Goal: Task Accomplishment & Management: Complete application form

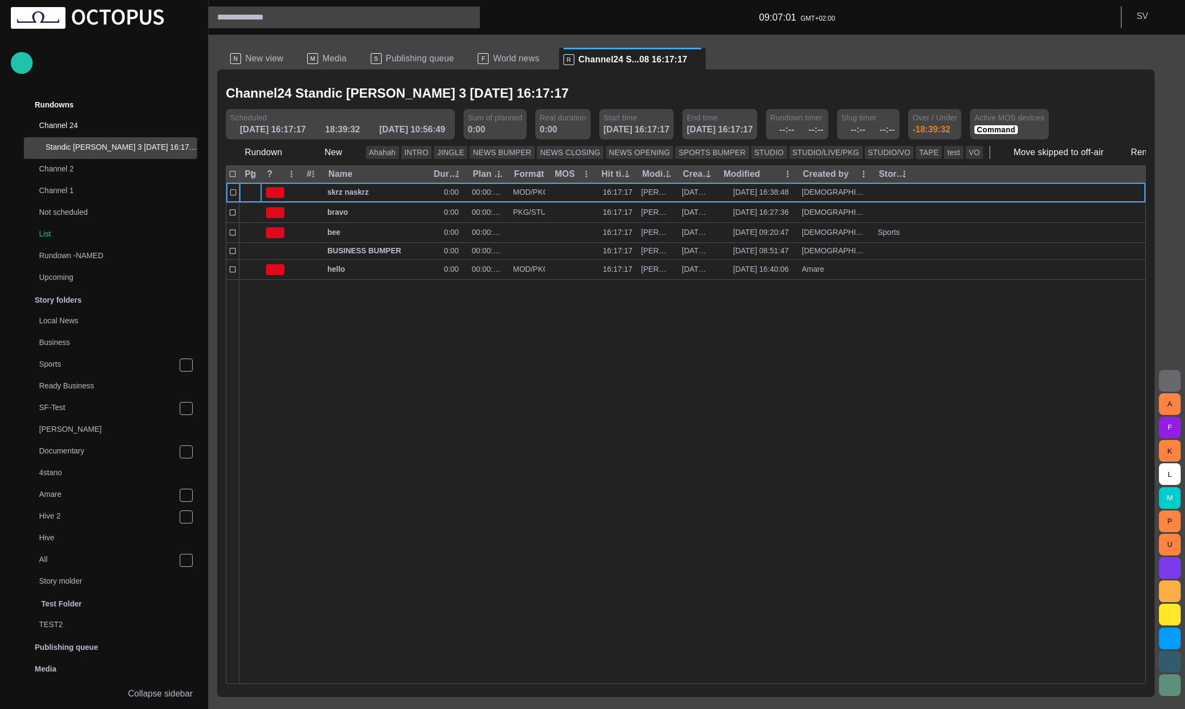
scroll to position [22, 0]
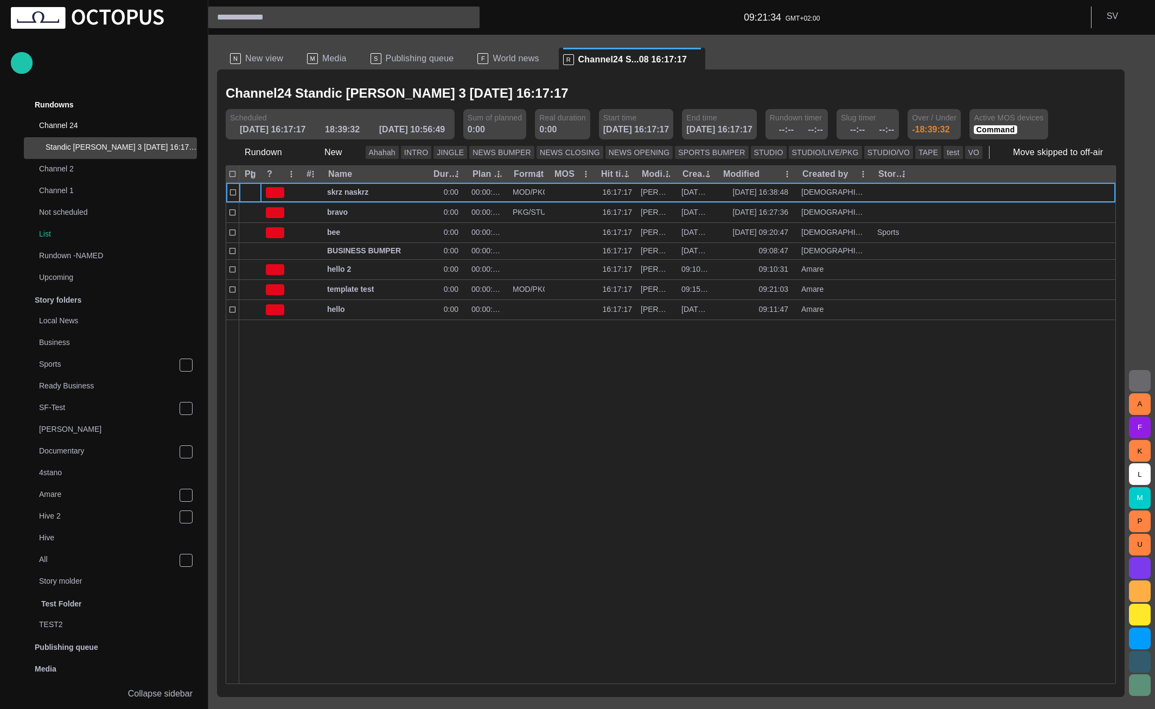
click at [1130, 383] on button "button" at bounding box center [1140, 381] width 22 height 22
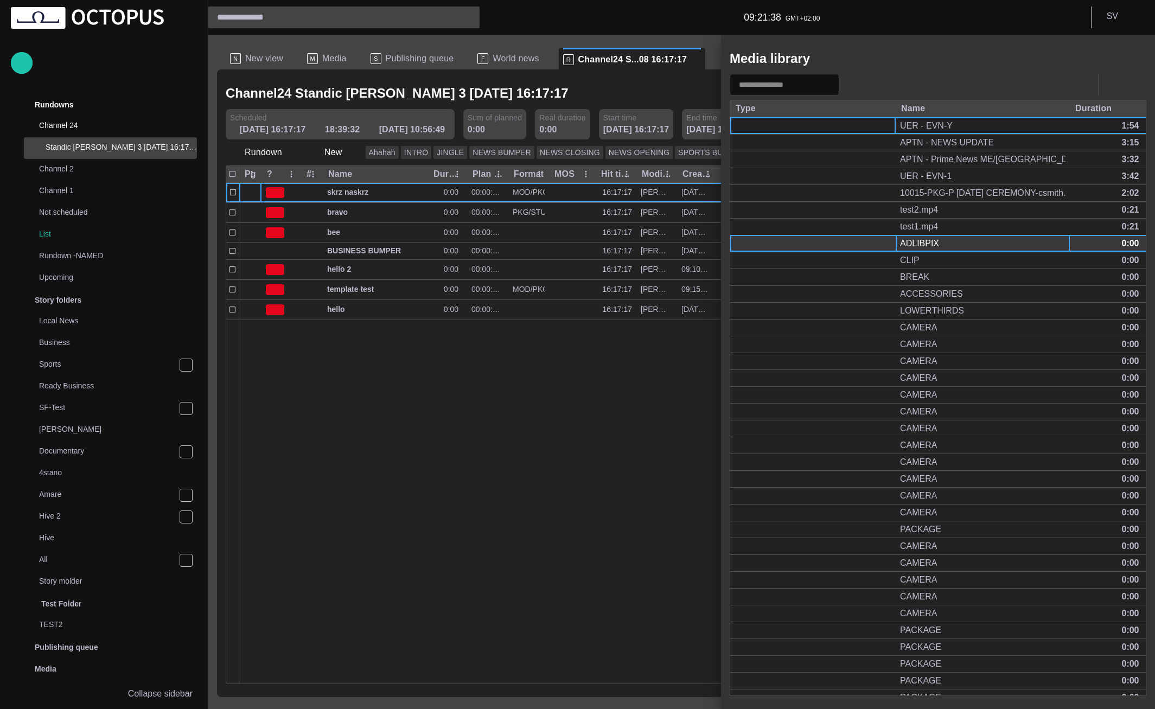
click at [966, 242] on div "ADLIBPIX" at bounding box center [983, 243] width 174 height 16
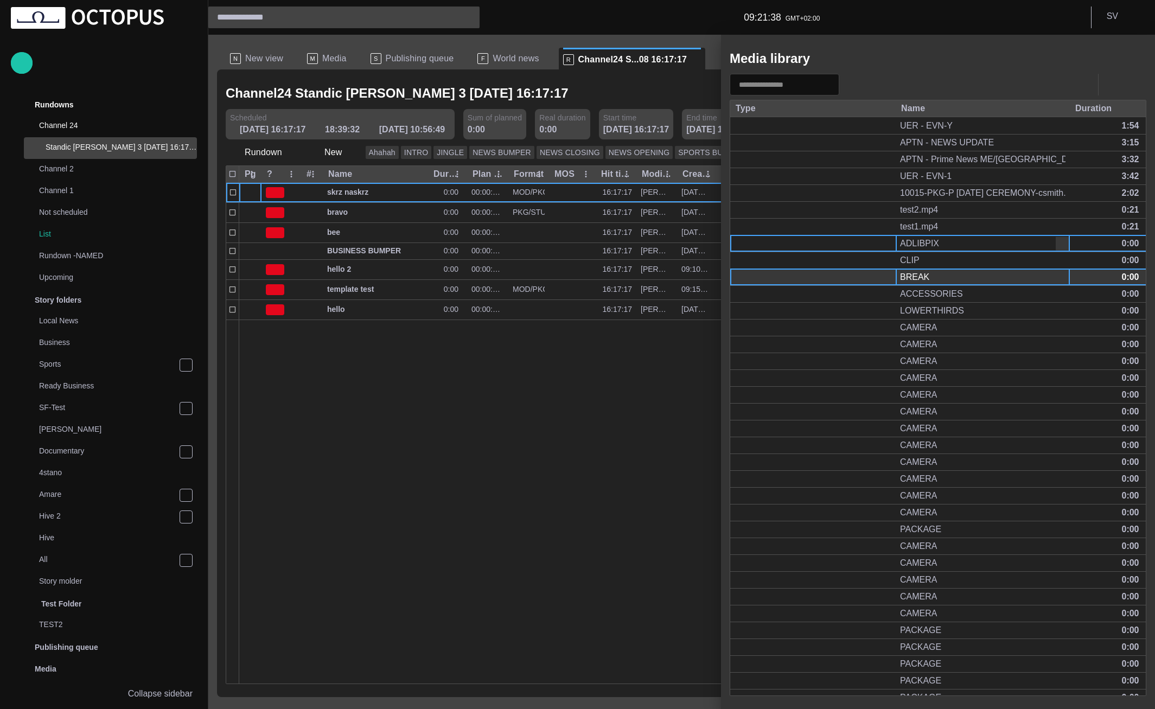
click at [944, 276] on div "BREAK" at bounding box center [983, 277] width 174 height 16
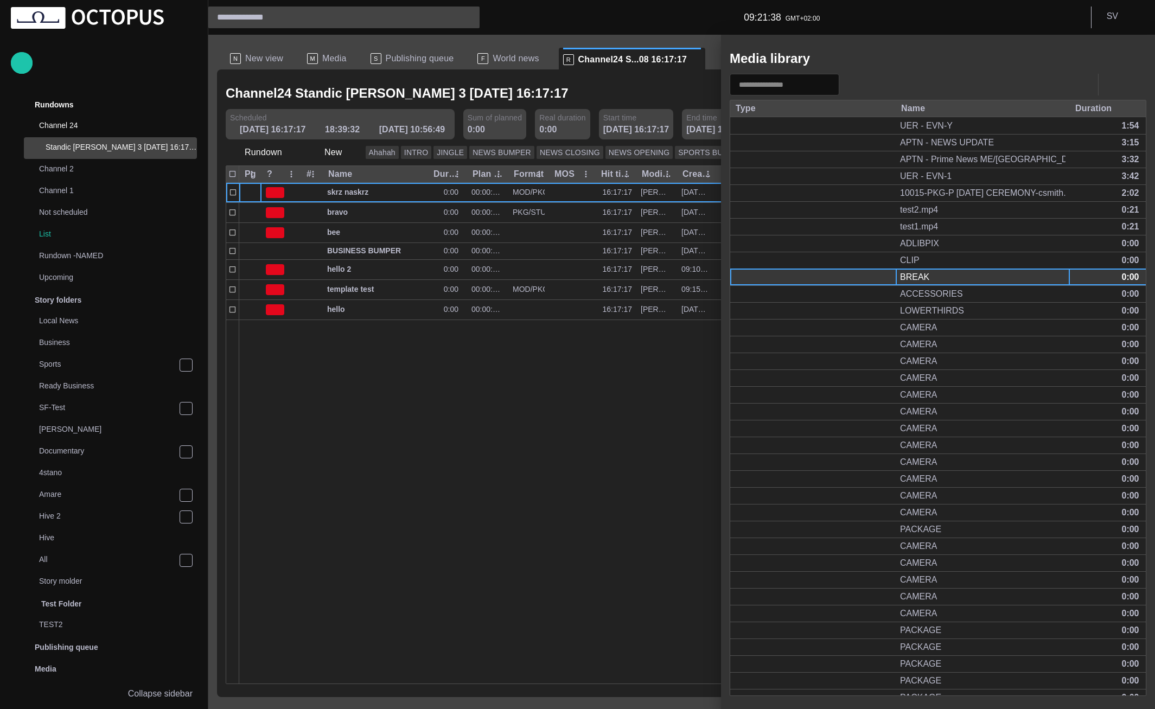
click at [944, 276] on div "BREAK" at bounding box center [983, 277] width 174 height 16
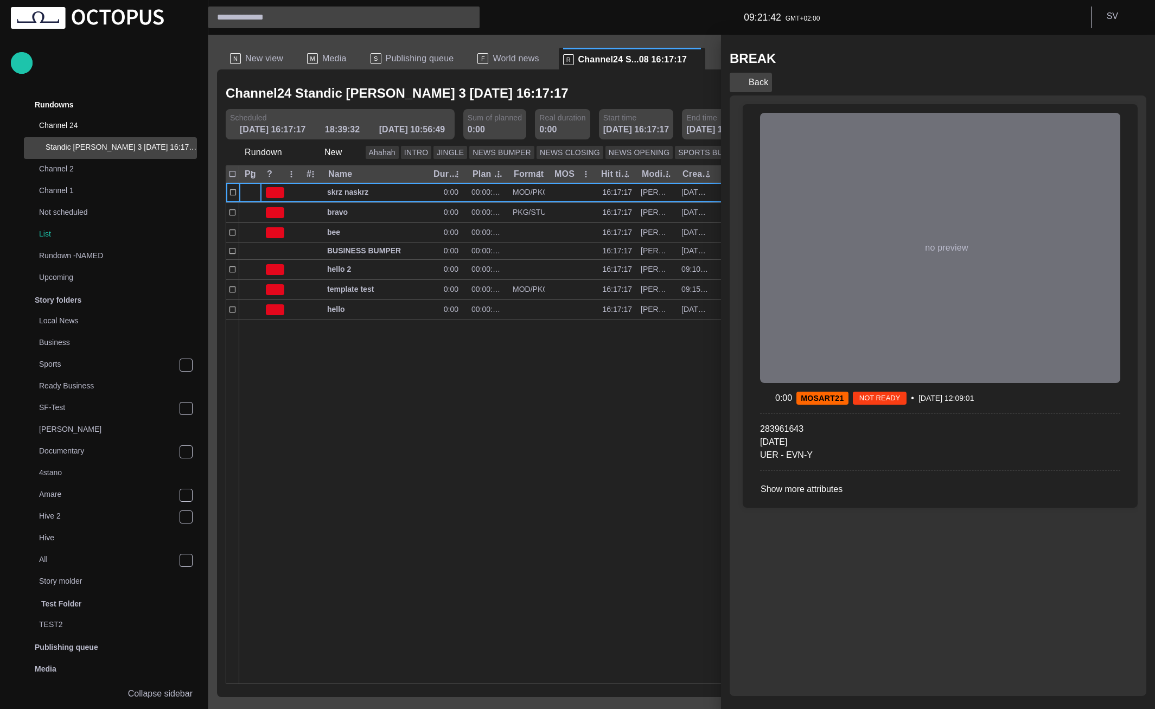
click at [759, 86] on button "Back" at bounding box center [751, 83] width 42 height 20
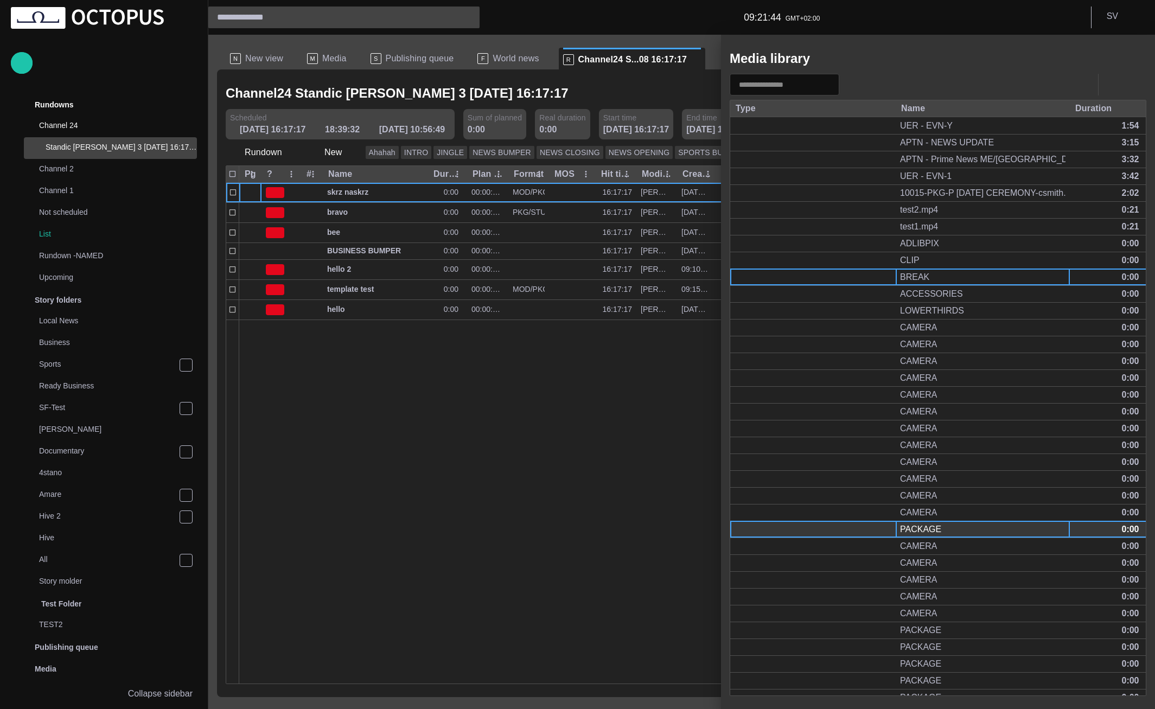
click at [912, 524] on div "PACKAGE" at bounding box center [920, 530] width 41 height 12
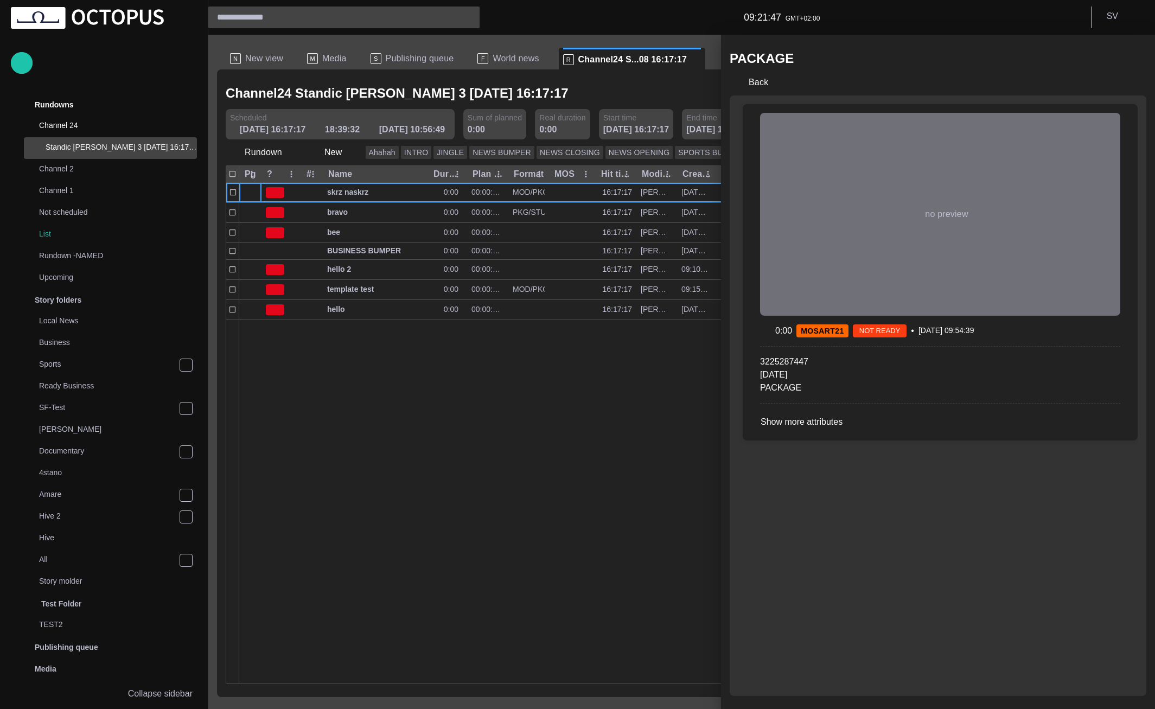
click at [1124, 12] on div at bounding box center [577, 354] width 1155 height 709
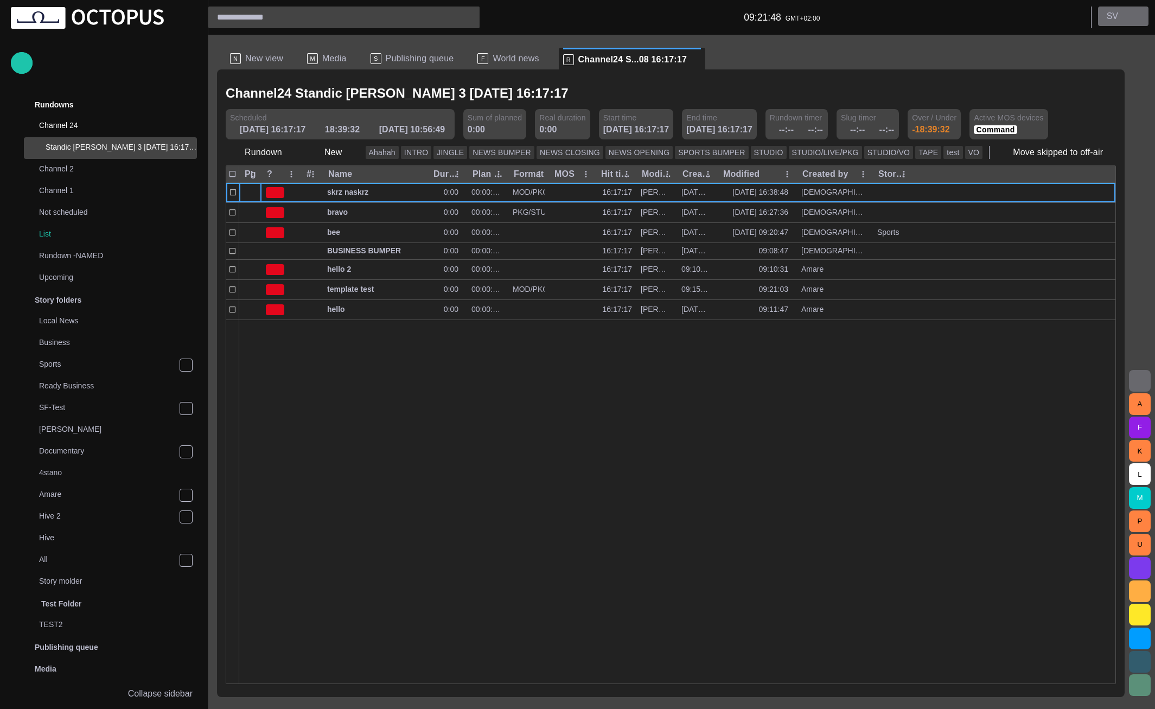
click at [1125, 15] on button "S V" at bounding box center [1123, 17] width 50 height 20
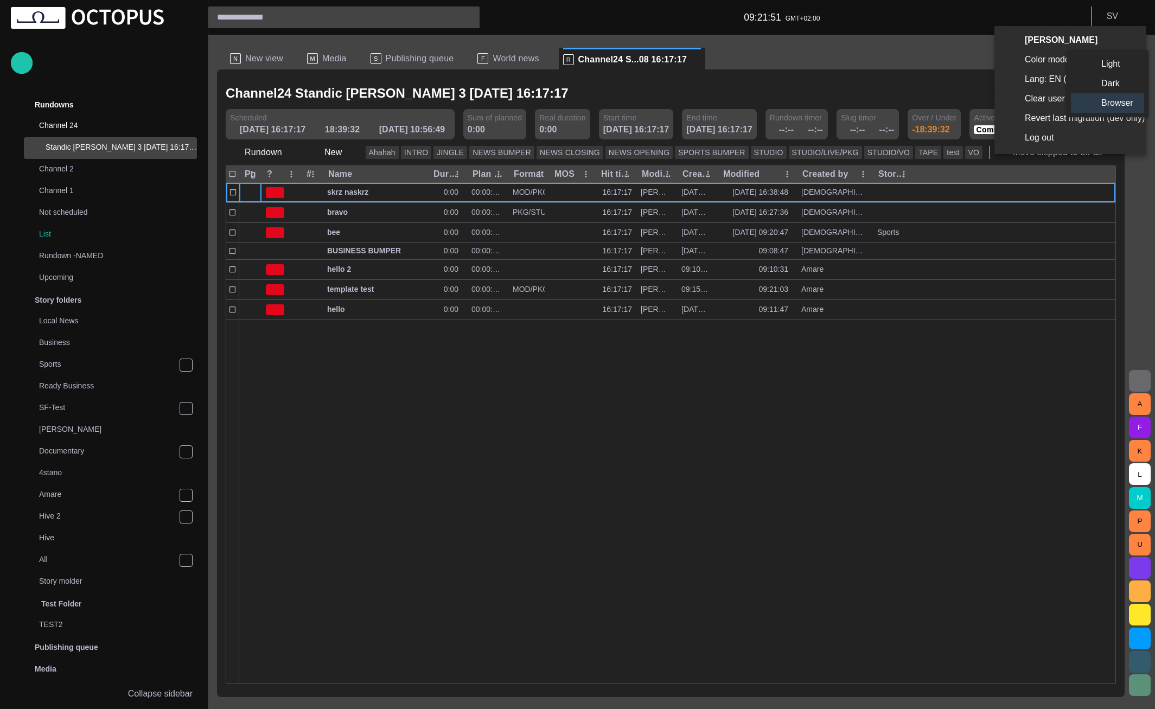
click at [1103, 71] on li "Light" at bounding box center [1107, 64] width 73 height 20
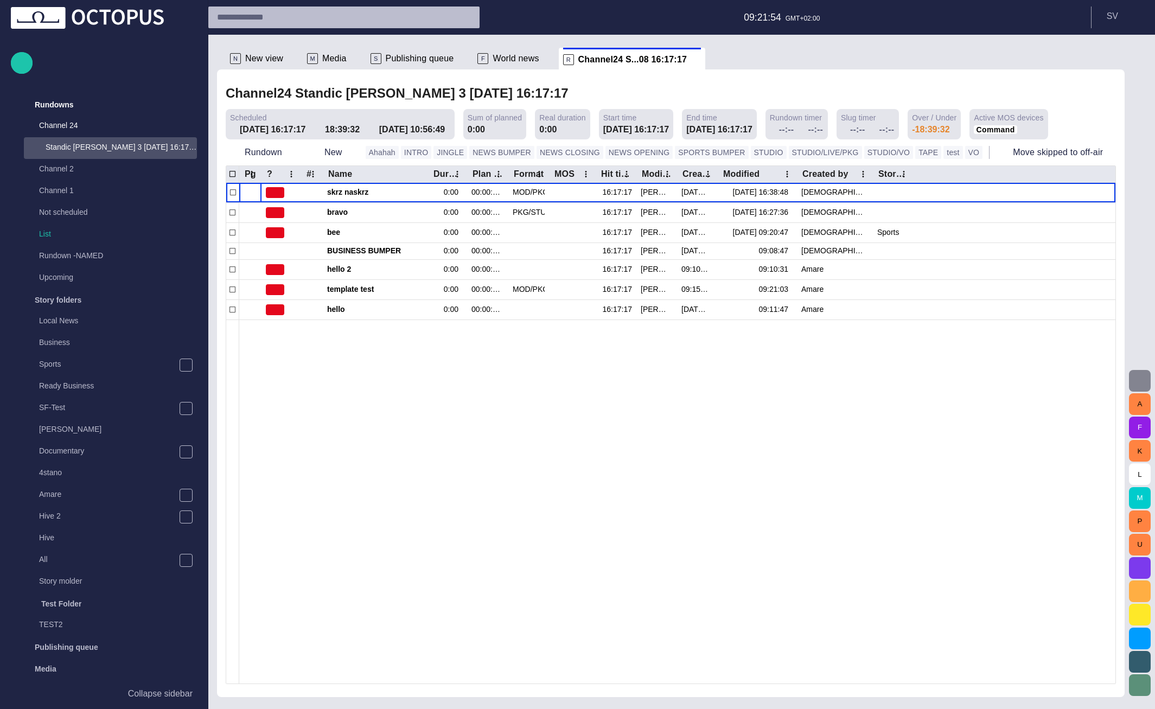
click at [1134, 375] on span "button" at bounding box center [1140, 380] width 13 height 13
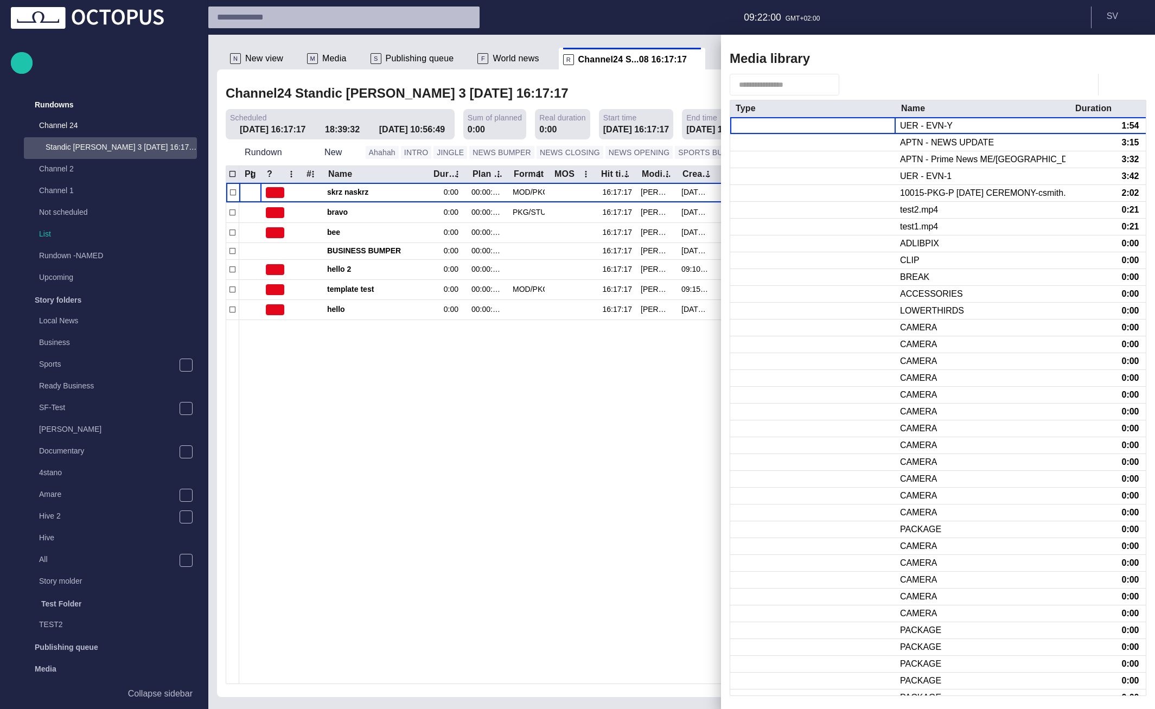
click at [855, 85] on span "button" at bounding box center [849, 84] width 11 height 11
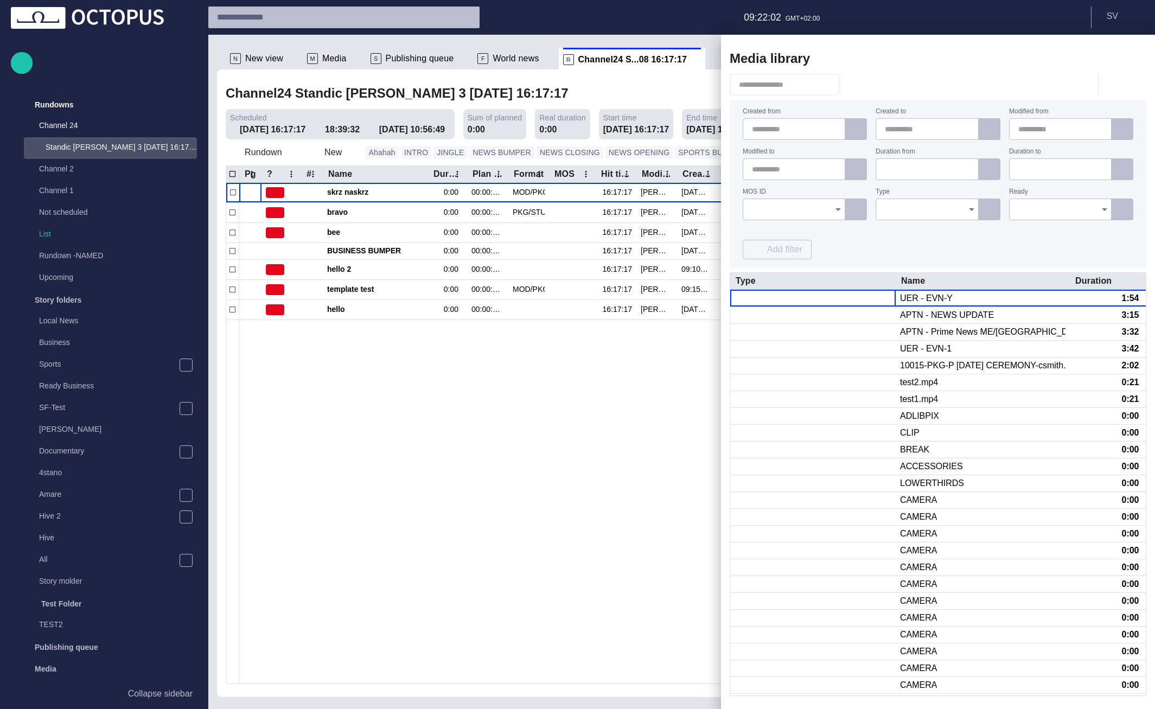
click at [889, 206] on input "Type" at bounding box center [923, 209] width 77 height 11
click at [829, 208] on input "MOS ID" at bounding box center [790, 209] width 77 height 11
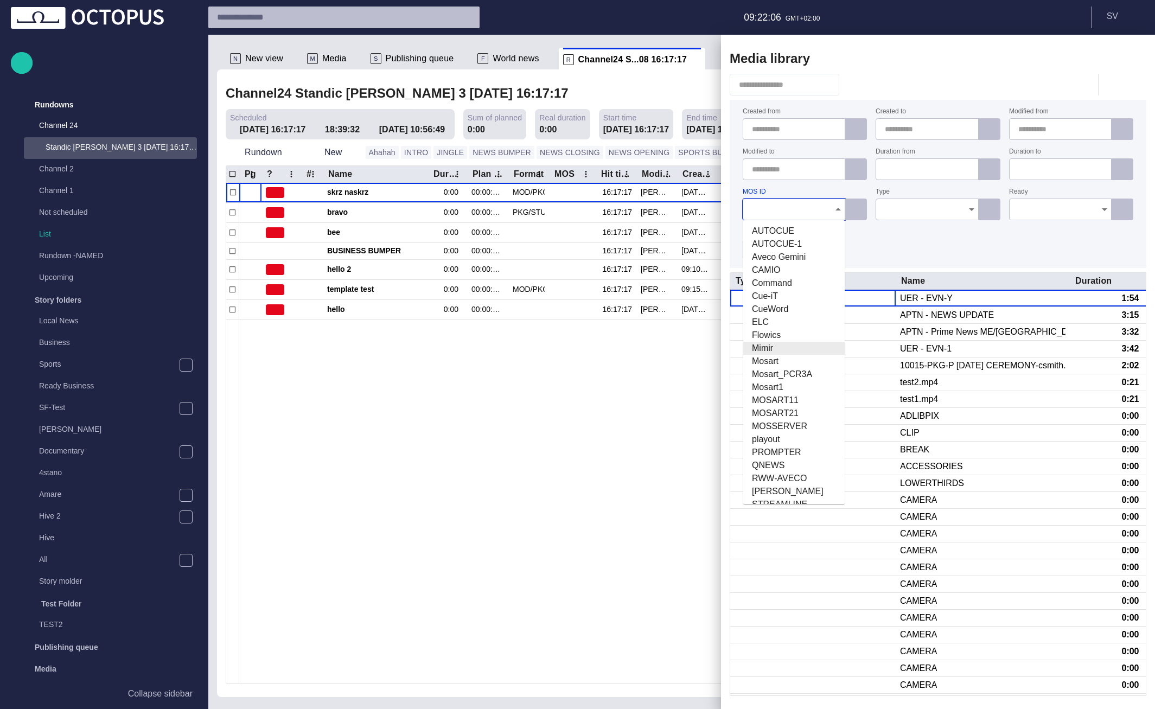
click at [800, 351] on span "Mimir" at bounding box center [794, 348] width 84 height 13
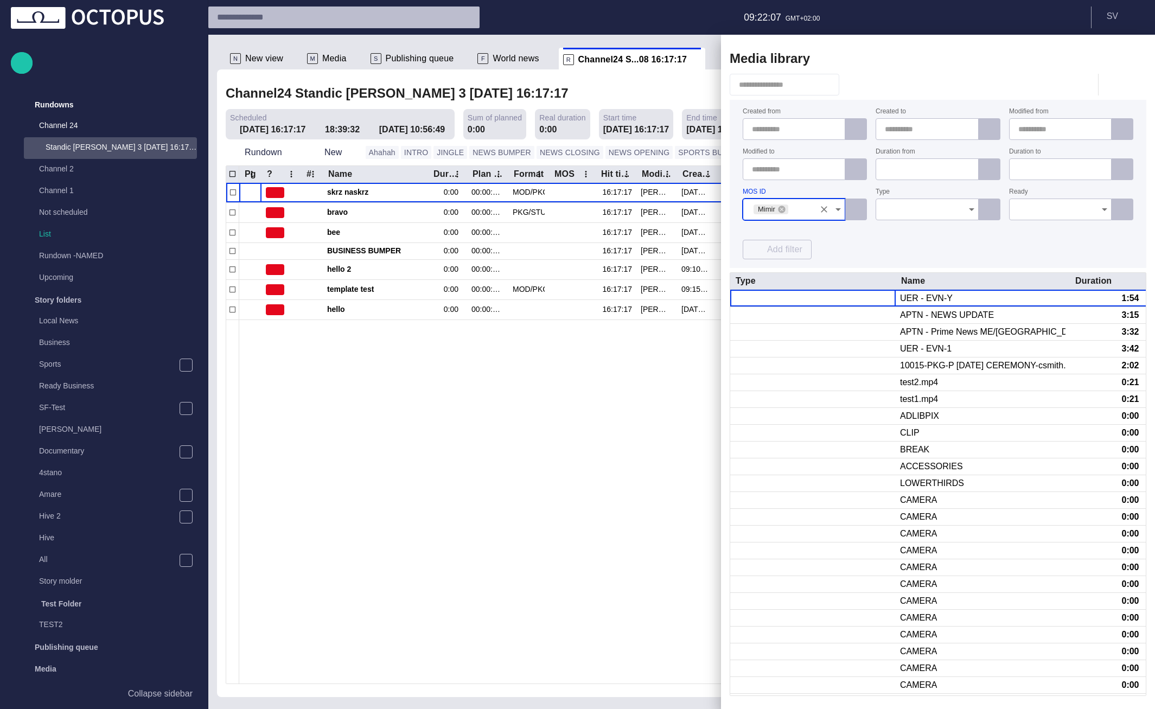
click at [872, 245] on div "Created from Created to Modified from Modified to Duration from Duration to MOS…" at bounding box center [938, 184] width 391 height 151
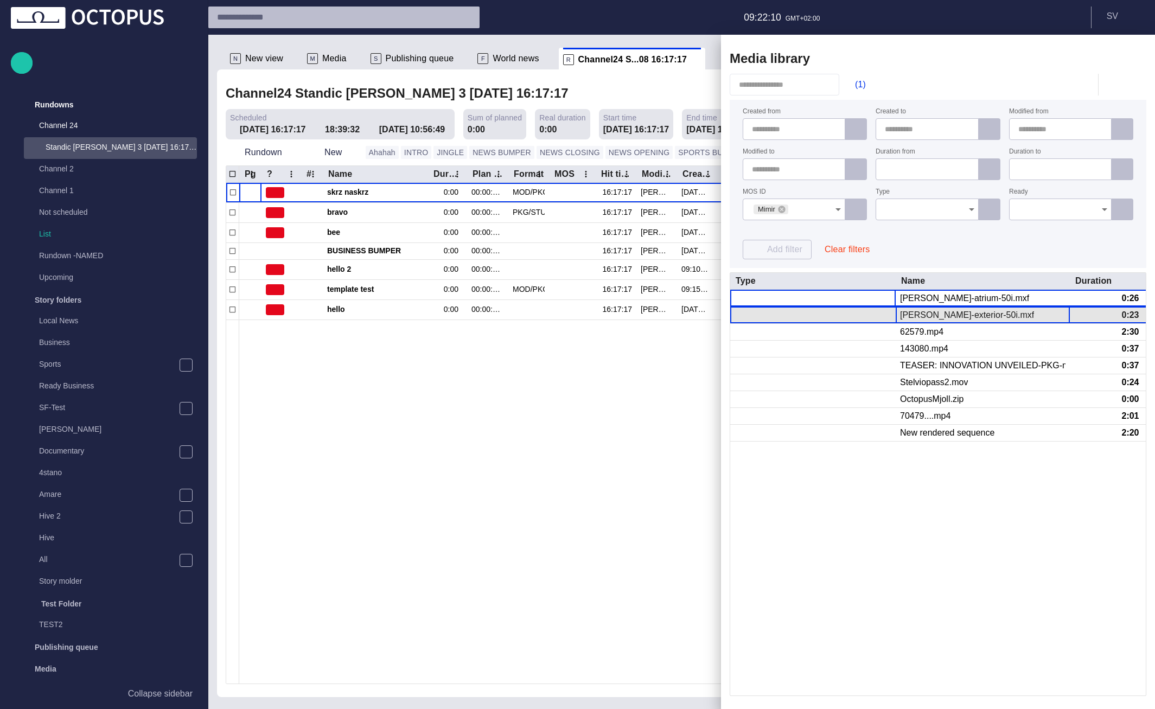
click at [937, 311] on div "Vaaler-church-exterior-50i.mxf" at bounding box center [967, 315] width 134 height 12
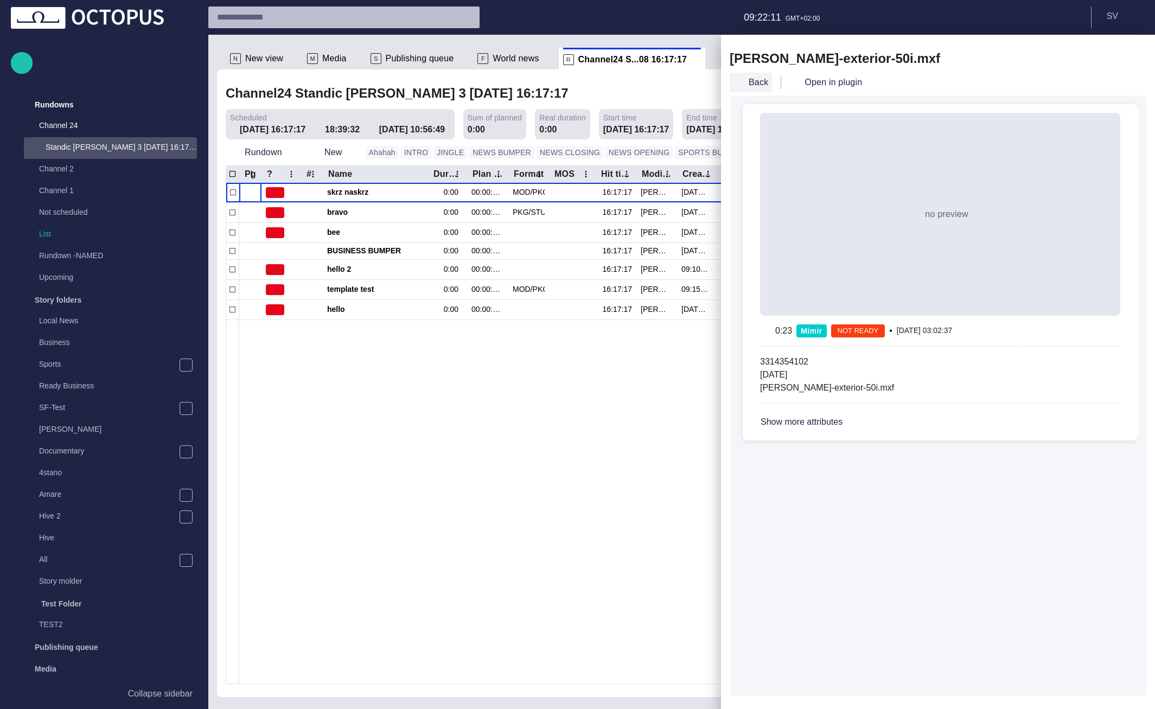
click at [752, 85] on button "Back" at bounding box center [751, 83] width 42 height 20
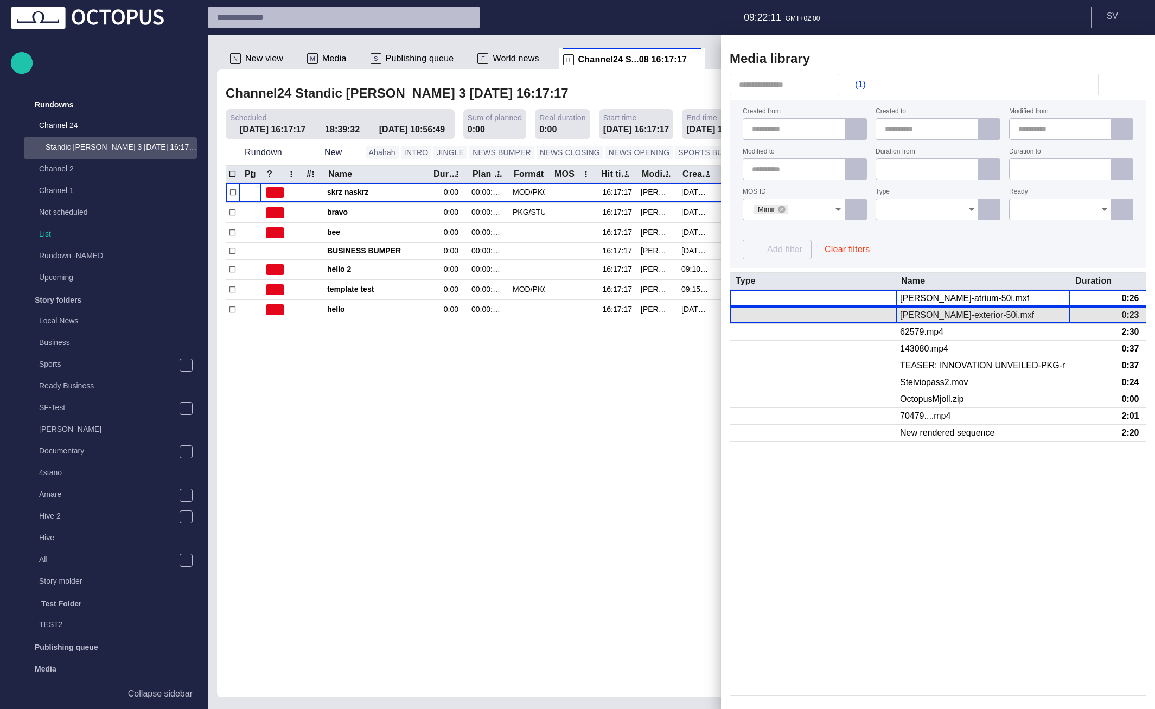
click at [947, 315] on div "Vaaler-church-exterior-50i.mxf" at bounding box center [967, 315] width 134 height 12
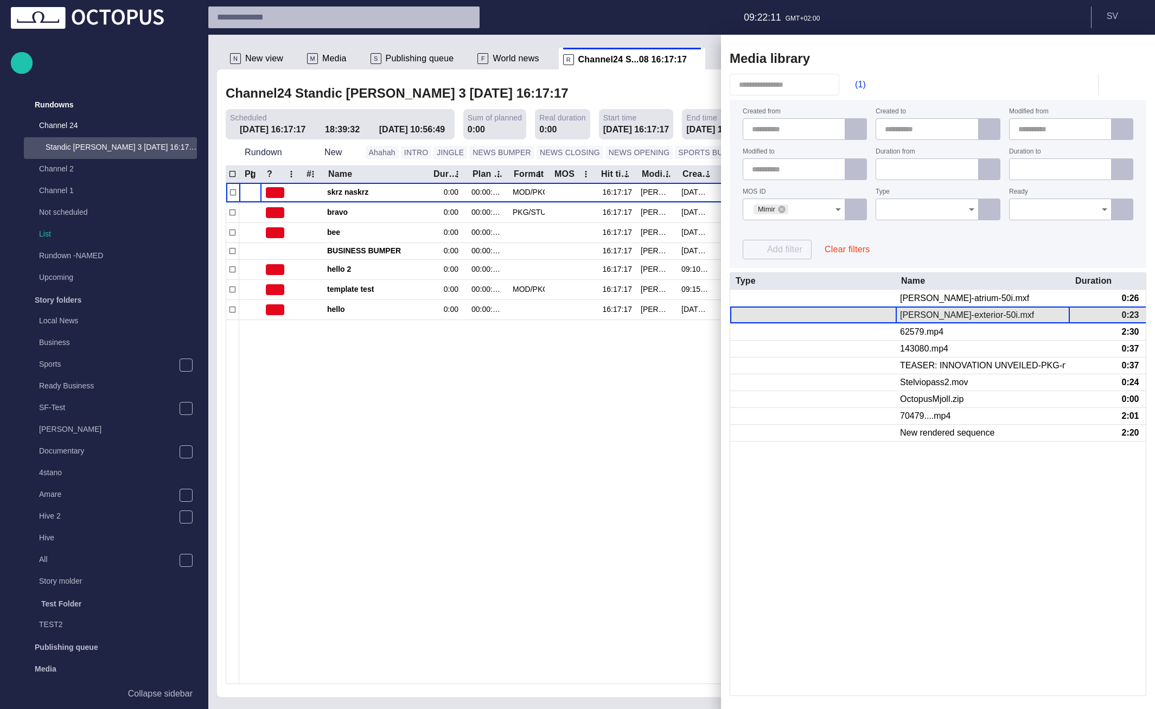
click at [947, 315] on div "Vaaler-church-exterior-50i.mxf" at bounding box center [967, 315] width 134 height 12
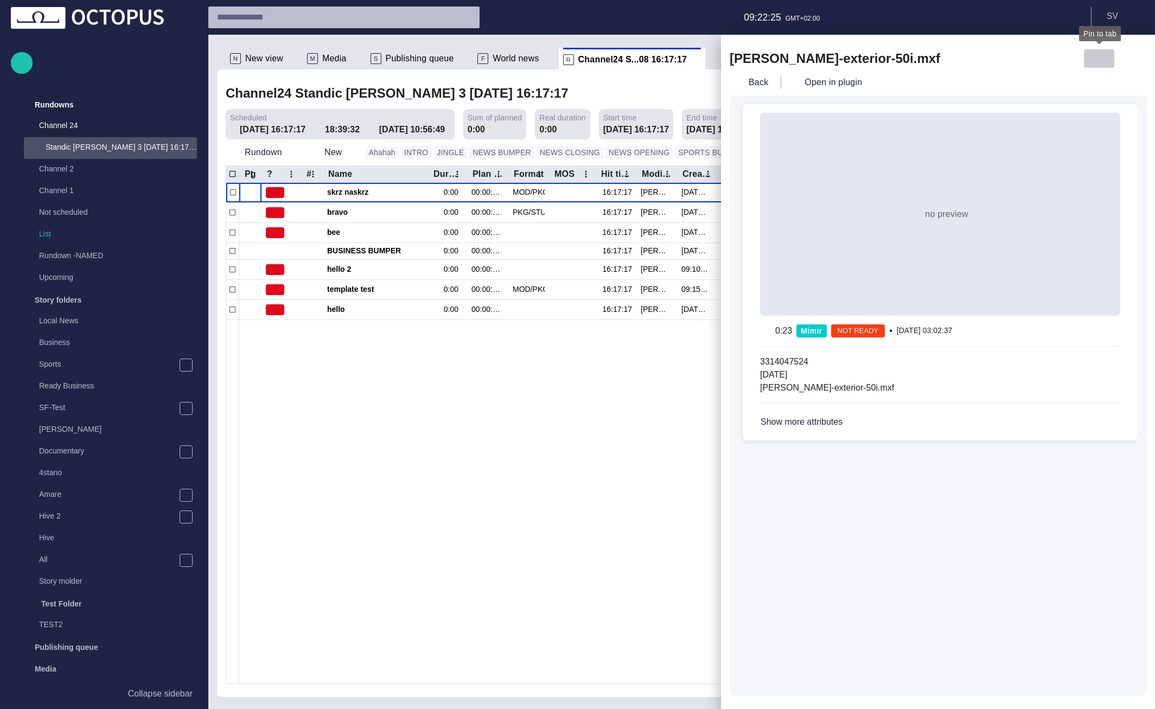
click at [1101, 55] on span "button" at bounding box center [1099, 58] width 13 height 13
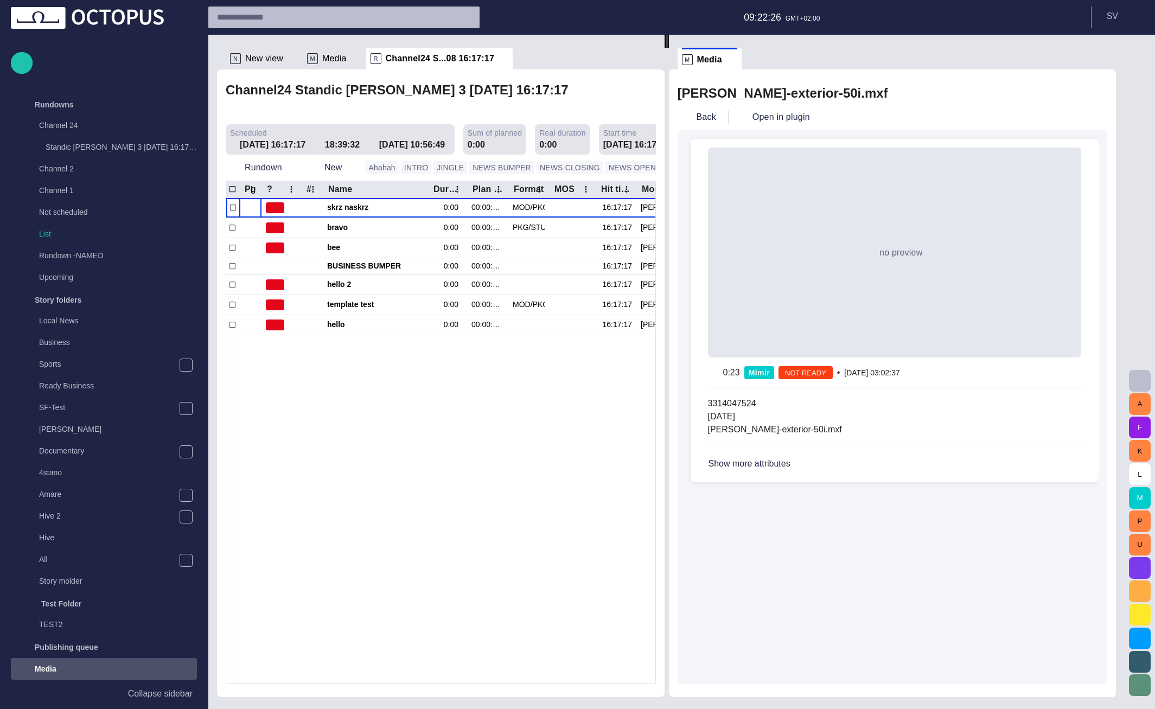
scroll to position [192, 0]
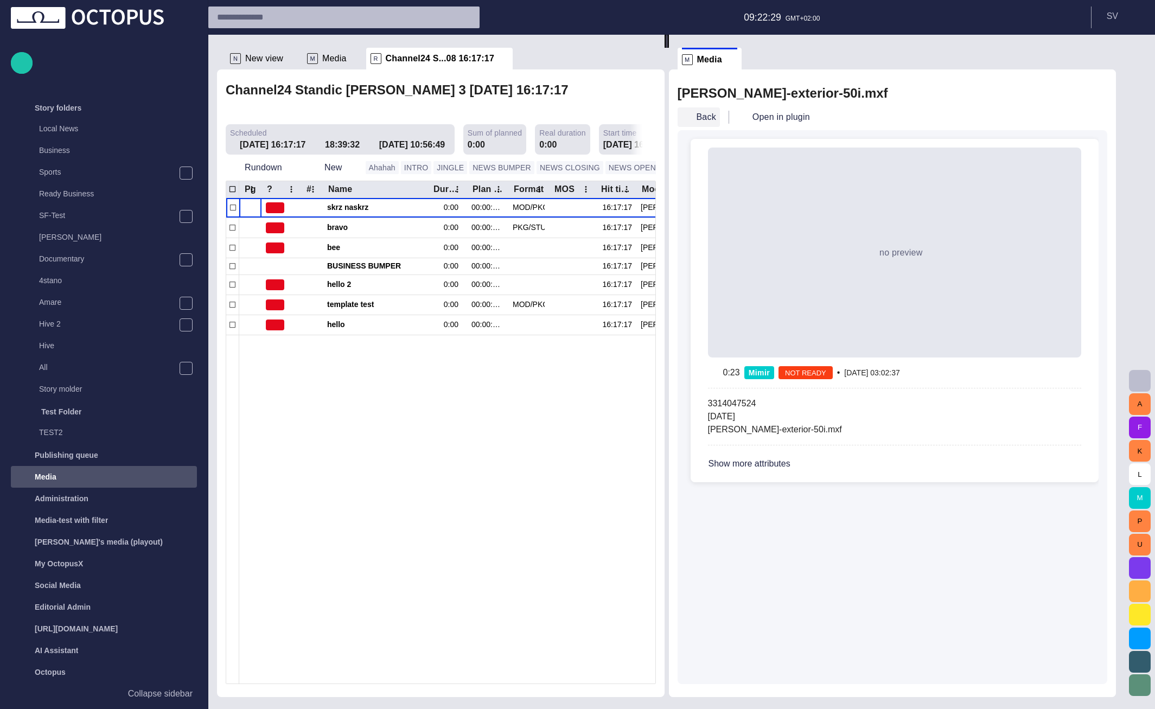
click at [708, 116] on button "Back" at bounding box center [699, 117] width 42 height 20
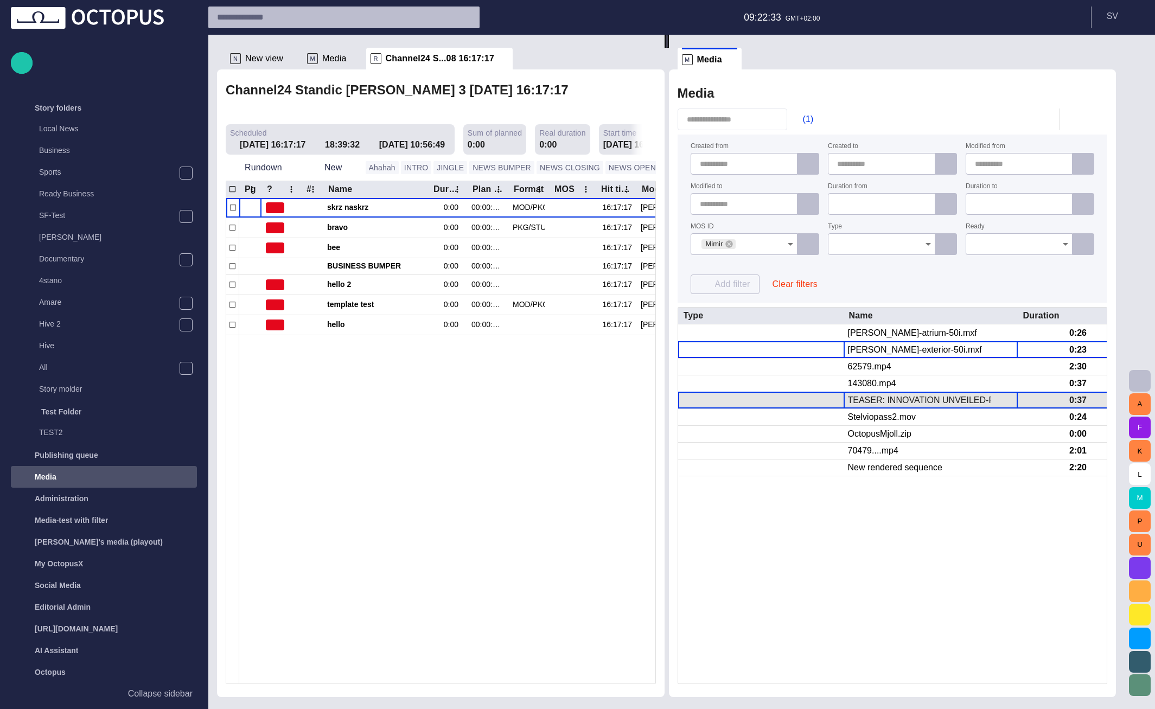
click at [876, 402] on div "TEASER: INNOVATION UNVEILED-PKG-mvarga-19-34-01" at bounding box center [930, 400] width 165 height 12
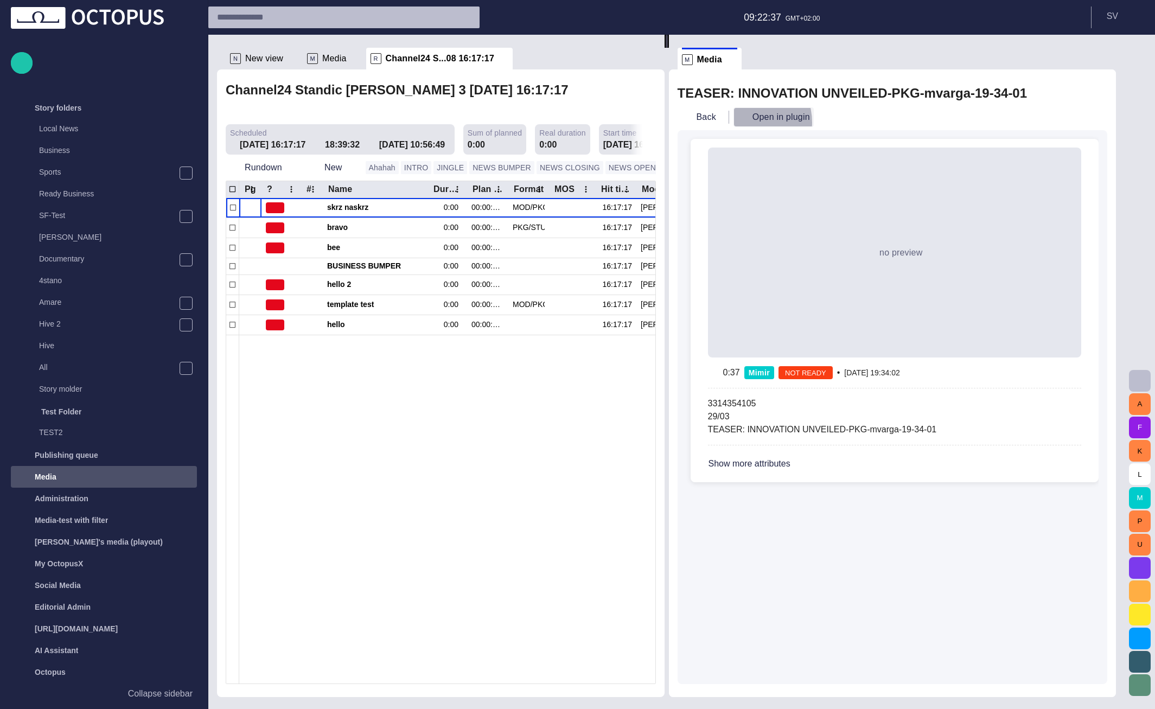
click at [752, 123] on button "Open in plugin" at bounding box center [774, 117] width 80 height 20
click at [692, 118] on span "button" at bounding box center [687, 117] width 11 height 11
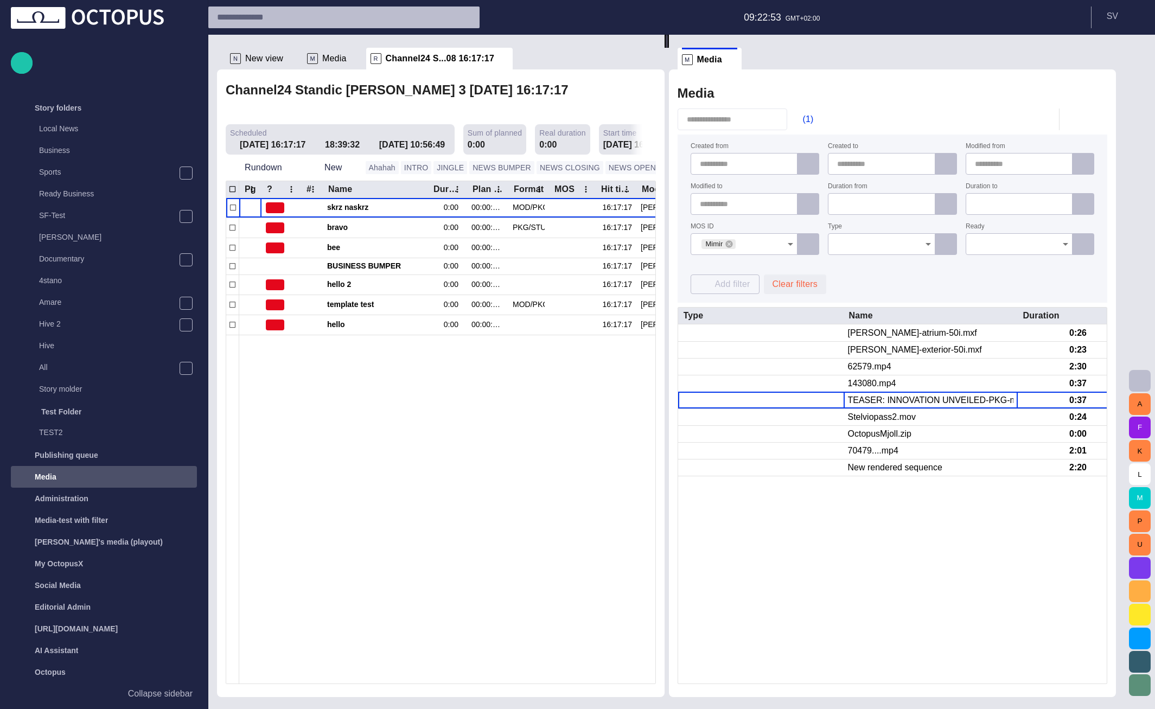
click at [813, 289] on button "Clear filters" at bounding box center [795, 285] width 62 height 20
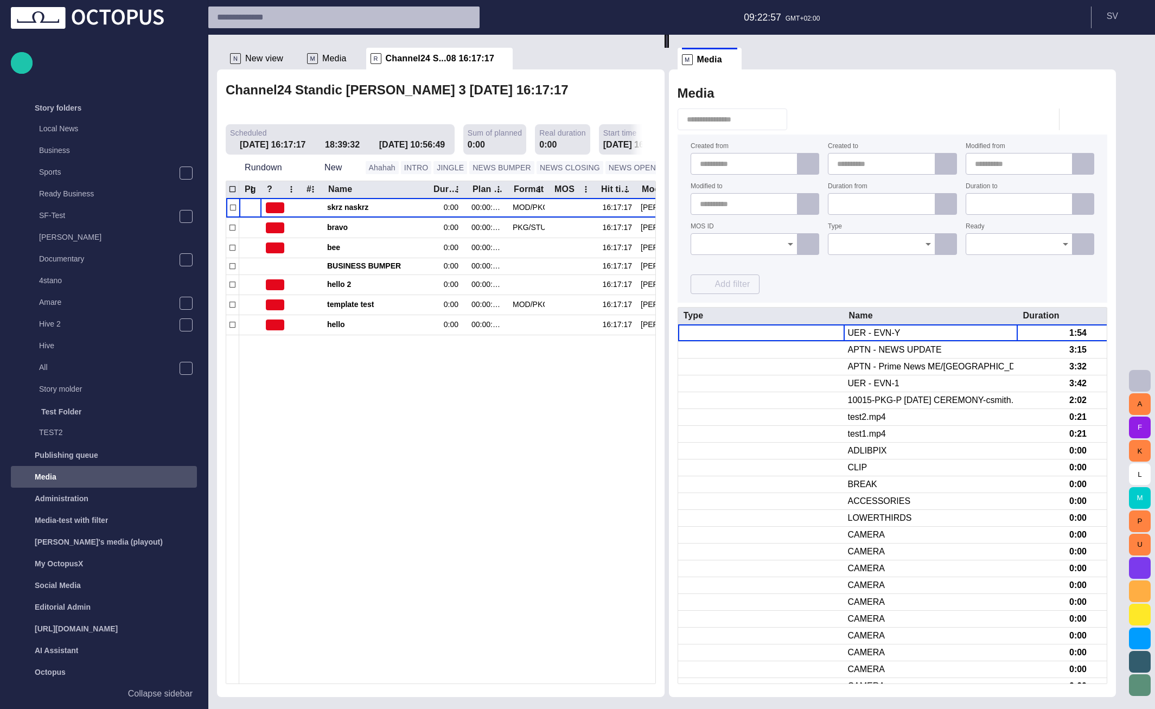
click at [793, 237] on div at bounding box center [790, 244] width 14 height 15
click at [797, 242] on icon "Open" at bounding box center [790, 244] width 13 height 13
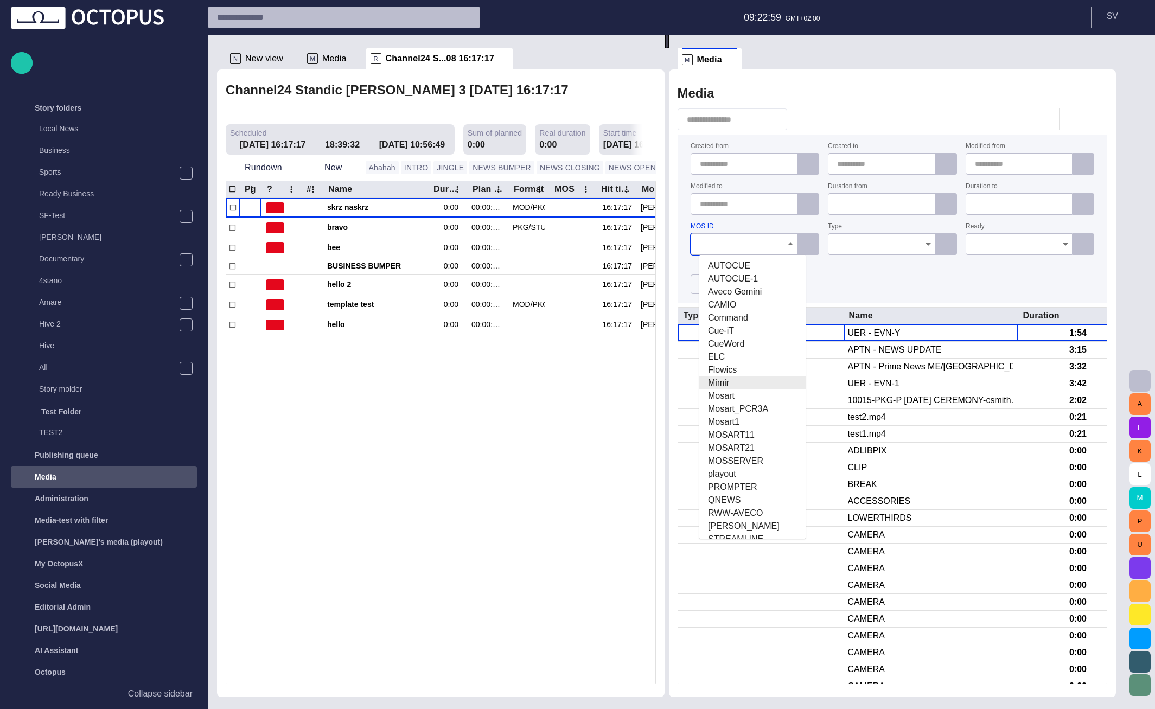
click at [751, 381] on span "Mimir" at bounding box center [752, 383] width 89 height 13
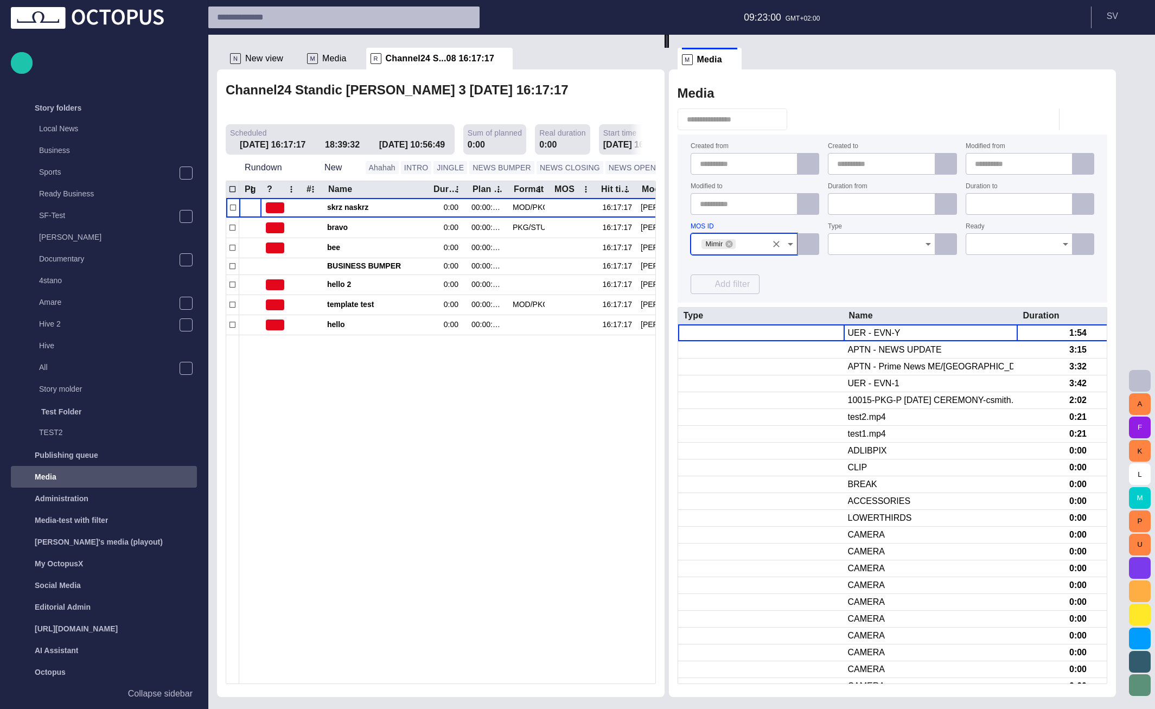
click at [924, 294] on div "Created from Created to Modified from Modified to Duration from Duration to MOS…" at bounding box center [893, 218] width 404 height 151
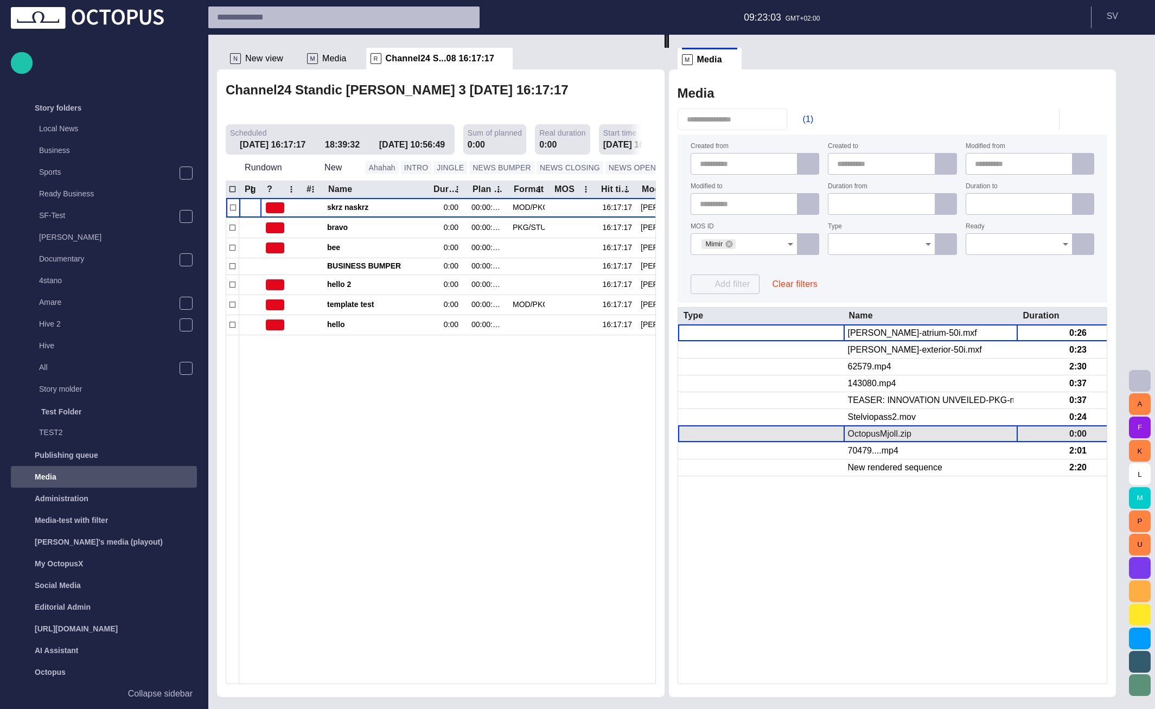
click at [912, 430] on div "OctopusMjoll.zip" at bounding box center [879, 434] width 63 height 12
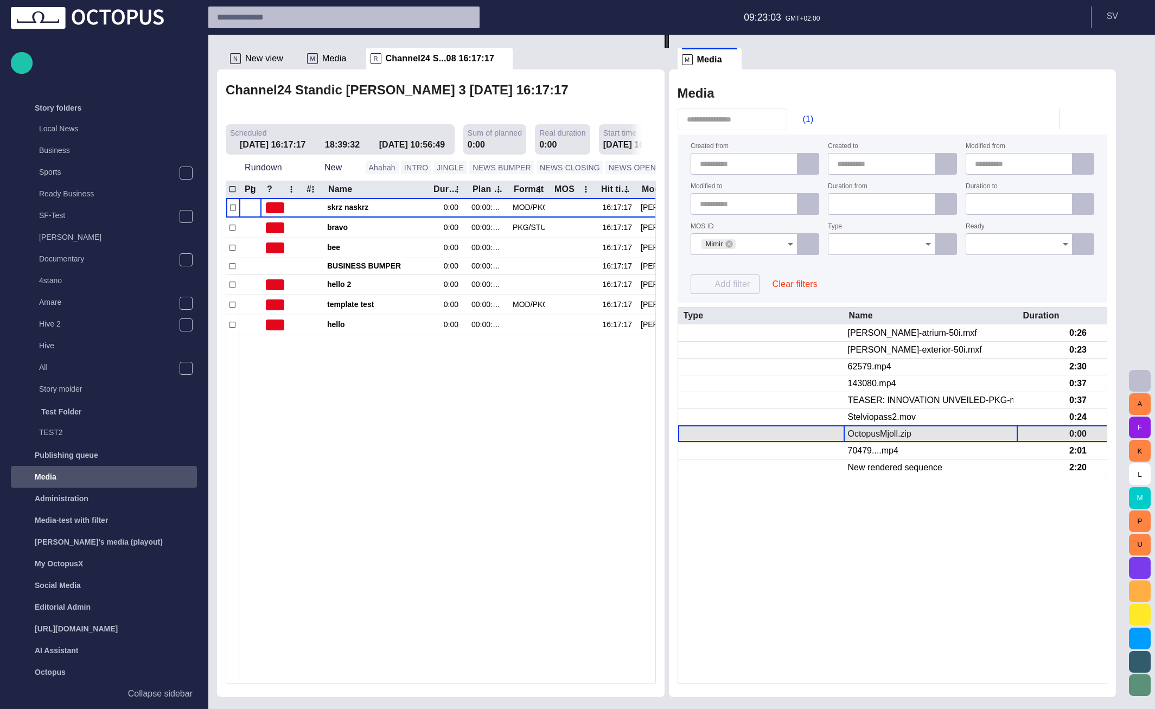
click at [912, 430] on div "OctopusMjoll.zip" at bounding box center [879, 434] width 63 height 12
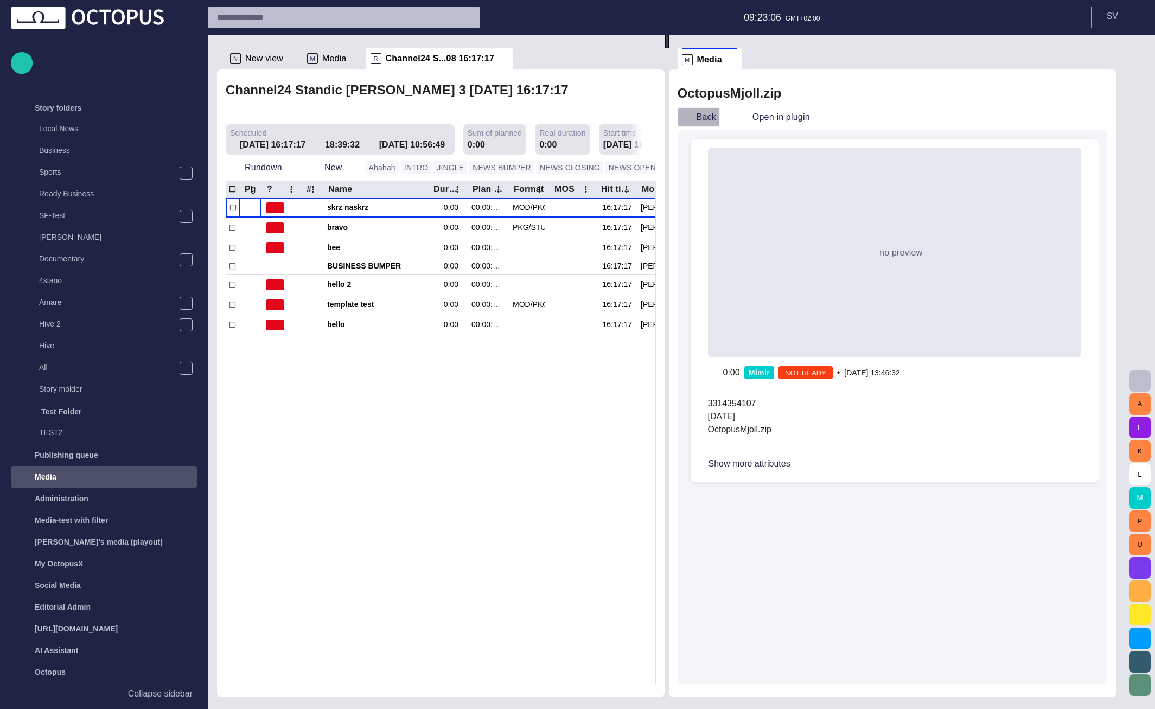
click at [716, 117] on button "Back" at bounding box center [699, 117] width 42 height 20
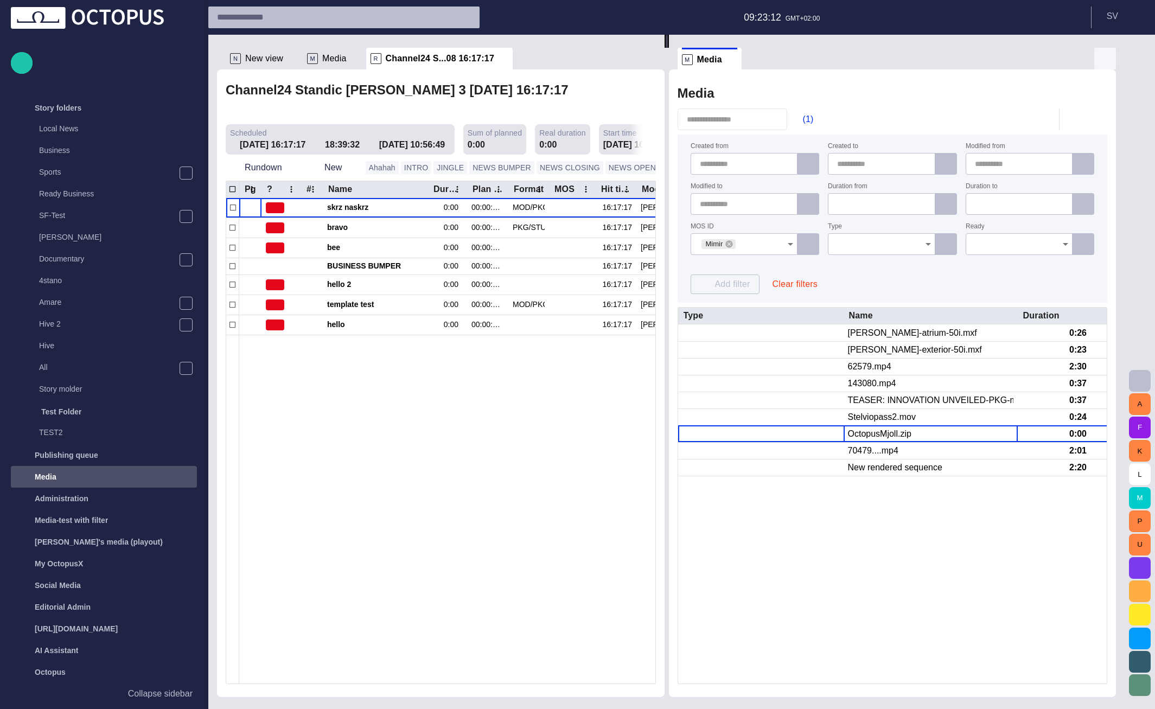
click at [1106, 64] on button "button" at bounding box center [1105, 59] width 22 height 22
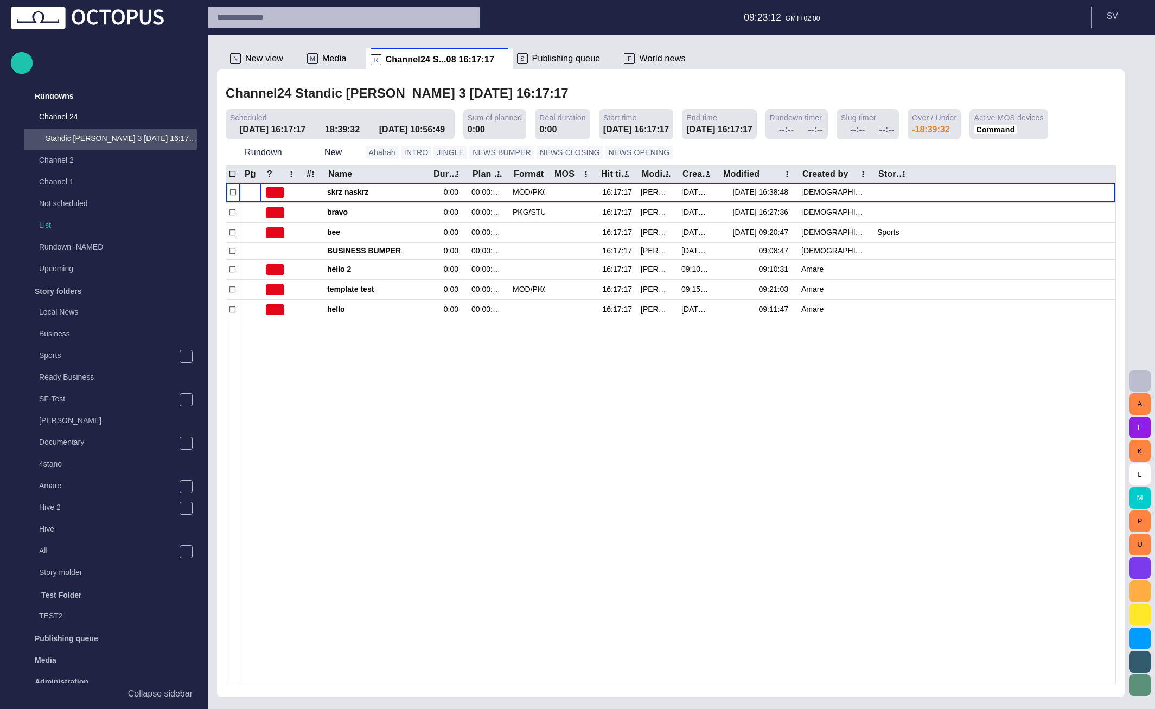
scroll to position [0, 0]
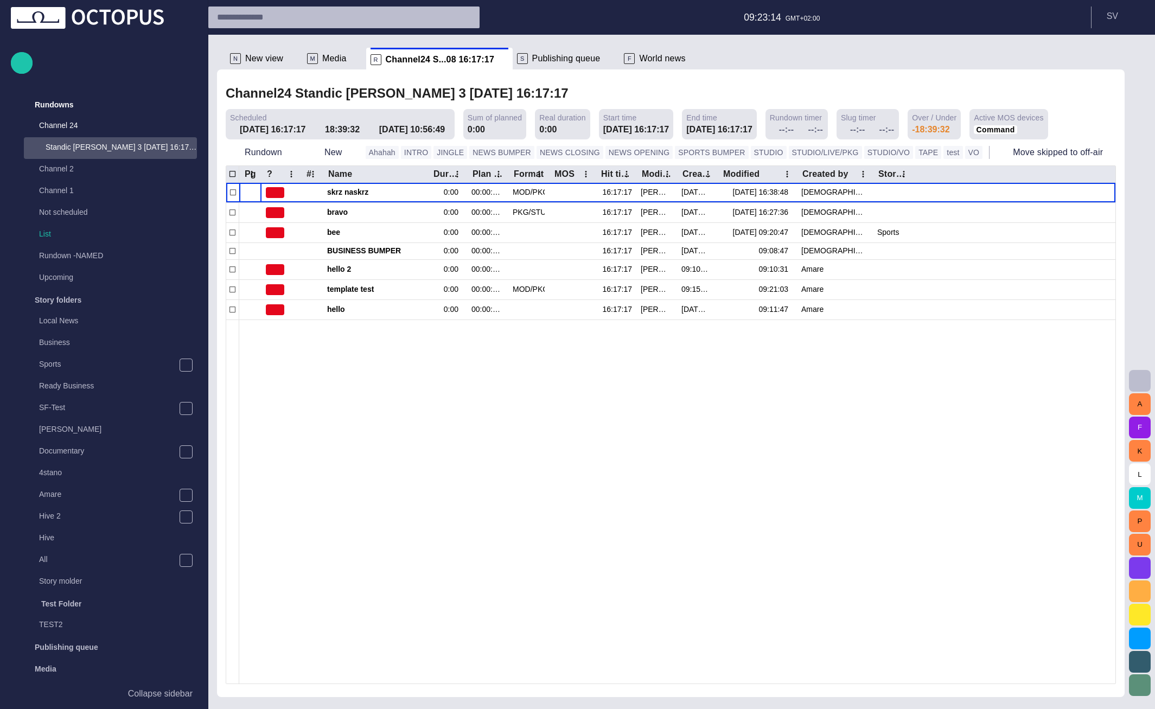
click at [1129, 367] on div "A F K L M P U" at bounding box center [1140, 372] width 30 height 674
click at [1130, 370] on button "button" at bounding box center [1140, 381] width 22 height 22
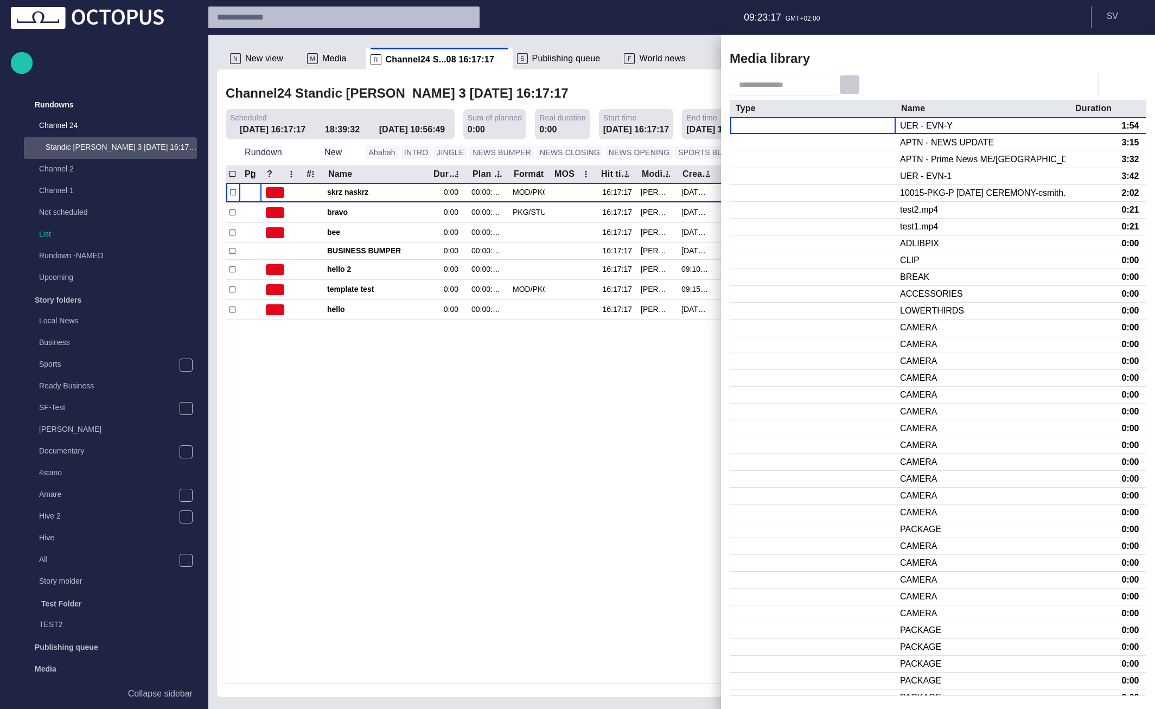
click at [855, 81] on span "button" at bounding box center [849, 84] width 11 height 11
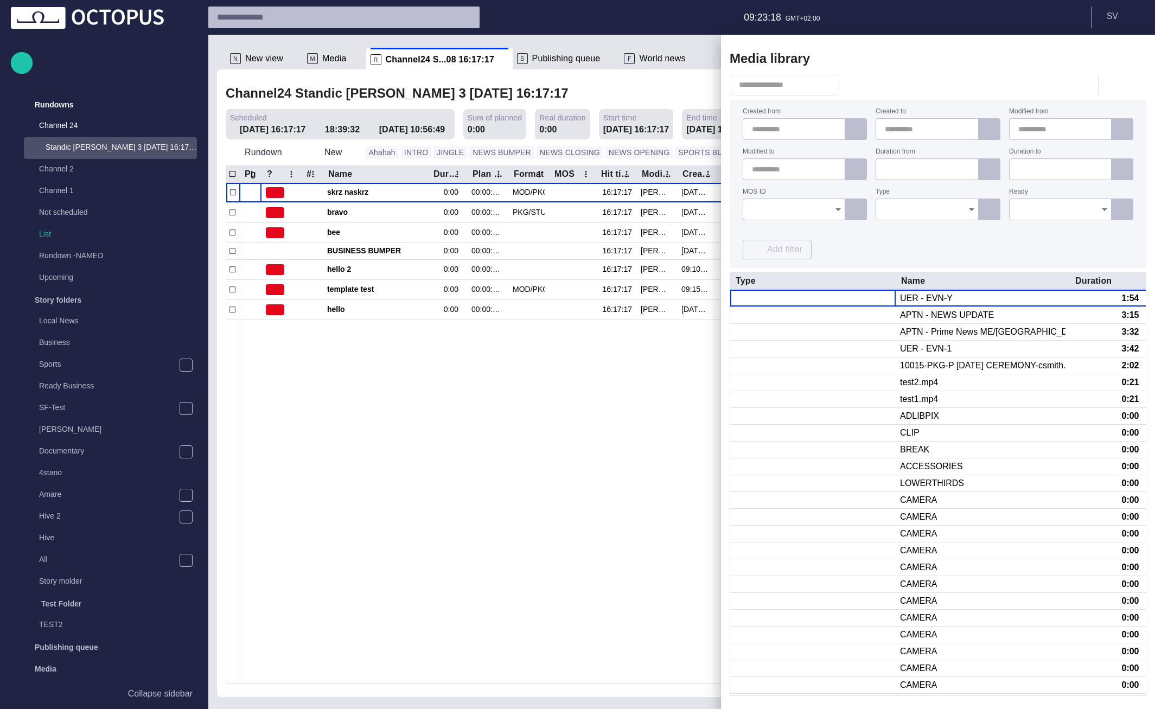
click at [807, 216] on div at bounding box center [794, 210] width 103 height 22
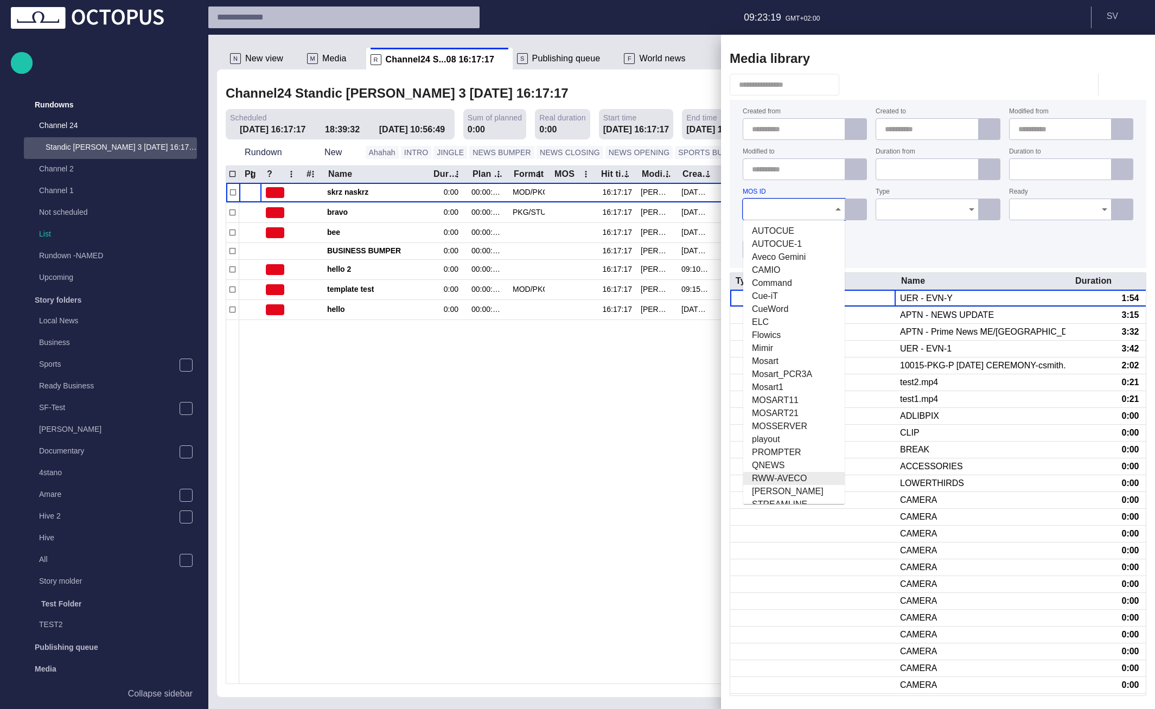
scroll to position [103, 0]
click at [787, 332] on span "playout" at bounding box center [794, 336] width 84 height 13
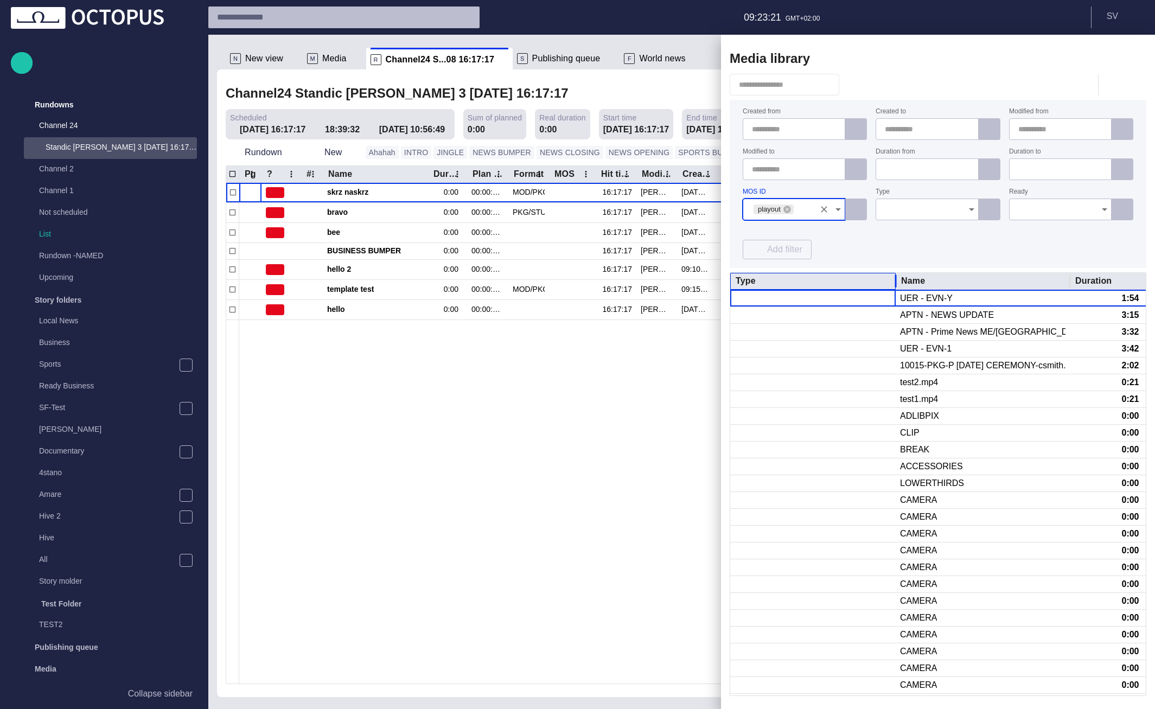
click at [880, 281] on div "Type" at bounding box center [813, 281] width 155 height 16
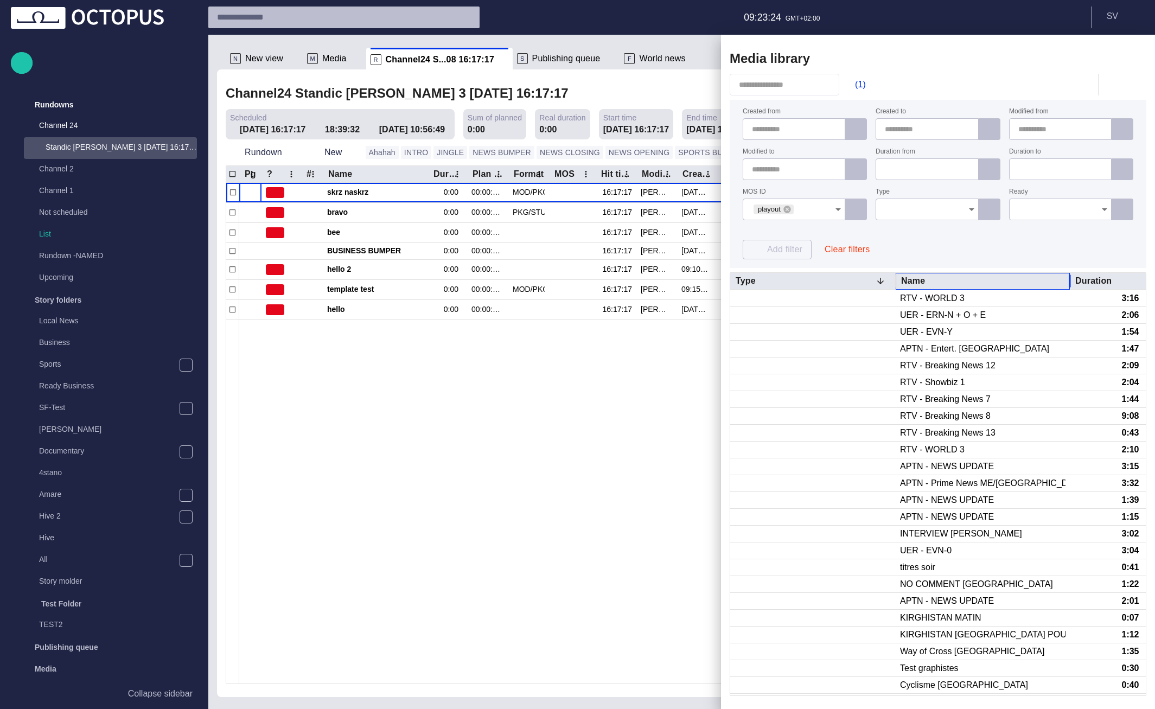
click at [914, 285] on div "Name" at bounding box center [928, 281] width 54 height 11
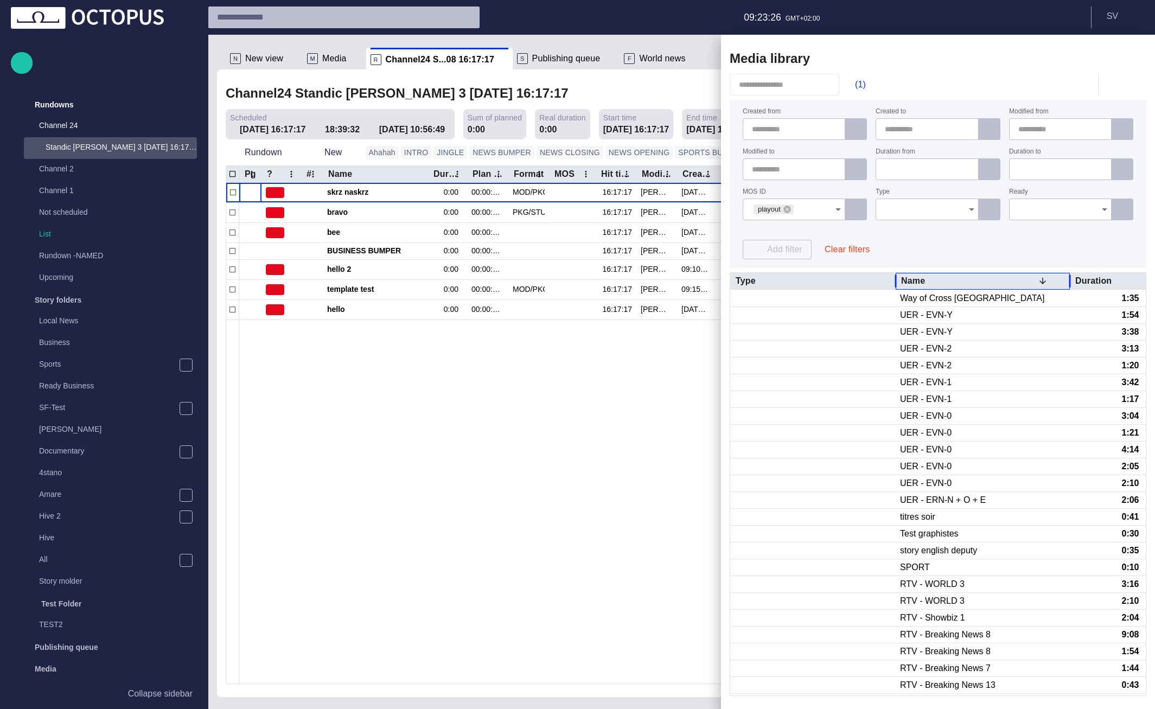
click at [911, 278] on div "Name" at bounding box center [928, 281] width 54 height 11
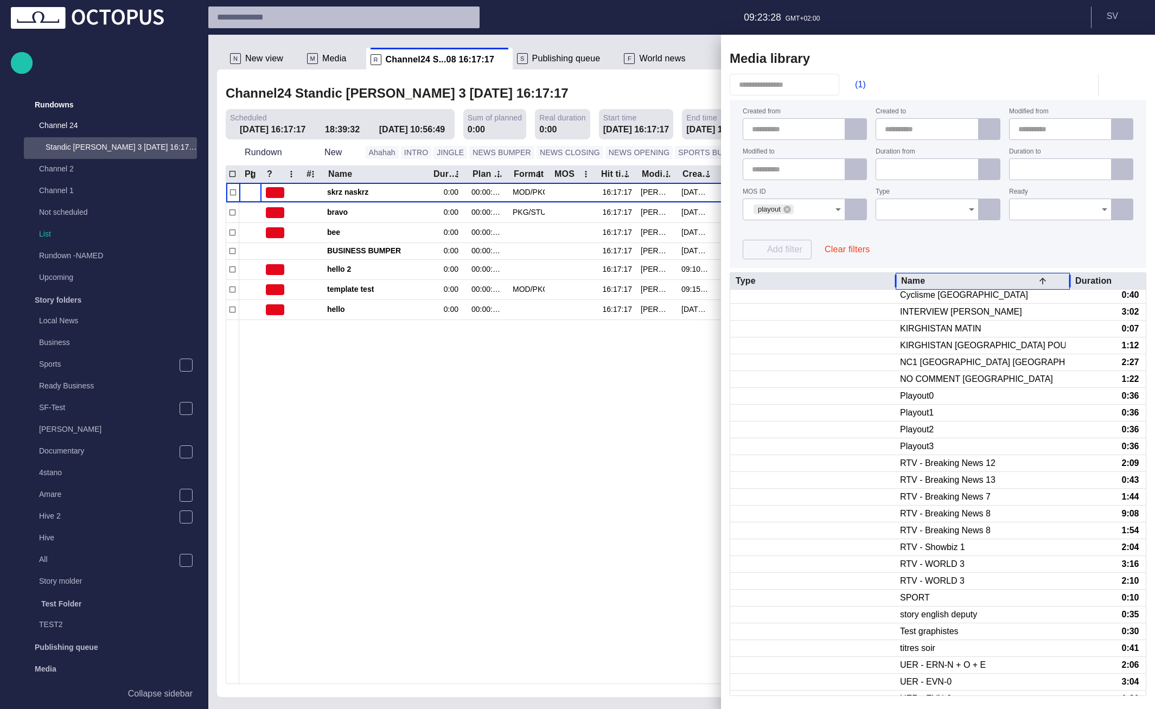
scroll to position [116, 0]
click at [911, 278] on div "Name" at bounding box center [928, 281] width 54 height 11
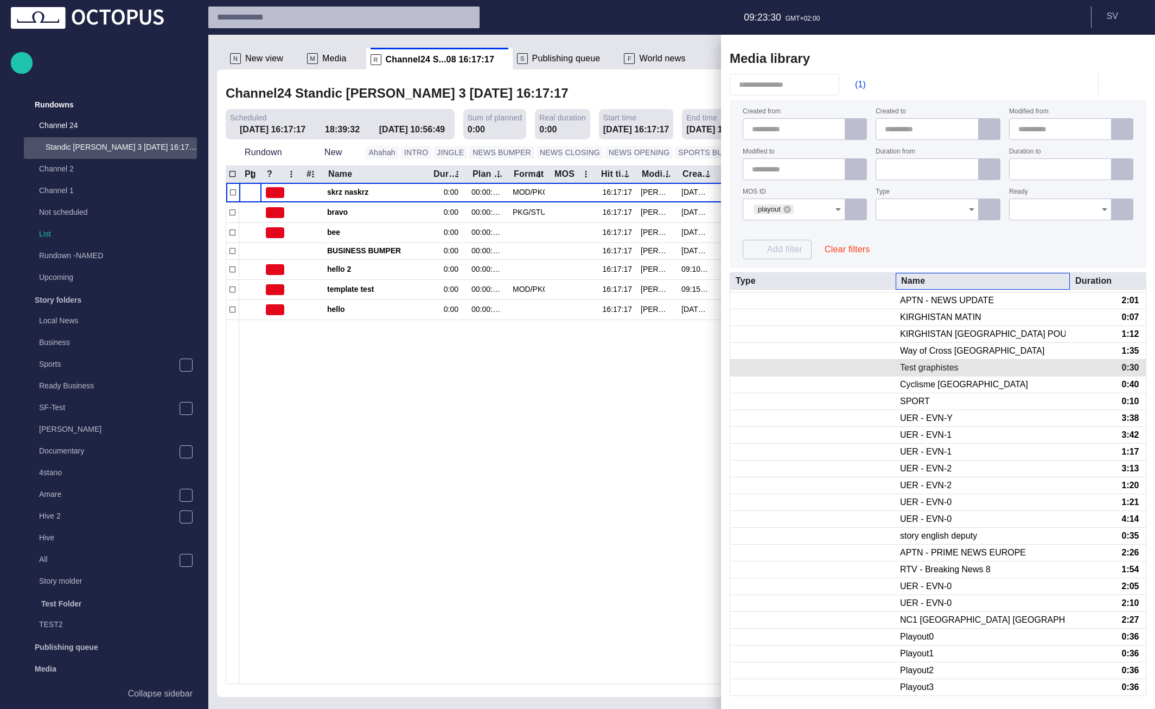
scroll to position [289, 0]
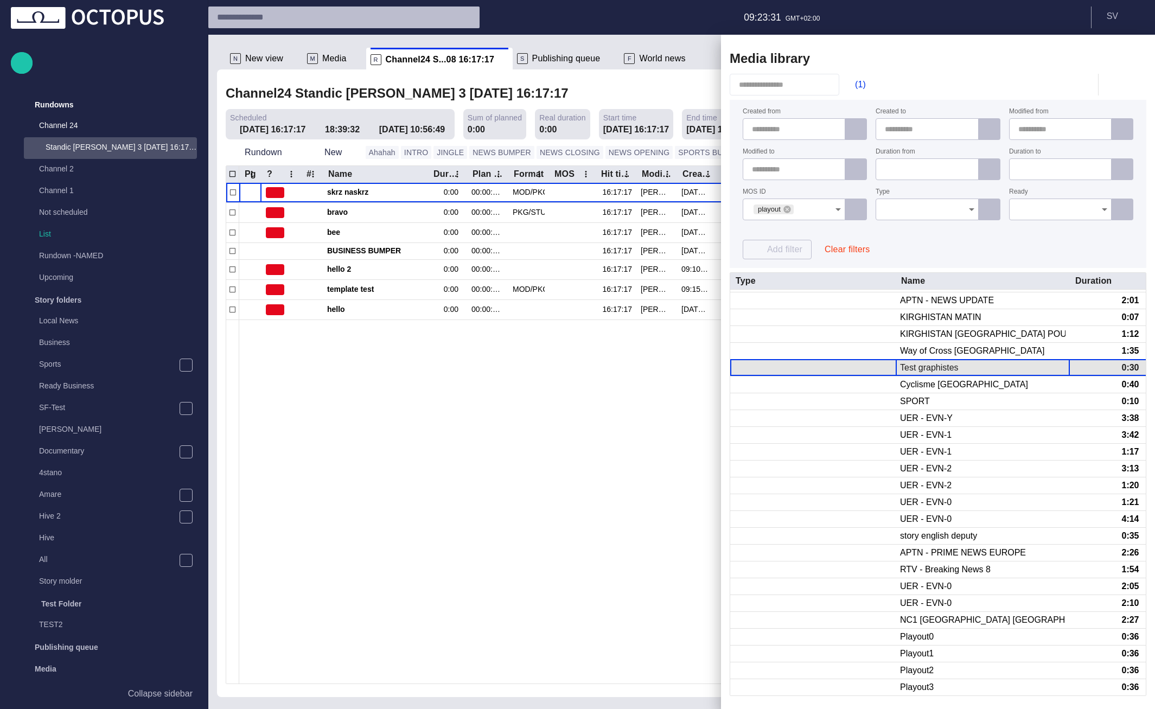
click at [960, 366] on div "Test graphistes" at bounding box center [983, 368] width 174 height 16
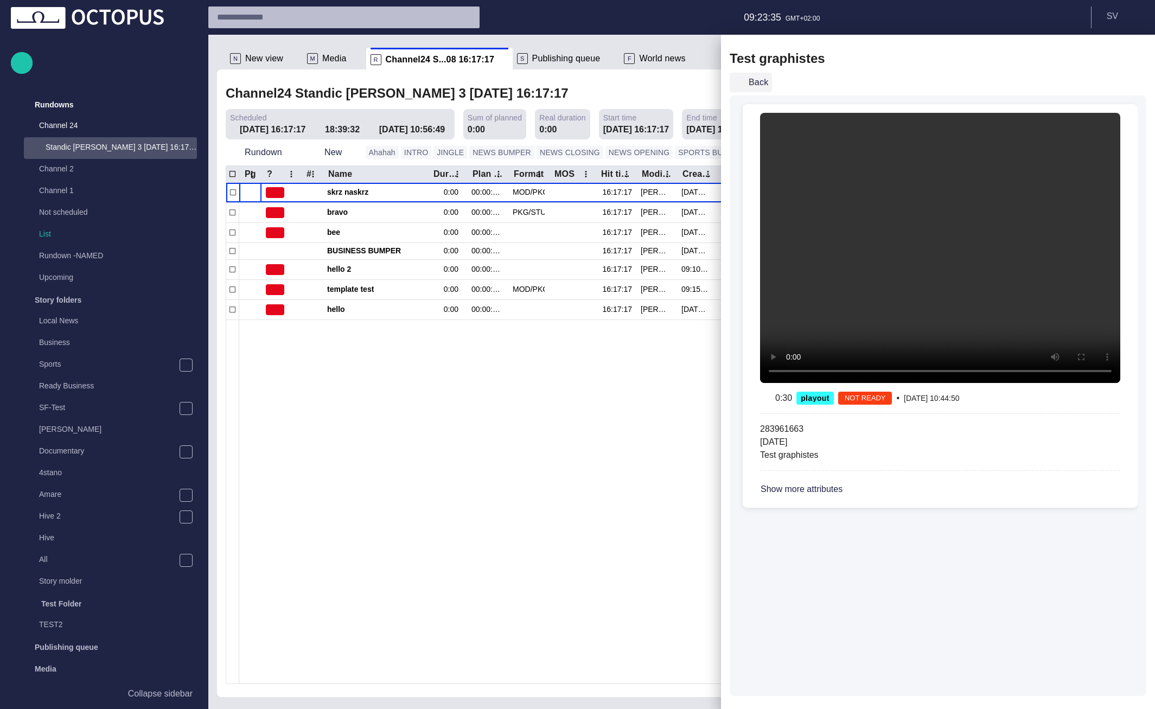
click at [751, 85] on button "Back" at bounding box center [751, 83] width 42 height 20
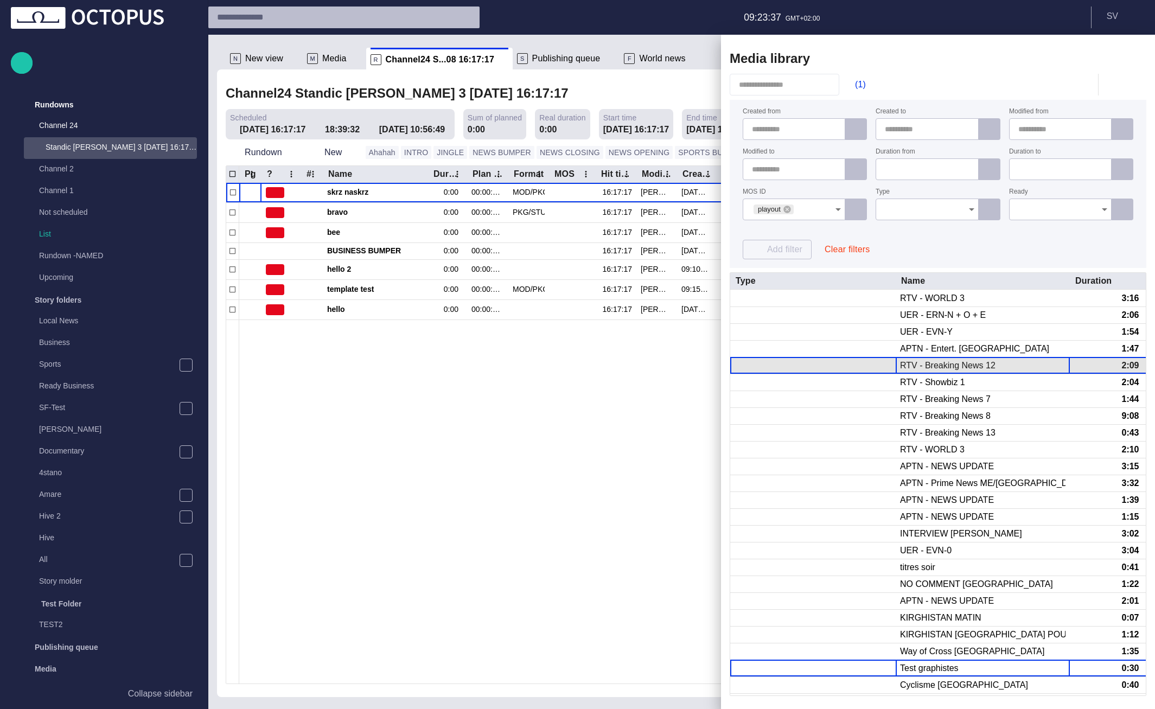
click at [928, 373] on div "RTV - Breaking News 12" at bounding box center [983, 366] width 174 height 16
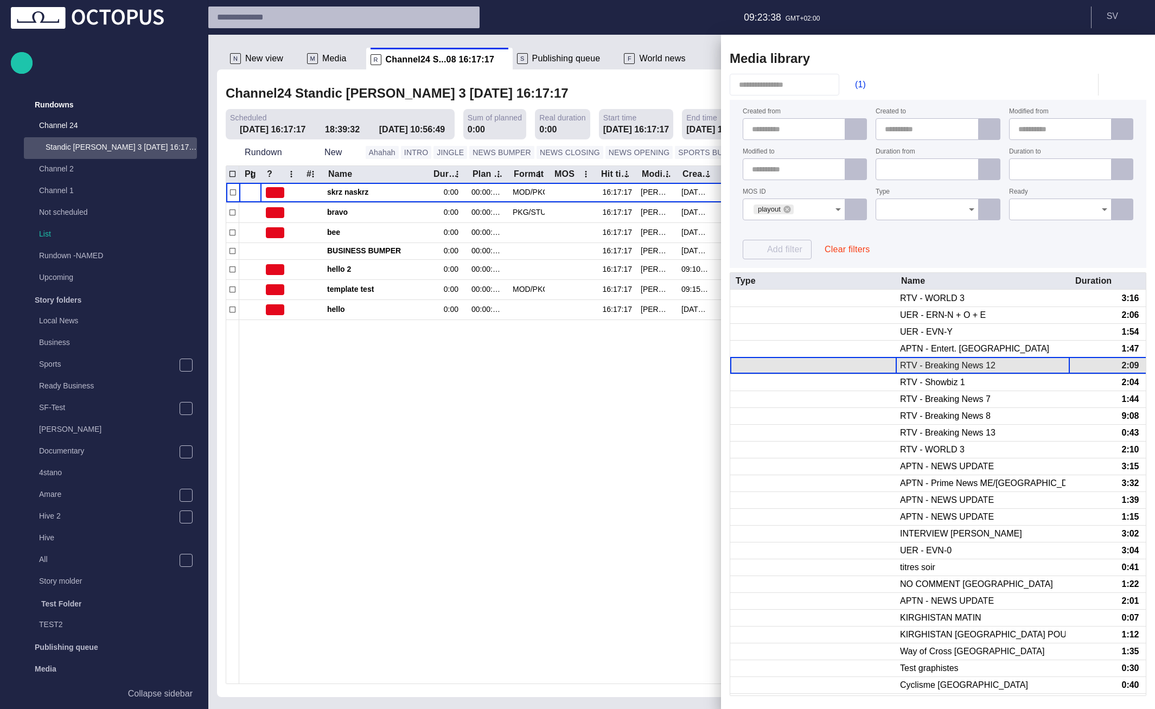
click at [928, 373] on div "RTV - Breaking News 12" at bounding box center [983, 366] width 174 height 16
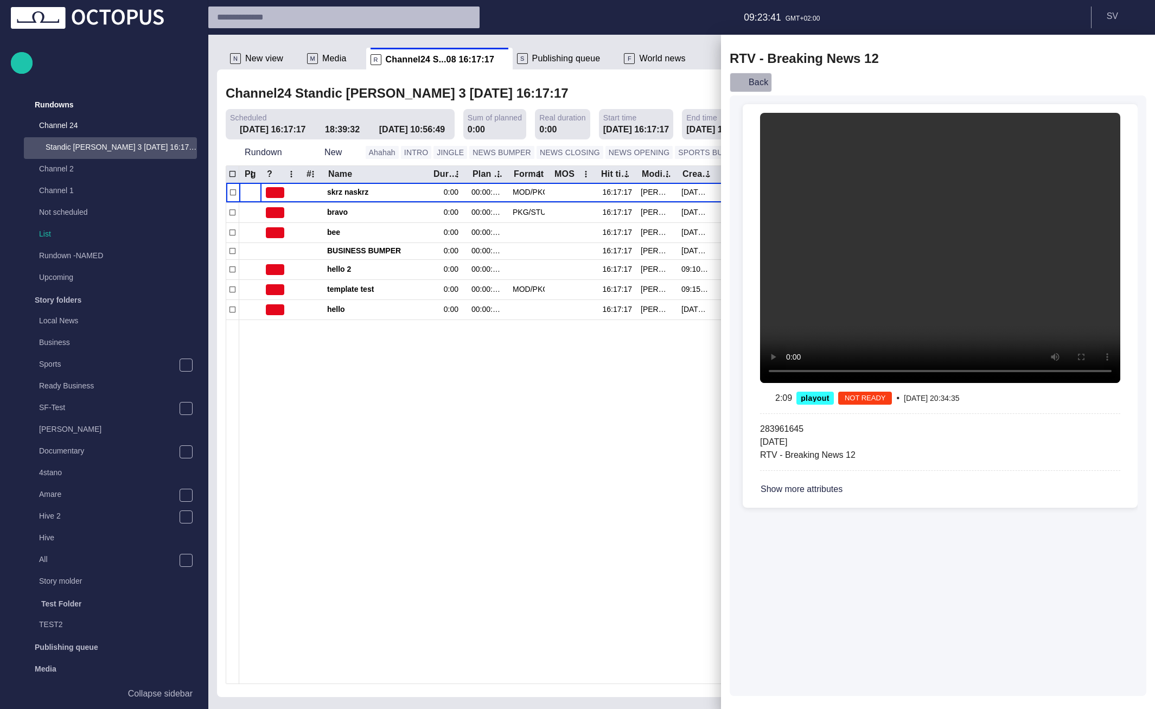
click at [751, 81] on button "Back" at bounding box center [751, 83] width 42 height 20
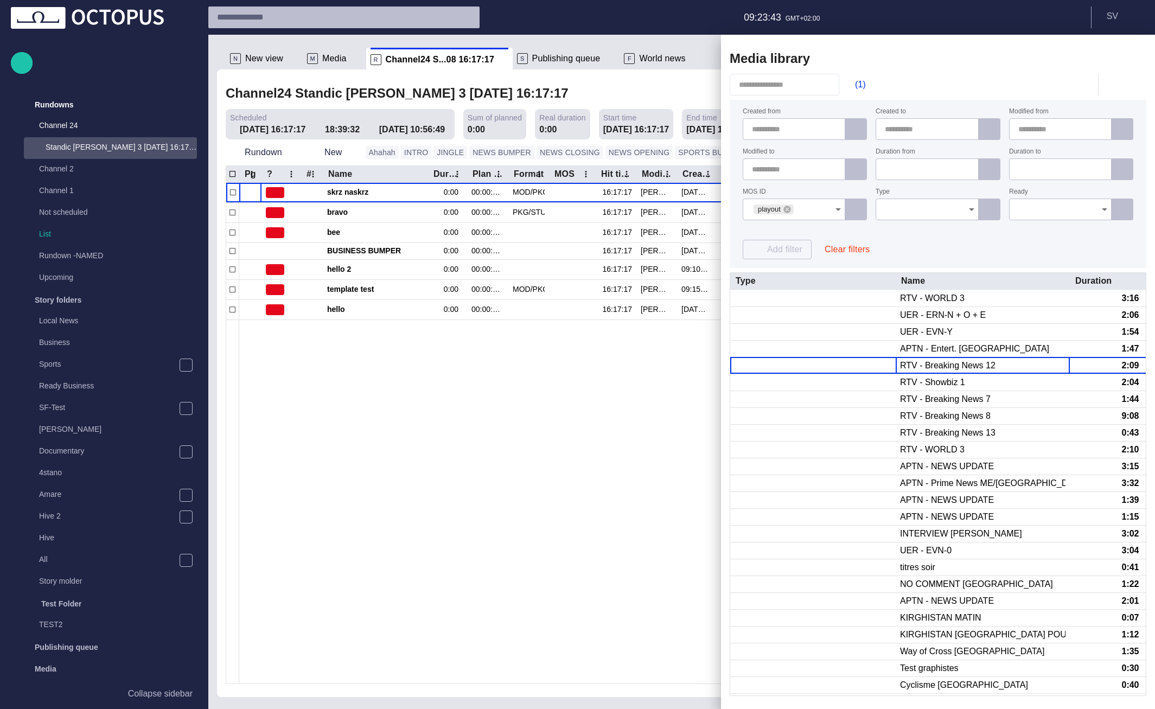
scroll to position [291, 0]
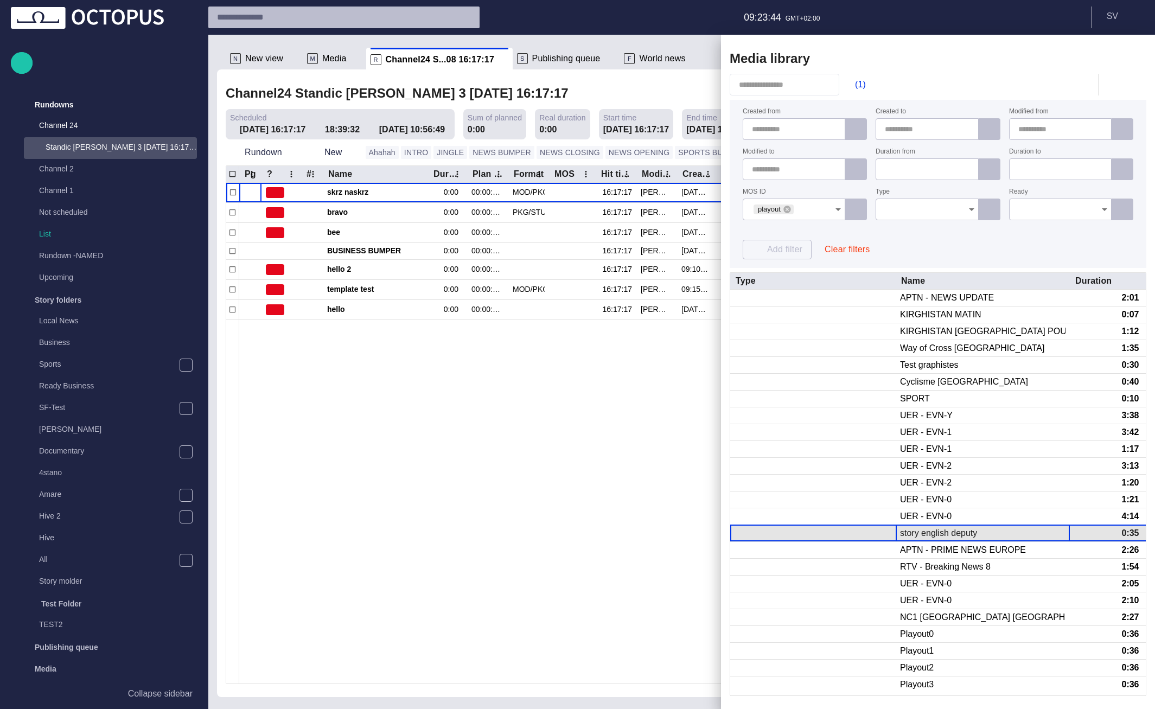
click at [932, 531] on div "story english deputy" at bounding box center [938, 533] width 77 height 12
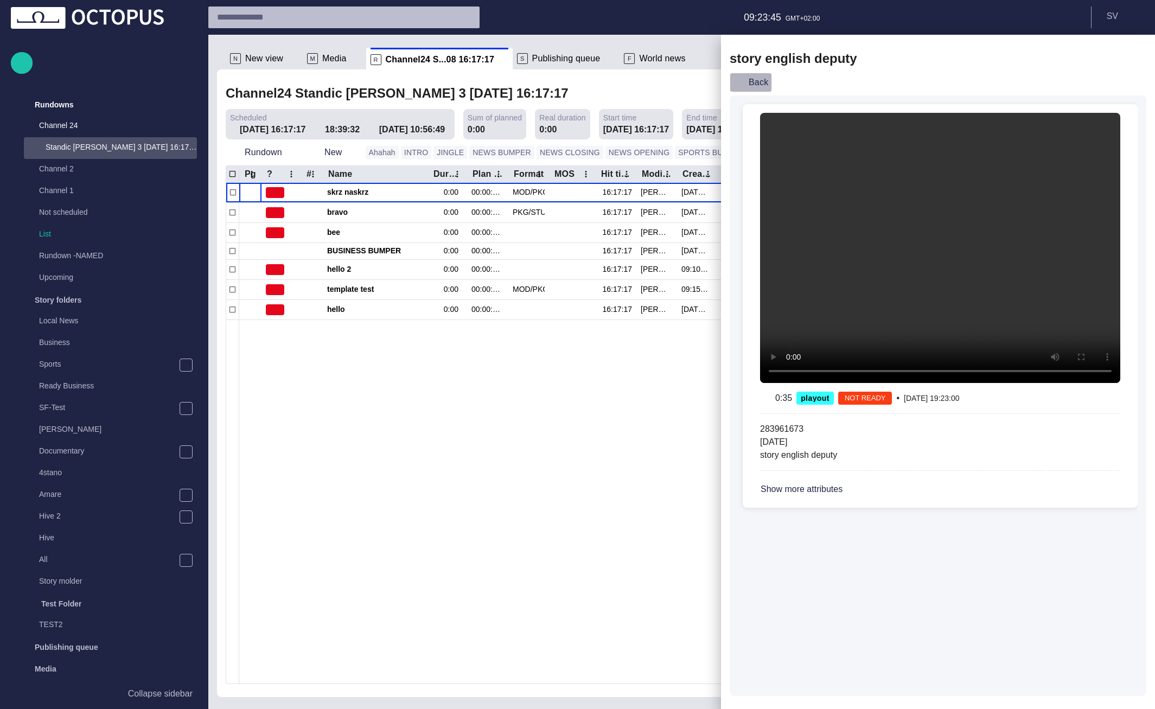
click at [765, 80] on button "Back" at bounding box center [751, 83] width 42 height 20
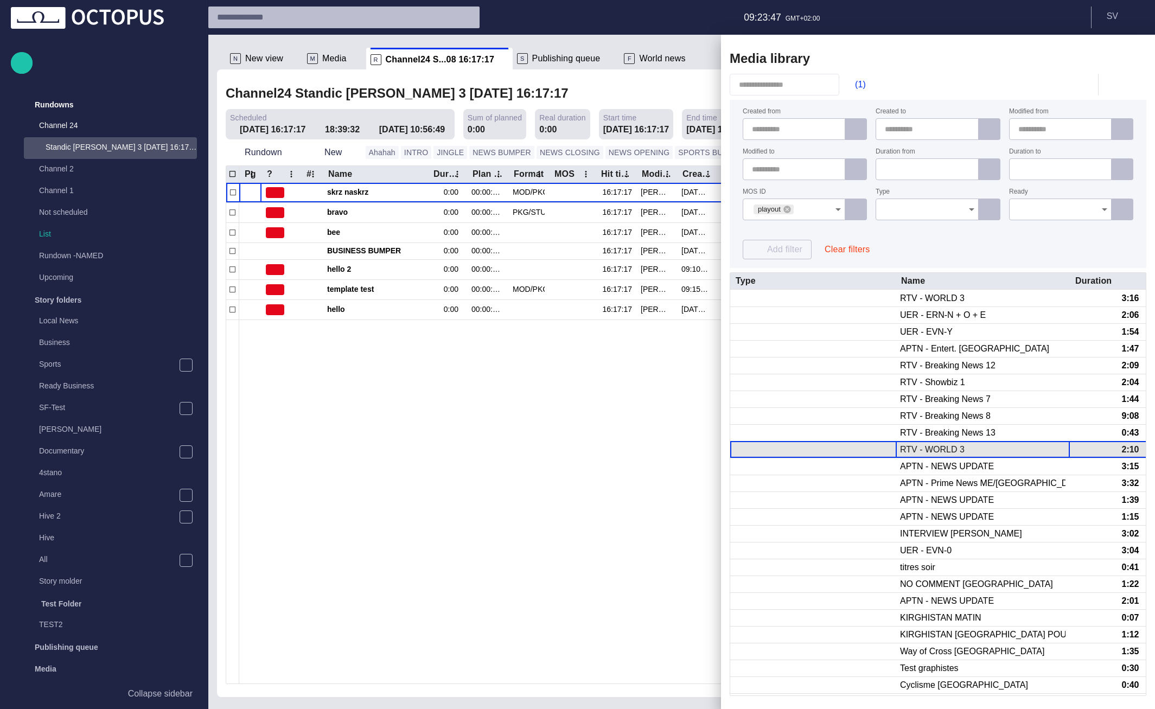
click at [918, 455] on div "RTV - WORLD 3" at bounding box center [932, 450] width 65 height 12
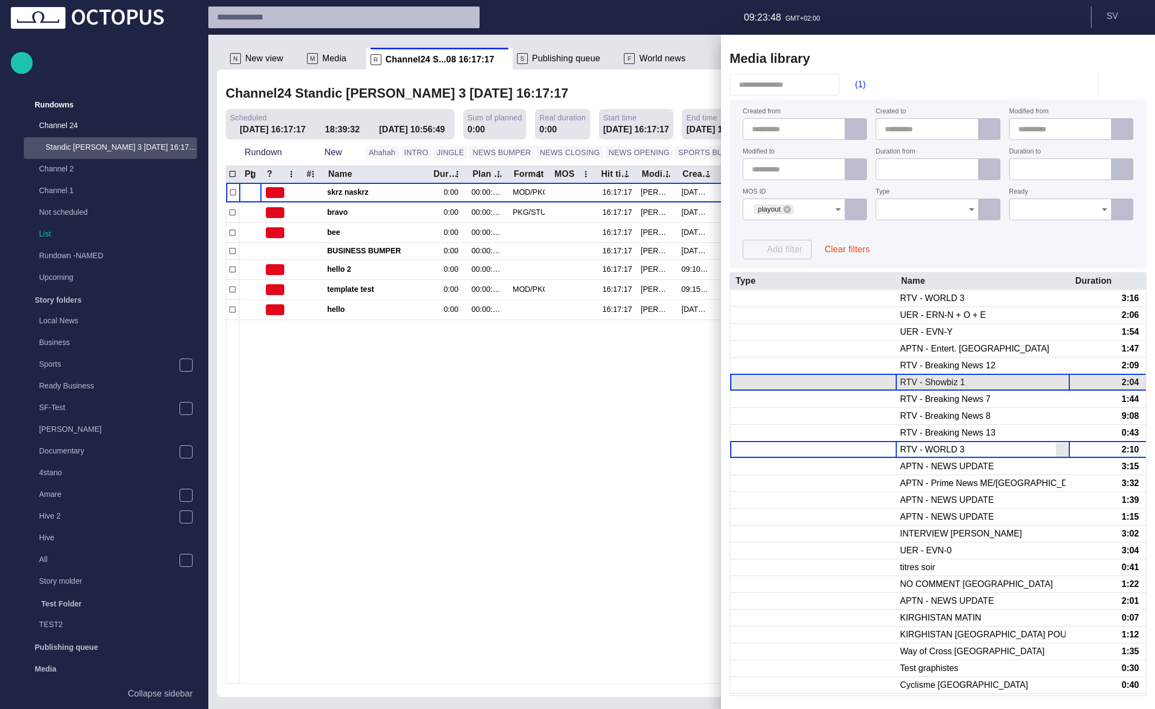
click at [935, 383] on div "RTV - Showbiz 1" at bounding box center [932, 383] width 65 height 12
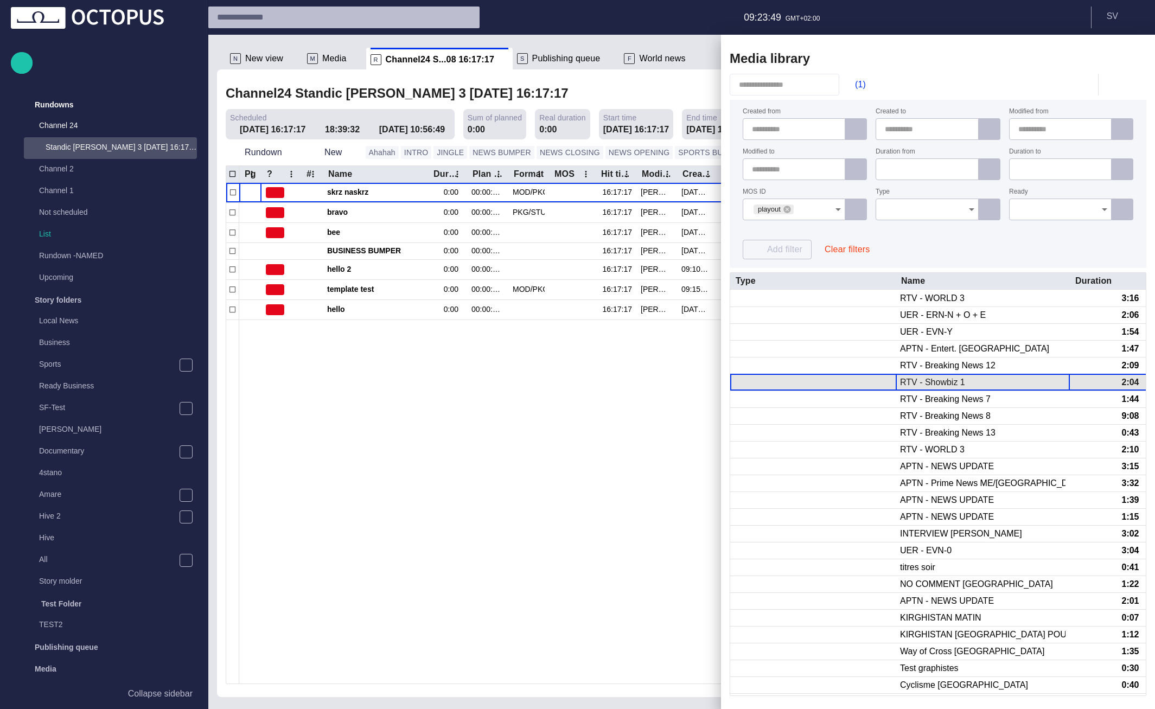
click at [935, 383] on div "RTV - Showbiz 1" at bounding box center [932, 383] width 65 height 12
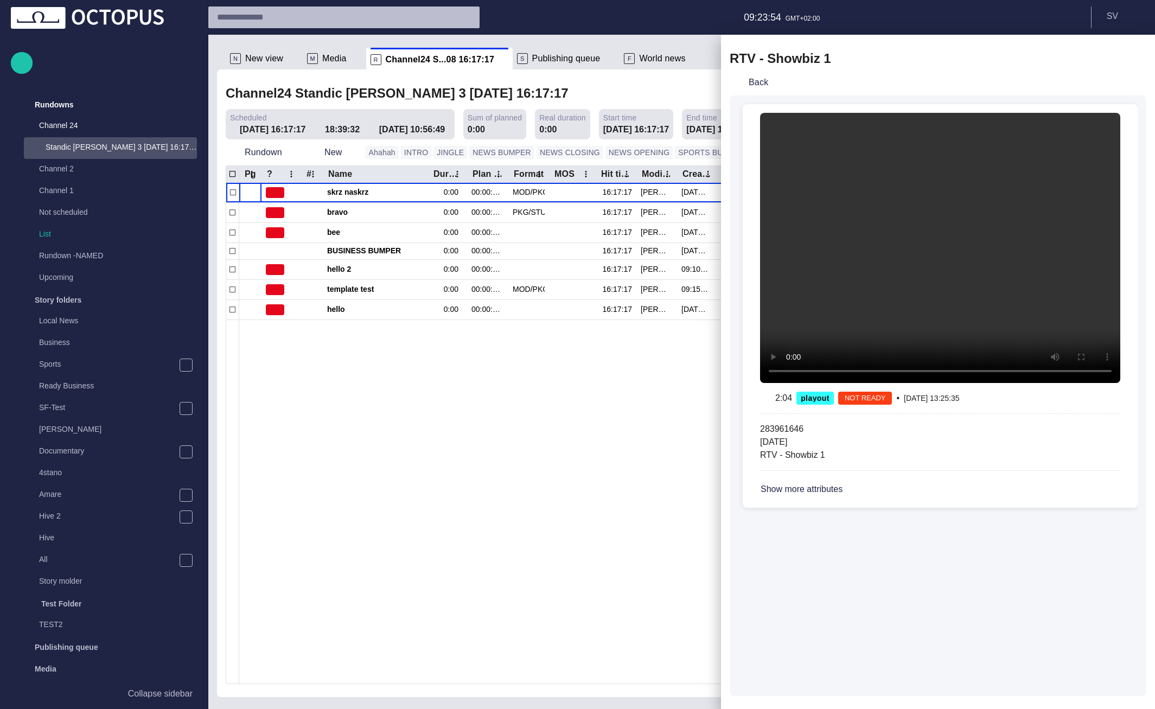
click at [386, 500] on div at bounding box center [577, 354] width 1155 height 709
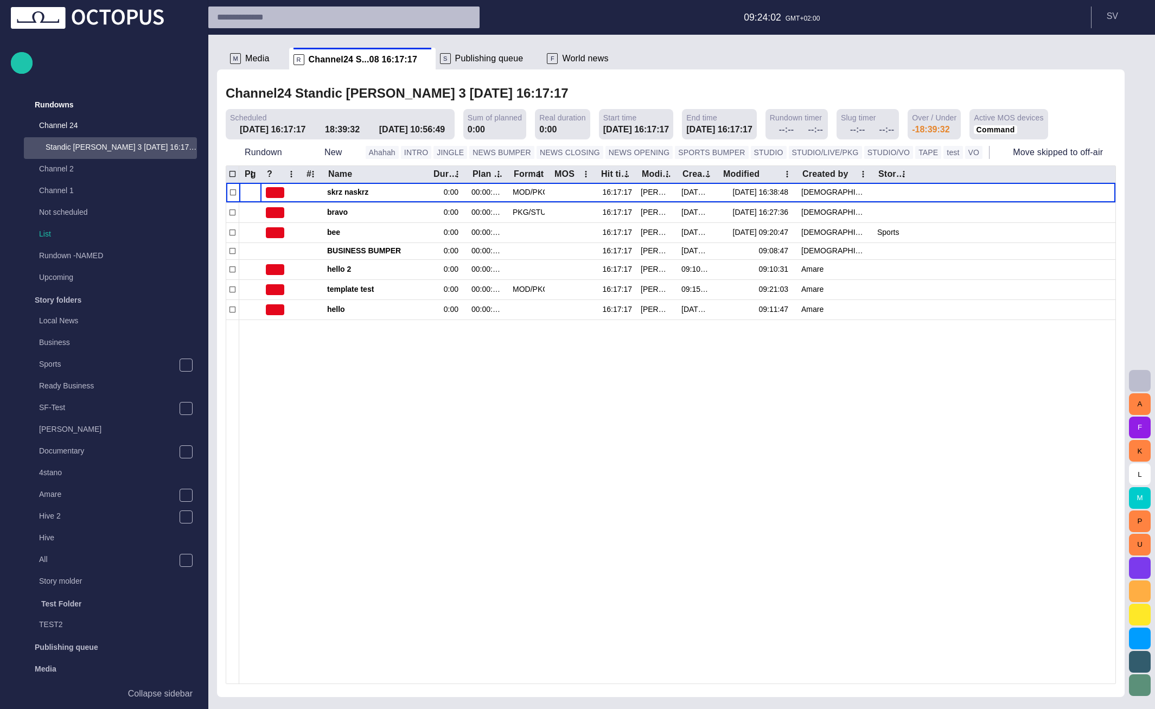
scroll to position [22, 0]
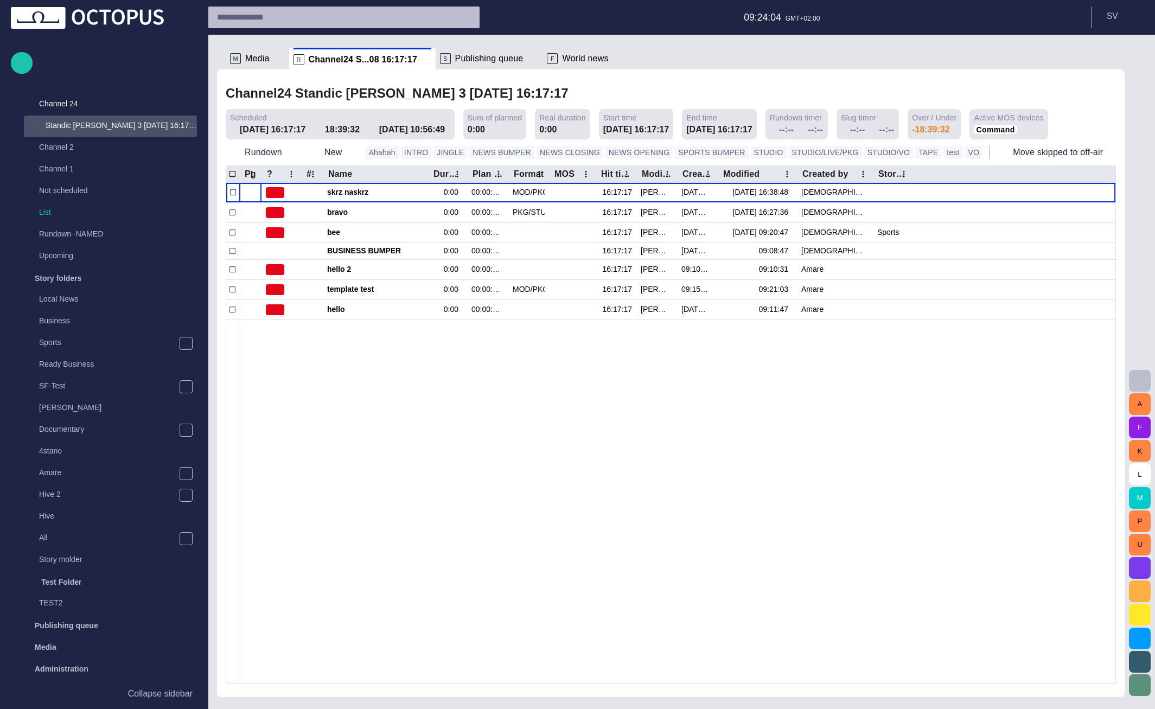
click at [633, 387] on div at bounding box center [677, 502] width 876 height 364
click at [1140, 378] on span "button" at bounding box center [1140, 380] width 13 height 13
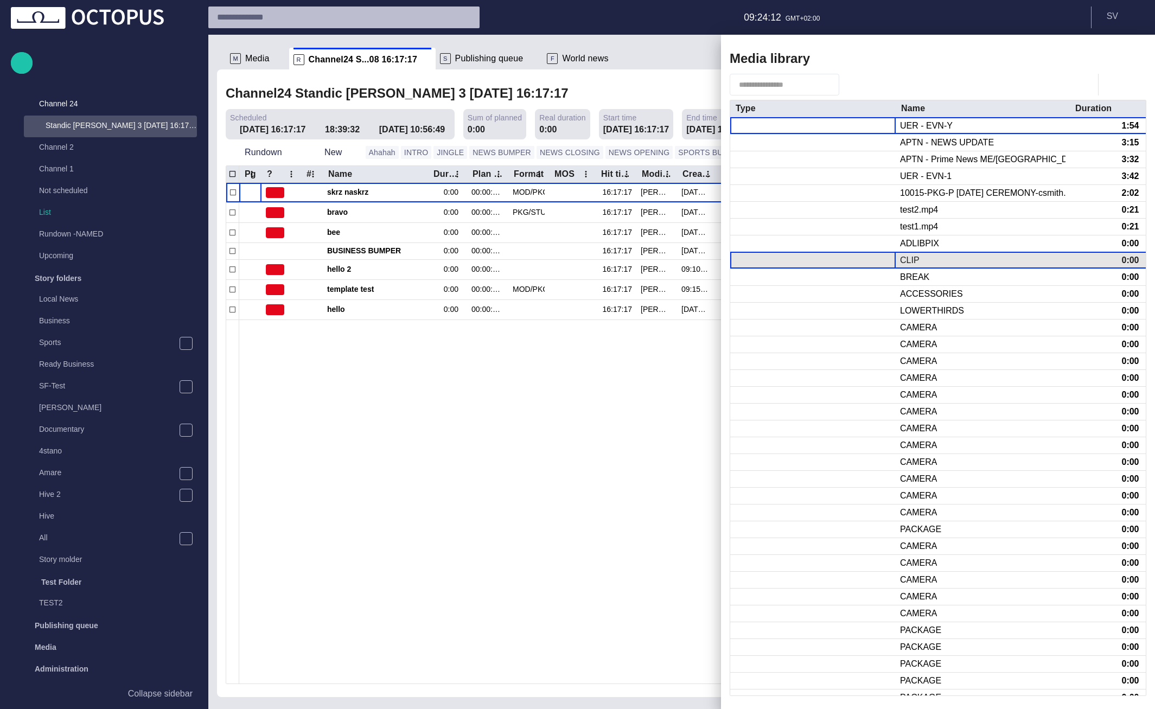
click at [886, 260] on div at bounding box center [812, 260] width 165 height 16
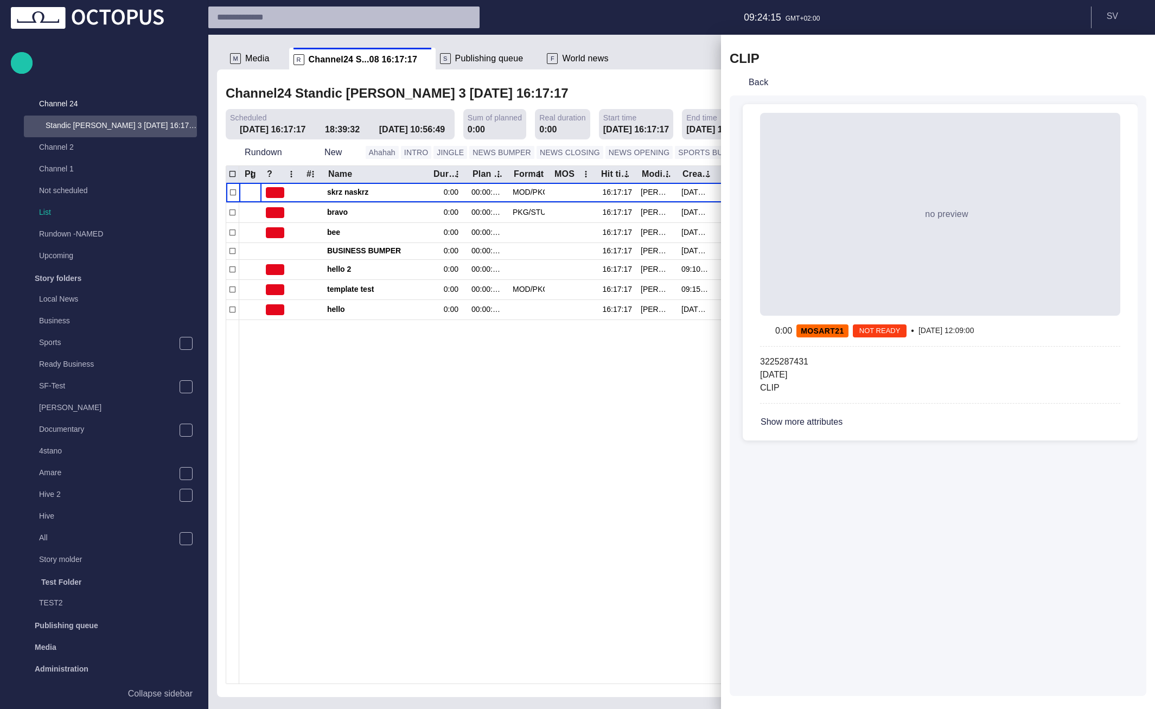
click at [1113, 55] on button "button" at bounding box center [1099, 59] width 31 height 20
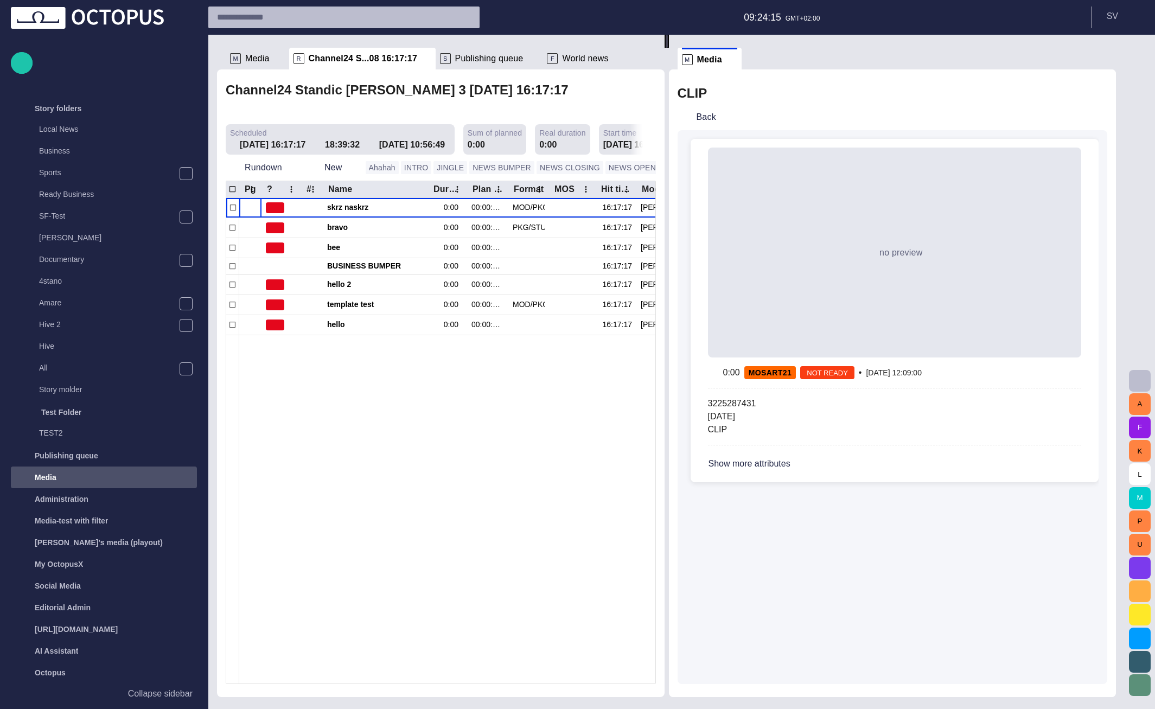
scroll to position [192, 0]
click at [716, 116] on button "Back" at bounding box center [699, 117] width 42 height 20
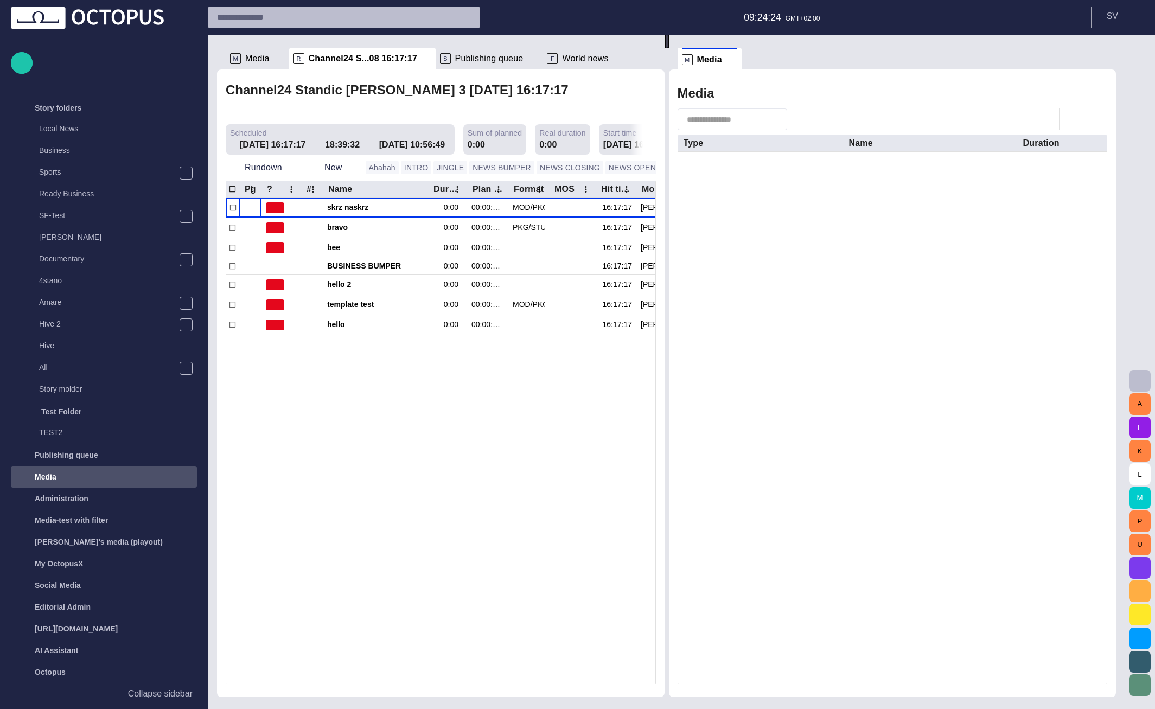
scroll to position [1477, 0]
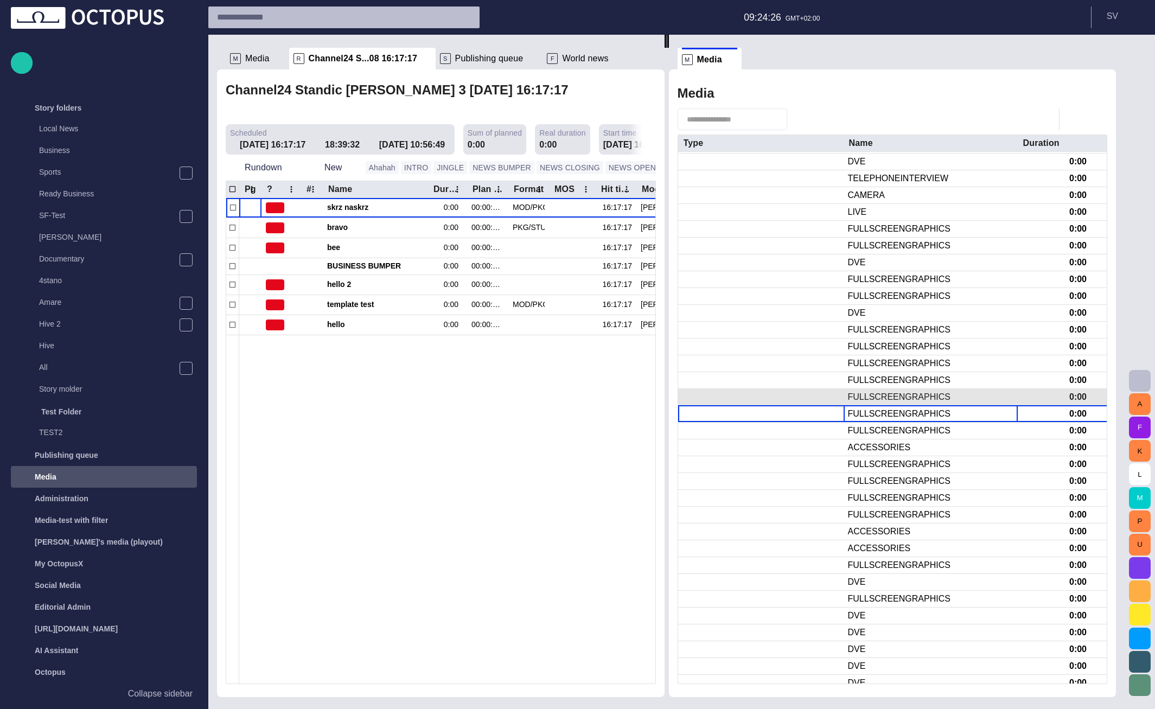
click at [907, 408] on div "FULLSCREENGRAPHICS" at bounding box center [899, 414] width 103 height 12
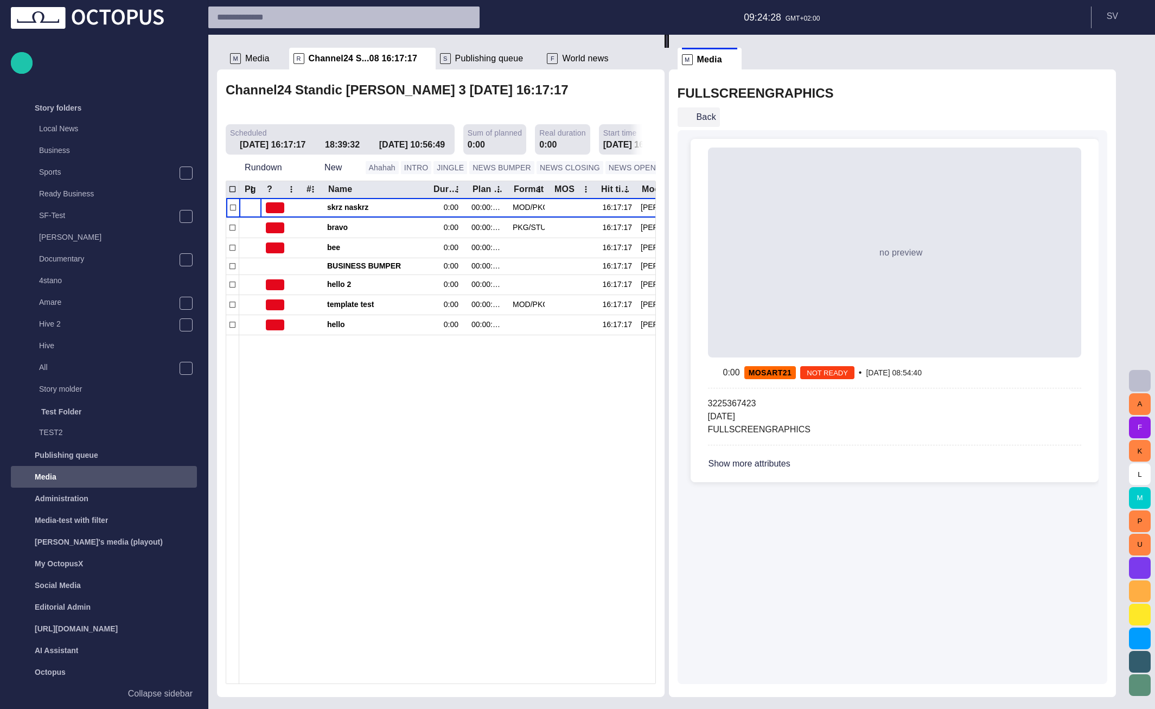
click at [692, 118] on span "button" at bounding box center [687, 117] width 11 height 11
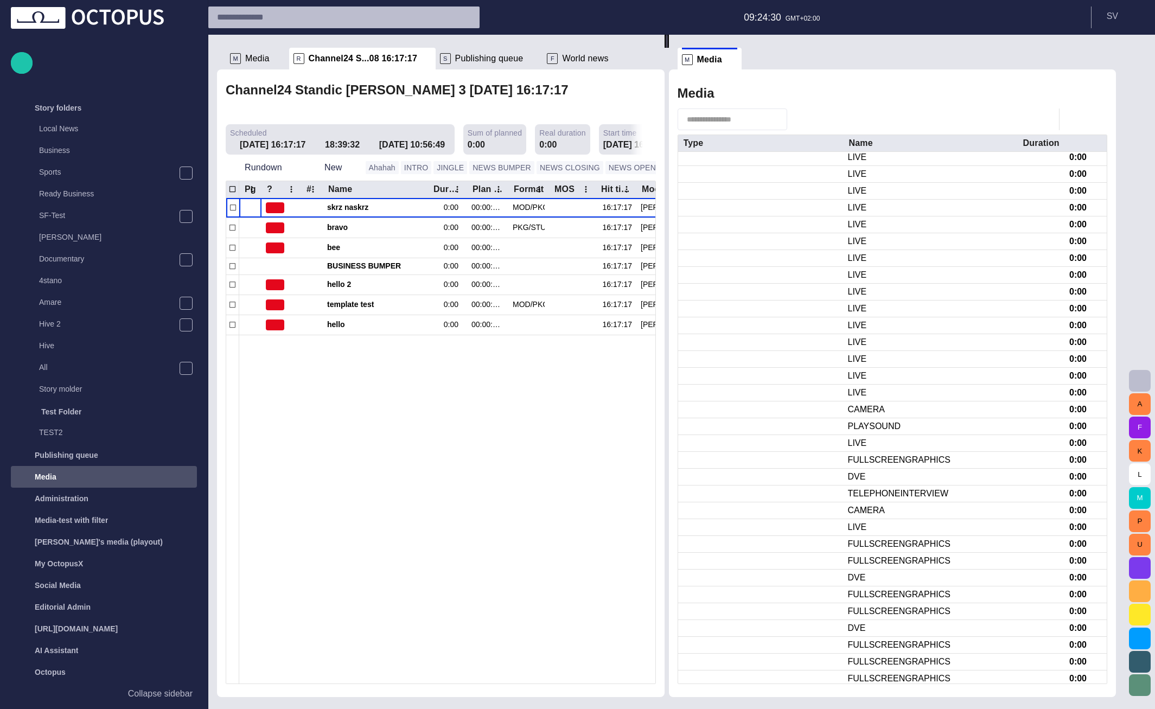
scroll to position [1079, 0]
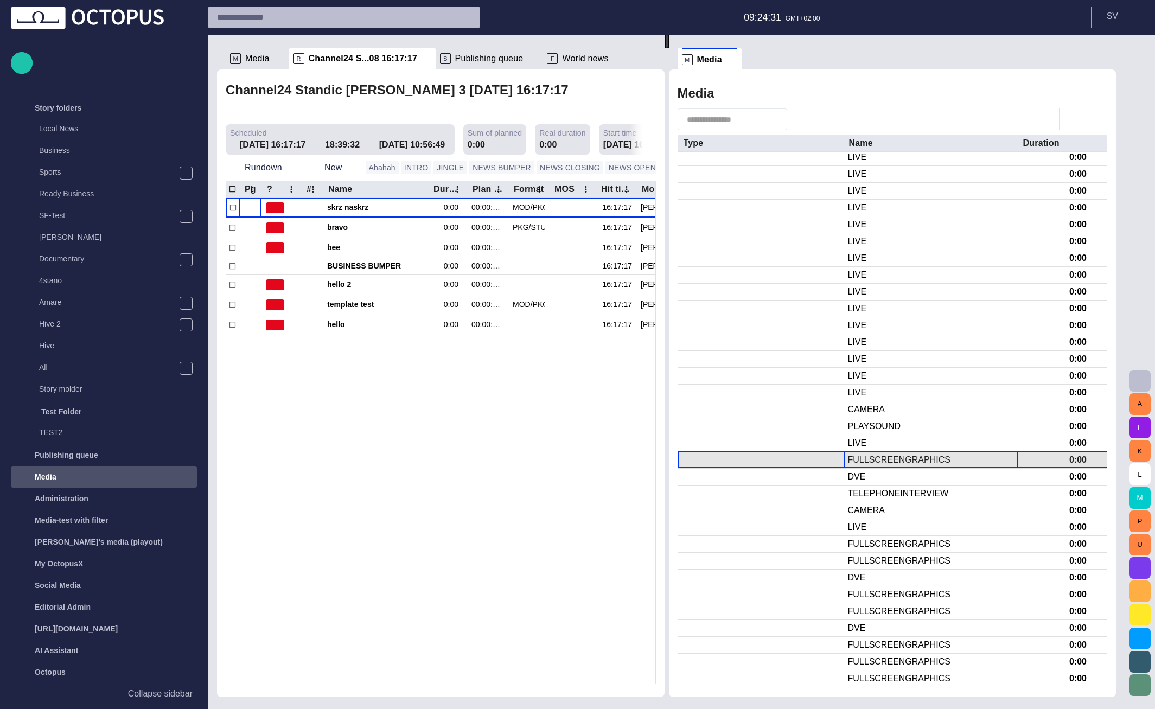
click at [888, 457] on div "FULLSCREENGRAPHICS" at bounding box center [899, 460] width 103 height 12
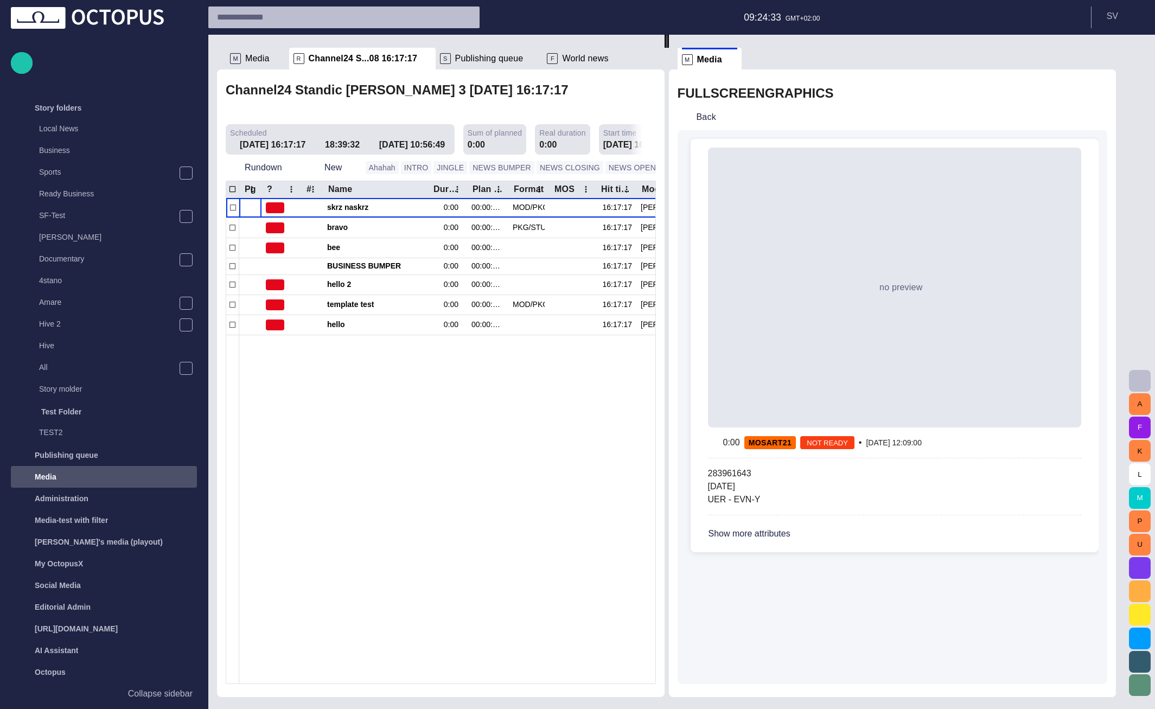
click at [807, 530] on button "Show more attributes" at bounding box center [761, 534] width 107 height 20
click at [782, 532] on span "button" at bounding box center [777, 534] width 9 height 9
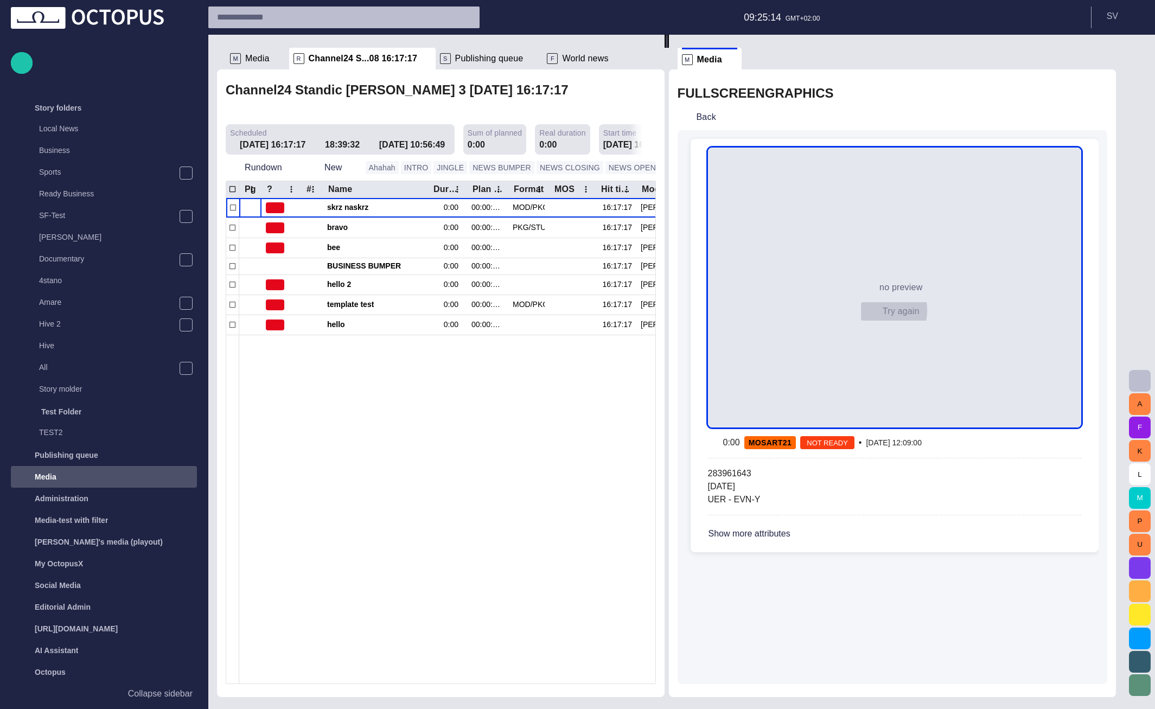
click at [878, 310] on span "button" at bounding box center [873, 311] width 11 height 11
click at [692, 117] on span "button" at bounding box center [687, 117] width 11 height 11
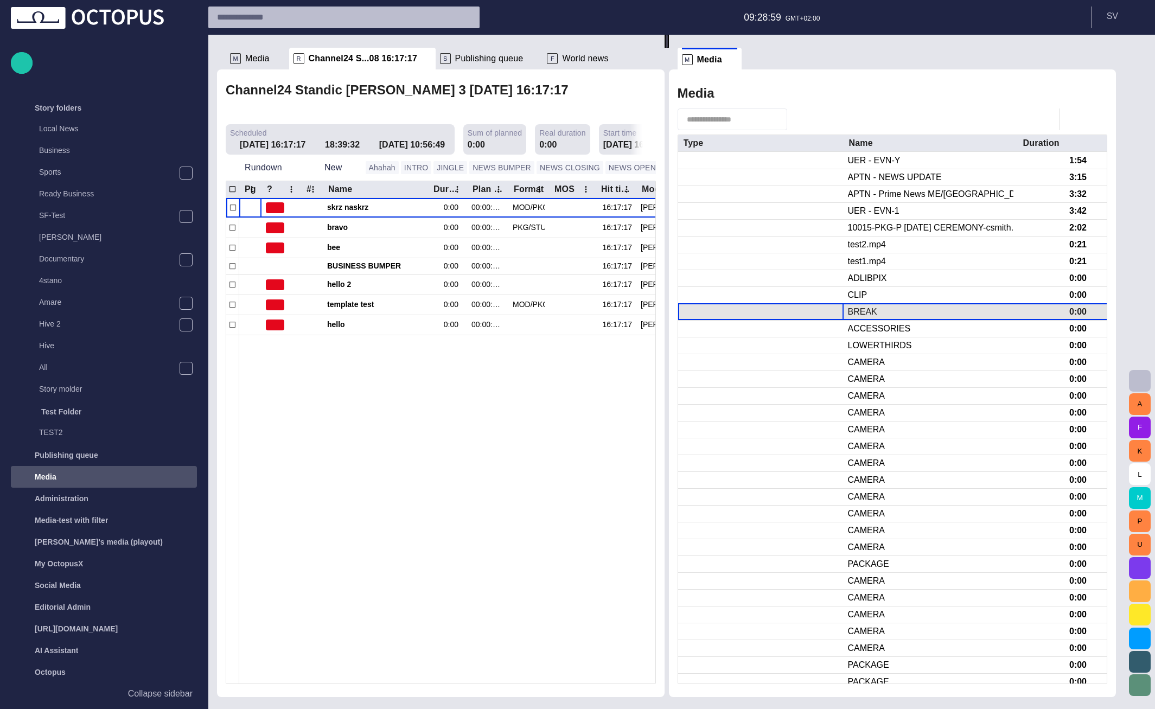
click at [813, 311] on div at bounding box center [760, 312] width 165 height 16
click at [1116, 56] on button "button" at bounding box center [1105, 59] width 22 height 22
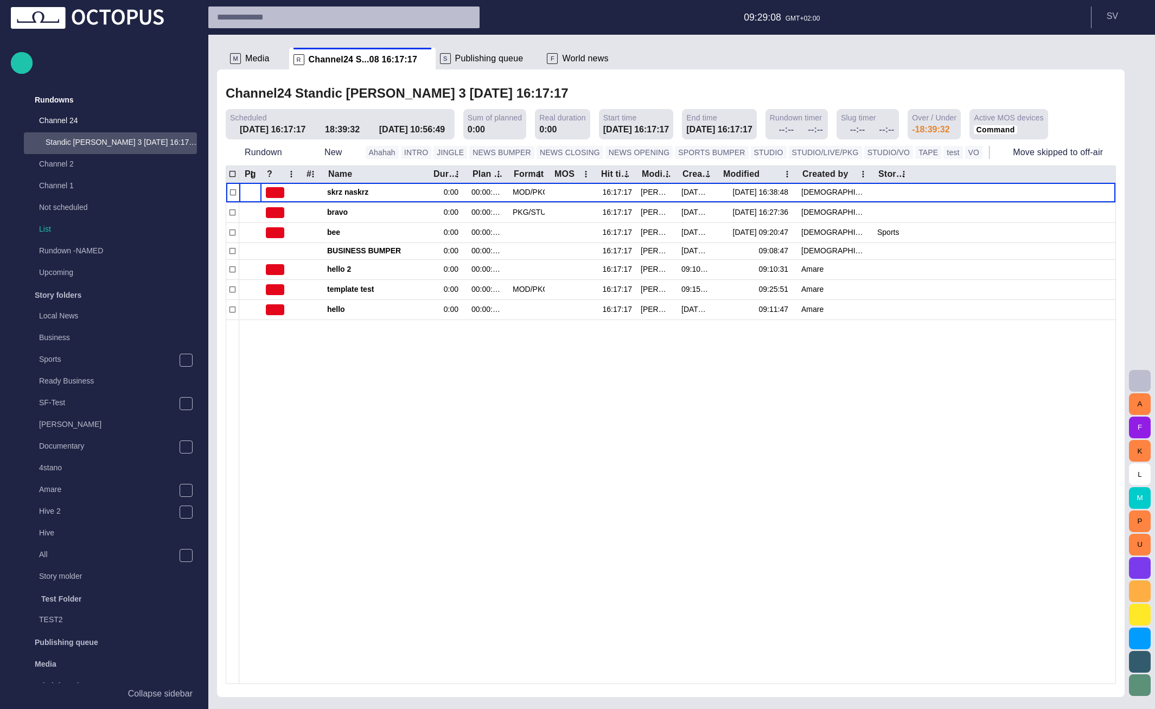
scroll to position [0, 0]
click at [982, 442] on div at bounding box center [677, 502] width 876 height 364
click at [1138, 384] on span "button" at bounding box center [1140, 380] width 13 height 13
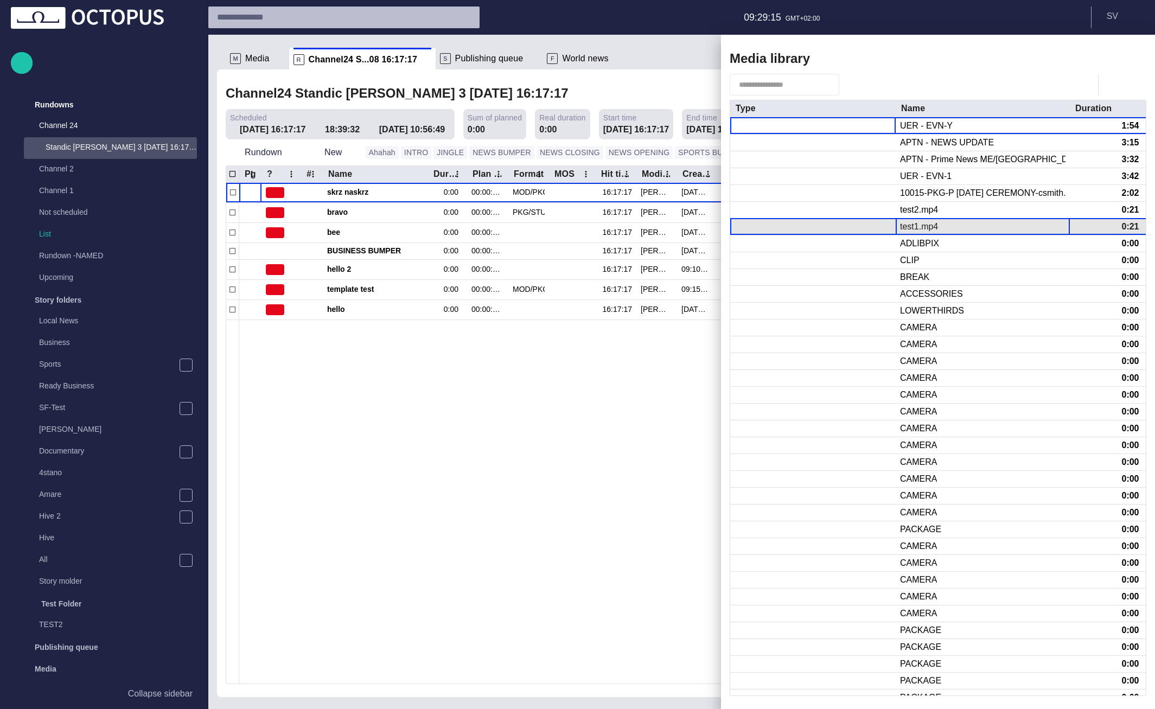
click at [927, 233] on div "test1.mp4" at bounding box center [983, 227] width 174 height 16
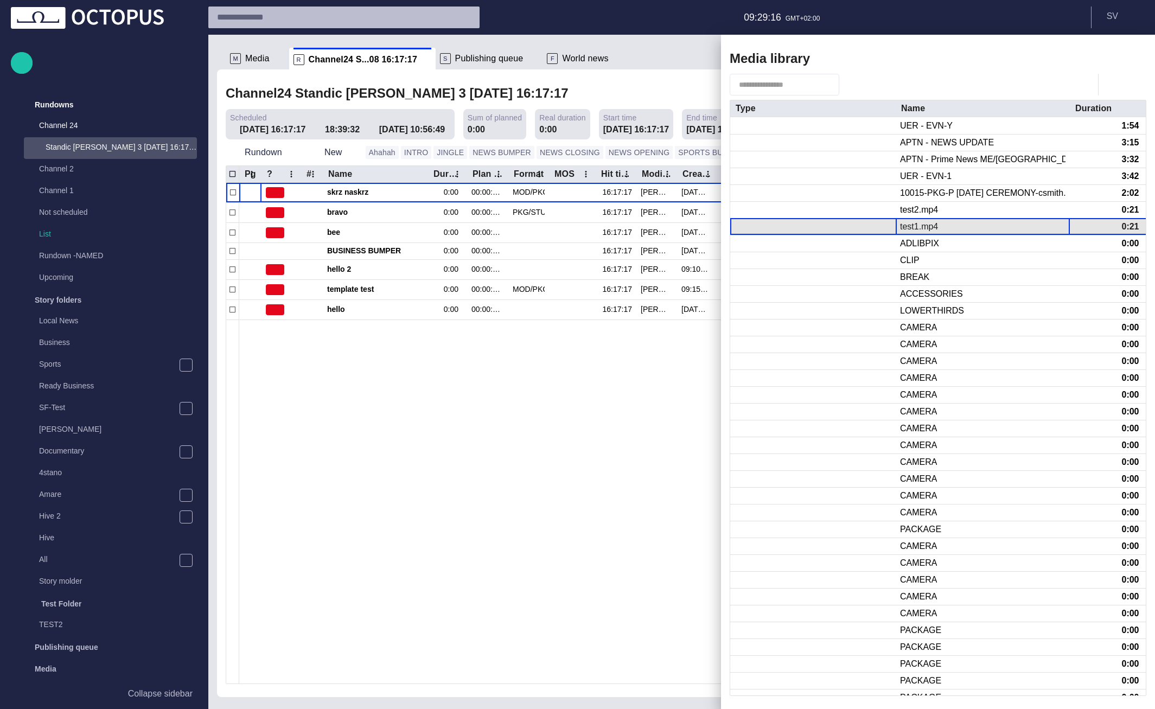
click at [927, 233] on div "test1.mp4" at bounding box center [983, 227] width 174 height 16
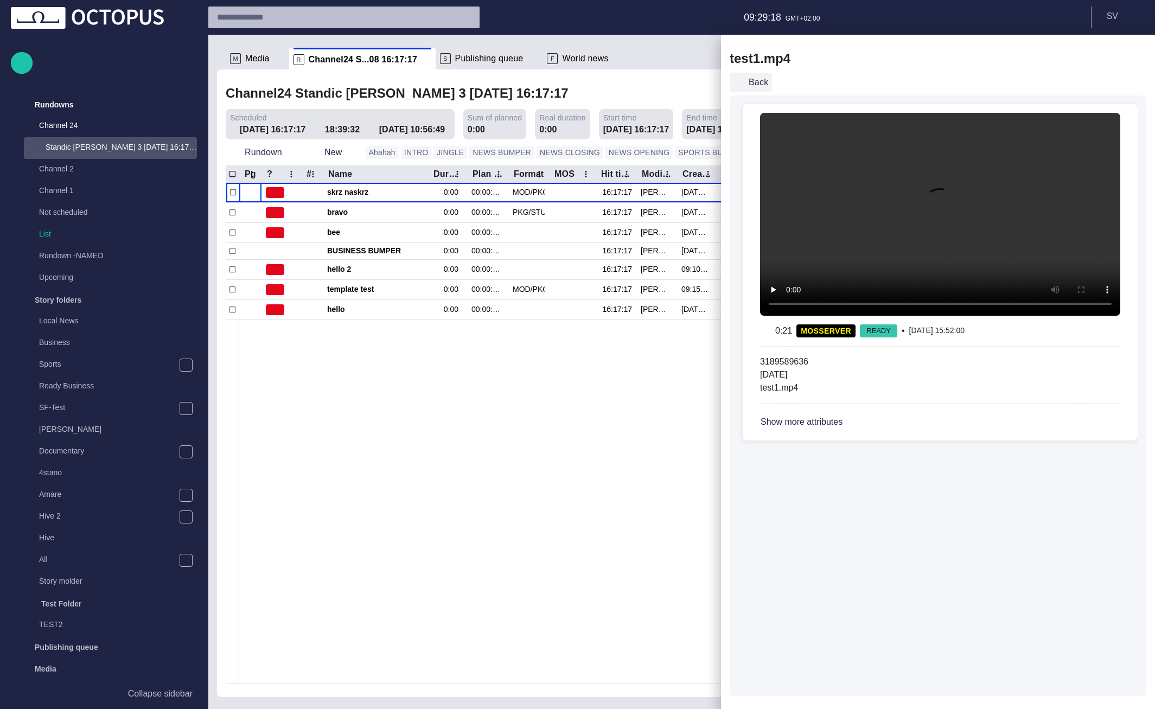
click at [752, 81] on button "Back" at bounding box center [751, 83] width 42 height 20
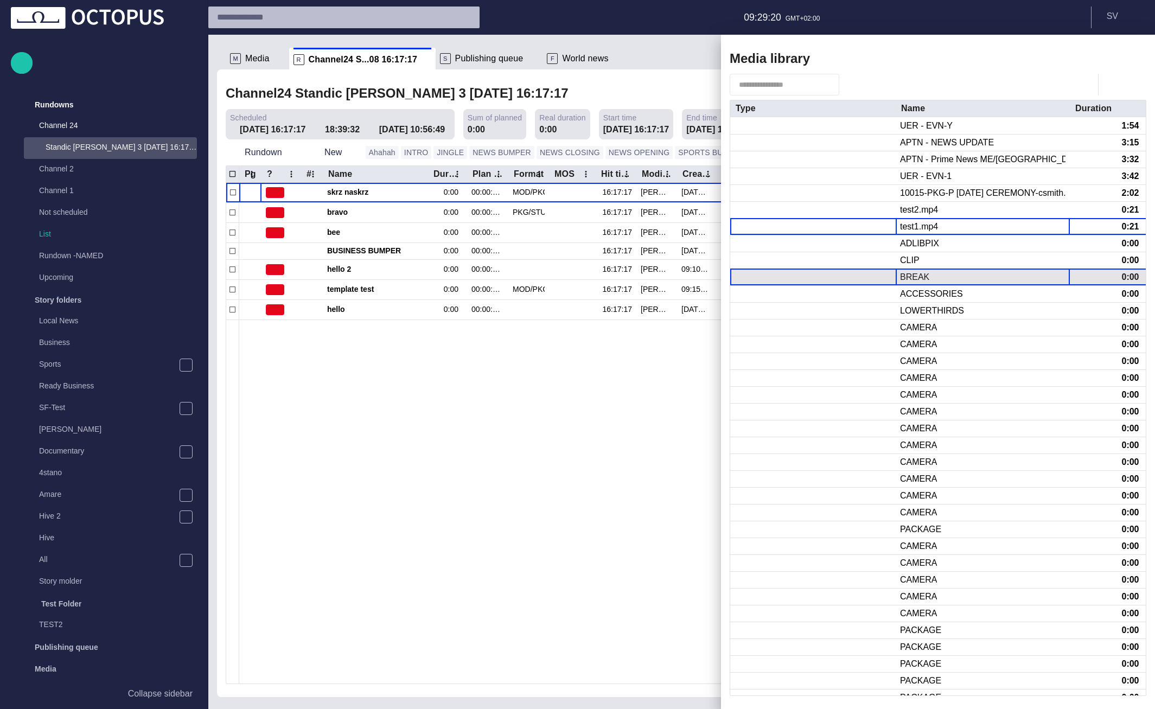
click at [928, 281] on div "BREAK" at bounding box center [983, 277] width 174 height 16
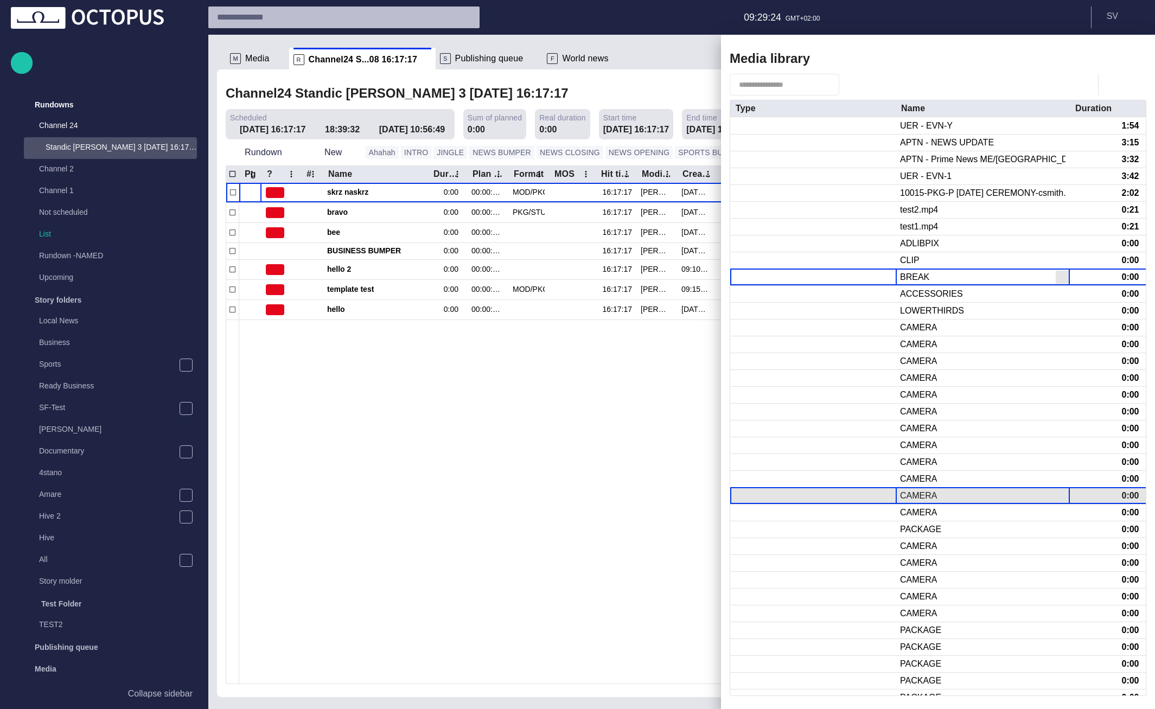
click at [918, 495] on div "CAMERA" at bounding box center [918, 496] width 37 height 12
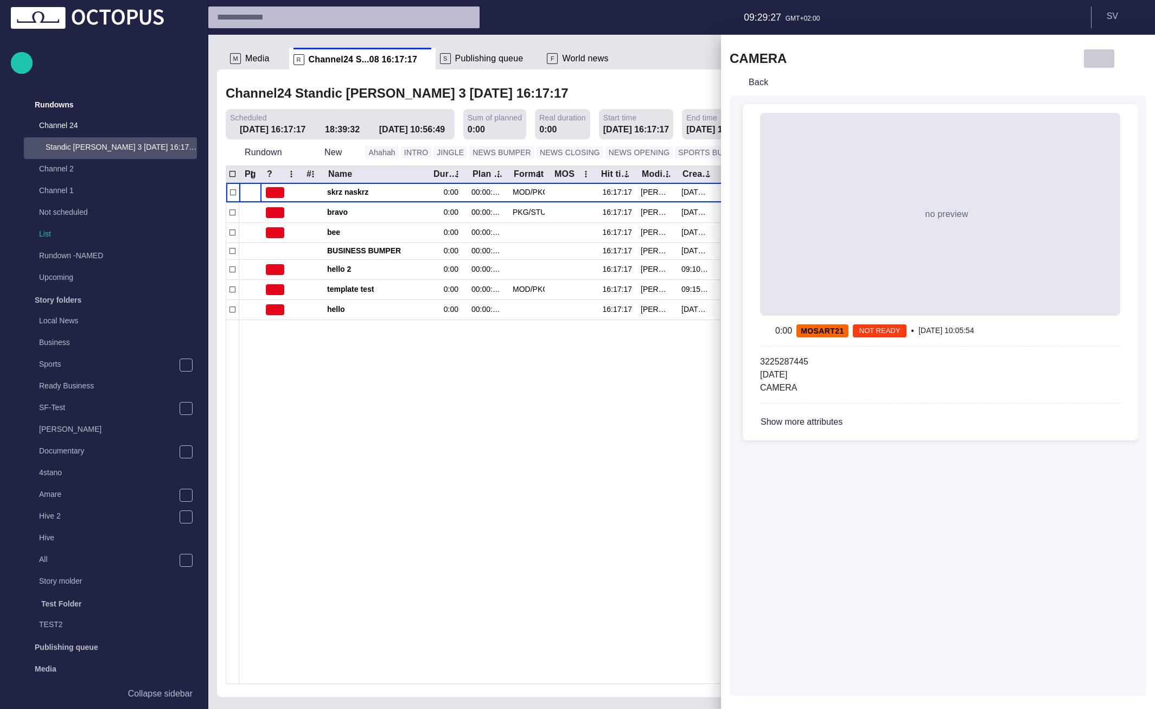
click at [1096, 57] on span "button" at bounding box center [1099, 58] width 13 height 13
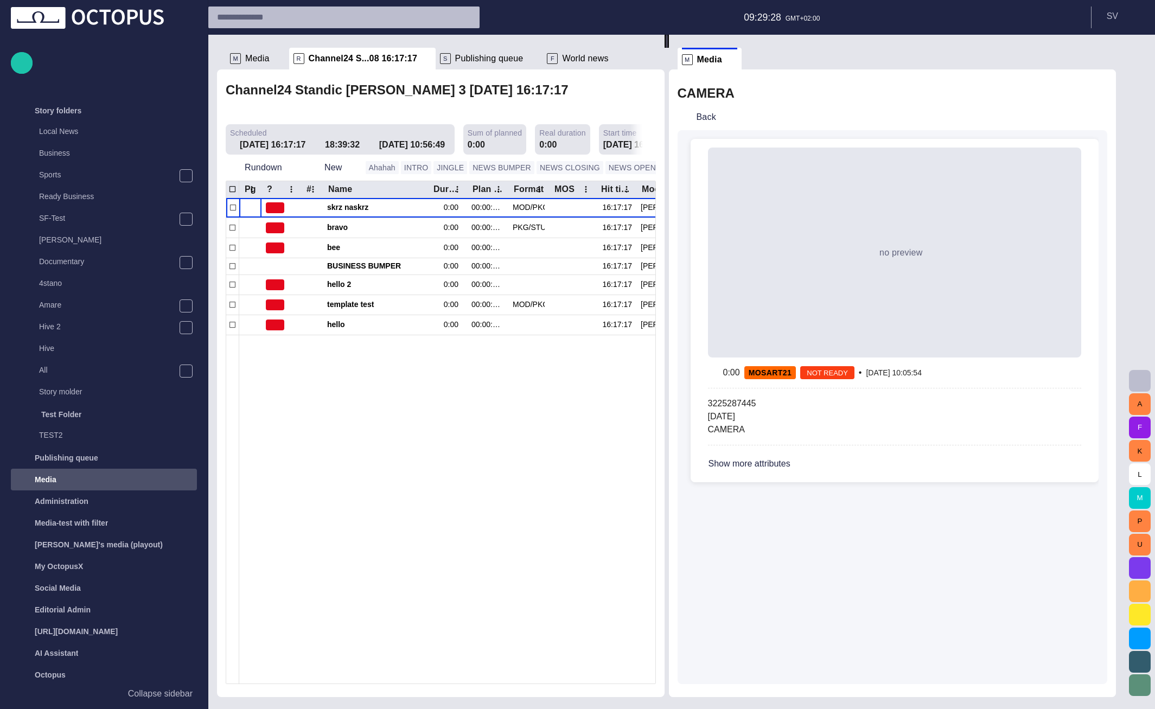
scroll to position [192, 0]
click at [710, 113] on button "Back" at bounding box center [699, 117] width 42 height 20
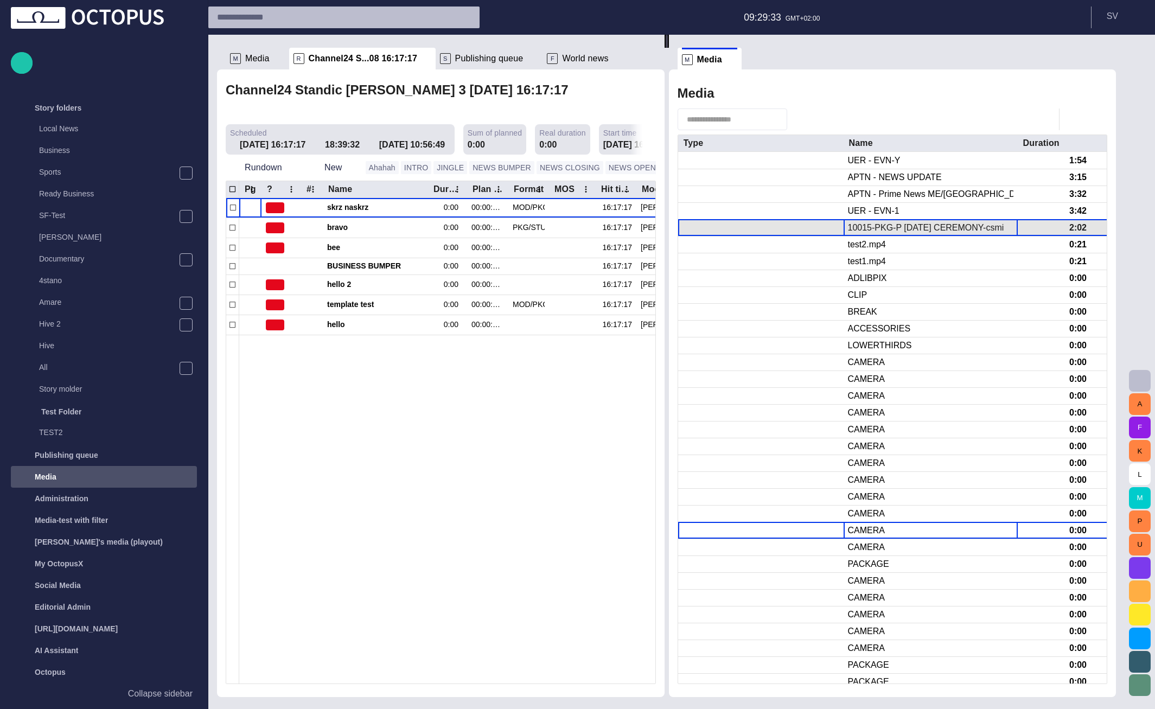
click at [919, 230] on div "10015-PKG-P JUNETEENTH CEREMONY-csmith.mp4" at bounding box center [930, 228] width 165 height 12
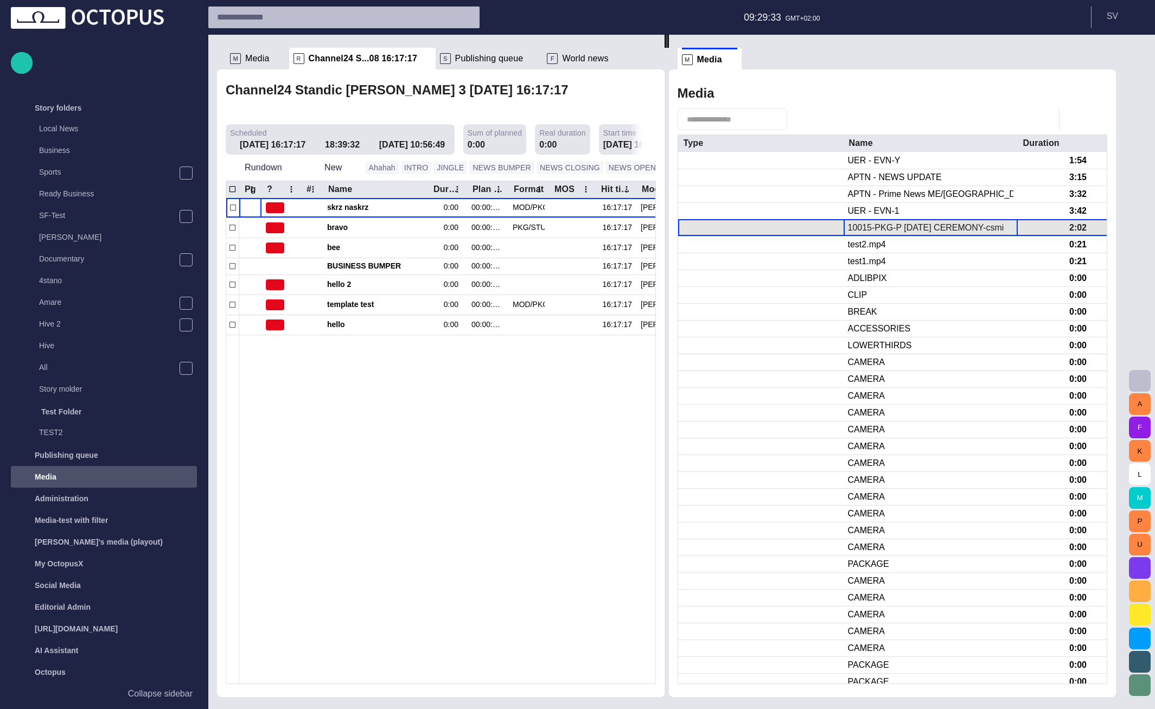
click at [919, 230] on div "10015-PKG-P JUNETEENTH CEREMONY-csmith.mp4" at bounding box center [930, 228] width 165 height 12
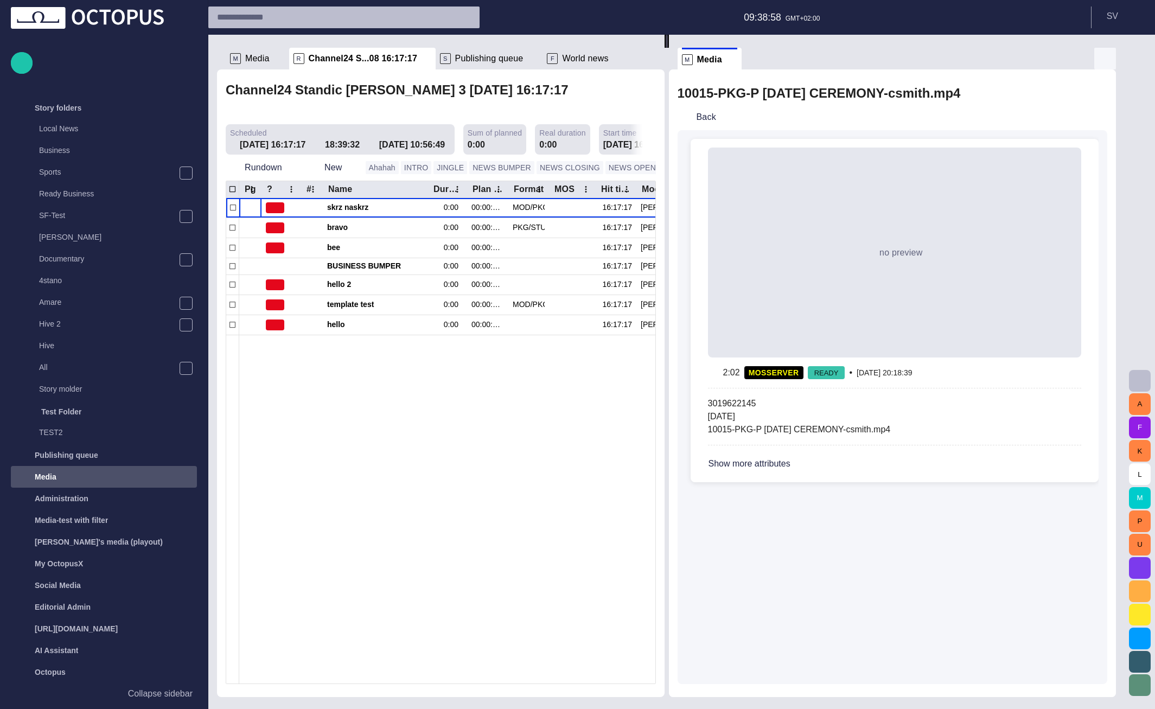
click at [1112, 62] on span "button" at bounding box center [1105, 58] width 13 height 13
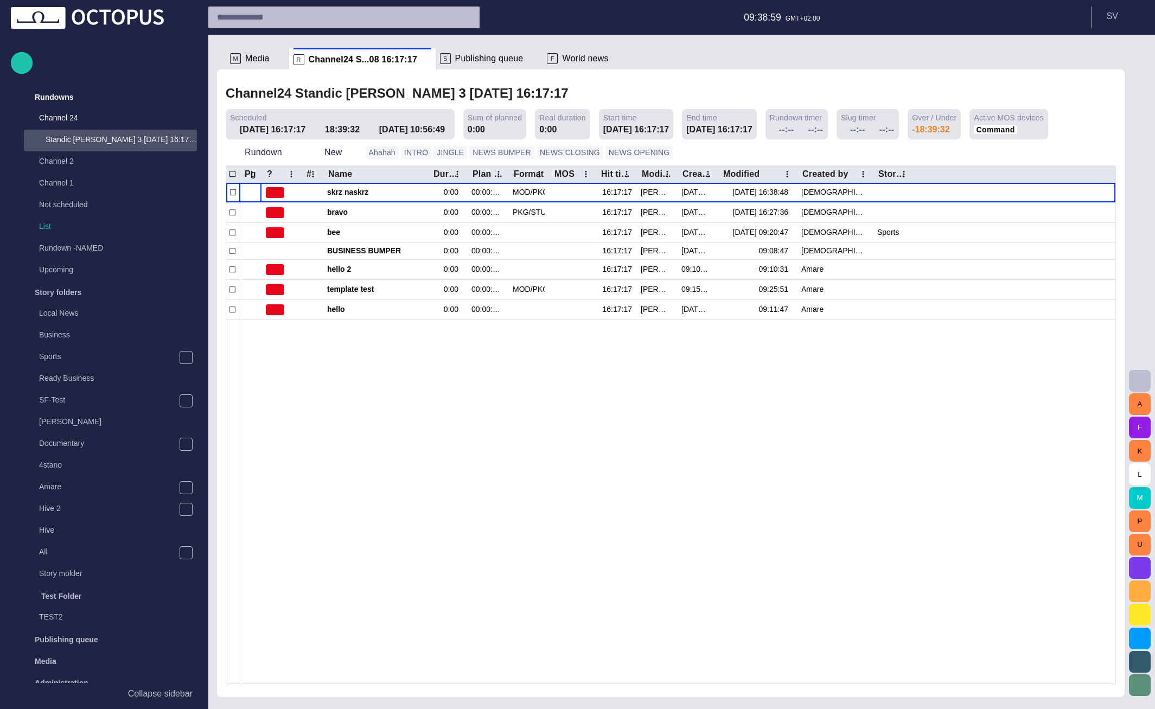
scroll to position [1, 0]
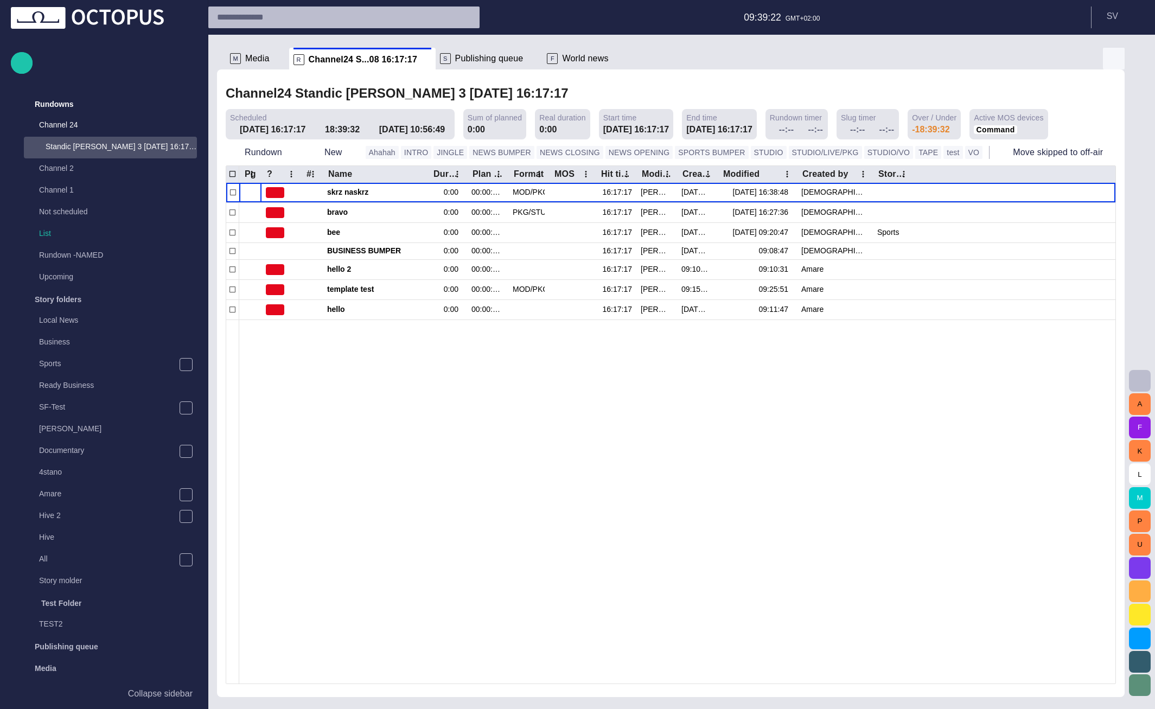
click at [1113, 62] on span "button" at bounding box center [1113, 58] width 13 height 13
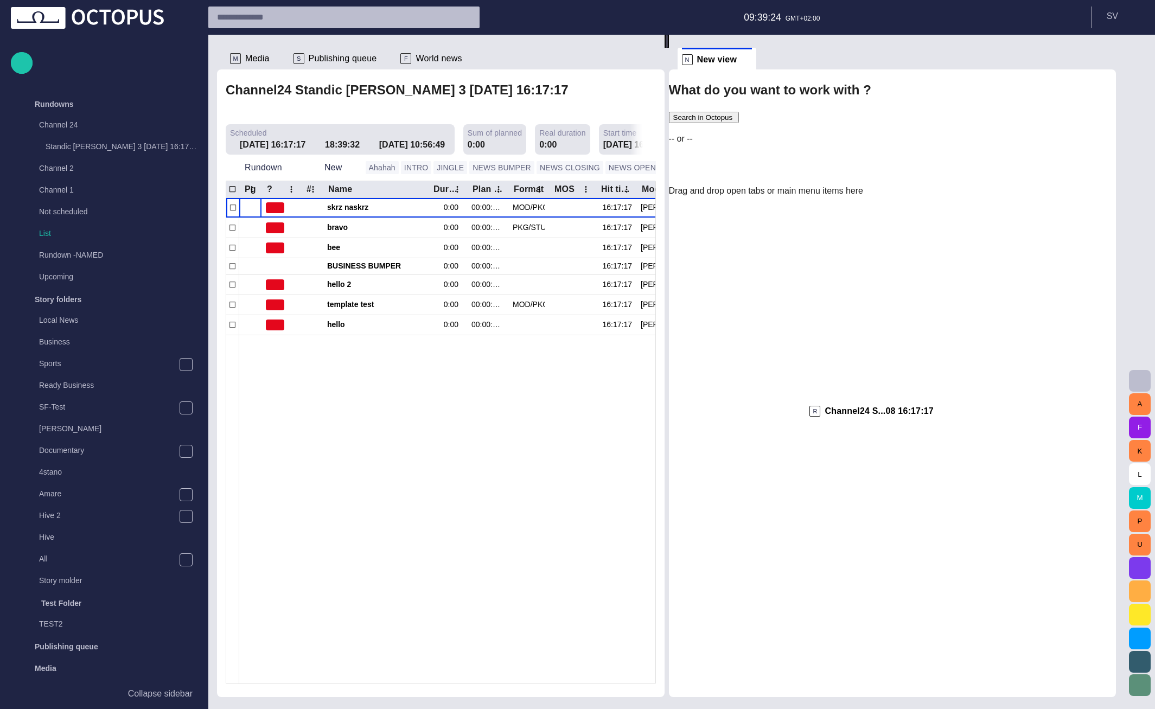
drag, startPoint x: 343, startPoint y: 52, endPoint x: 883, endPoint y: 419, distance: 652.7
click at [883, 419] on div "M Media R Channel24 S...08 16:17:17 S Publishing queue F World news Channel24 S…" at bounding box center [671, 366] width 908 height 663
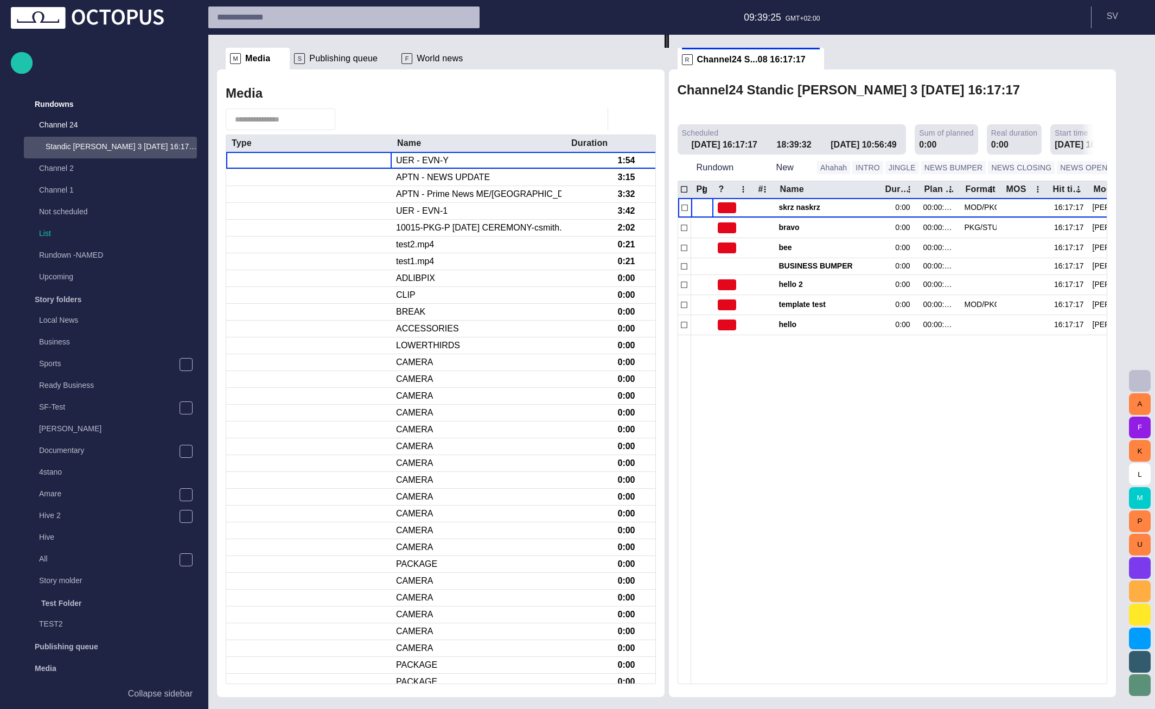
scroll to position [0, 0]
click at [409, 59] on div "F World news" at bounding box center [432, 58] width 61 height 11
click at [422, 59] on span "World news" at bounding box center [440, 58] width 46 height 11
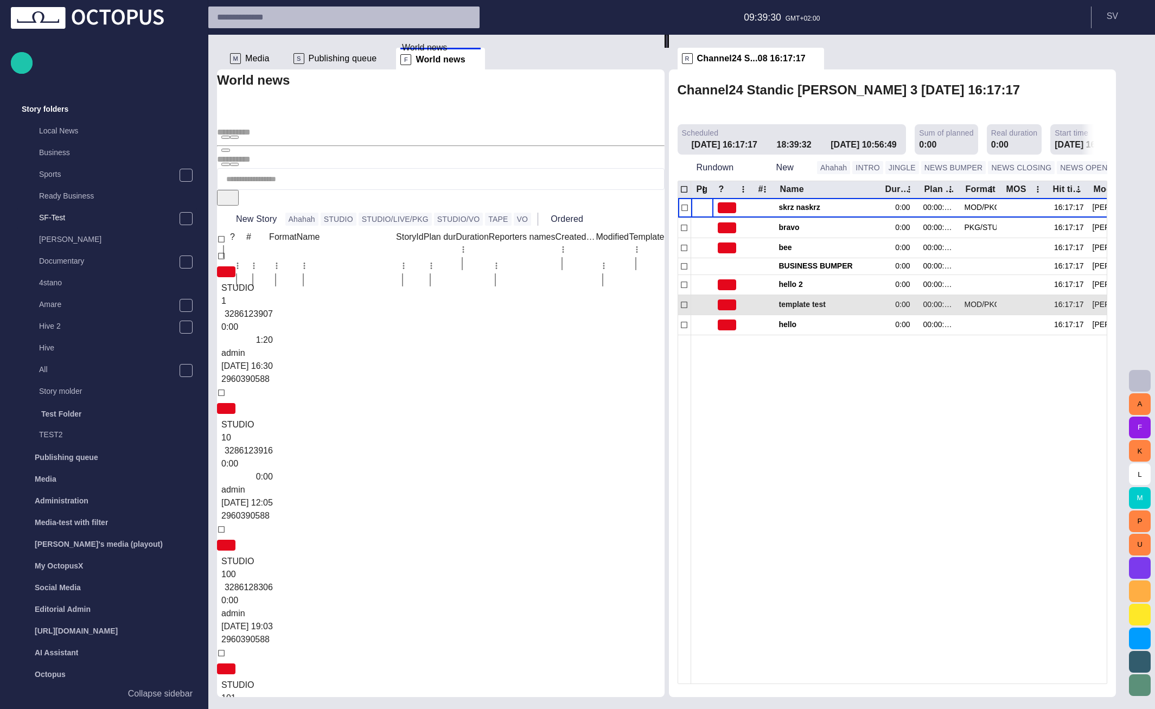
scroll to position [192, 0]
click at [470, 63] on span at bounding box center [475, 59] width 11 height 11
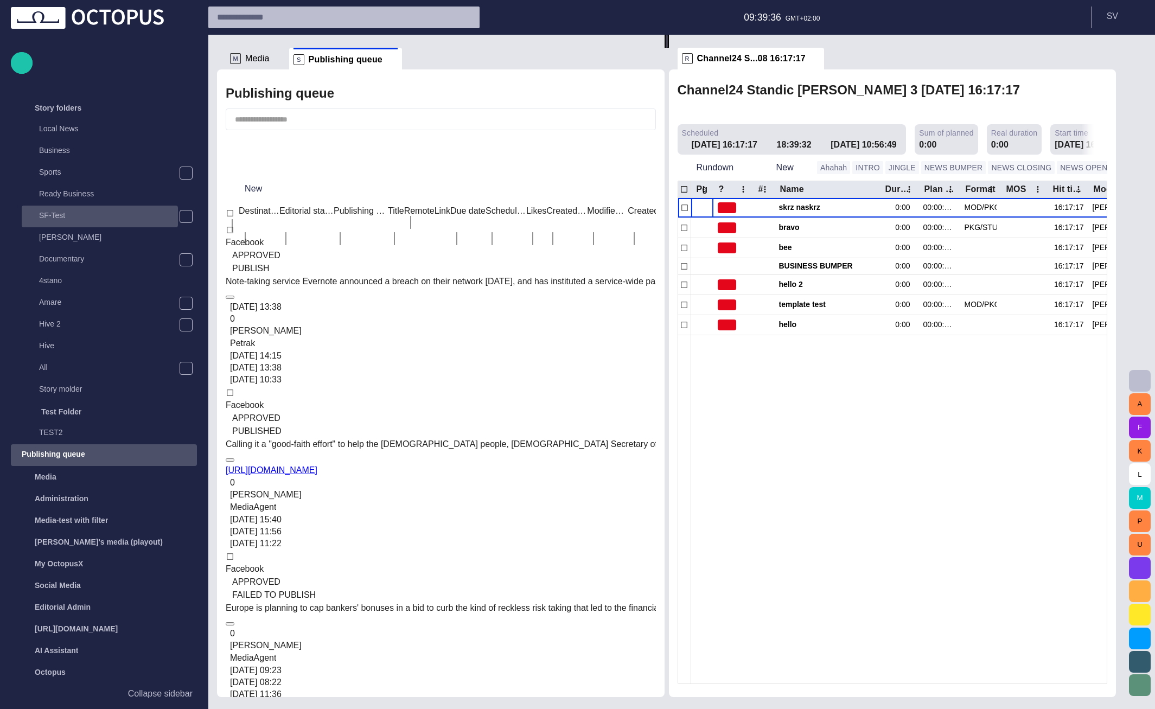
click at [101, 212] on p "SF-Test" at bounding box center [108, 215] width 139 height 11
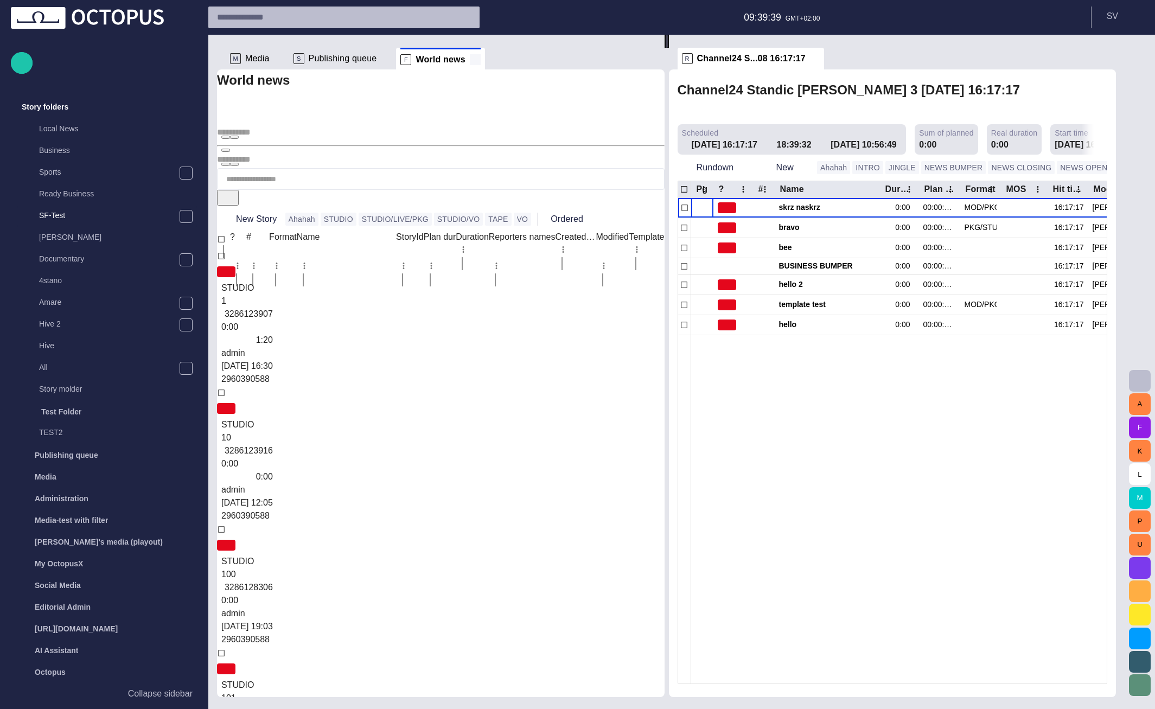
click at [470, 65] on span at bounding box center [475, 59] width 11 height 11
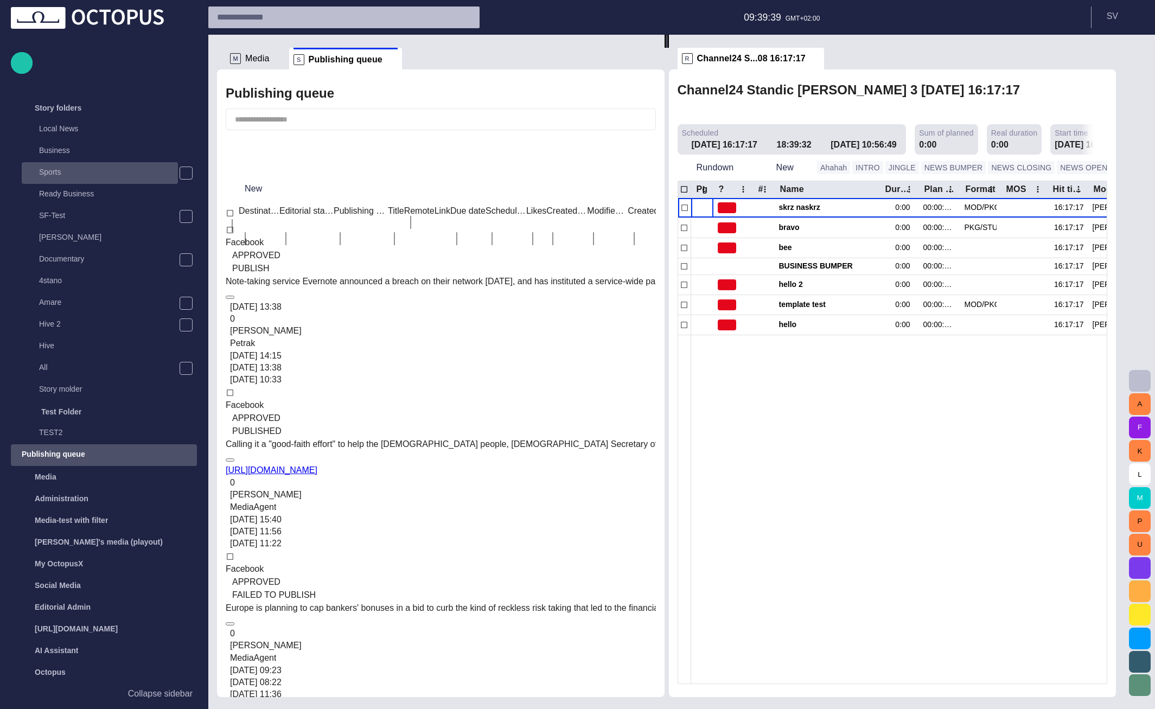
click at [110, 174] on p "Sports" at bounding box center [108, 172] width 139 height 11
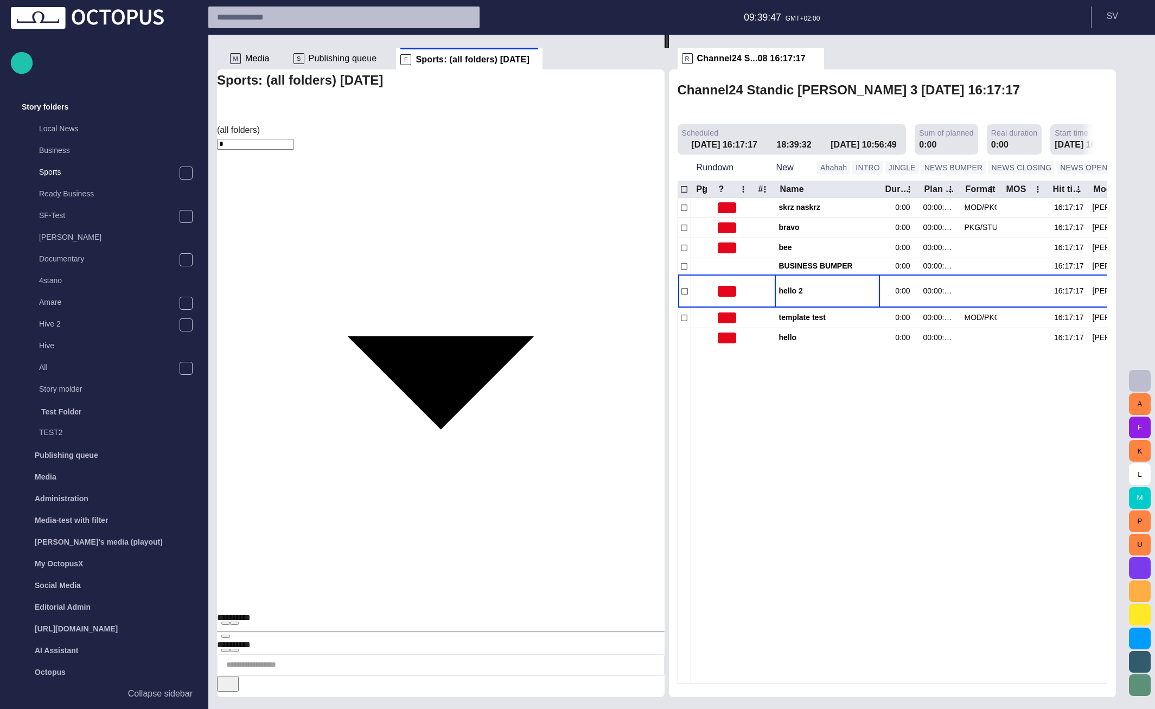
click at [226, 623] on span "button" at bounding box center [226, 623] width 0 height 0
click at [226, 651] on span "button" at bounding box center [226, 651] width 0 height 0
click at [470, 95] on div "Sports: (all folders) today" at bounding box center [441, 96] width 448 height 54
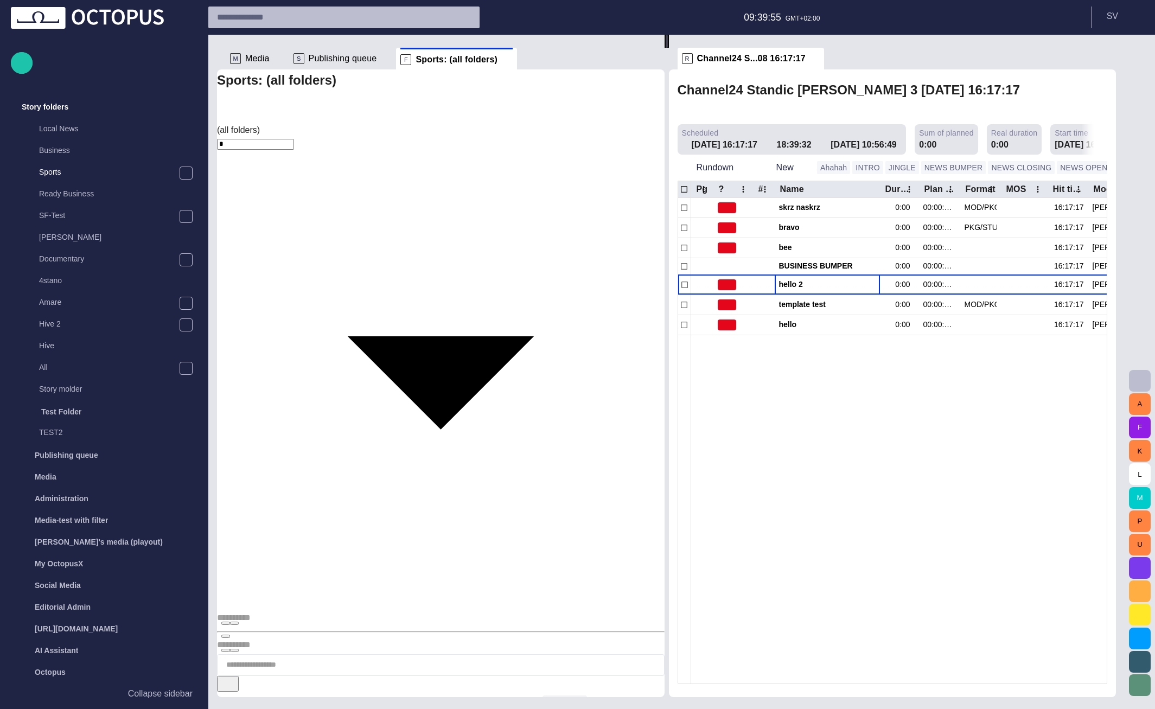
click at [555, 696] on button "Ordered" at bounding box center [565, 706] width 44 height 20
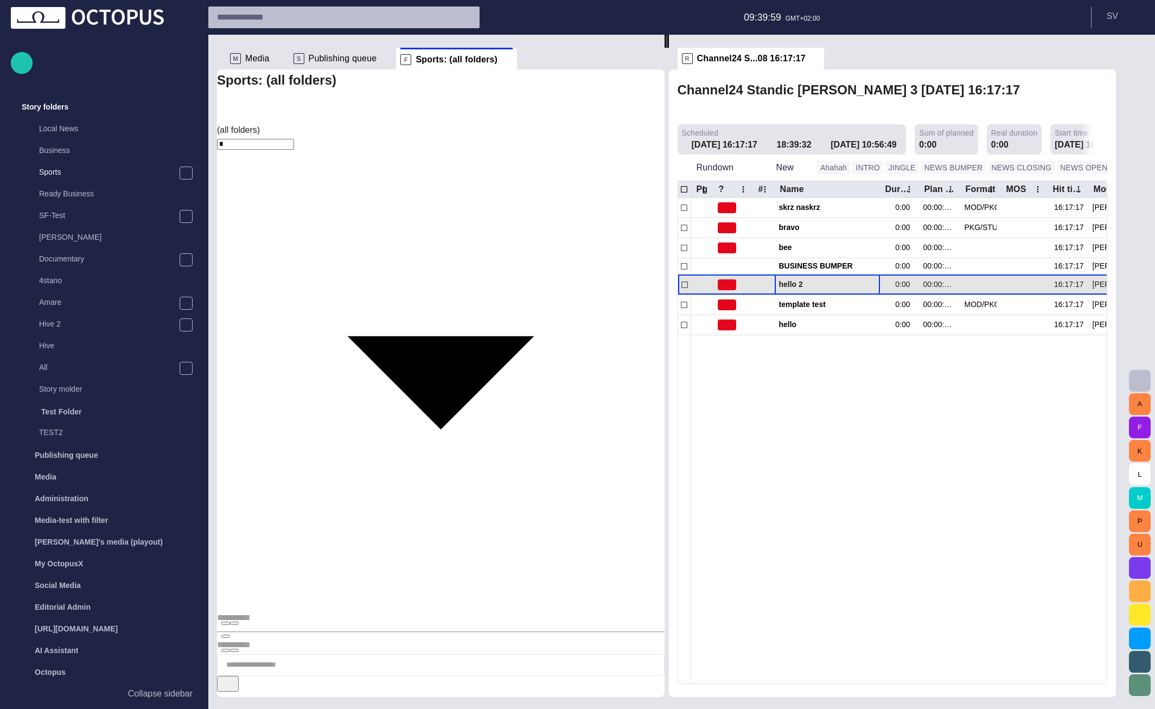
click at [823, 279] on span "hello 2" at bounding box center [827, 284] width 97 height 10
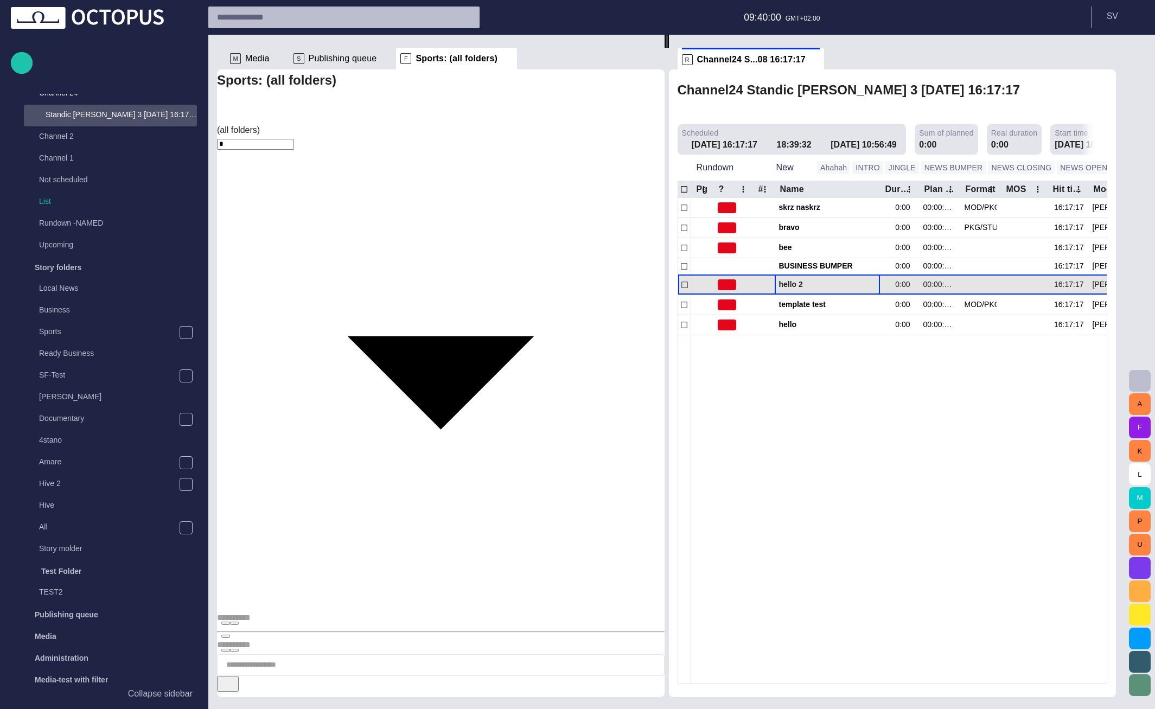
scroll to position [0, 0]
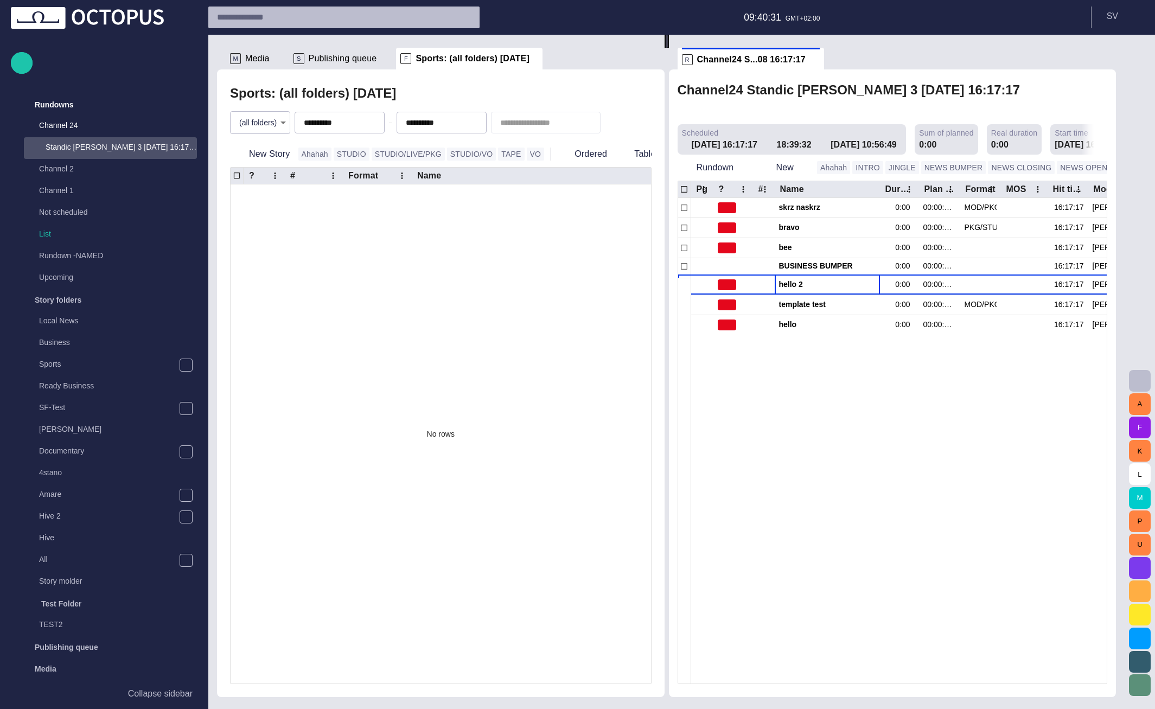
scroll to position [22, 0]
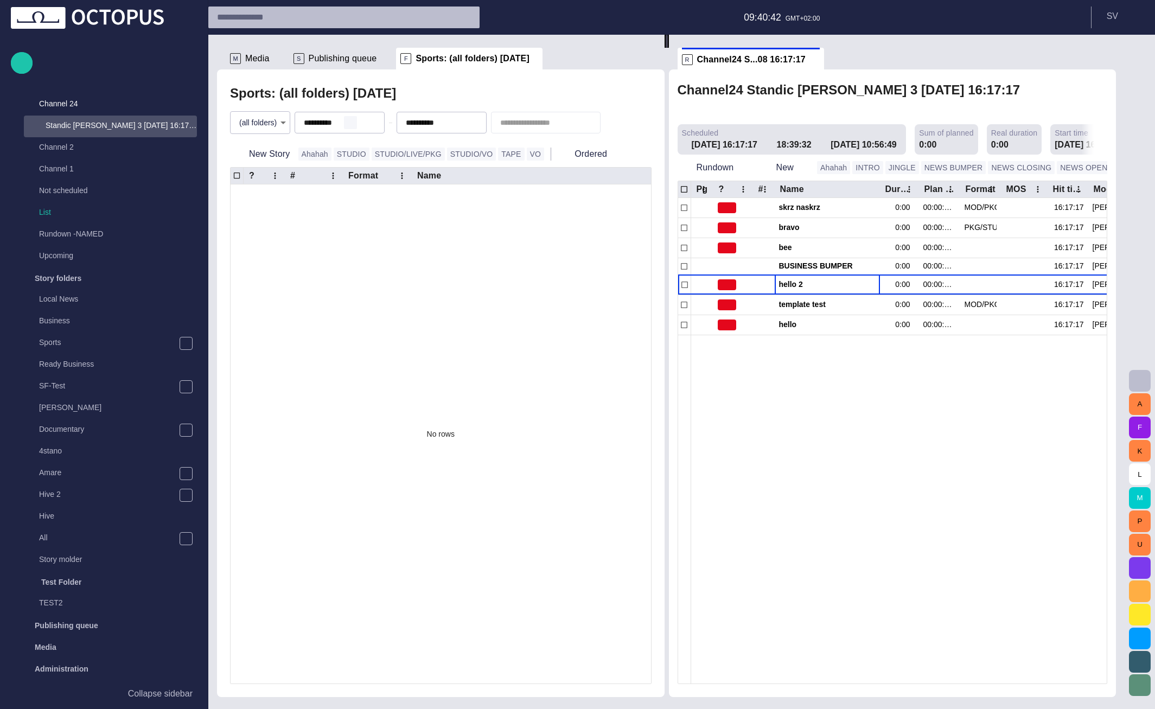
click at [355, 123] on span "button" at bounding box center [350, 122] width 9 height 9
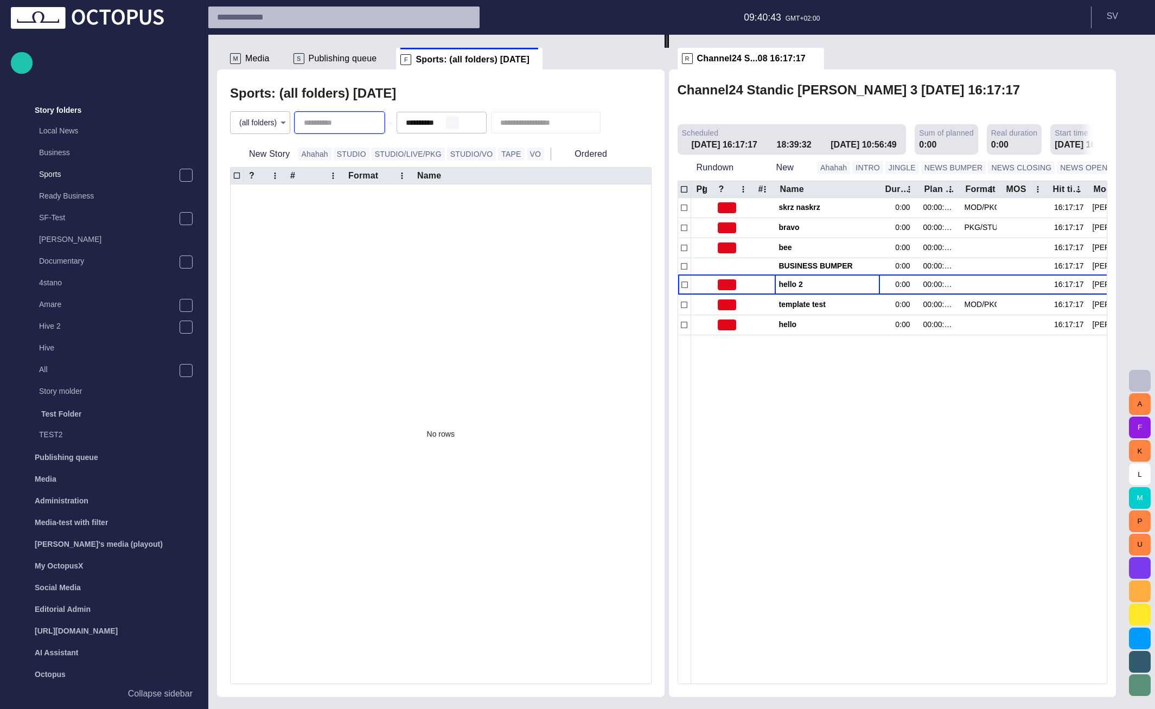
scroll to position [192, 0]
click at [457, 120] on span "button" at bounding box center [452, 122] width 9 height 9
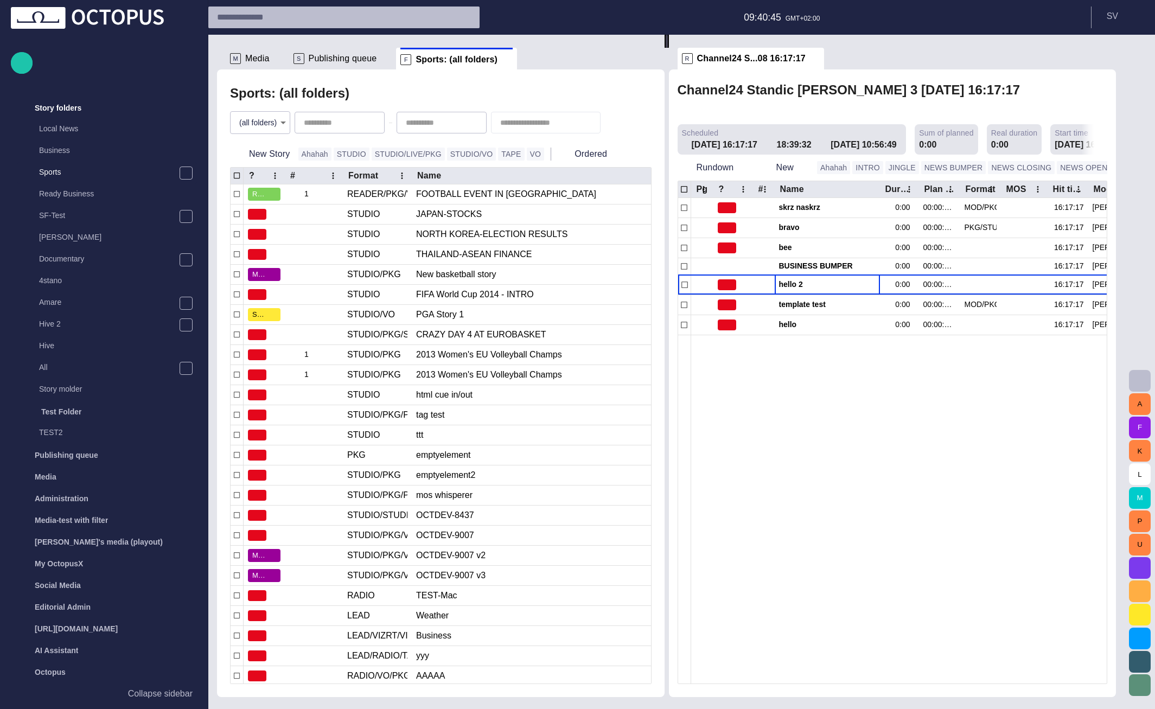
click at [570, 99] on div "Sports: (all folders)" at bounding box center [441, 93] width 422 height 22
click at [561, 122] on input "text" at bounding box center [538, 122] width 76 height 11
type input "*******"
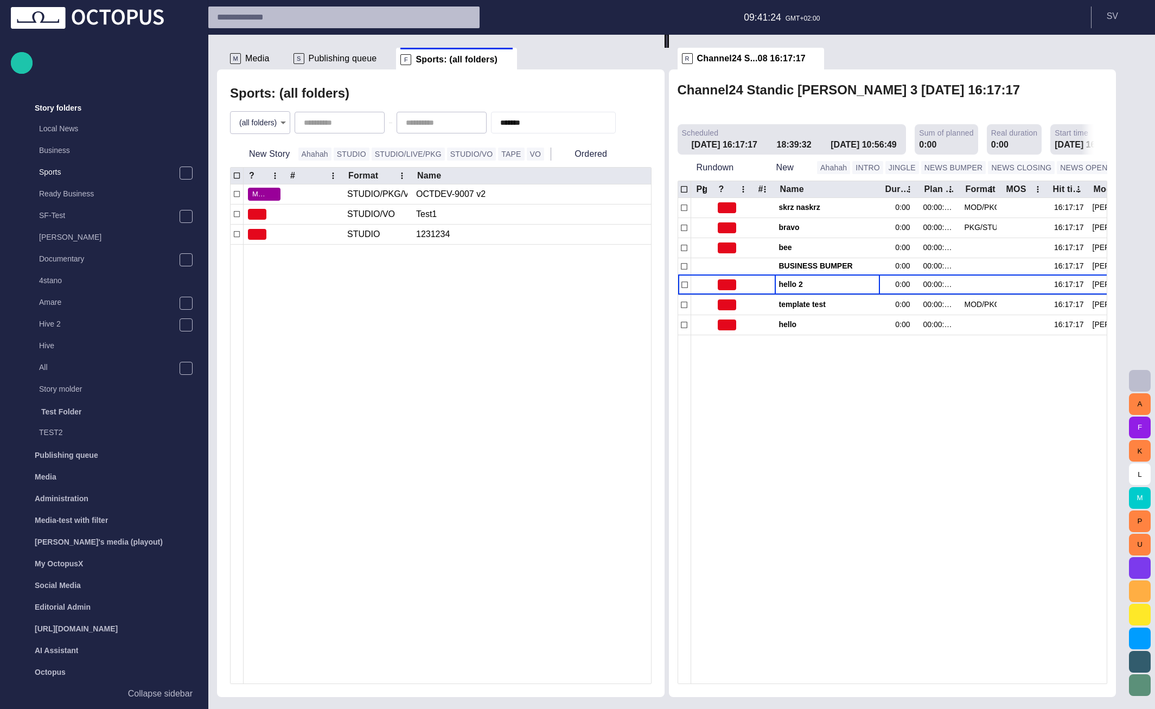
click at [274, 129] on body "Story Rundown Rundowns Channel 24 Standic walkup 3 14/08 16:17:17 Channel 2 Cha…" at bounding box center [577, 354] width 1155 height 709
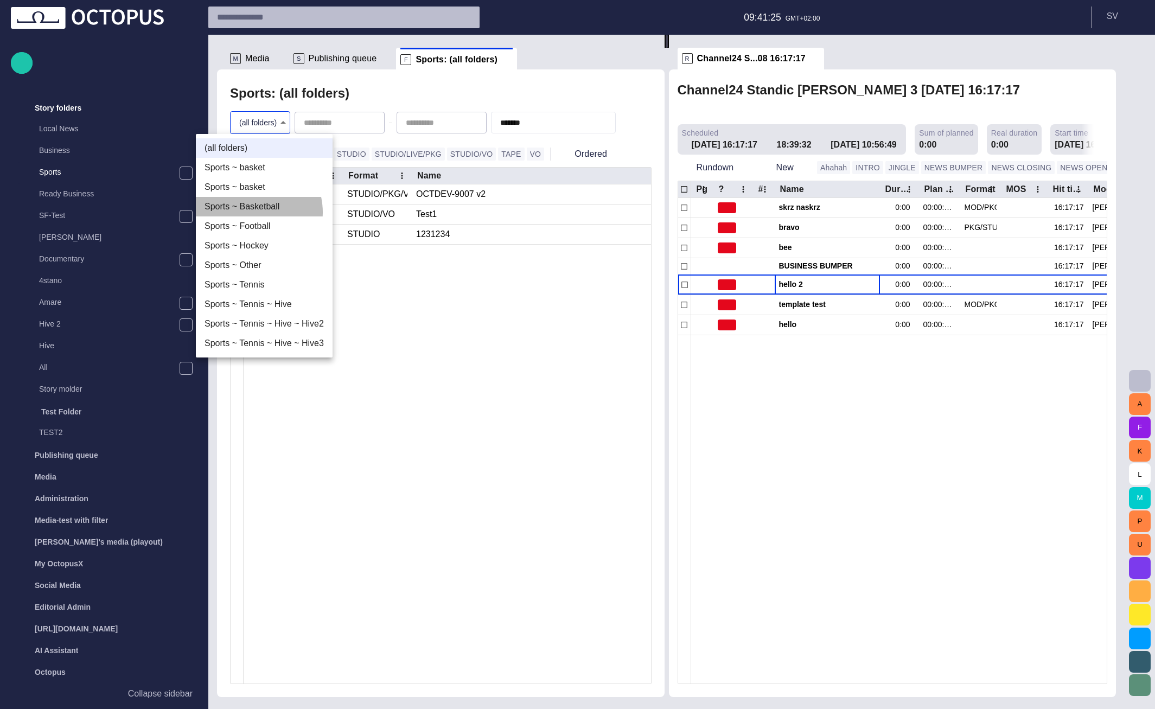
click at [252, 212] on li "Sports ~ Basketball" at bounding box center [264, 207] width 137 height 20
type input "****"
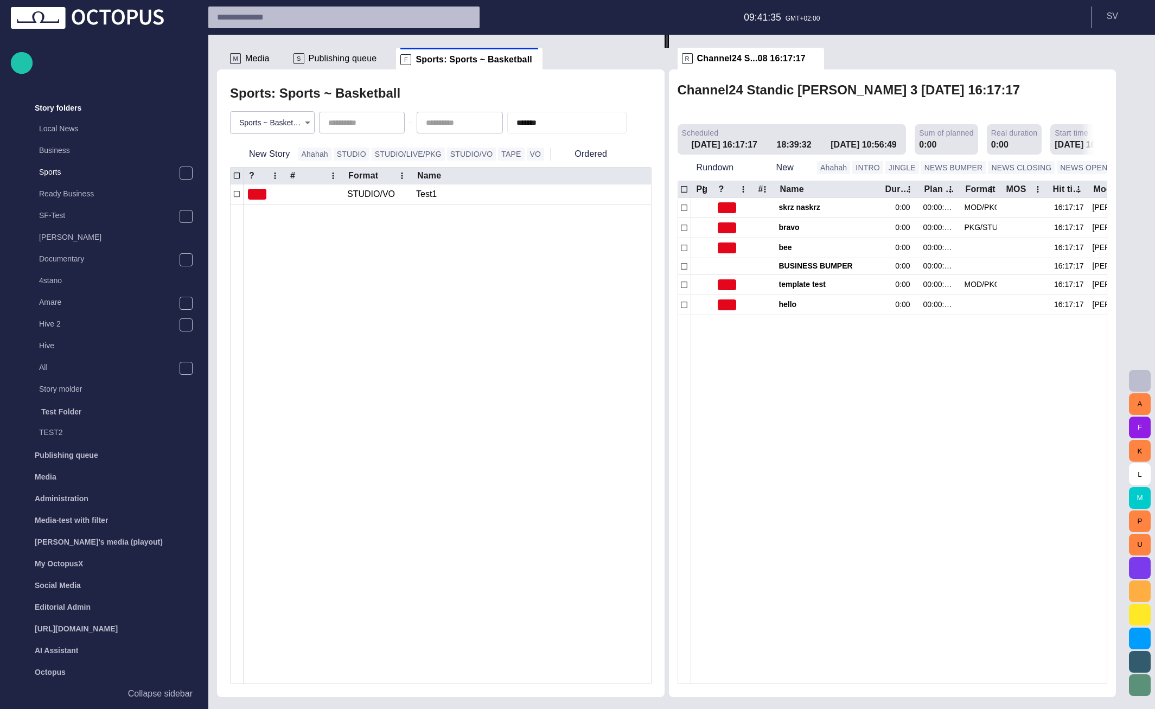
click at [618, 121] on span "button" at bounding box center [616, 122] width 11 height 11
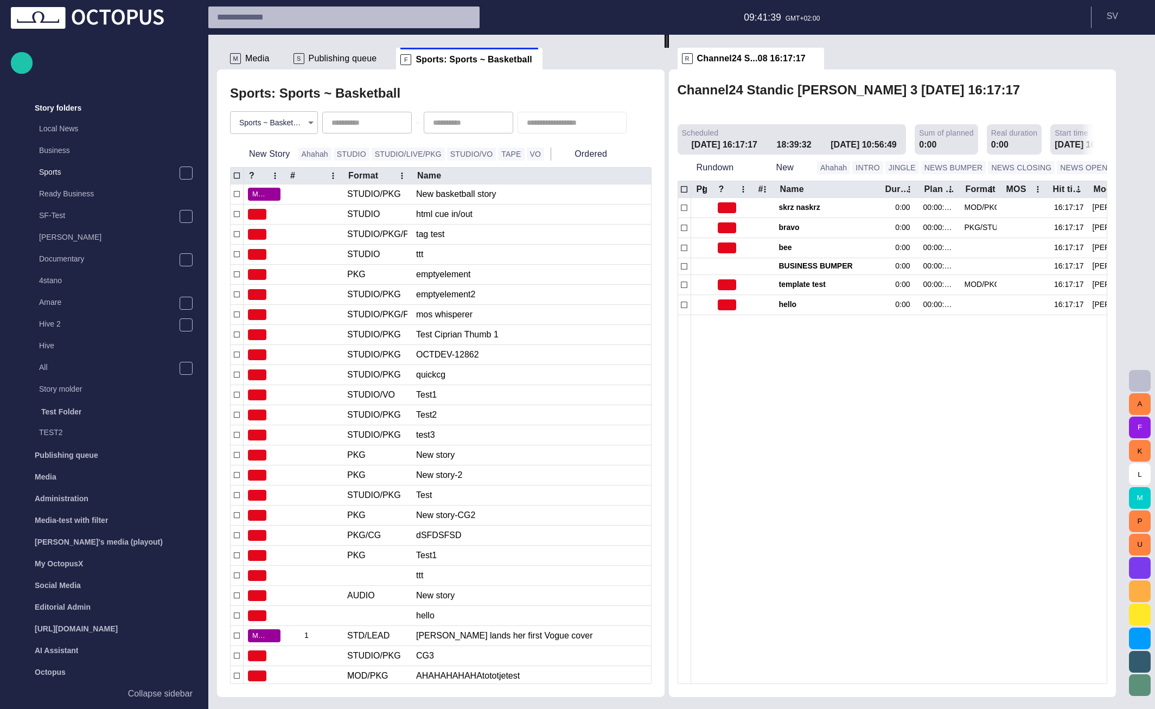
click at [555, 117] on div at bounding box center [572, 123] width 109 height 22
type input "*******"
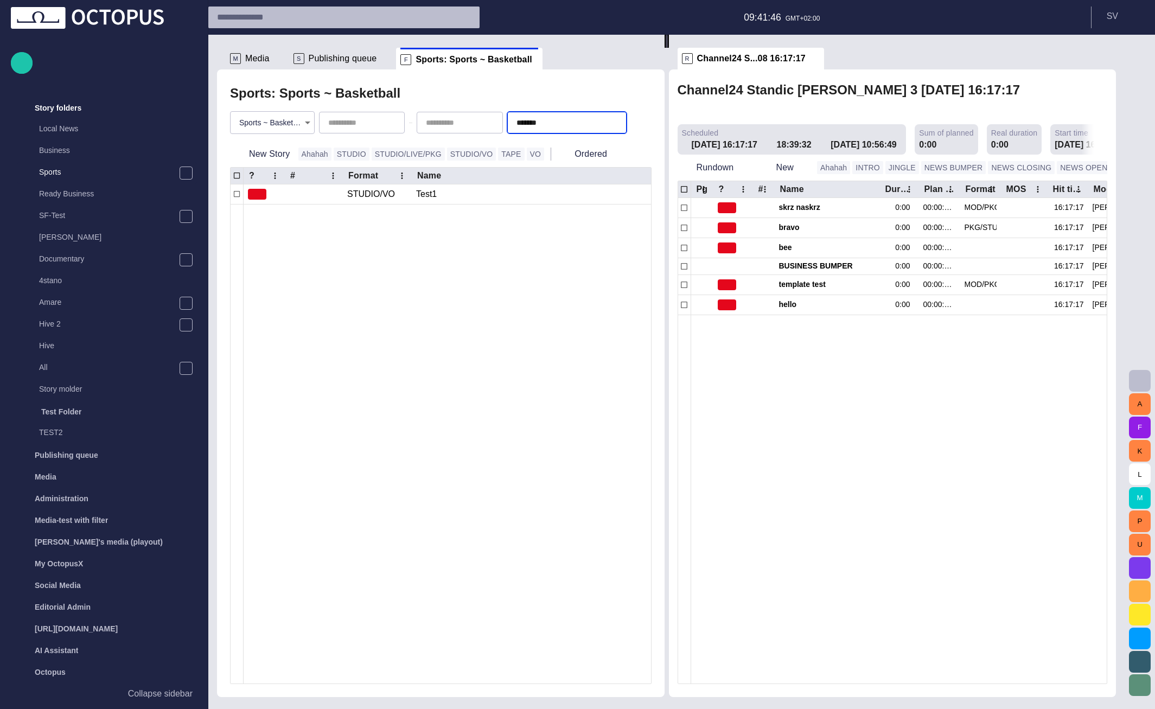
click at [621, 120] on span "button" at bounding box center [616, 122] width 11 height 11
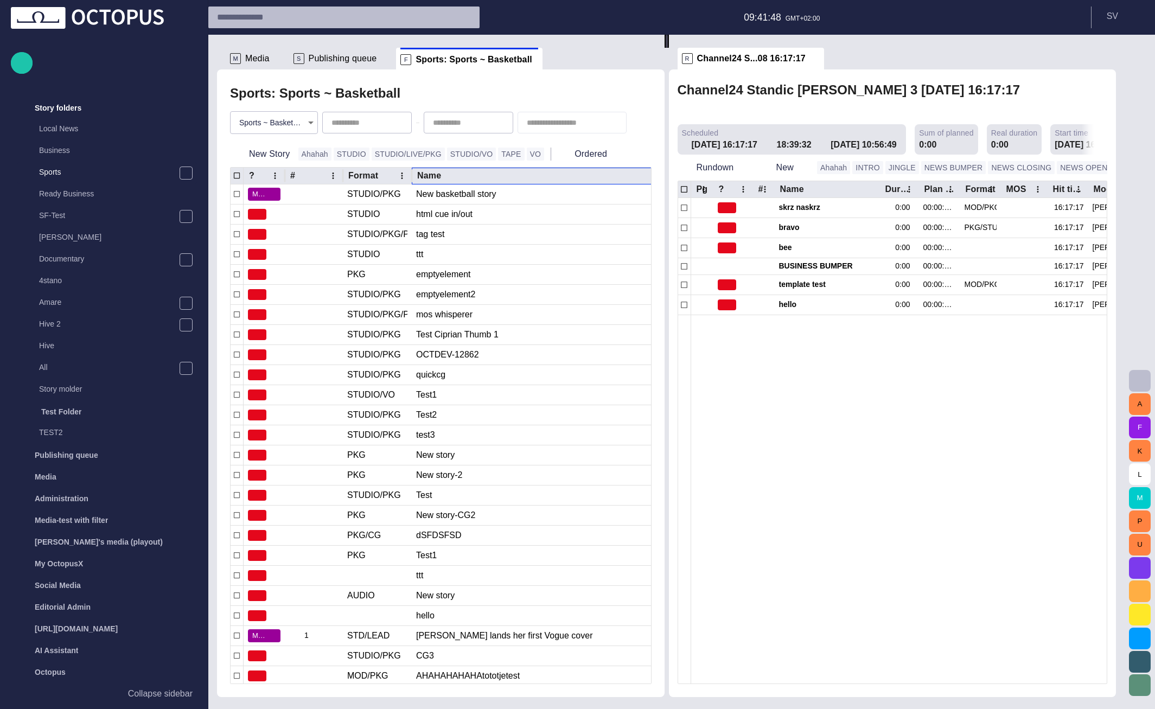
click at [462, 173] on div "Name" at bounding box center [444, 175] width 54 height 11
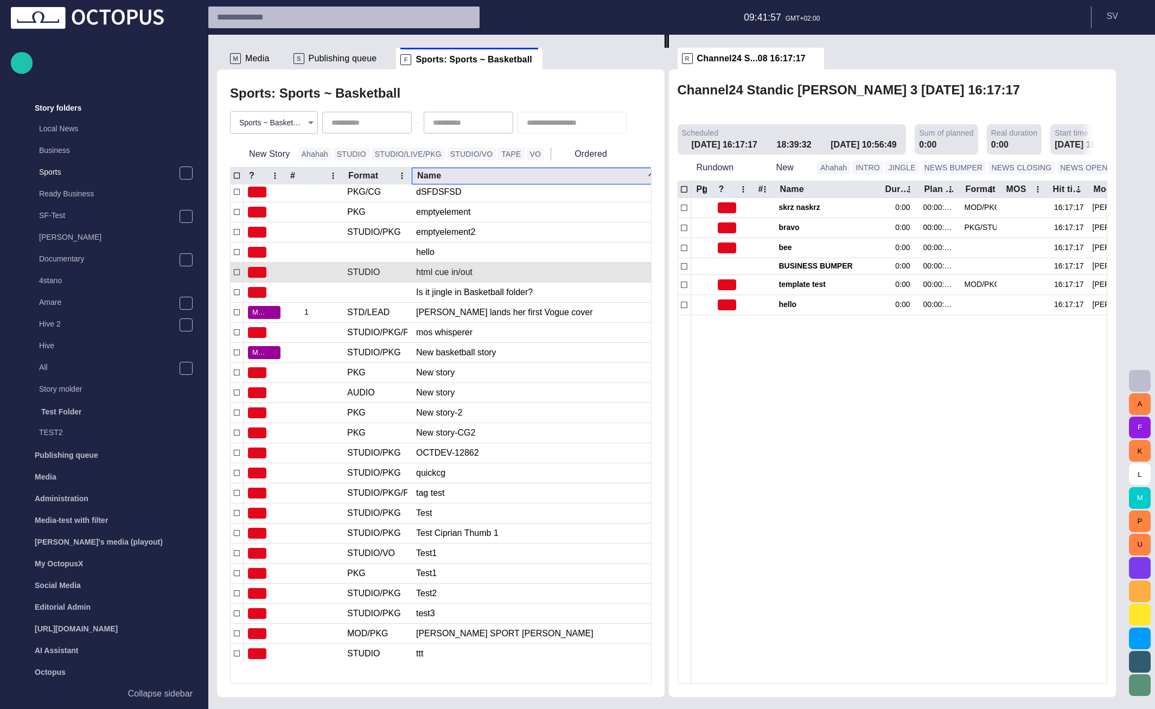
scroll to position [0, 0]
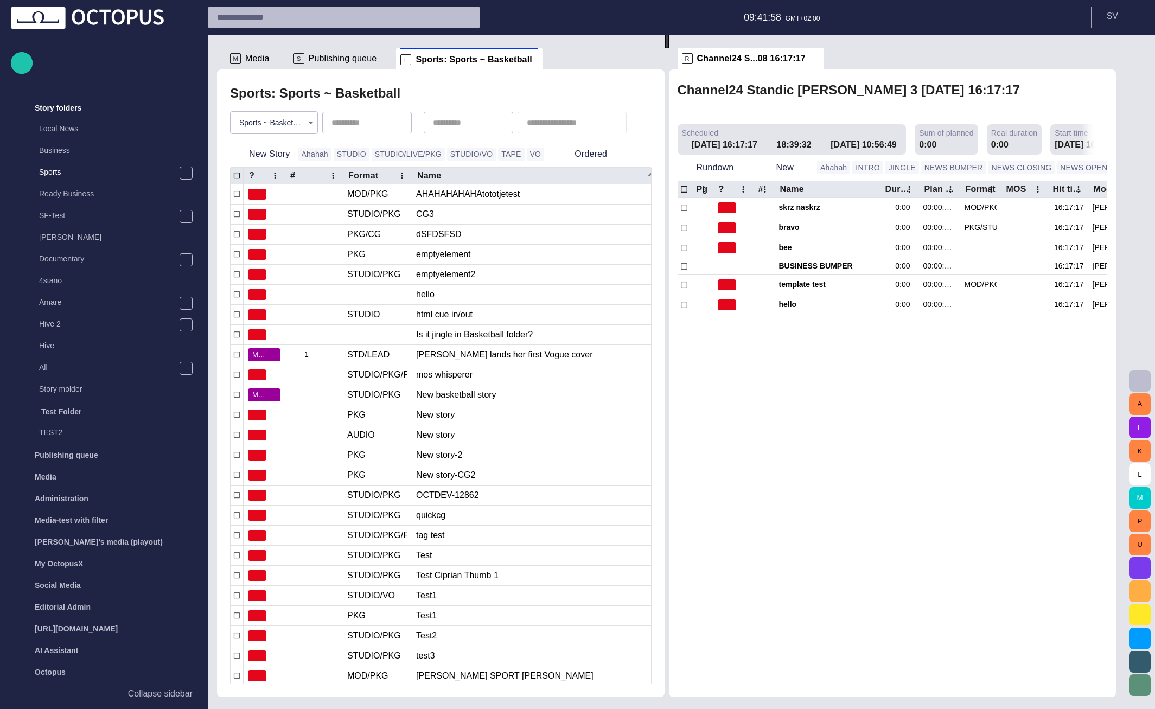
click at [273, 121] on body "Story Rundown Rundowns Channel 24 Standic walkup 3 14/08 16:17:17 Channel 2 Cha…" at bounding box center [577, 354] width 1155 height 709
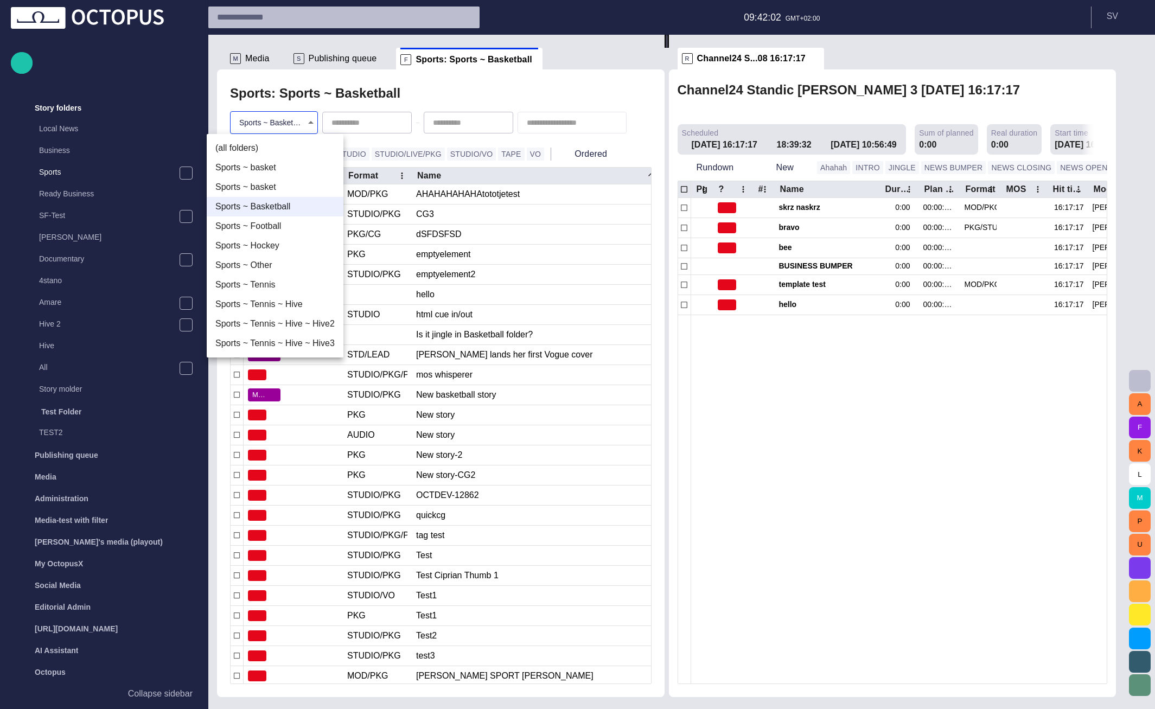
click at [283, 244] on li "Sports ~ Hockey" at bounding box center [275, 246] width 137 height 20
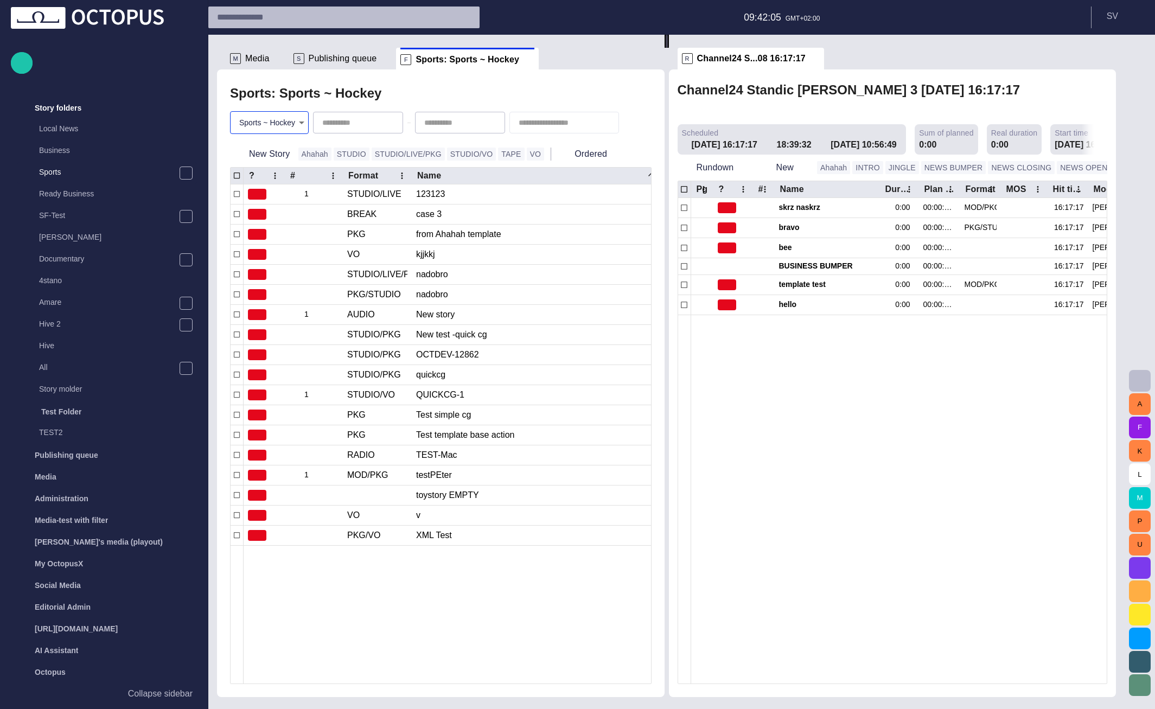
click at [275, 115] on body "Story Rundown Rundowns Channel 24 Standic walkup 3 14/08 16:17:17 Channel 2 Cha…" at bounding box center [577, 354] width 1155 height 709
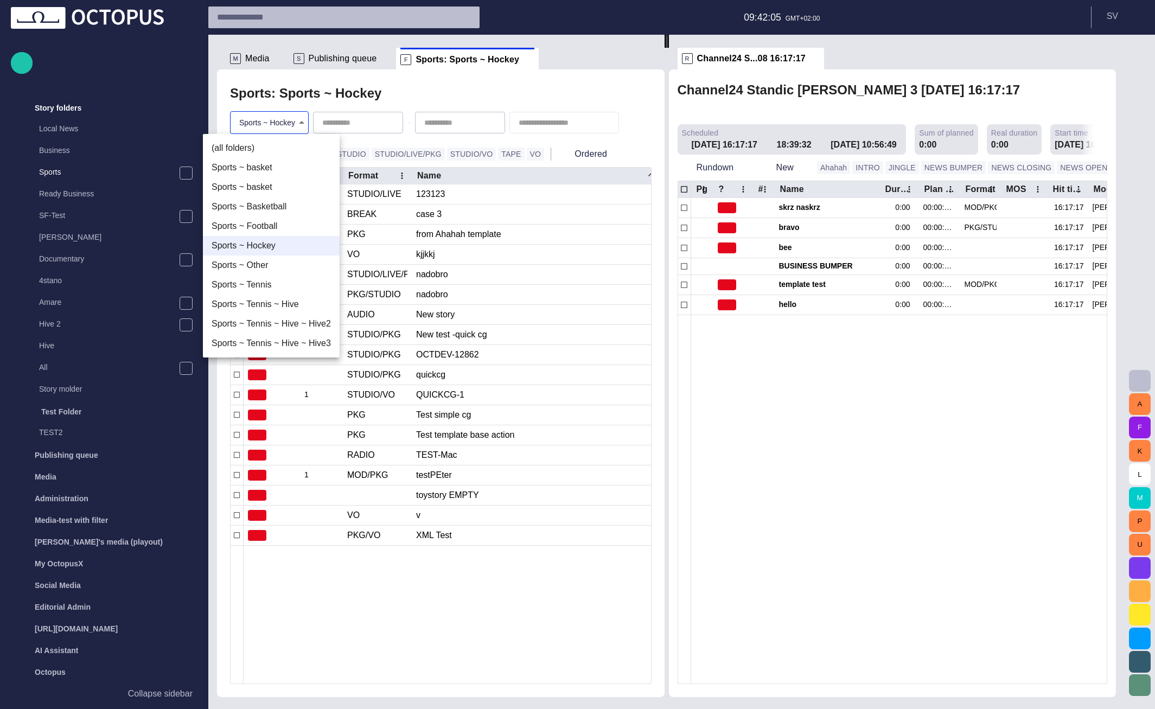
click at [268, 145] on li "(all folders)" at bounding box center [271, 148] width 137 height 20
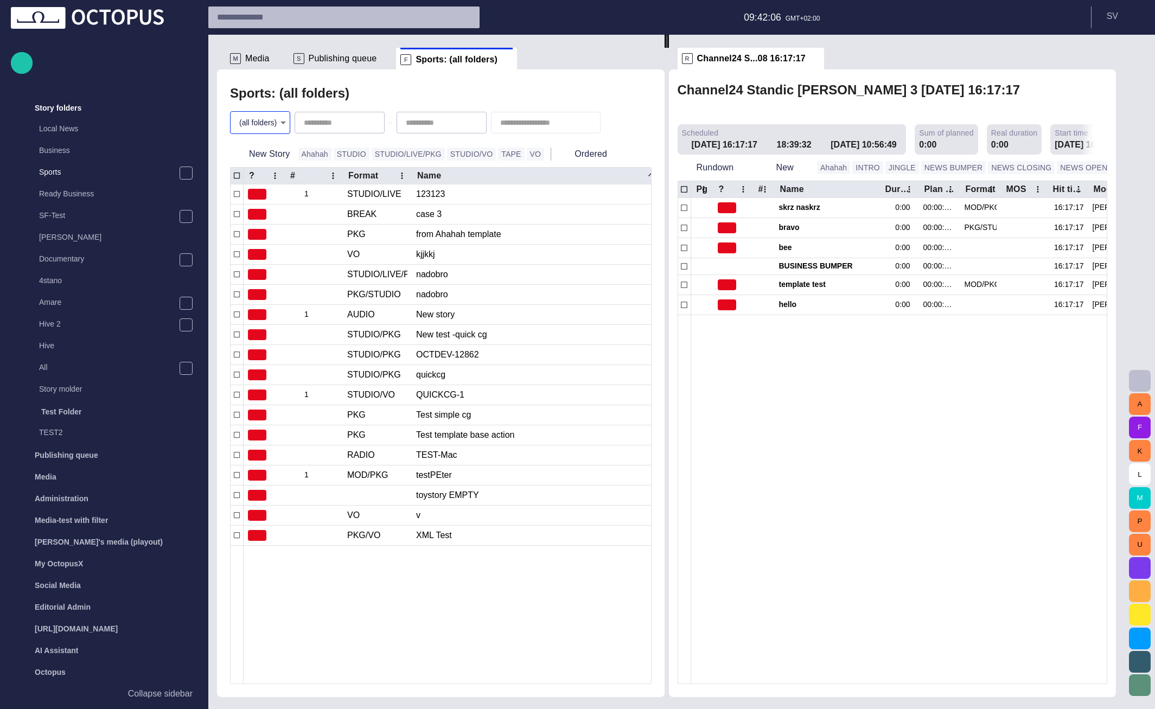
type input "*"
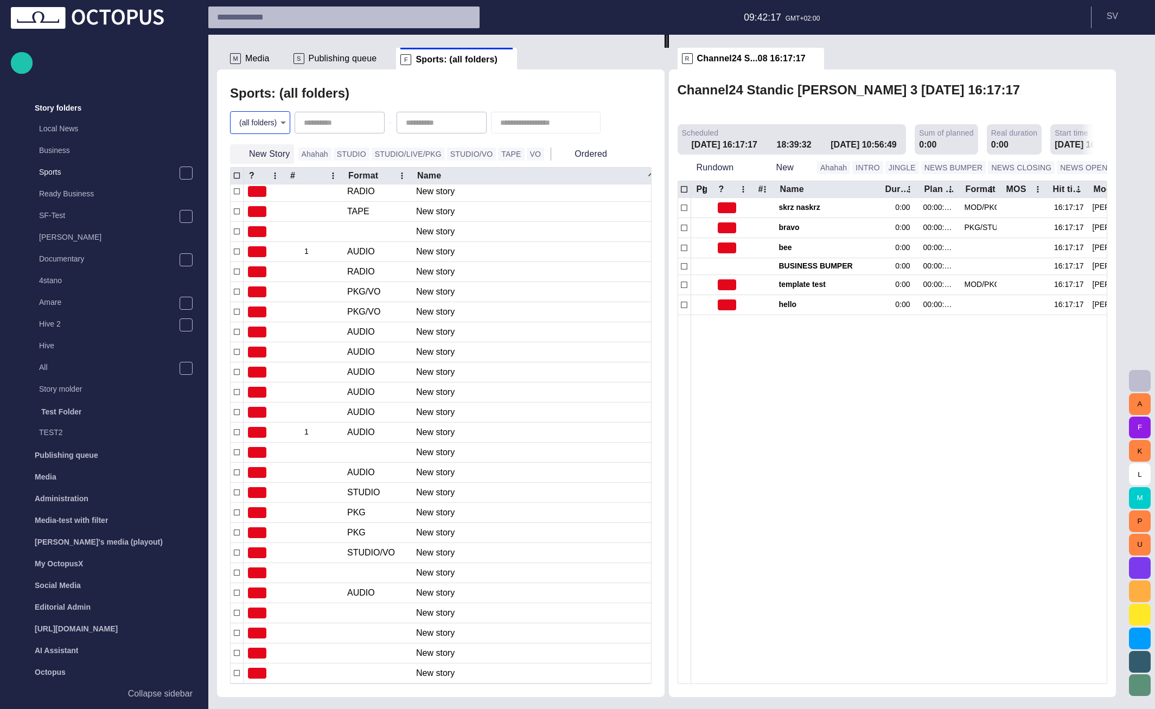
scroll to position [1304, 0]
click at [502, 58] on span at bounding box center [507, 59] width 11 height 11
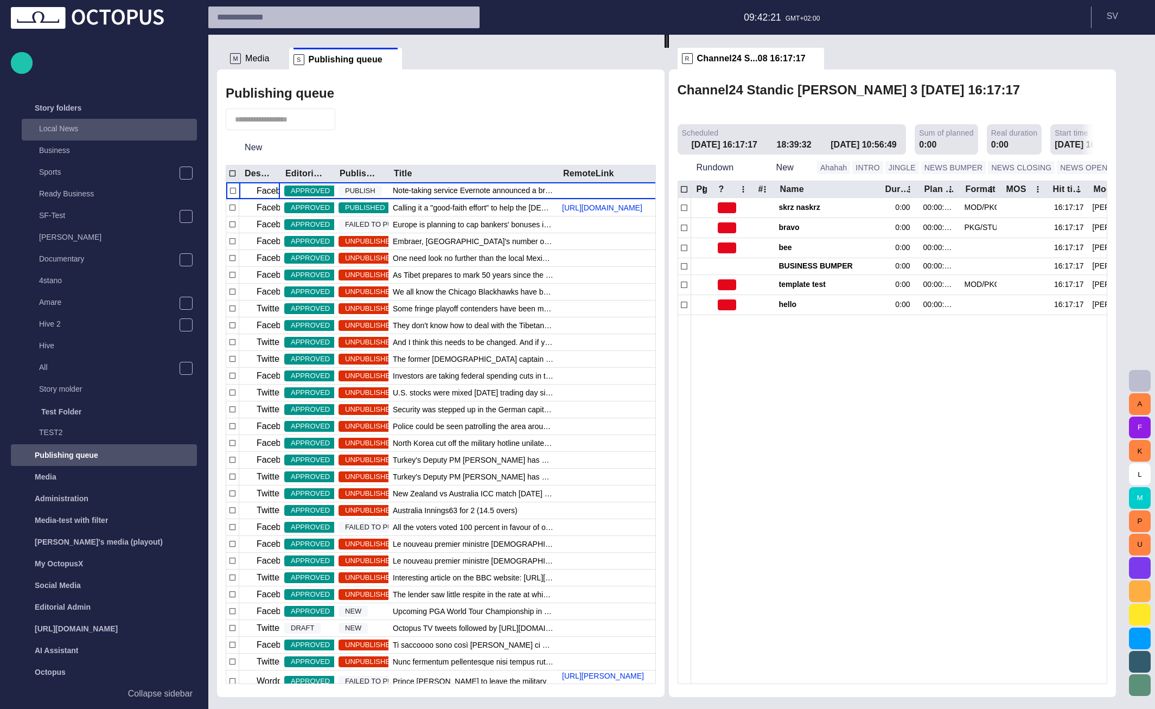
scroll to position [62, 0]
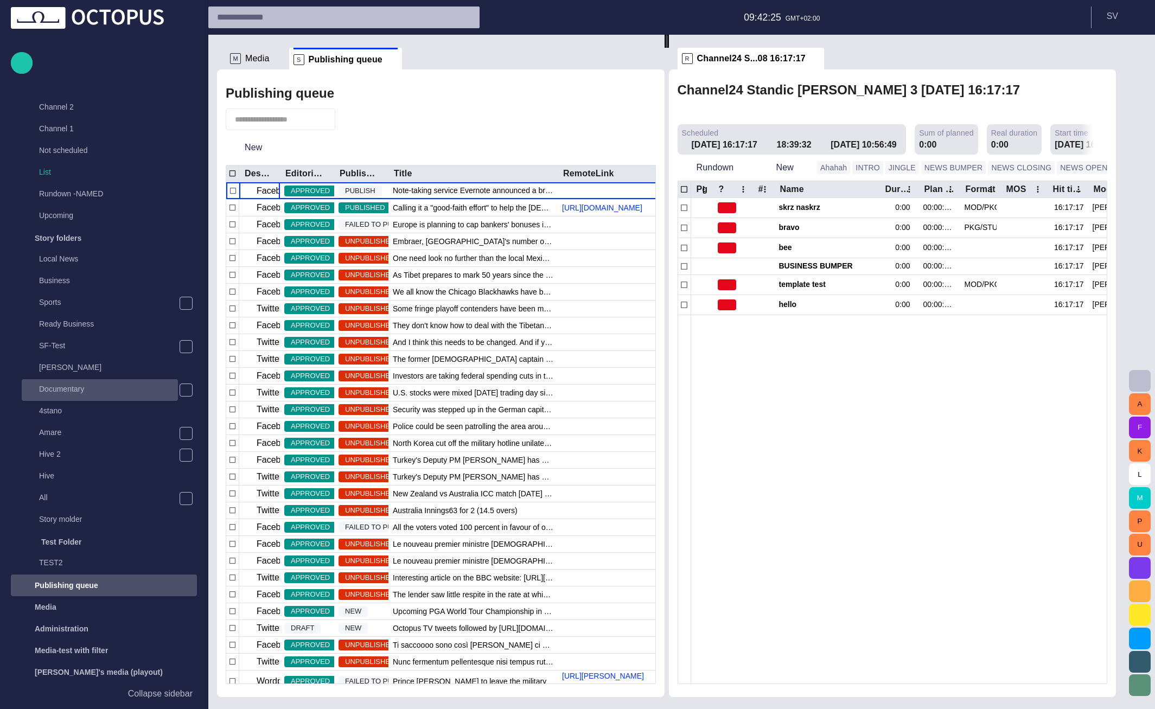
click at [158, 385] on p "Documentary" at bounding box center [108, 389] width 139 height 11
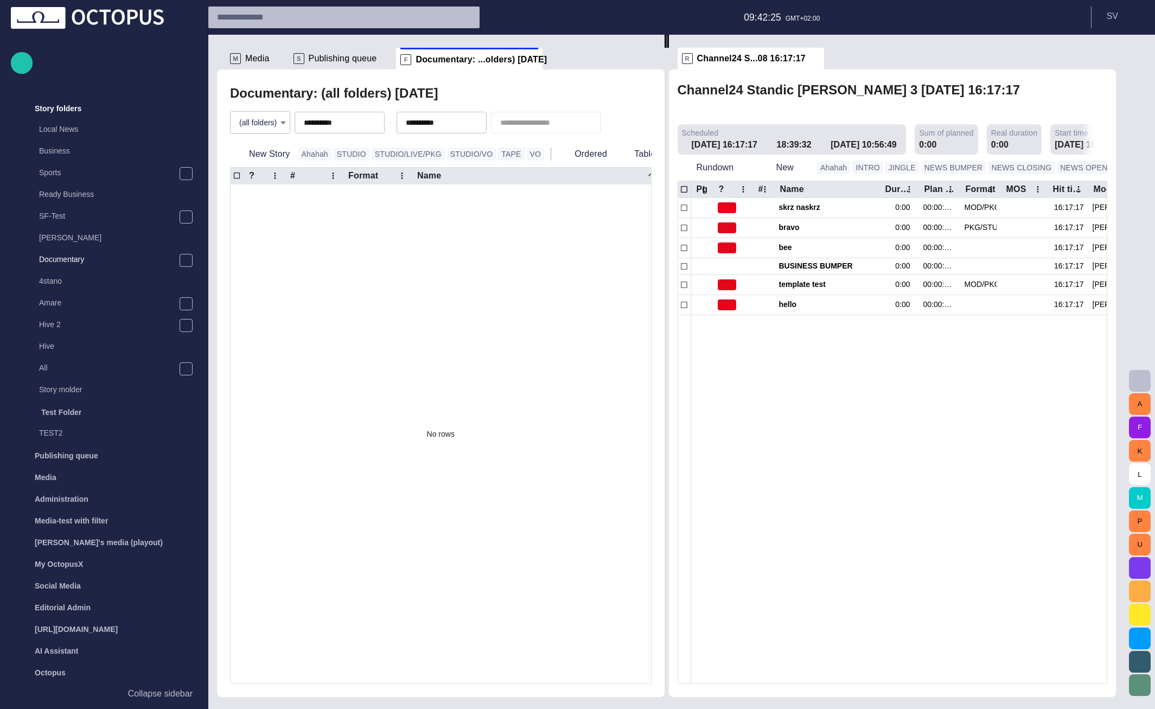
scroll to position [192, 0]
click at [355, 125] on span "button" at bounding box center [350, 122] width 9 height 9
click at [457, 120] on span "button" at bounding box center [452, 122] width 9 height 9
click at [477, 83] on div "Documentary: (all folders) - today" at bounding box center [441, 93] width 422 height 22
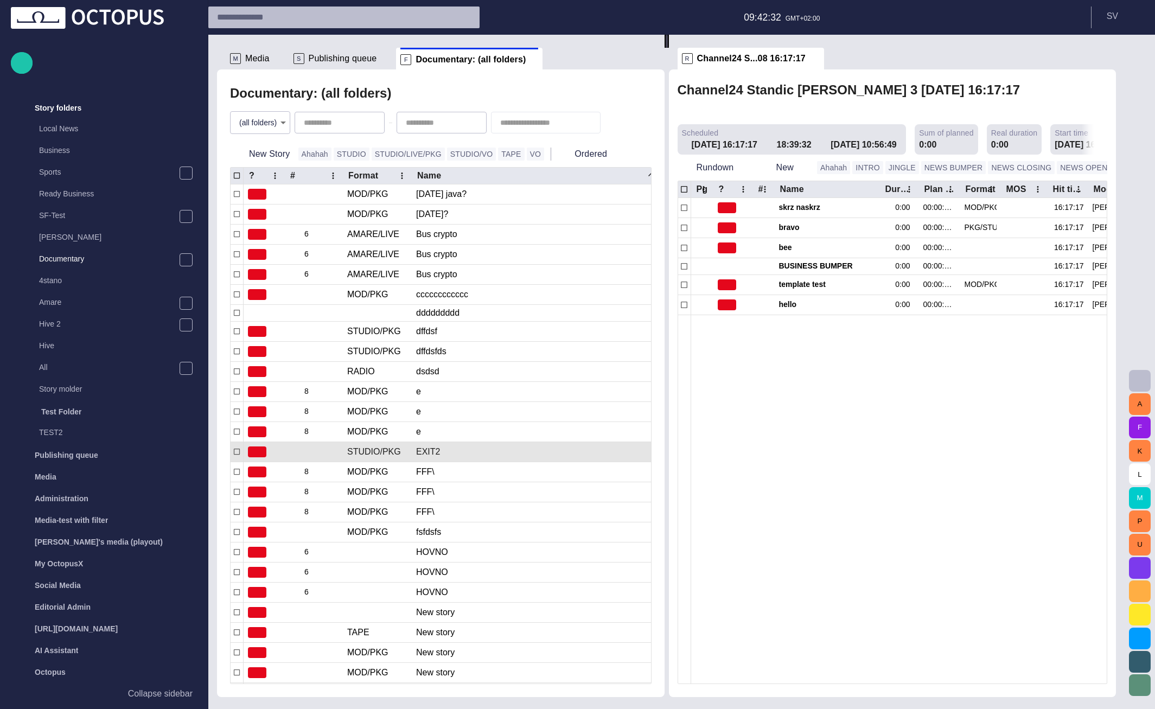
scroll to position [0, 0]
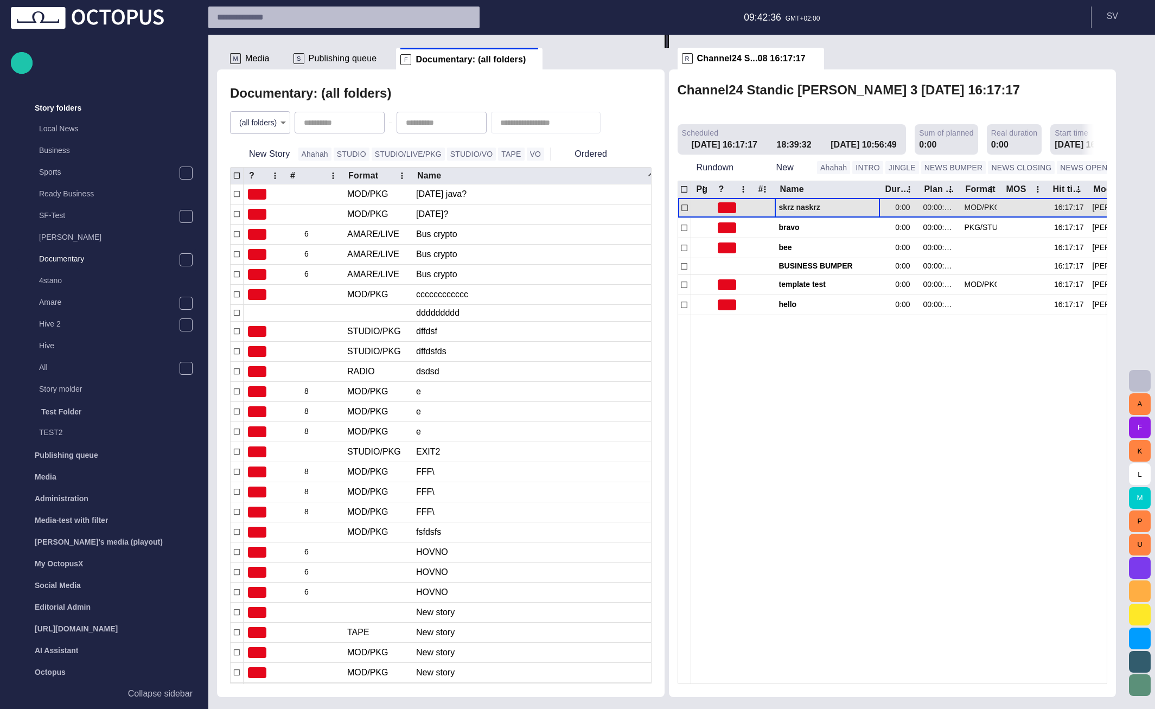
click at [816, 202] on span "skrz naskrz" at bounding box center [827, 207] width 97 height 10
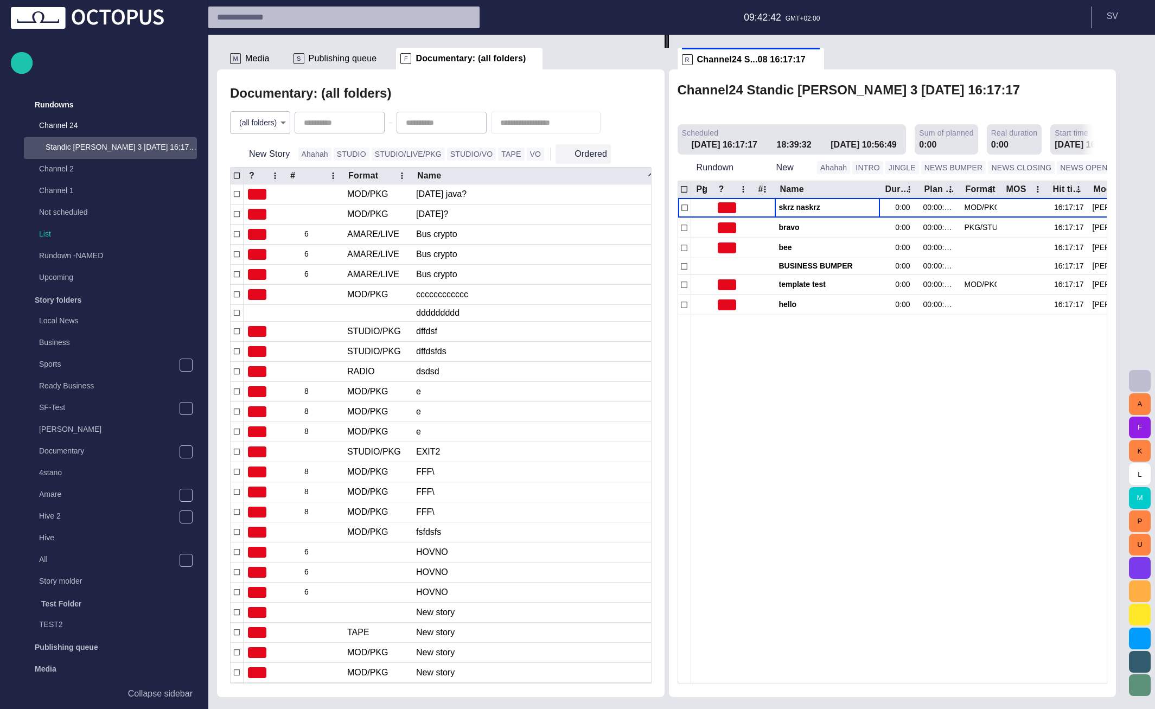
click at [575, 160] on button "Ordered" at bounding box center [583, 154] width 55 height 20
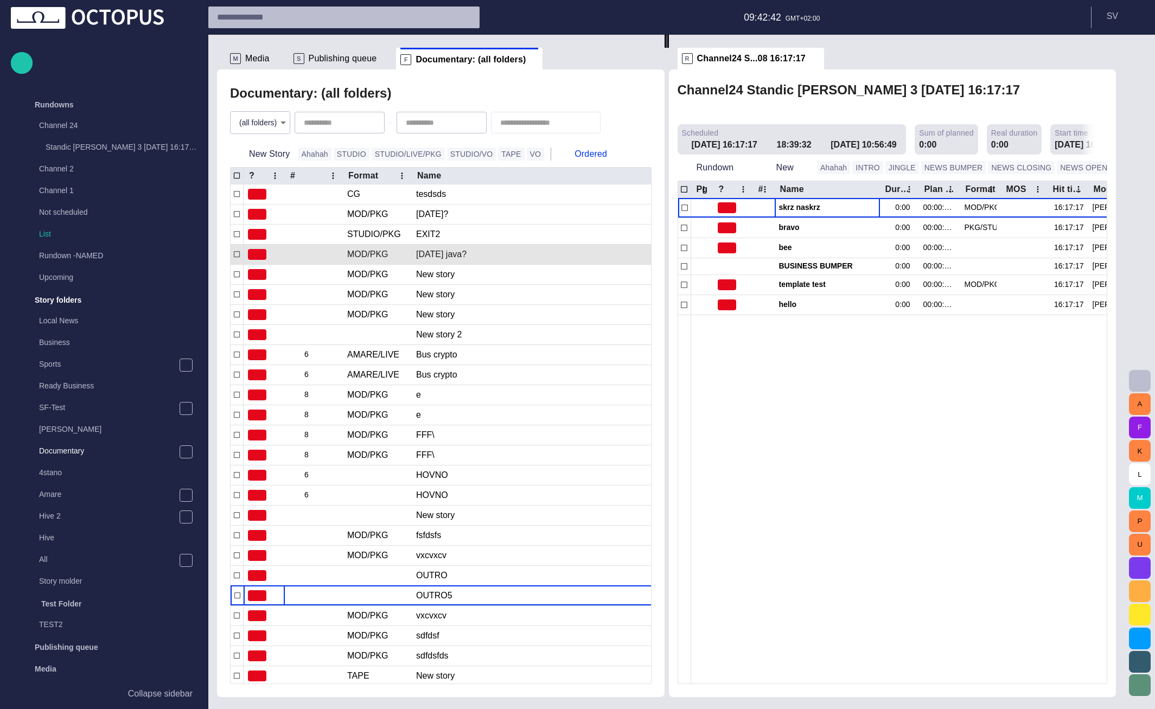
scroll to position [192, 0]
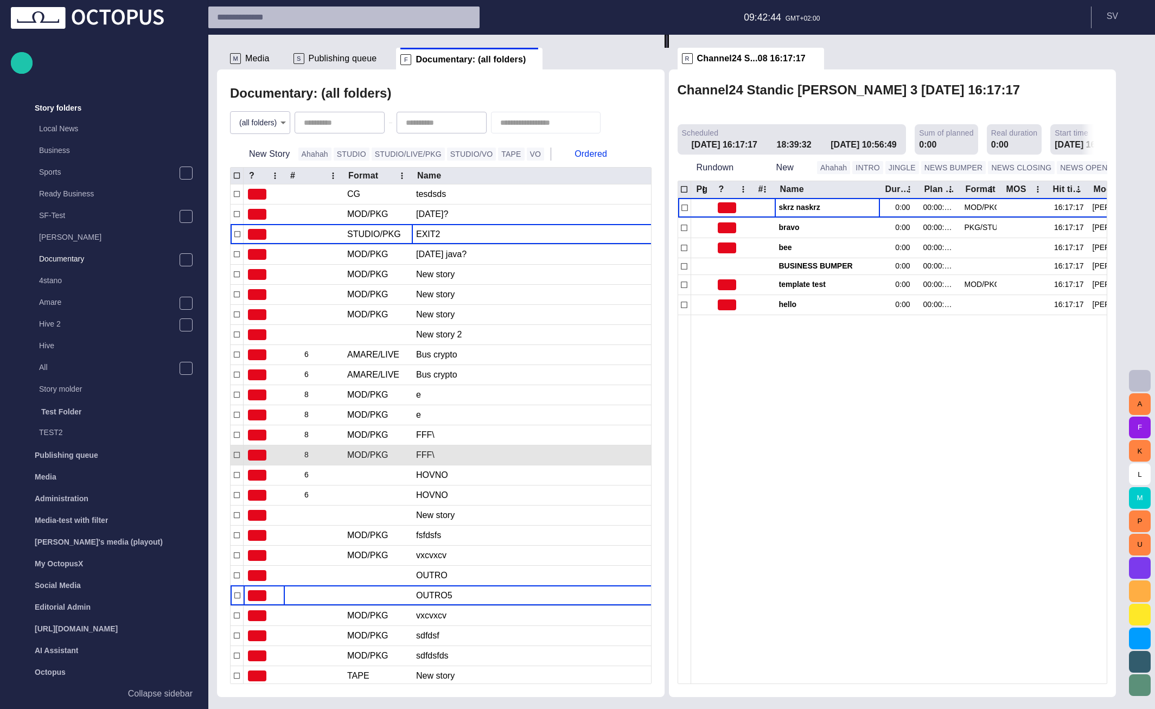
drag, startPoint x: 500, startPoint y: 228, endPoint x: 510, endPoint y: 253, distance: 26.8
click at [499, 228] on div "EXIT2" at bounding box center [538, 235] width 244 height 20
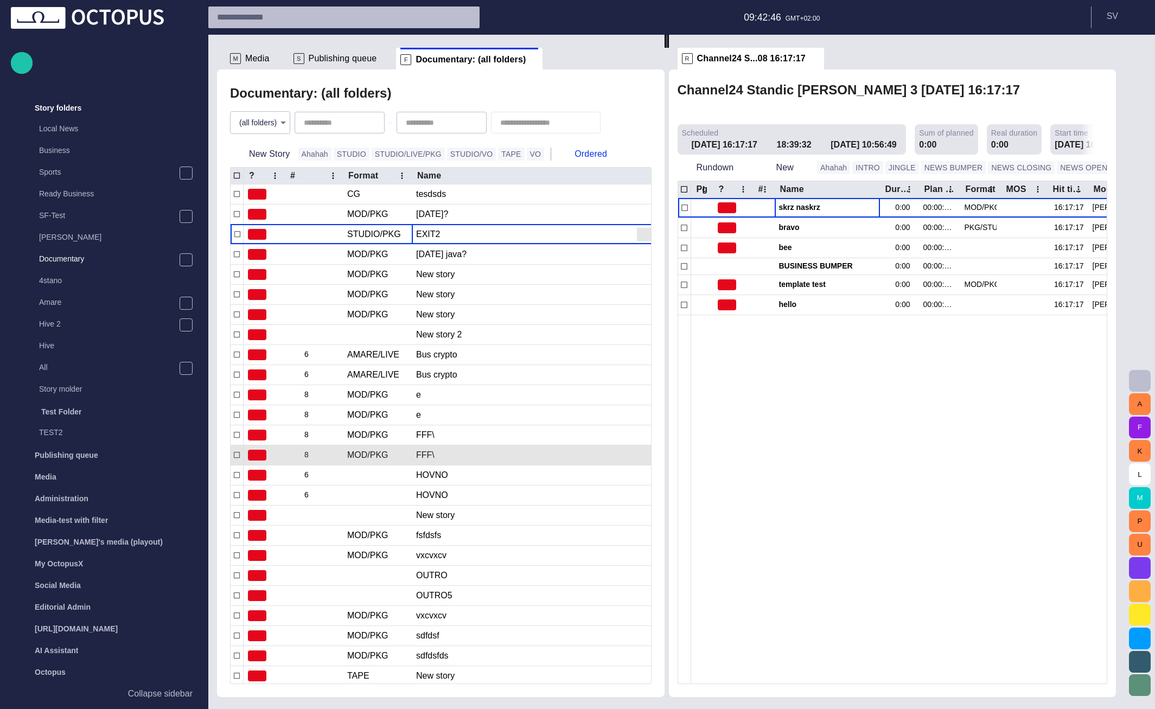
scroll to position [0, 0]
click at [276, 124] on body "Story Rundown Rundowns Channel 24 Standic walkup 3 14/08 16:17:17 Channel 2 Cha…" at bounding box center [577, 354] width 1155 height 709
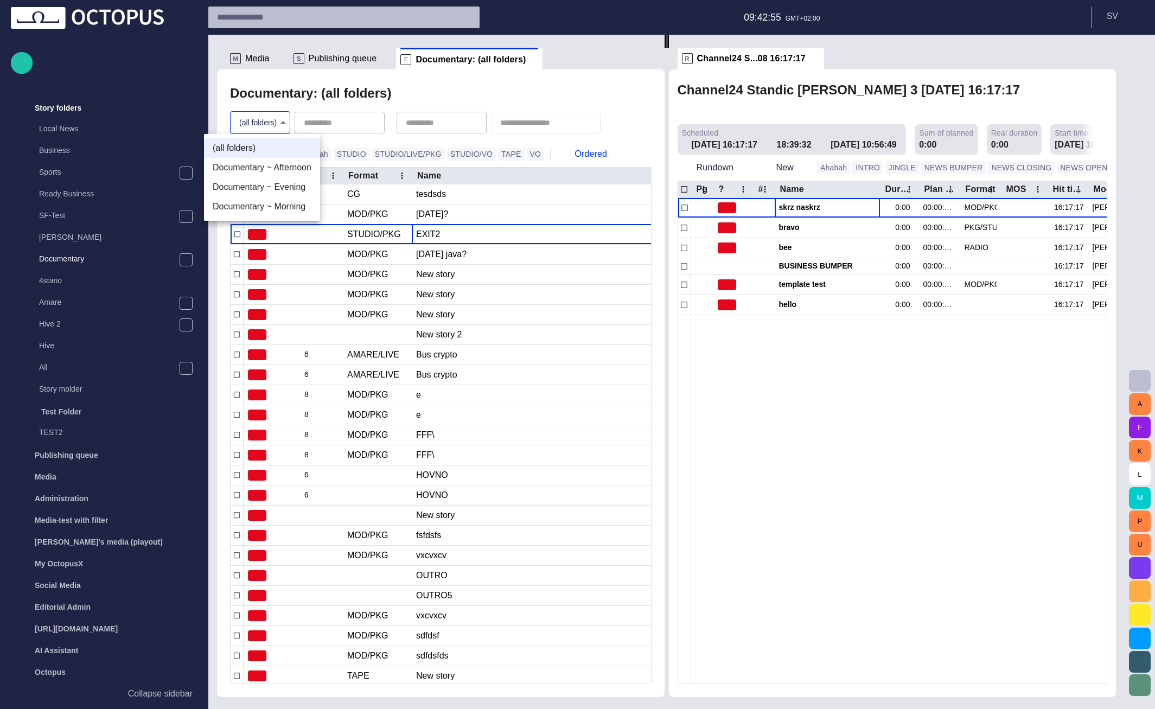
click at [284, 167] on li "Documentary ~ Afternoon" at bounding box center [262, 168] width 116 height 20
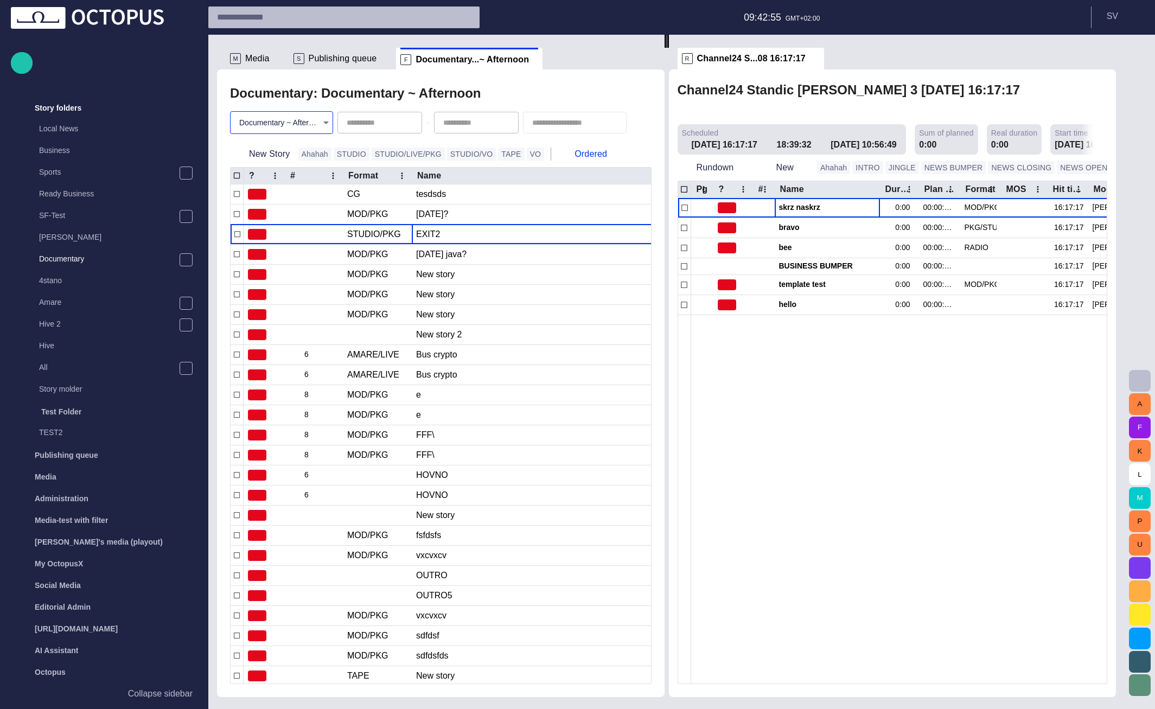
type input "********"
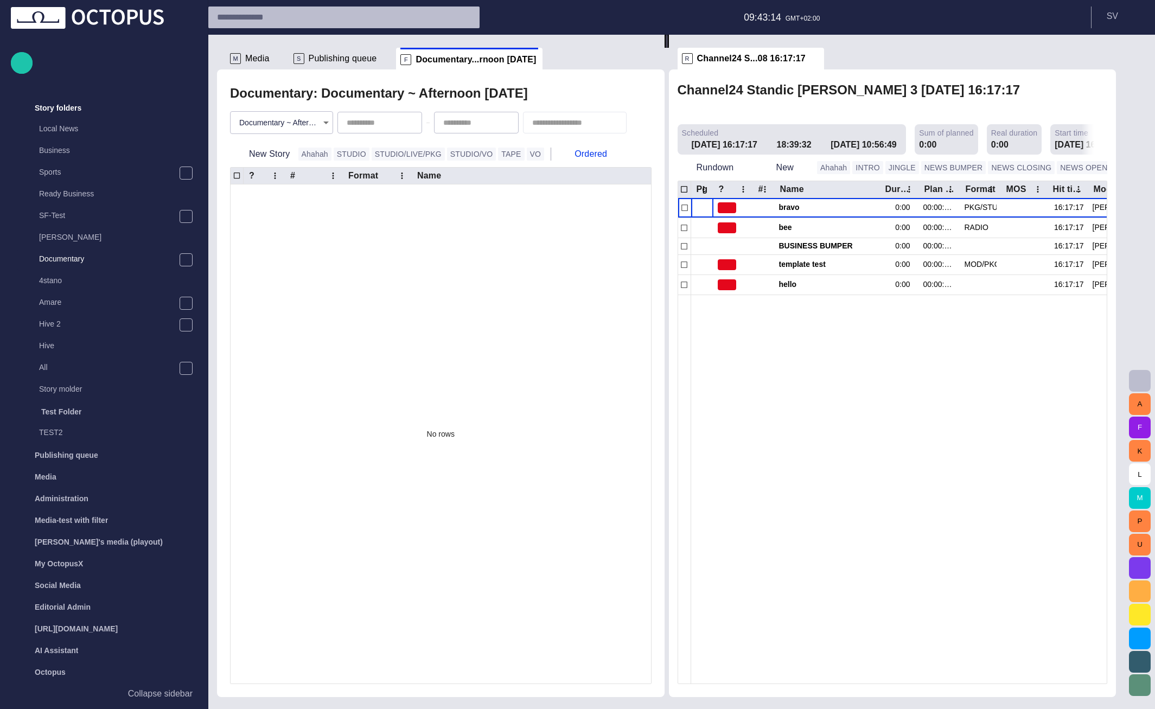
type input "**********"
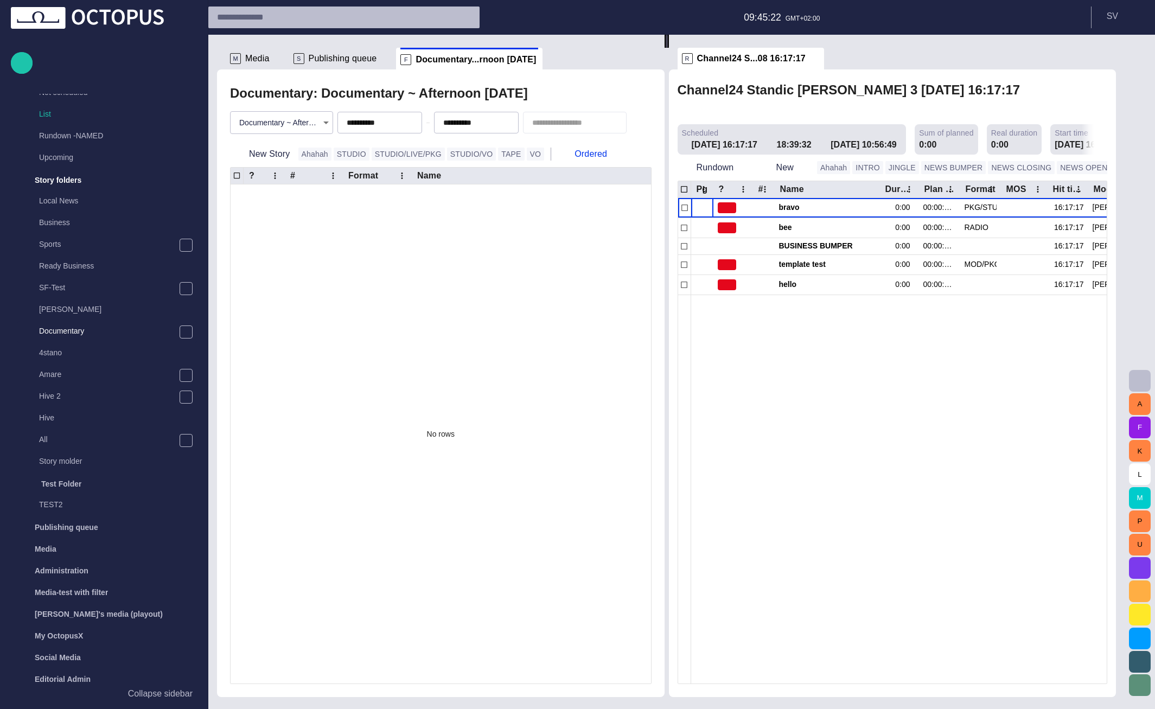
click at [303, 122] on body "**********" at bounding box center [577, 354] width 1155 height 709
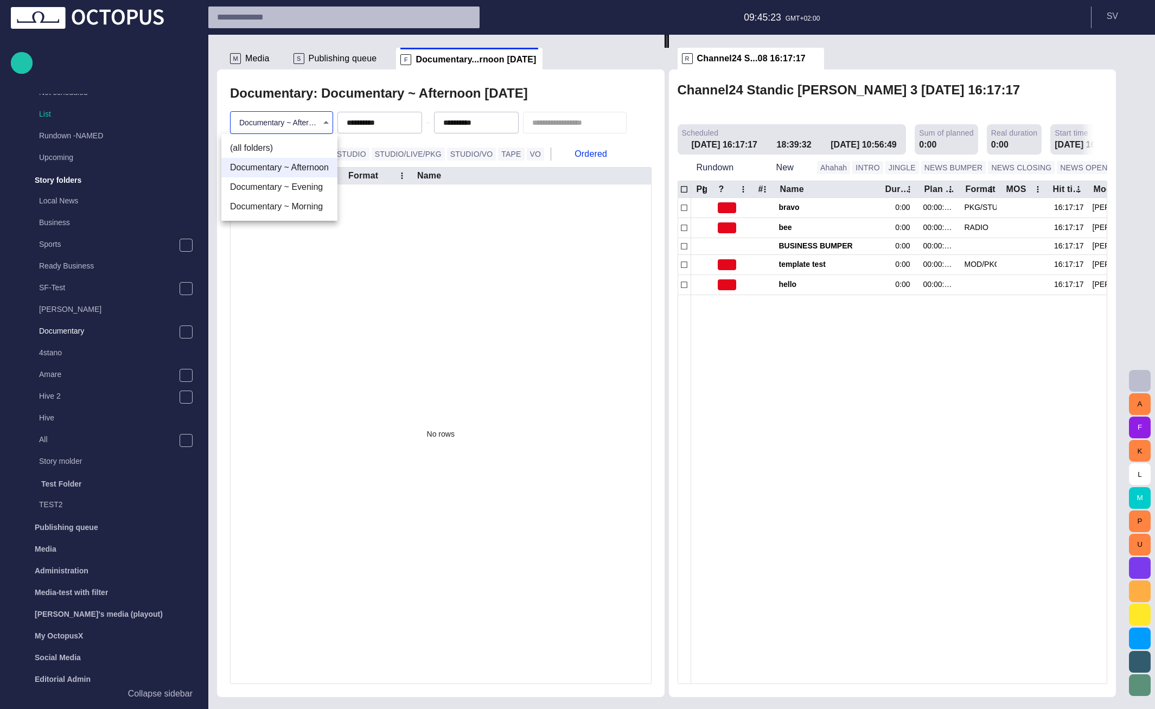
click at [298, 150] on li "(all folders)" at bounding box center [279, 148] width 116 height 20
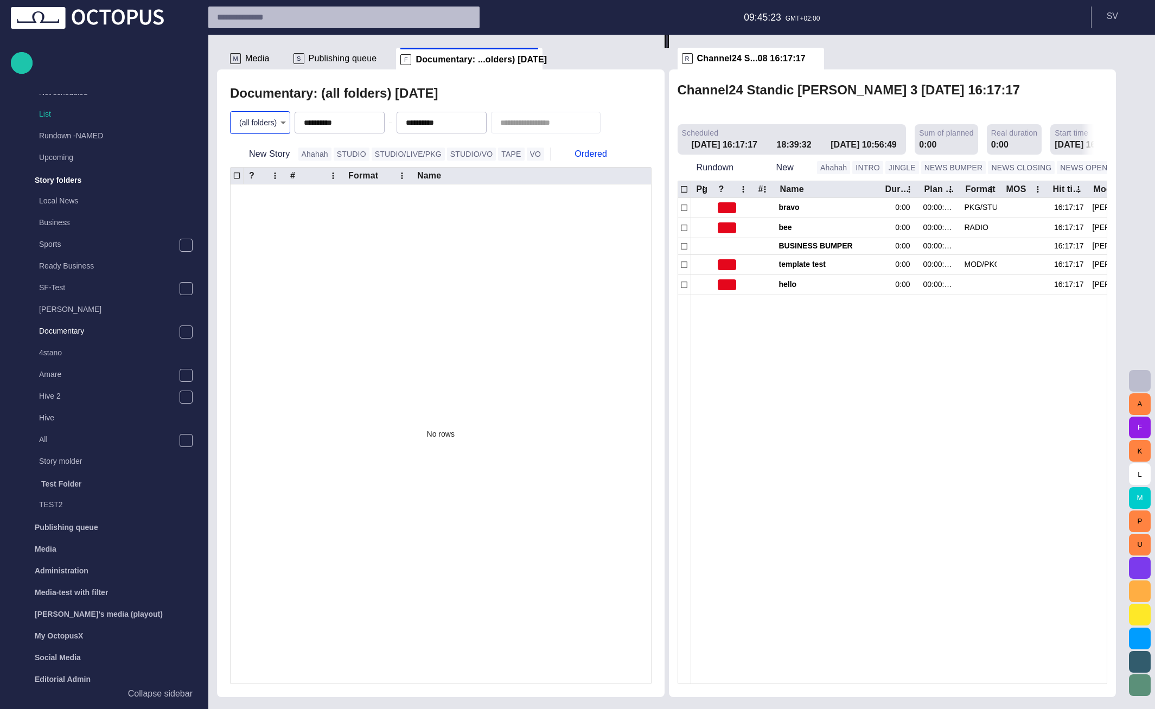
type input "*"
click at [354, 124] on span "button" at bounding box center [350, 122] width 9 height 9
click at [457, 119] on span "button" at bounding box center [452, 122] width 9 height 9
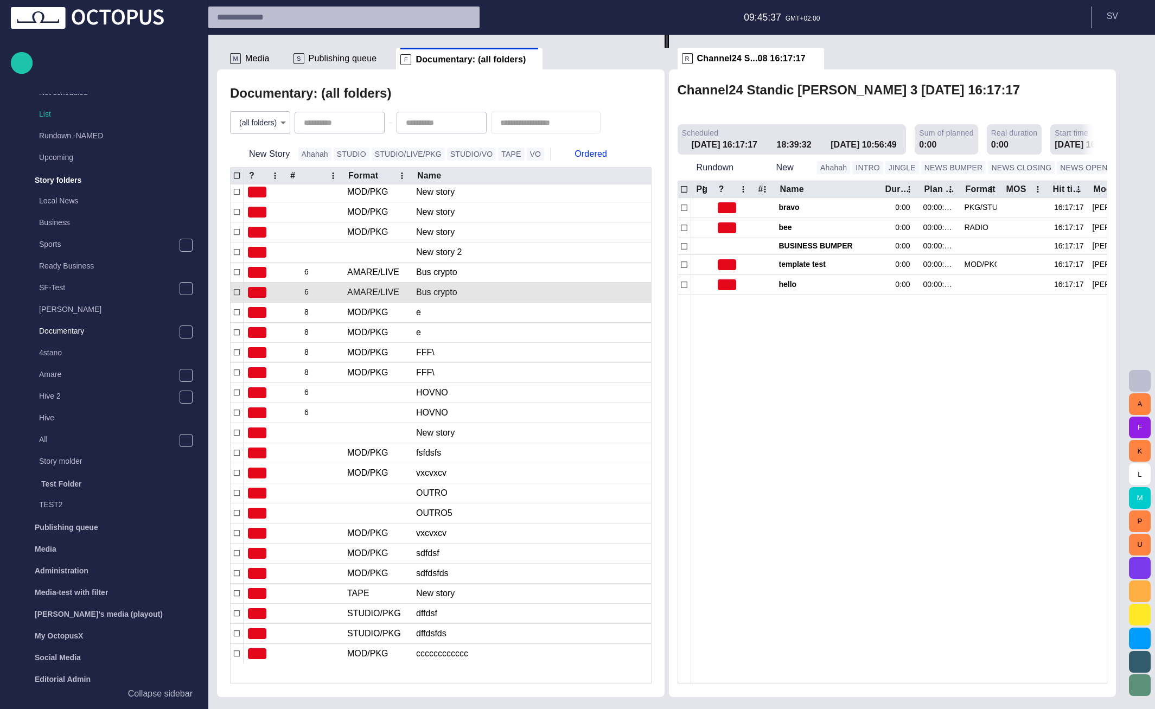
scroll to position [0, 0]
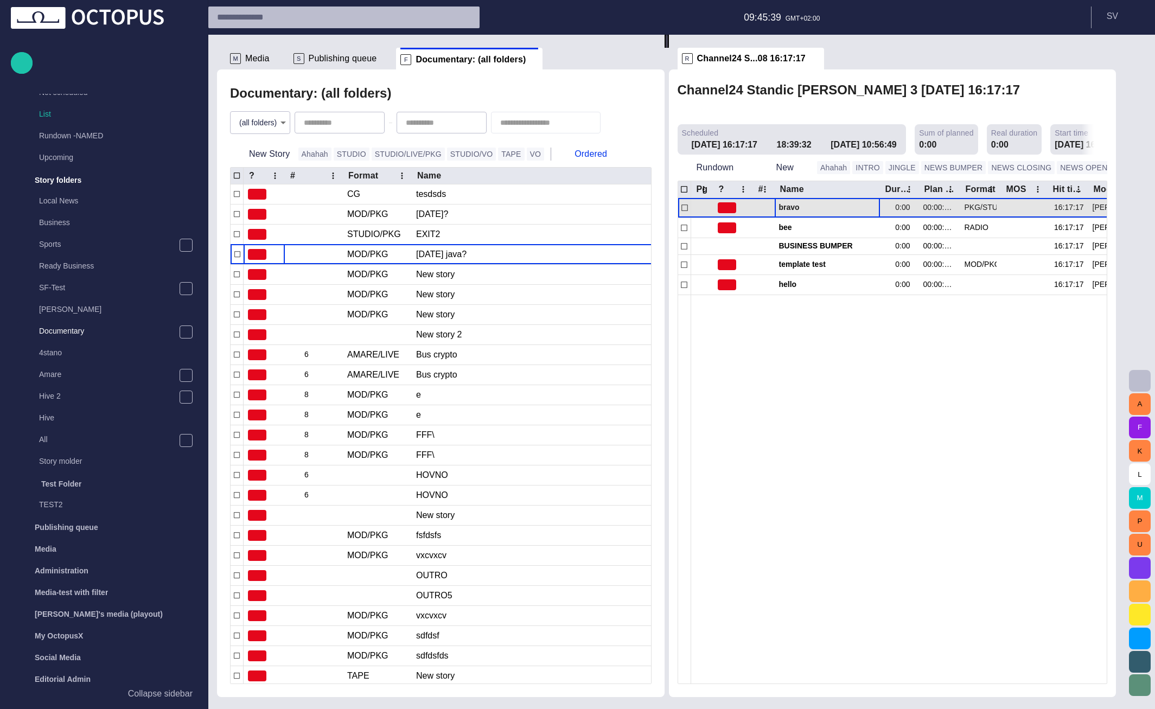
click at [788, 202] on span "bravo" at bounding box center [827, 207] width 97 height 10
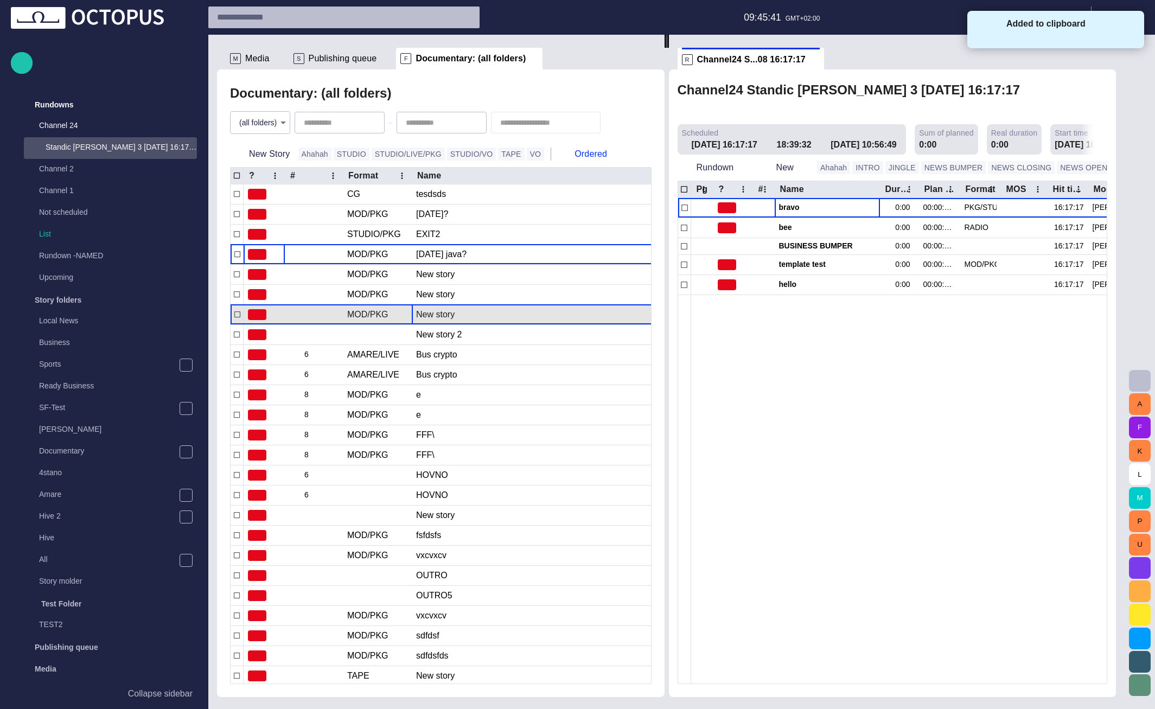
click at [455, 312] on div "New story" at bounding box center [538, 315] width 244 height 20
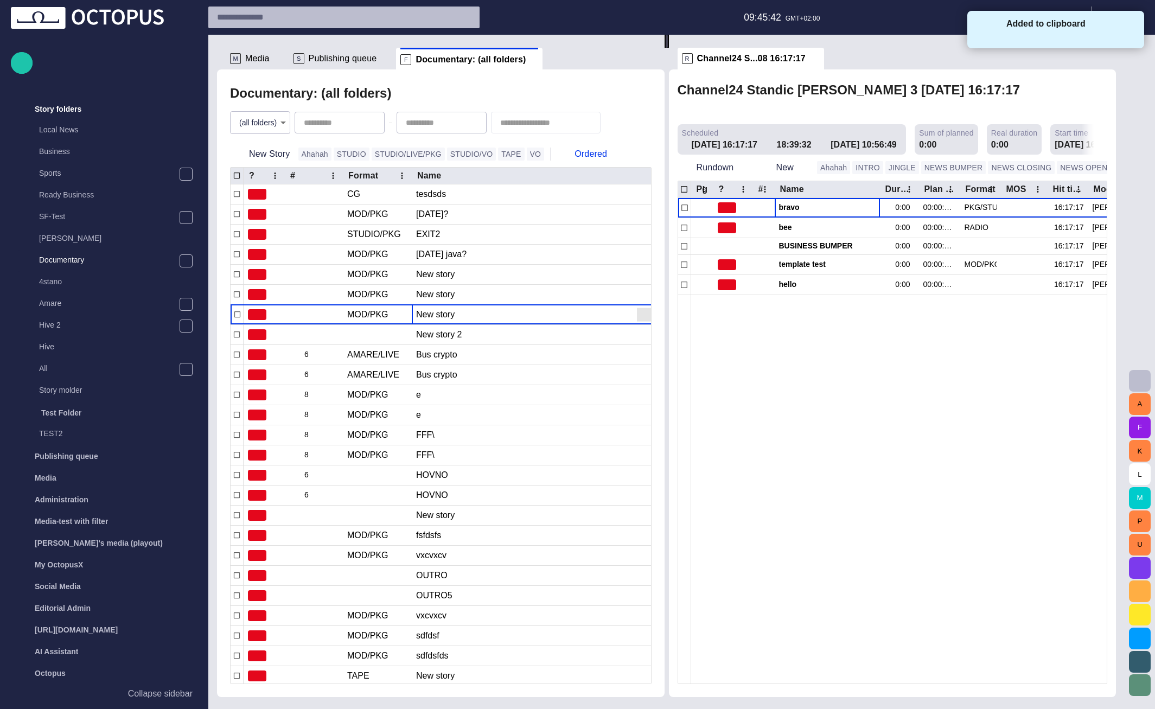
click at [1130, 30] on span at bounding box center [1131, 28] width 10 height 10
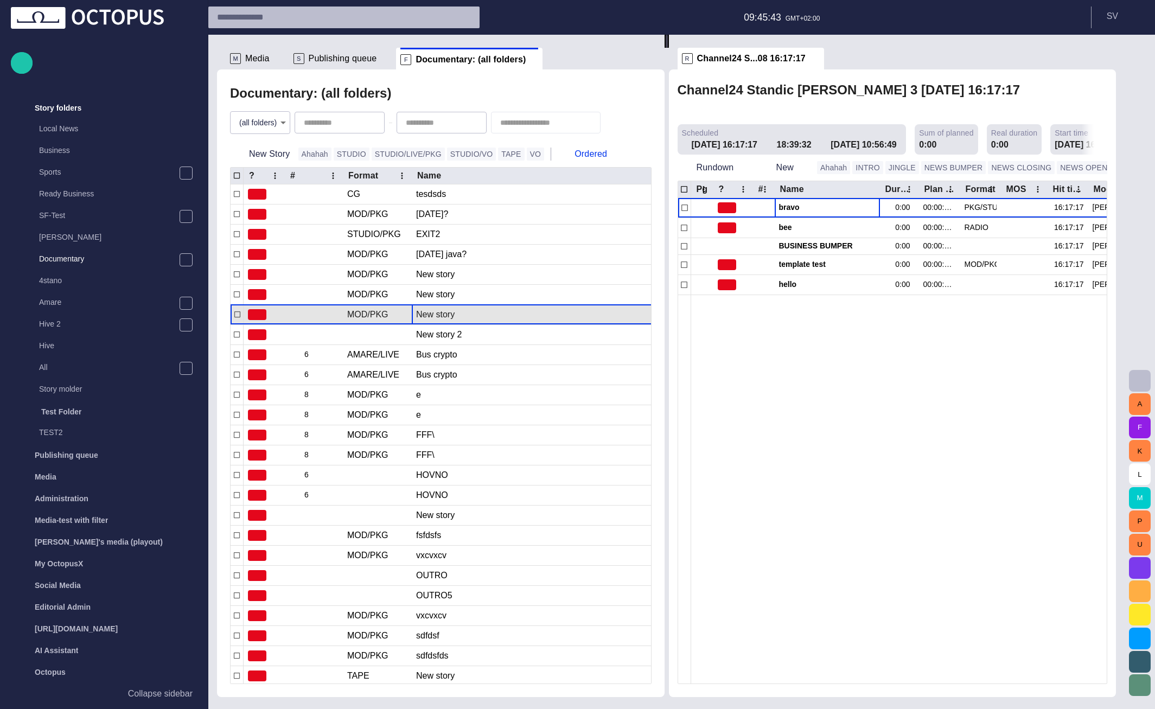
click at [489, 317] on div "New story" at bounding box center [538, 315] width 244 height 20
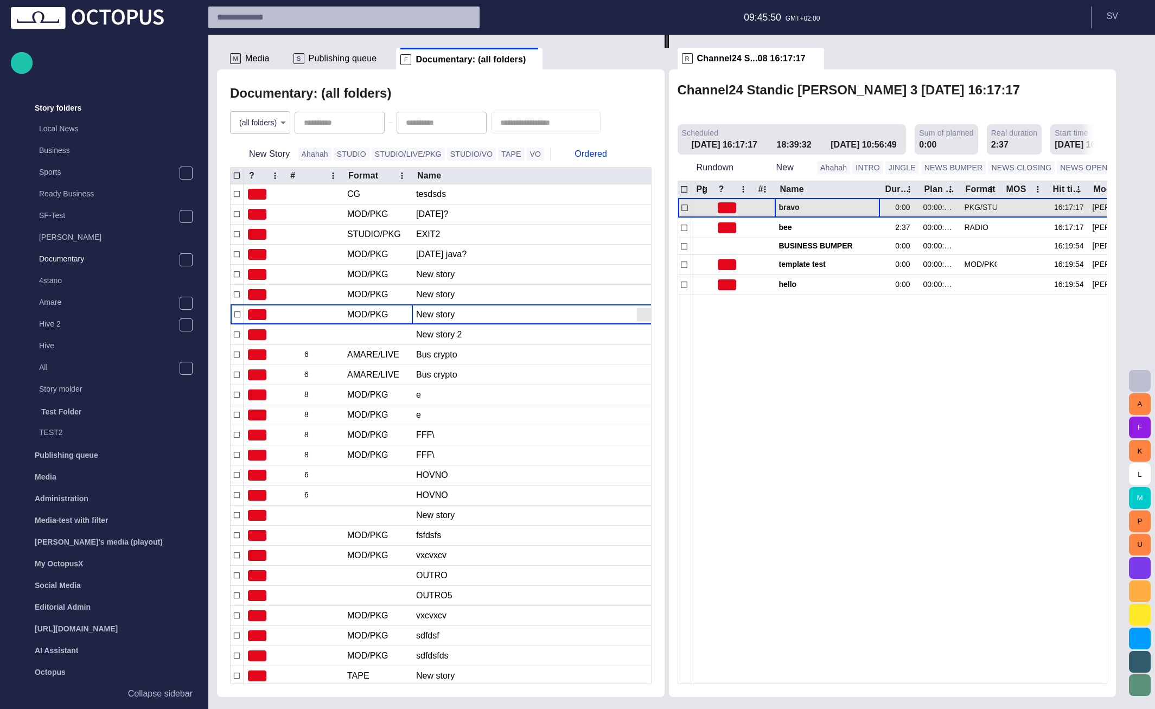
click at [793, 202] on span "bravo" at bounding box center [827, 207] width 97 height 10
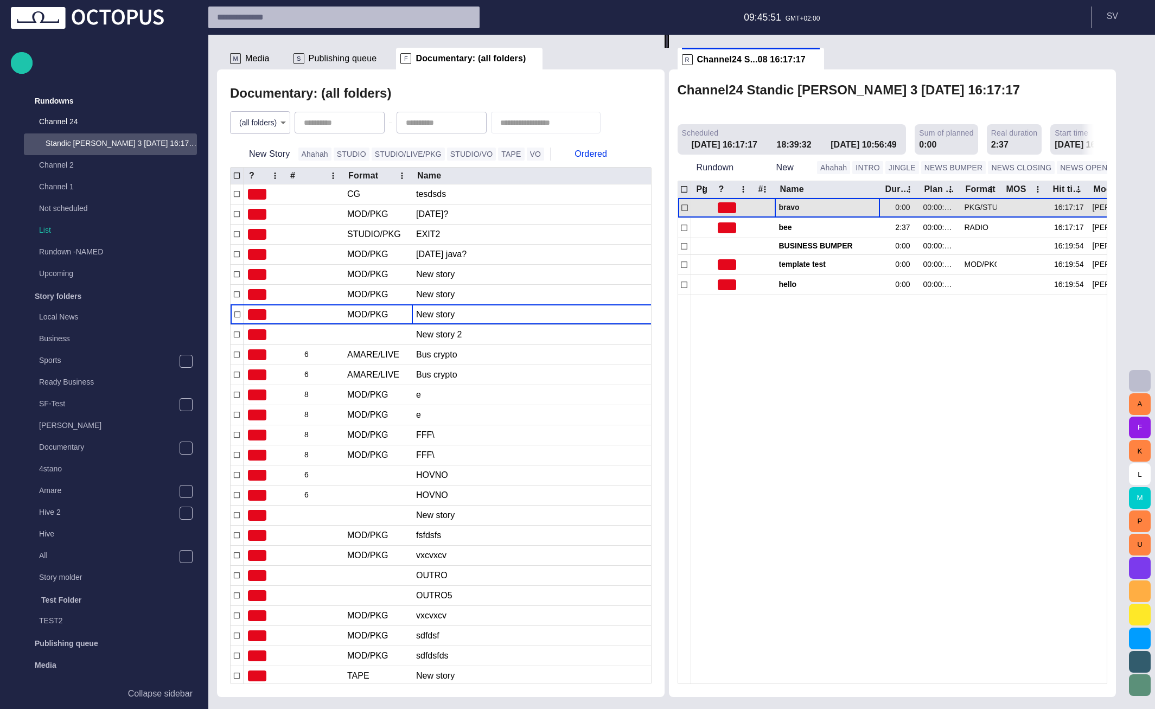
scroll to position [0, 0]
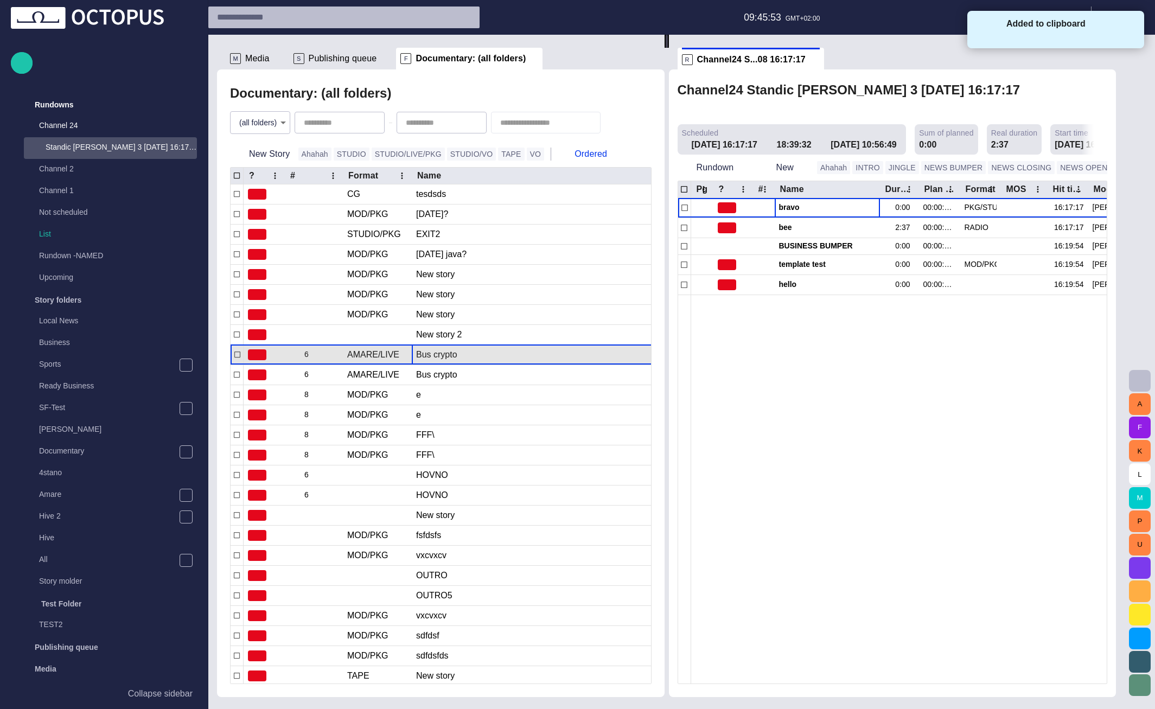
click at [494, 352] on div "Bus crypto" at bounding box center [538, 355] width 244 height 20
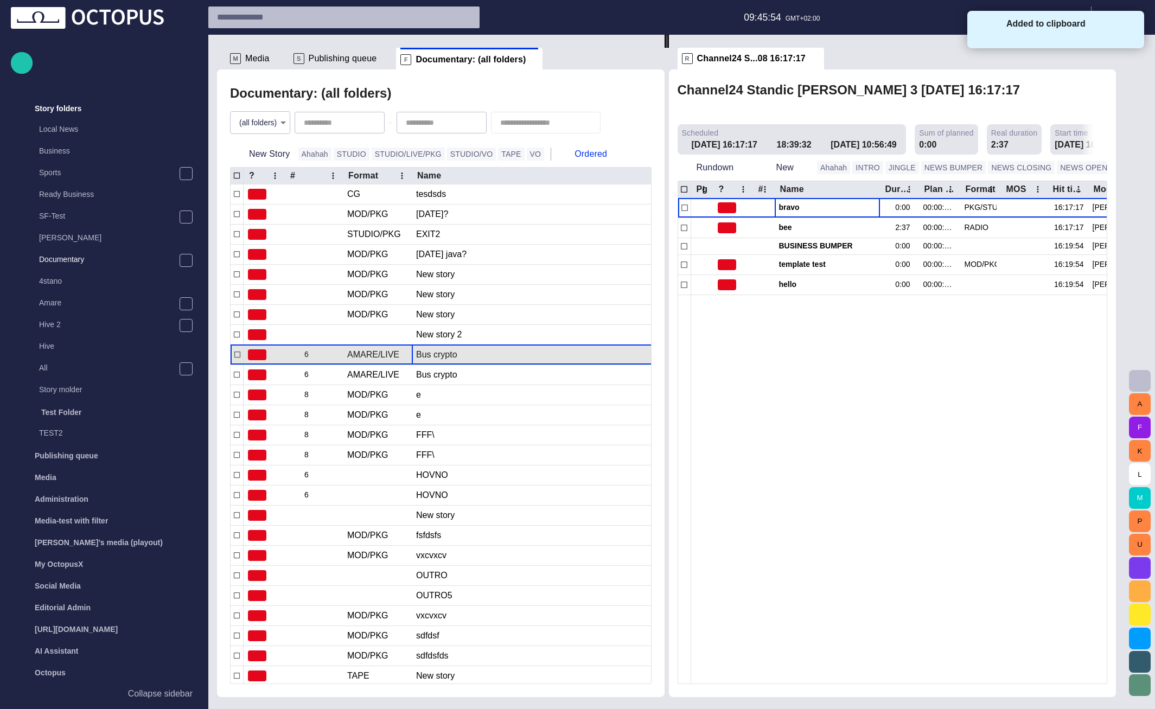
scroll to position [192, 0]
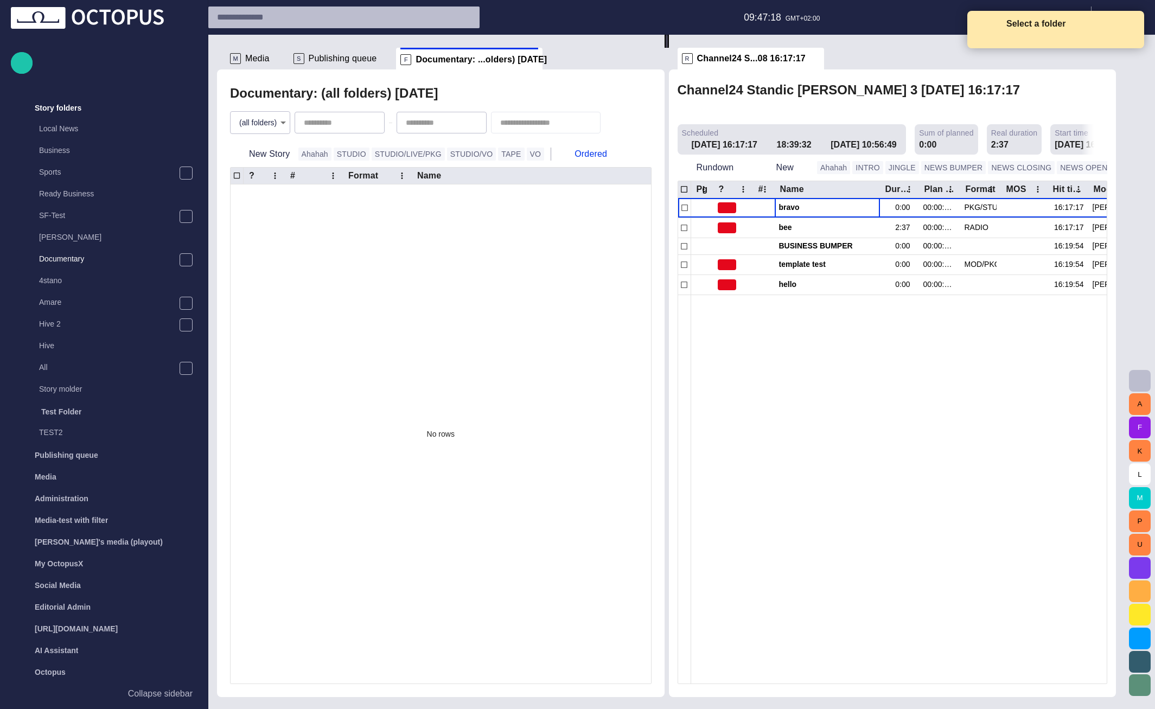
type input "**********"
click at [1125, 30] on p "Select a folder" at bounding box center [1066, 23] width 119 height 13
click at [1129, 29] on span at bounding box center [1131, 28] width 10 height 10
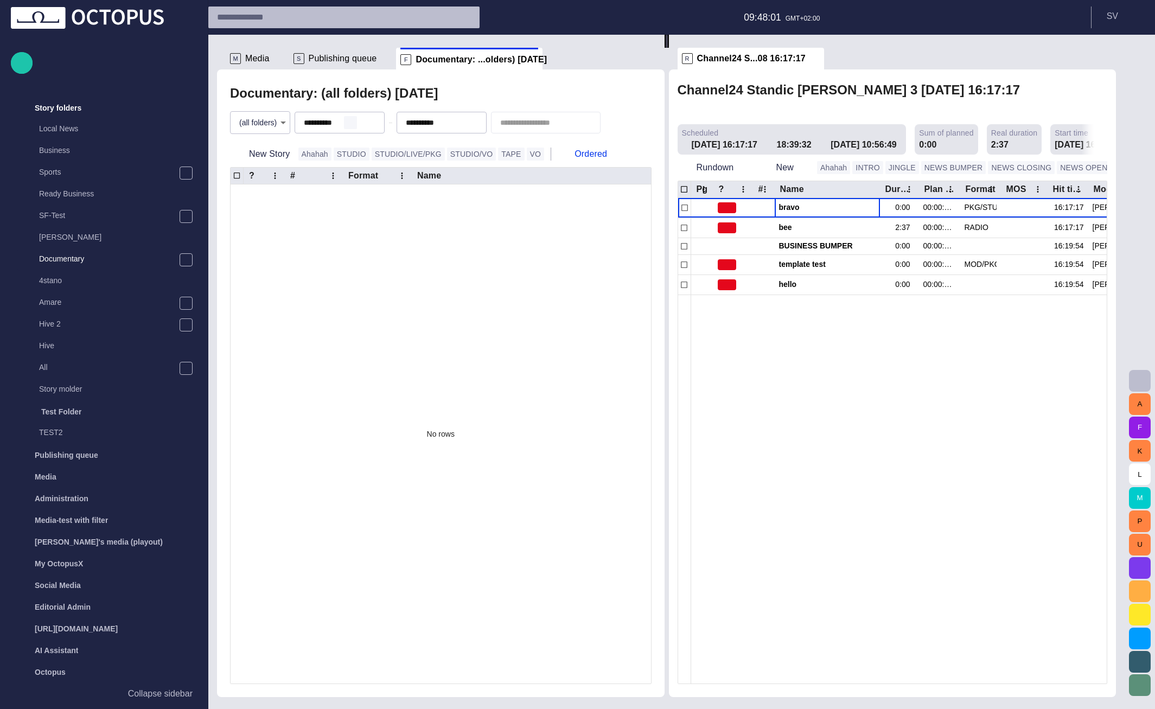
click at [355, 125] on span "button" at bounding box center [350, 122] width 9 height 9
click at [457, 121] on span "button" at bounding box center [452, 122] width 9 height 9
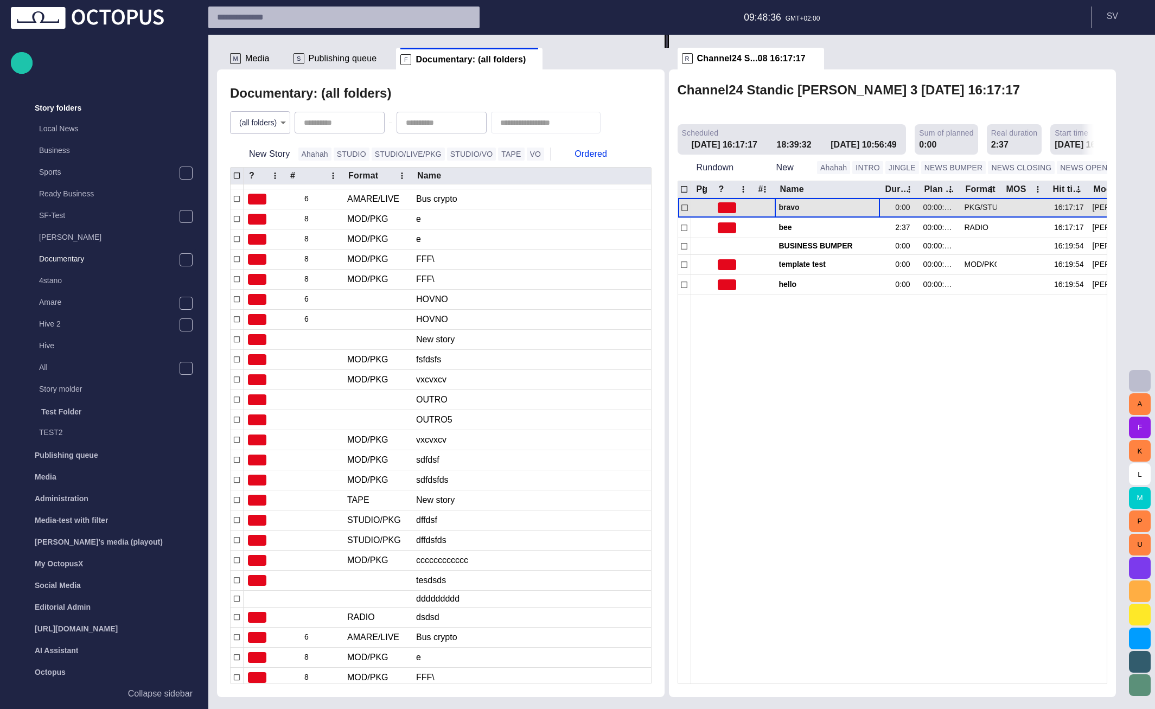
scroll to position [0, 0]
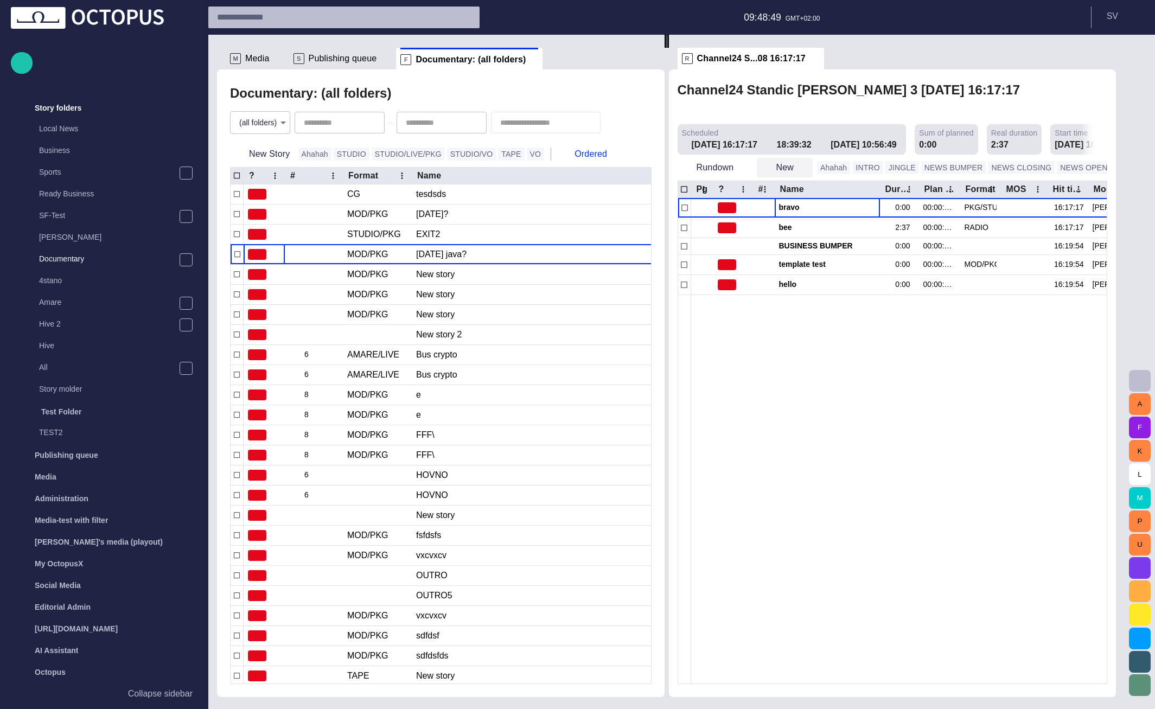
click at [784, 158] on button "New" at bounding box center [785, 168] width 56 height 20
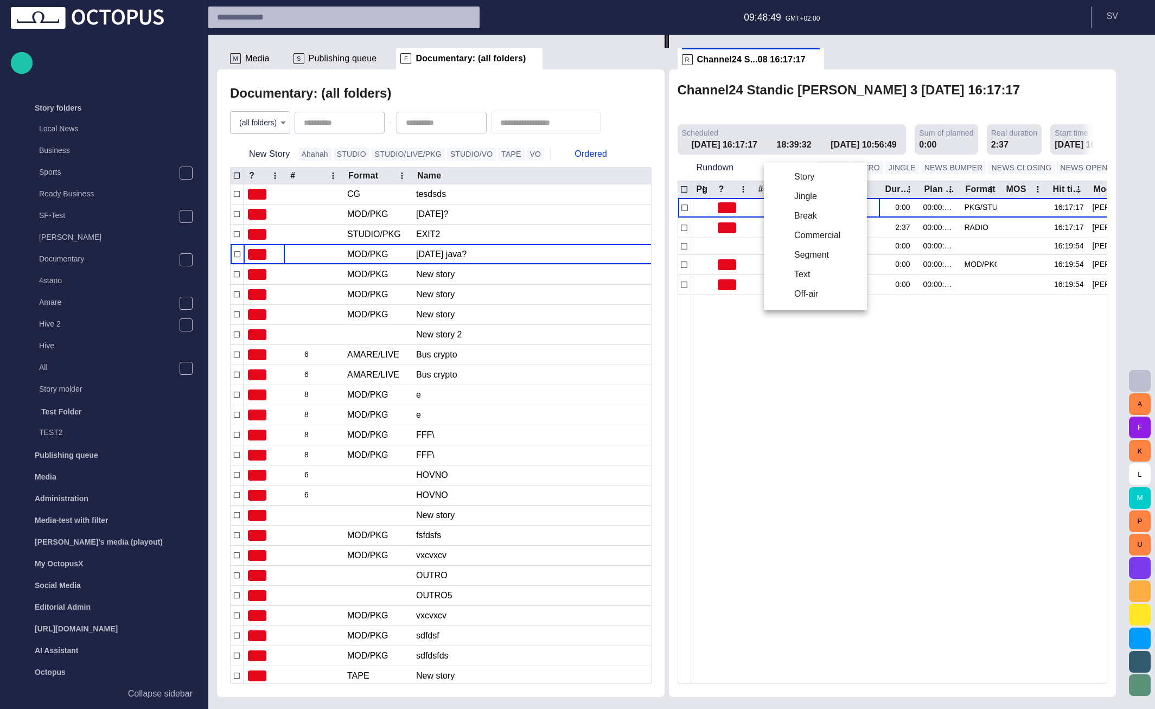
scroll to position [29, 0]
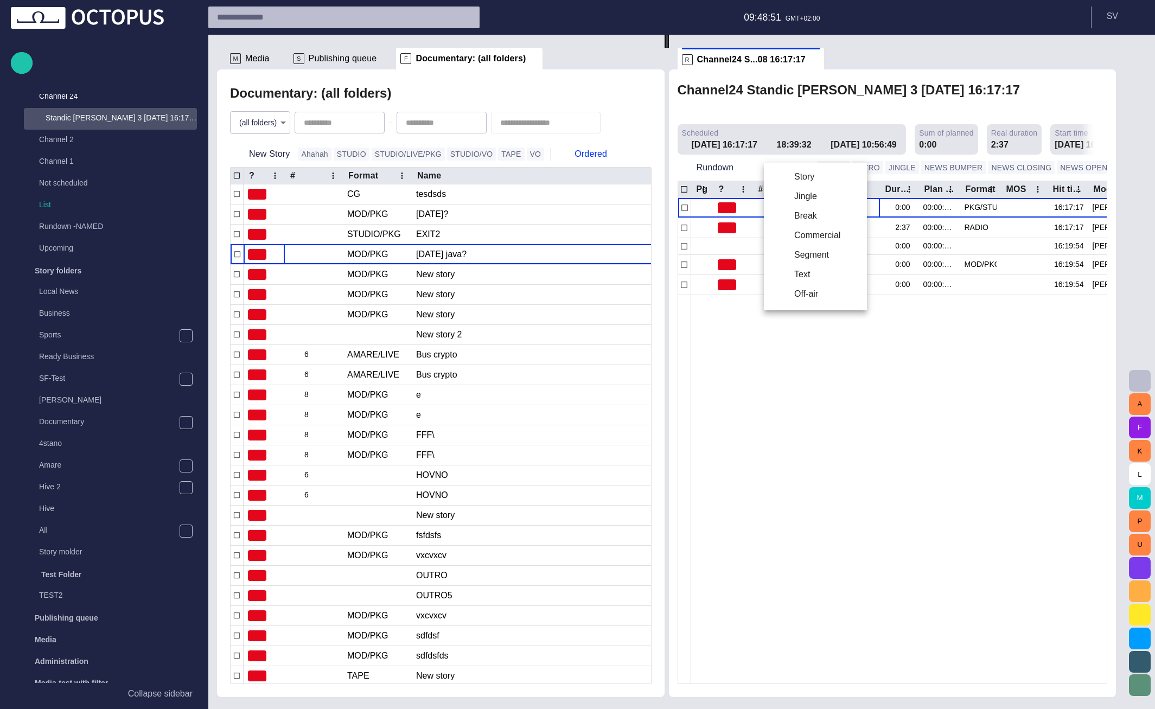
click at [786, 180] on li "Story" at bounding box center [815, 177] width 103 height 20
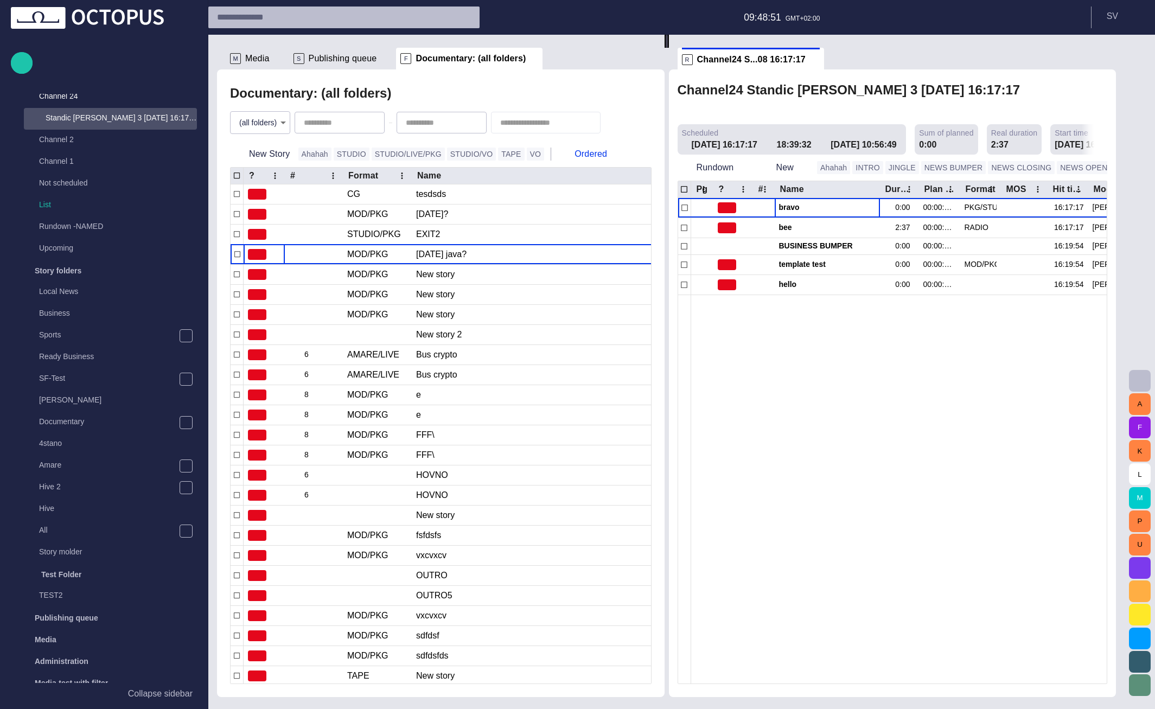
scroll to position [0, 0]
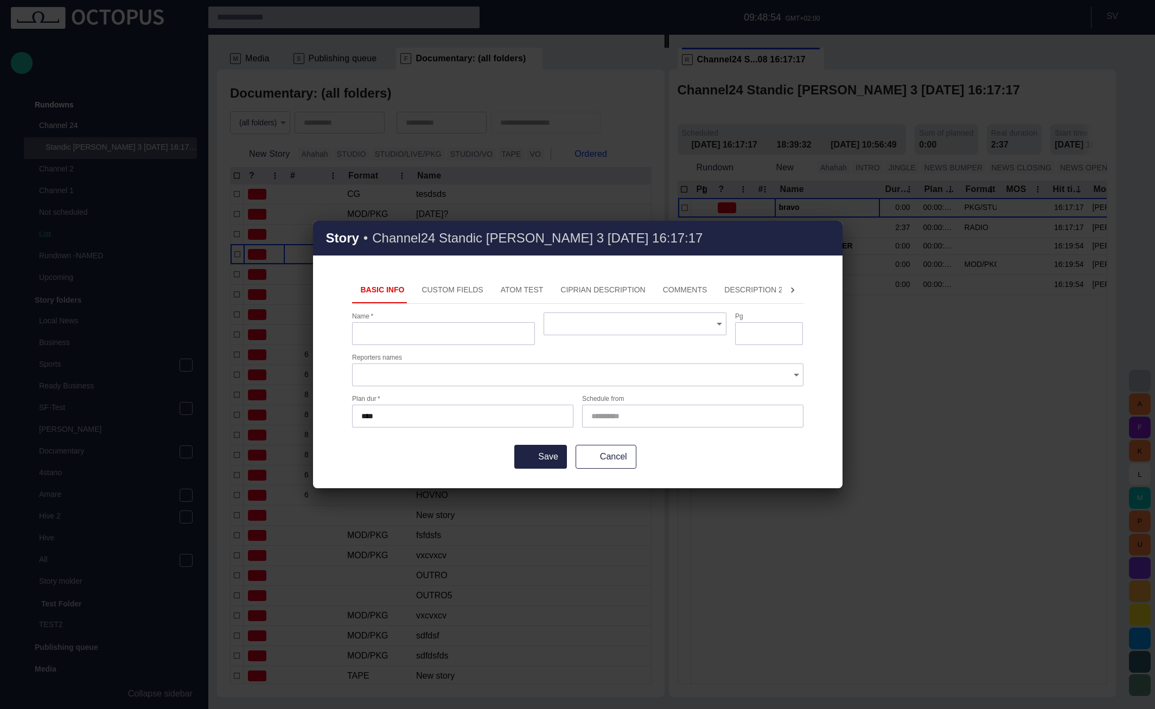
click at [457, 333] on input "Name   *" at bounding box center [443, 333] width 164 height 11
type input "**********"
click at [514, 445] on button "Save" at bounding box center [540, 457] width 52 height 24
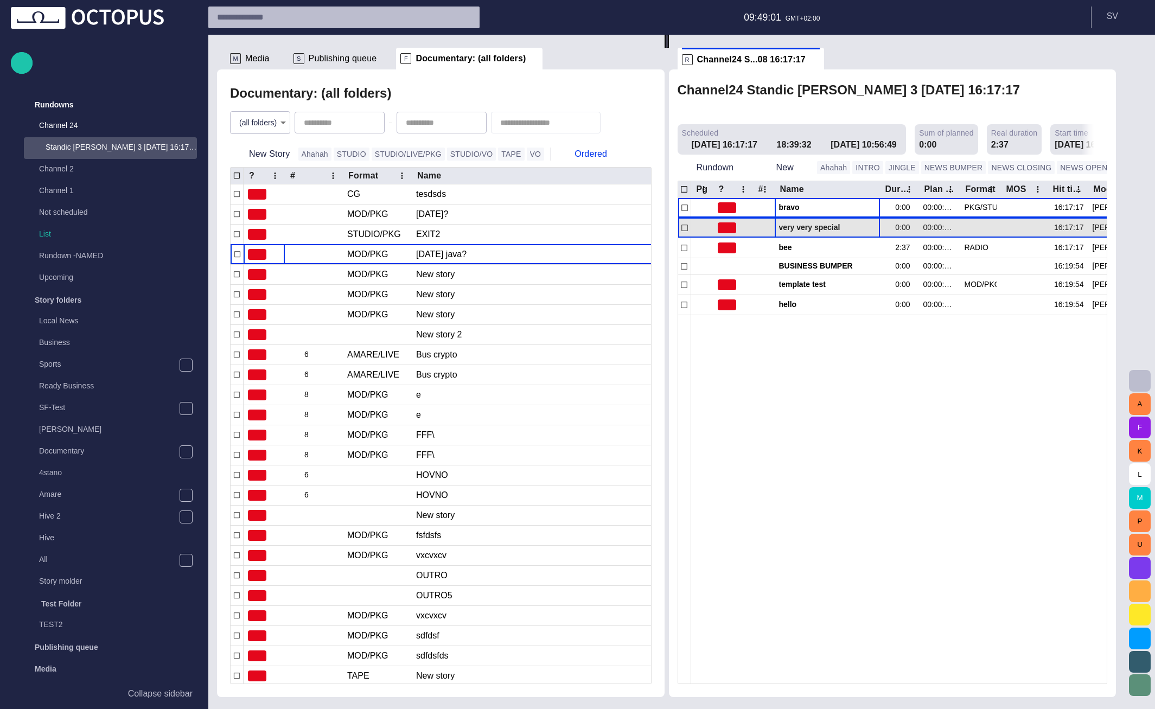
click at [834, 222] on span "very very special name" at bounding box center [827, 227] width 97 height 10
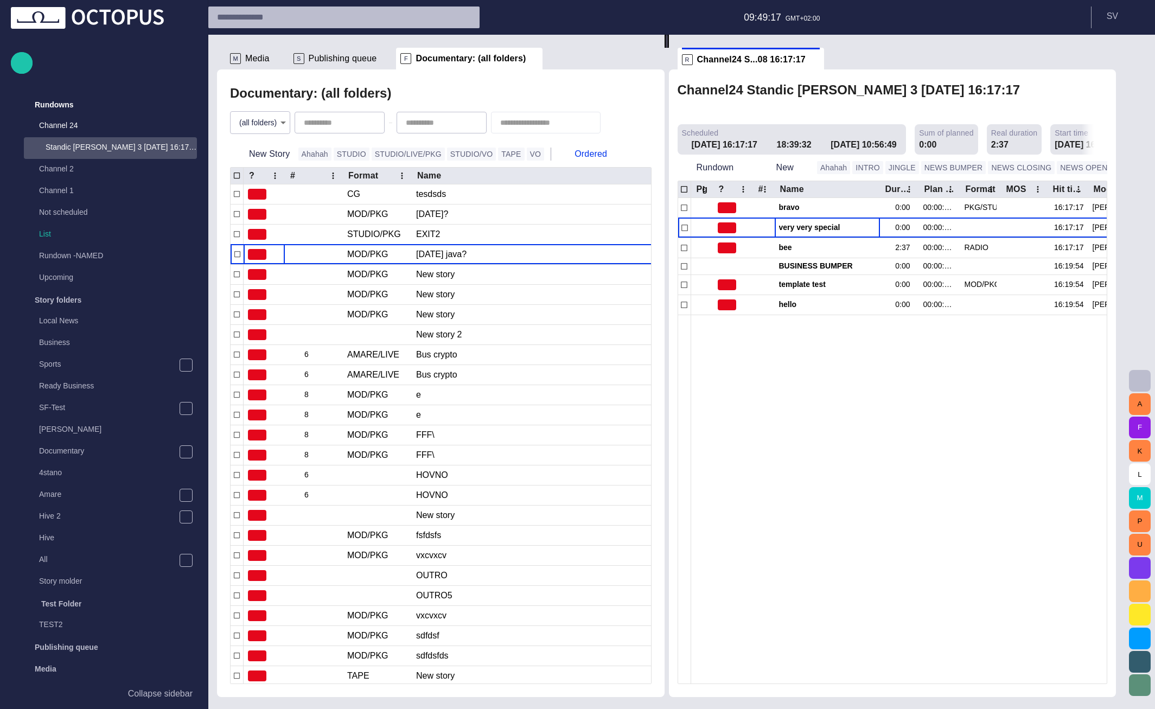
click at [278, 127] on body "Story Rundown Rundowns Channel 24 Standic walkup 3 14/08 16:17:17 Channel 2 Cha…" at bounding box center [577, 354] width 1155 height 709
click at [265, 206] on li "Documentary ~ Morning" at bounding box center [262, 207] width 116 height 20
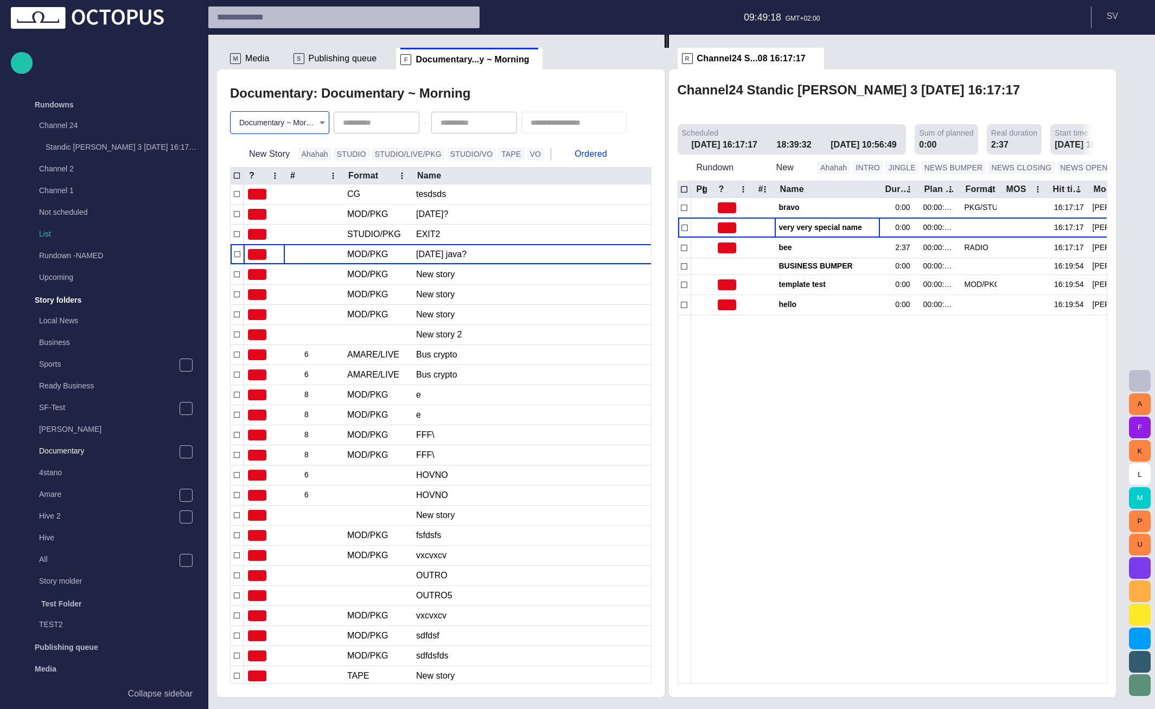
type input "********"
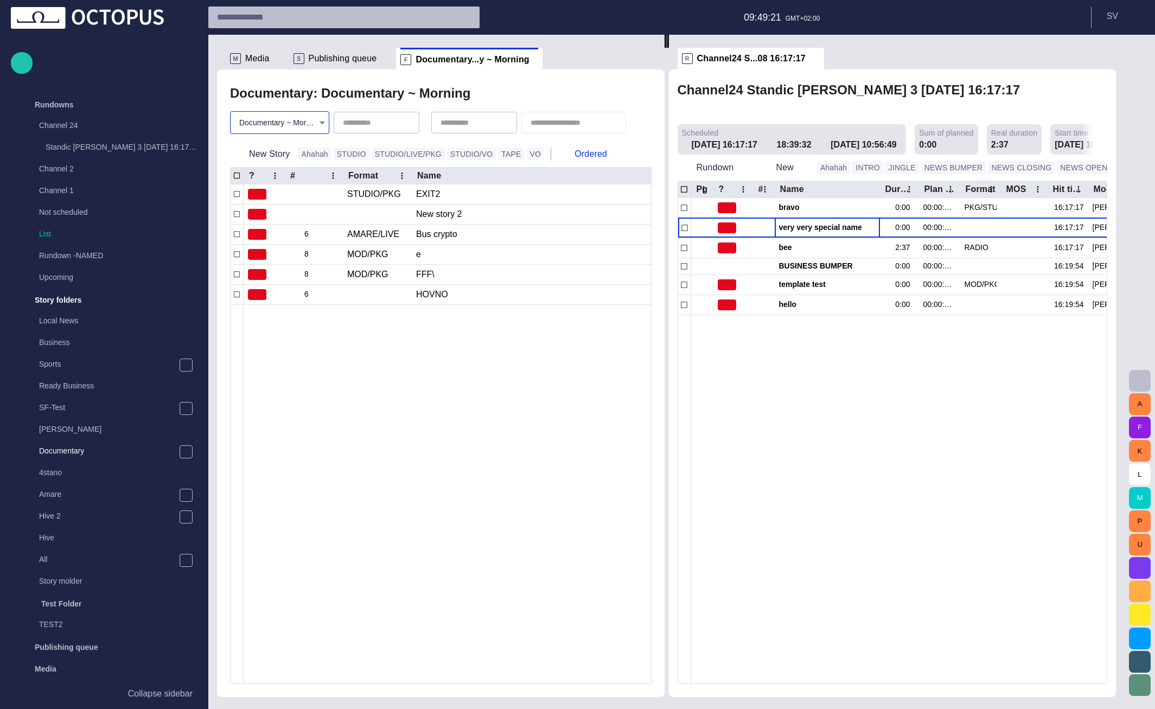
scroll to position [192, 0]
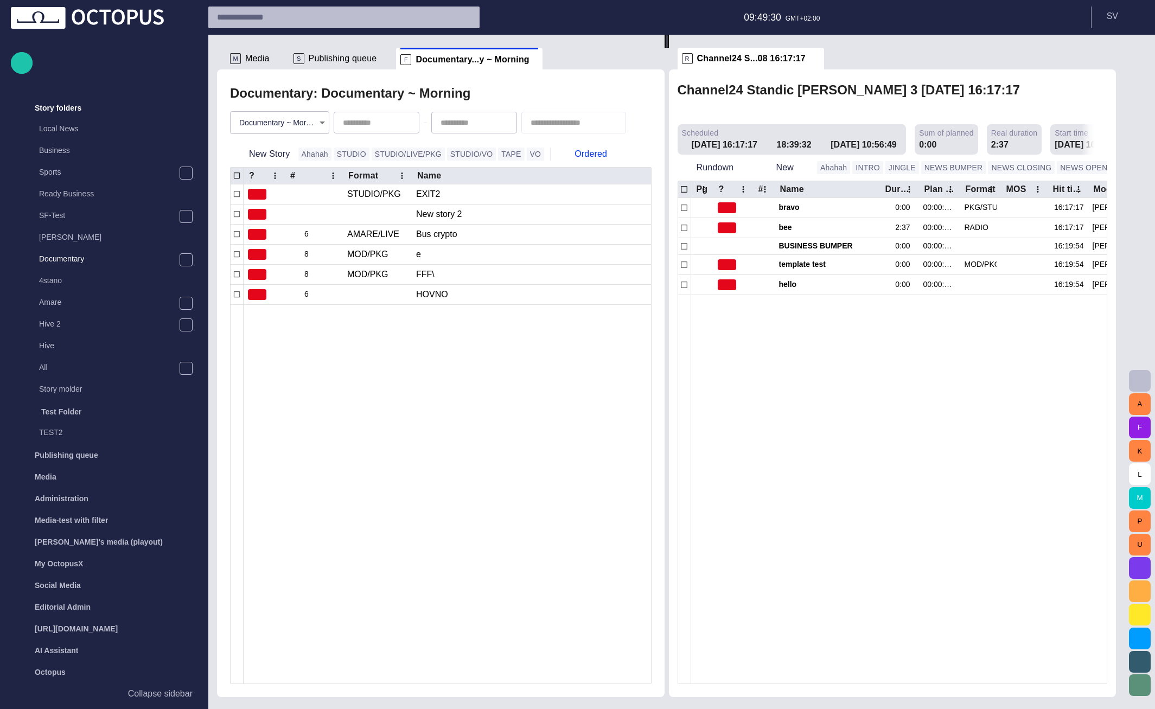
click at [275, 122] on body "Story Rundown Rundowns Channel 24 Standic walkup 3 14/08 16:17:17 Channel 2 Cha…" at bounding box center [577, 354] width 1155 height 709
click at [358, 432] on div at bounding box center [577, 354] width 1155 height 709
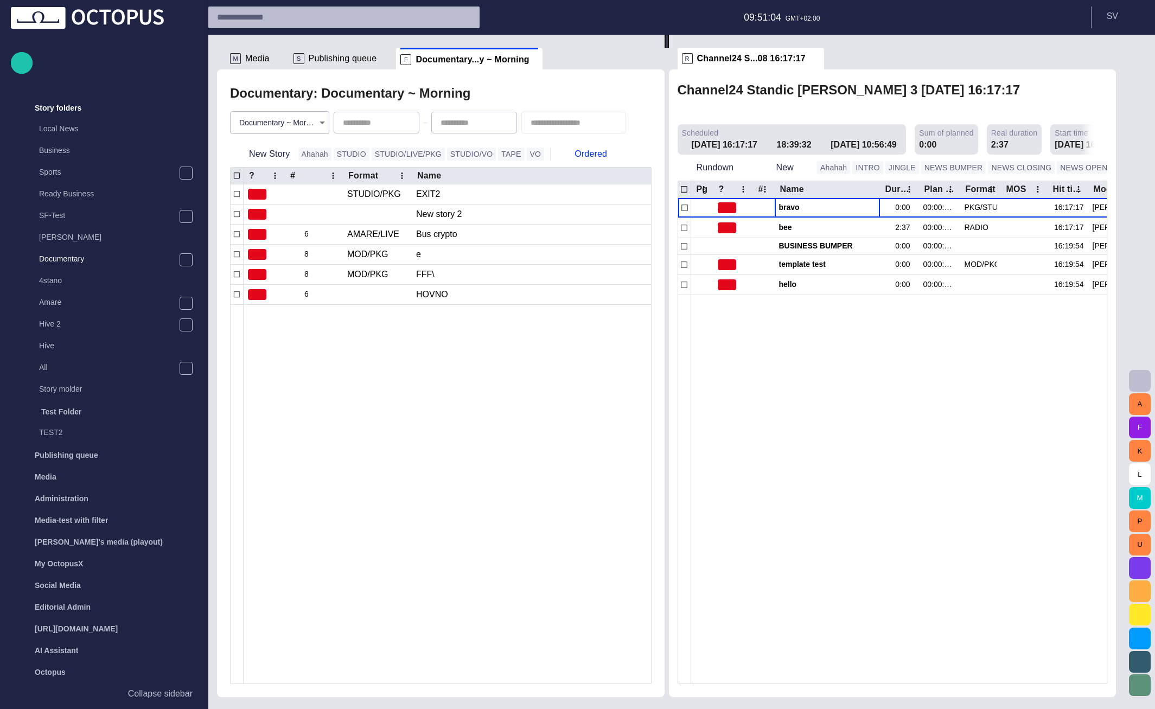
click at [485, 328] on div at bounding box center [666, 493] width 845 height 379
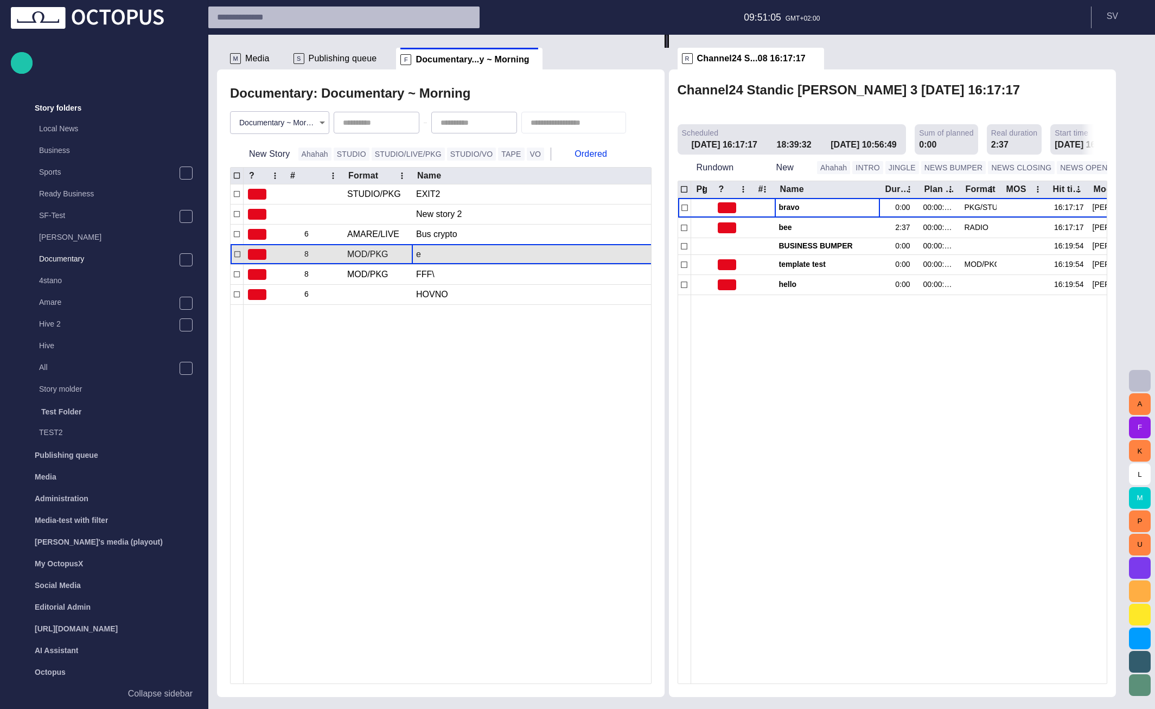
click at [495, 252] on div "e" at bounding box center [538, 255] width 244 height 20
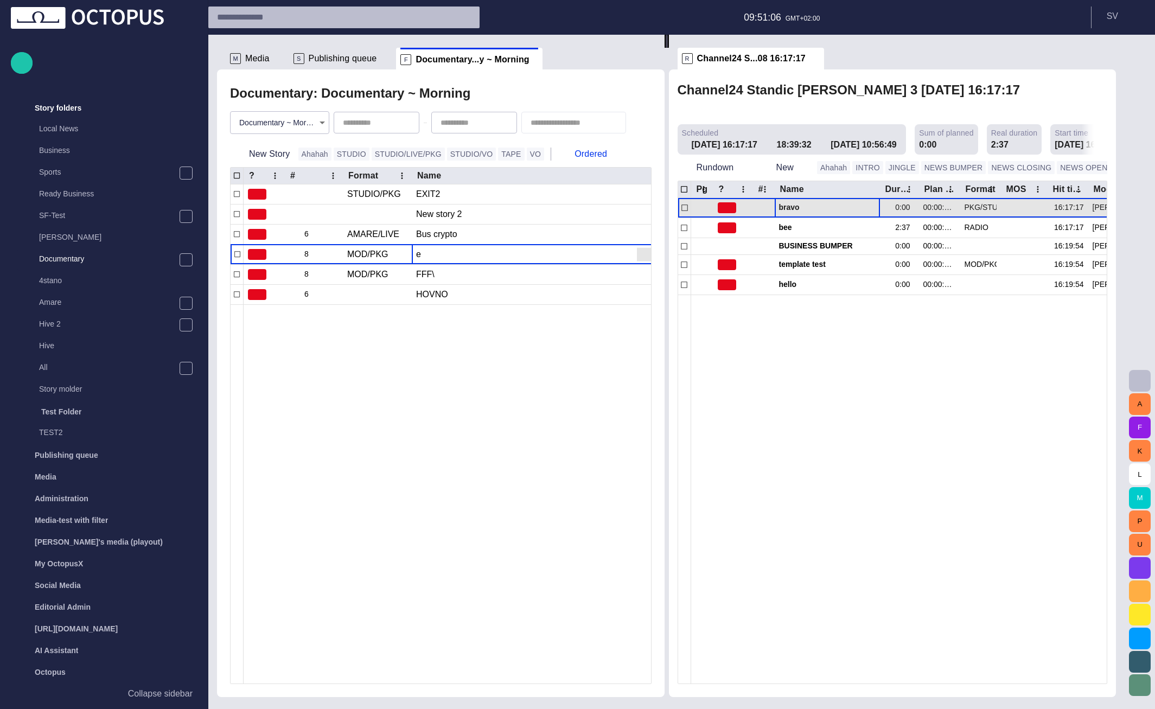
click at [827, 202] on span "bravo" at bounding box center [827, 207] width 97 height 10
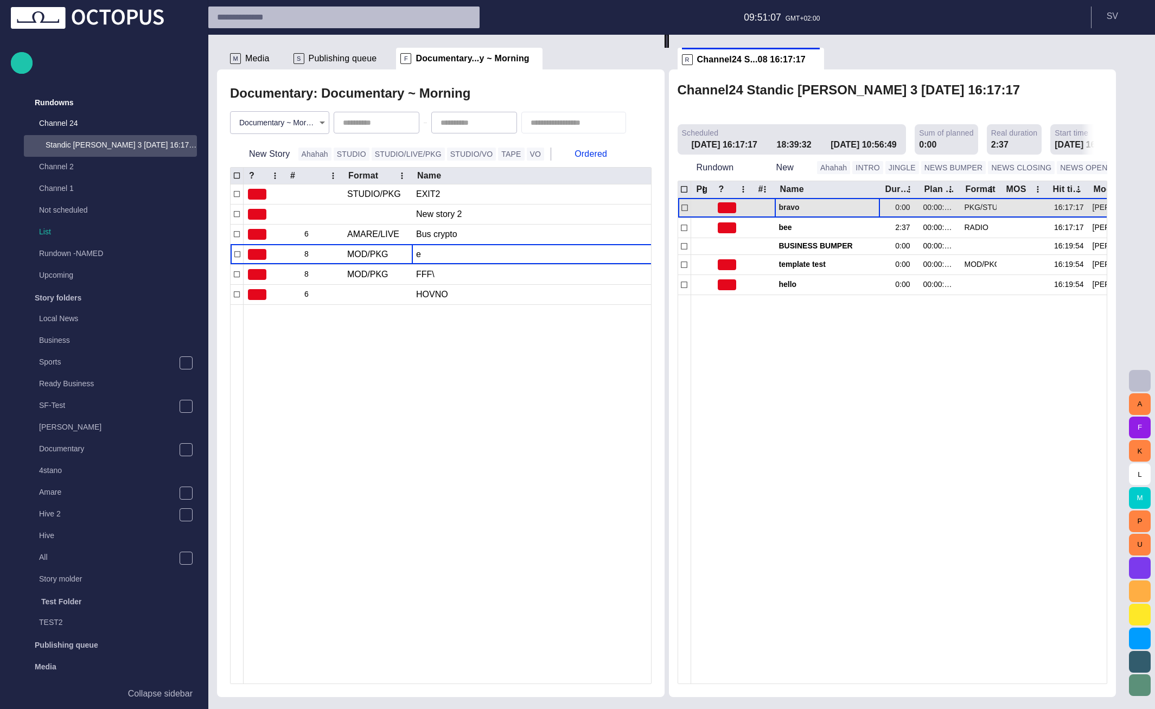
scroll to position [0, 0]
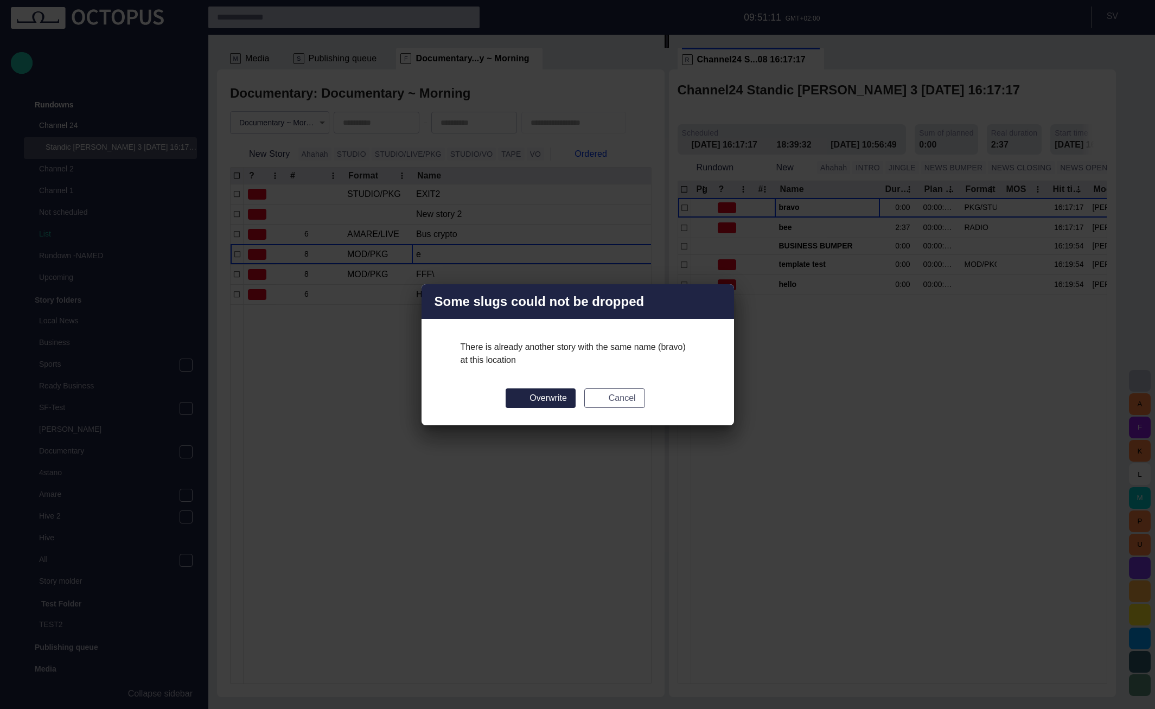
click at [613, 397] on button "Cancel" at bounding box center [614, 399] width 61 height 20
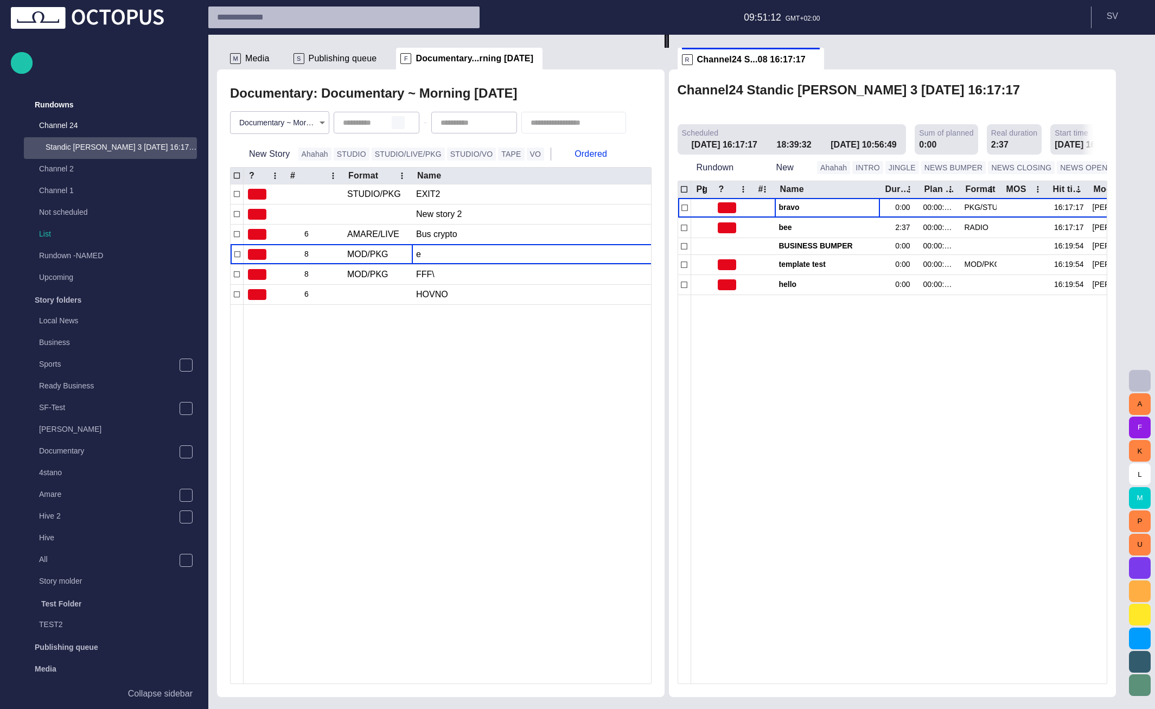
type input "**********"
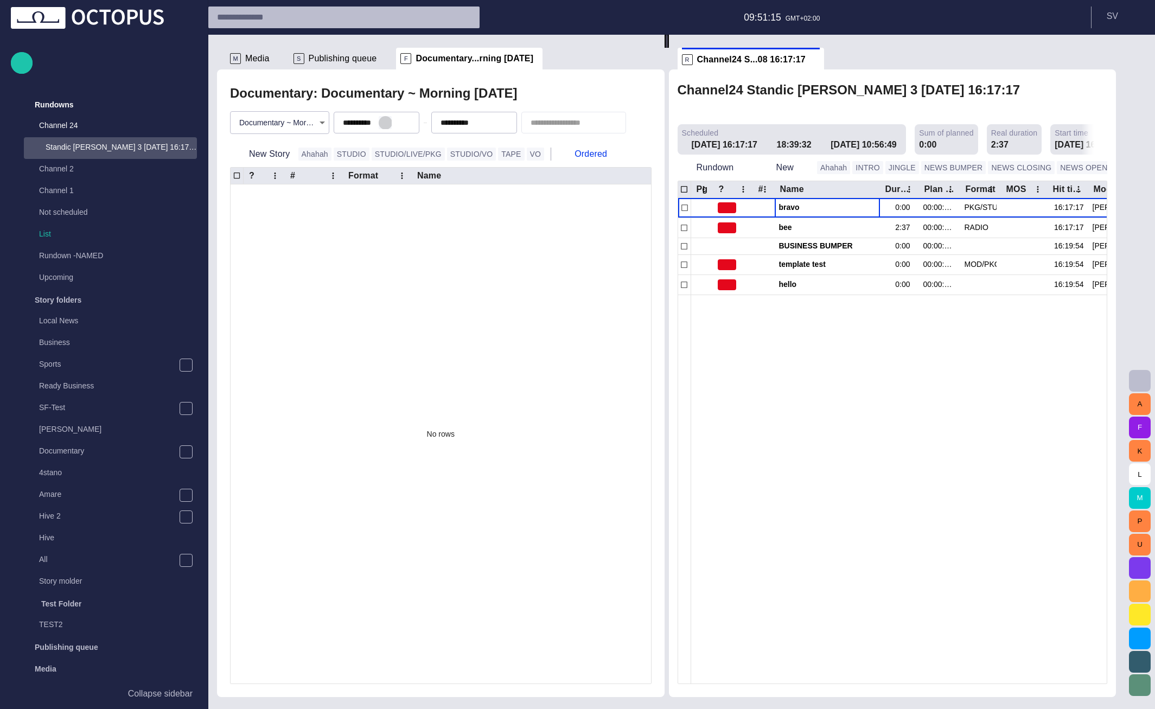
click at [381, 124] on span "button" at bounding box center [385, 122] width 9 height 9
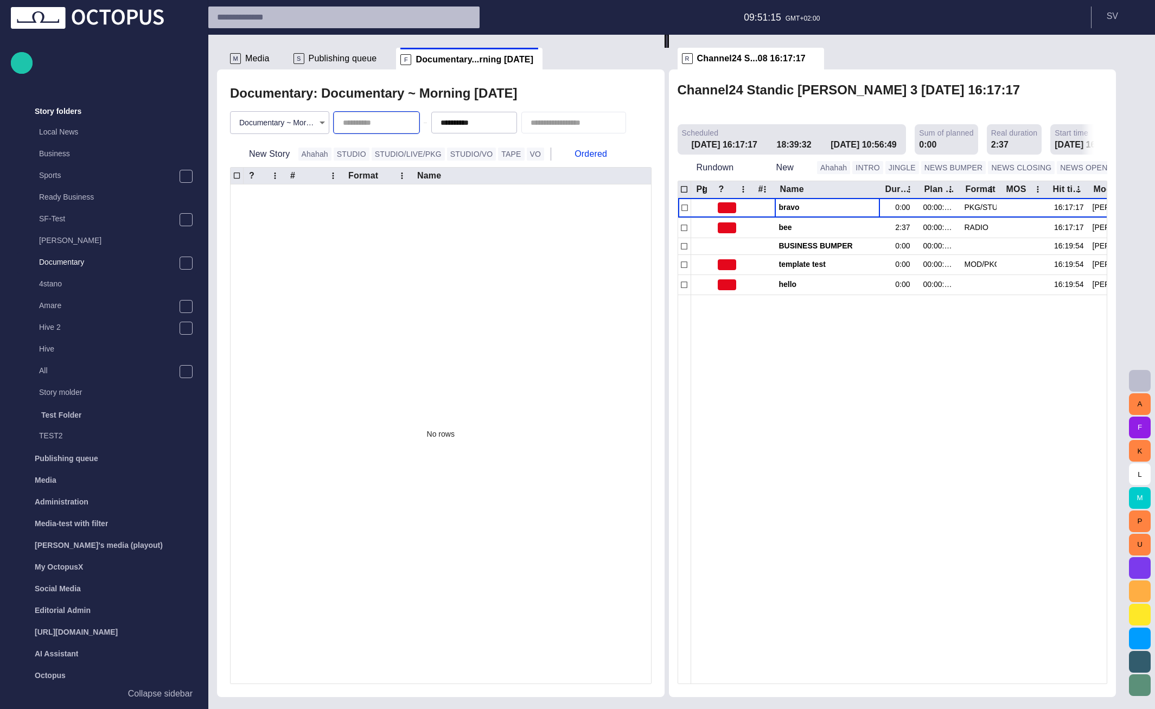
scroll to position [192, 0]
drag, startPoint x: 482, startPoint y: 124, endPoint x: 488, endPoint y: 246, distance: 122.7
click at [0, 0] on span "button" at bounding box center [0, 0] width 0 height 0
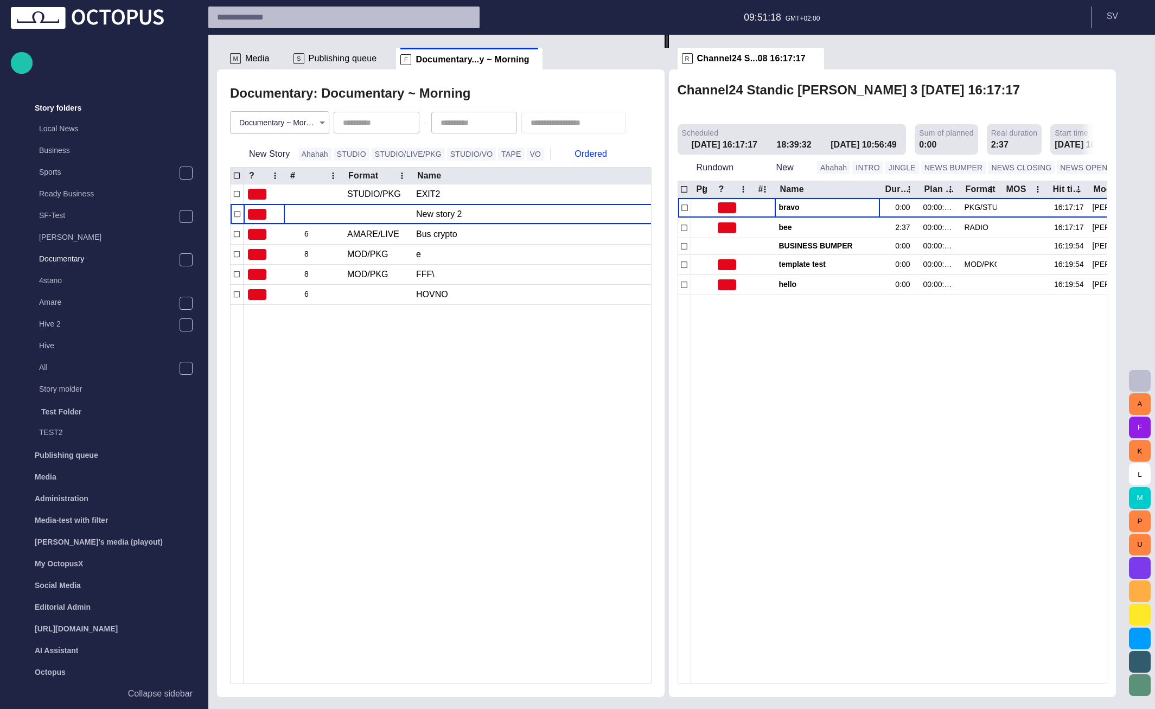
click at [480, 337] on div at bounding box center [666, 493] width 845 height 379
click at [1140, 380] on span "button" at bounding box center [1140, 380] width 13 height 13
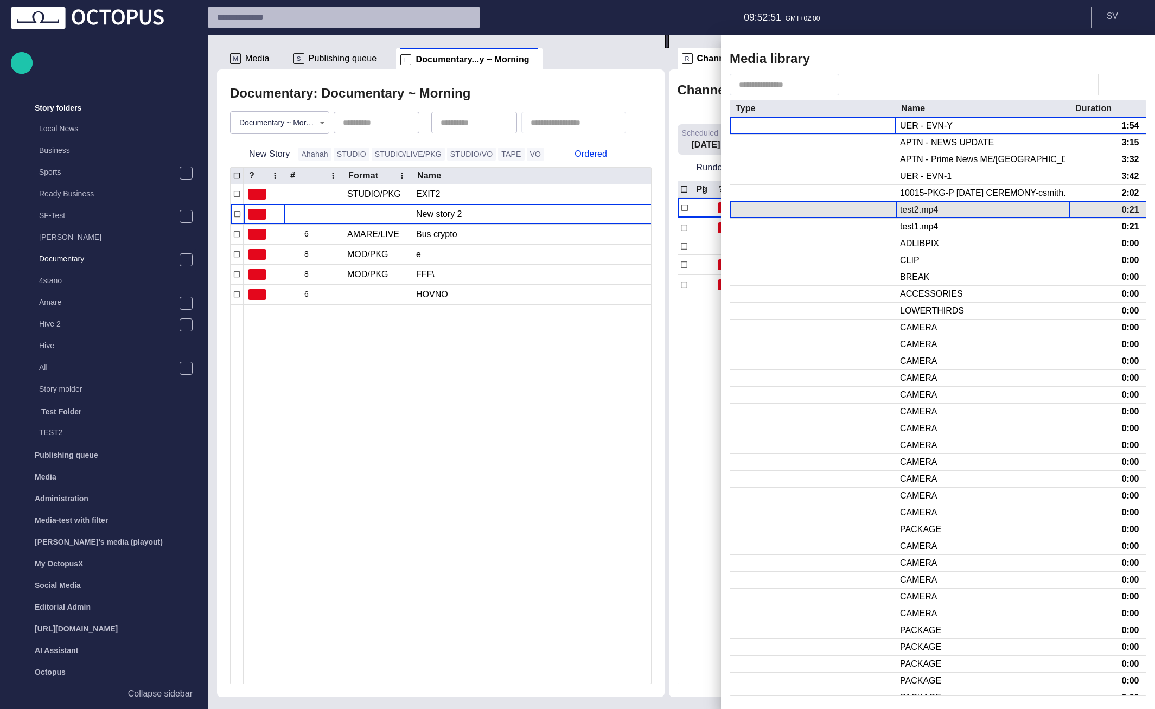
click at [977, 207] on div "test2.mp4" at bounding box center [983, 210] width 174 height 16
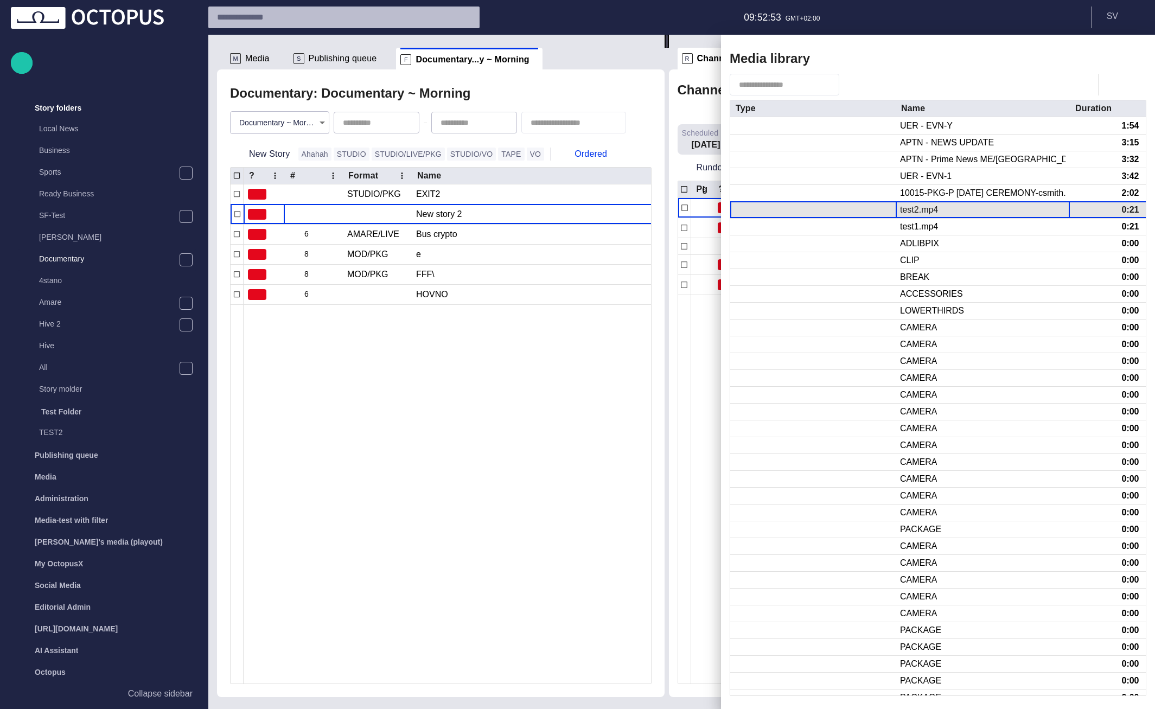
click at [973, 207] on div "test2.mp4" at bounding box center [983, 210] width 174 height 16
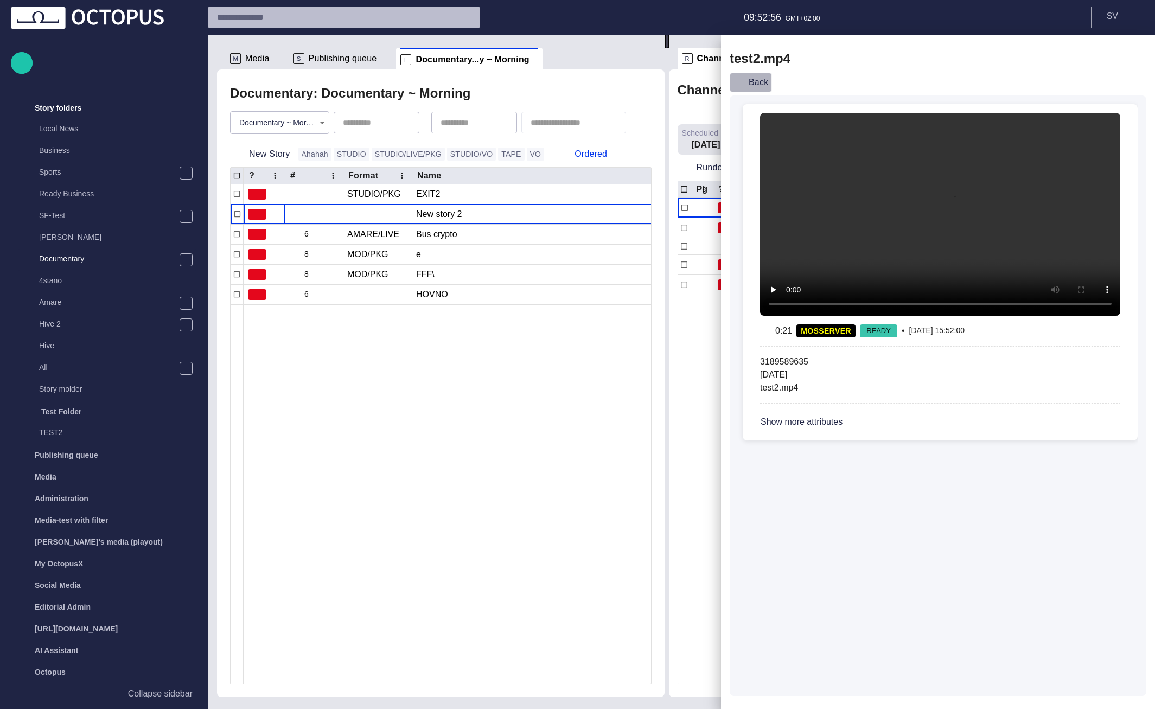
click at [755, 80] on button "Back" at bounding box center [751, 83] width 42 height 20
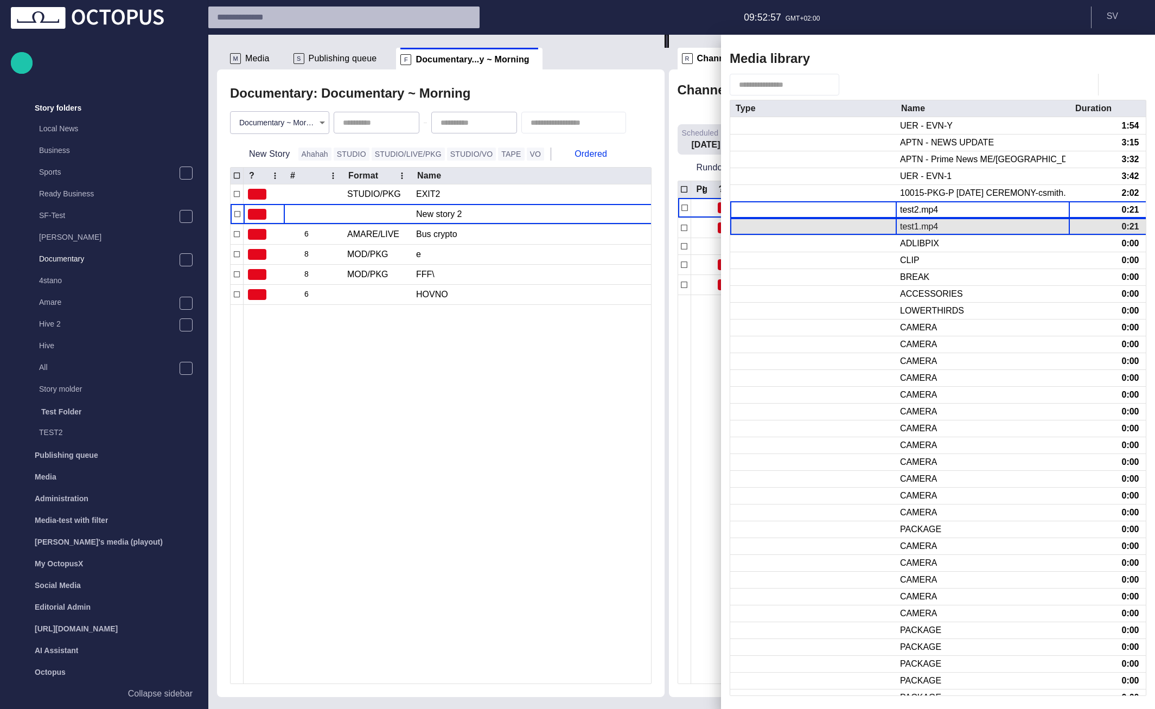
click at [913, 227] on div "test1.mp4" at bounding box center [919, 227] width 38 height 12
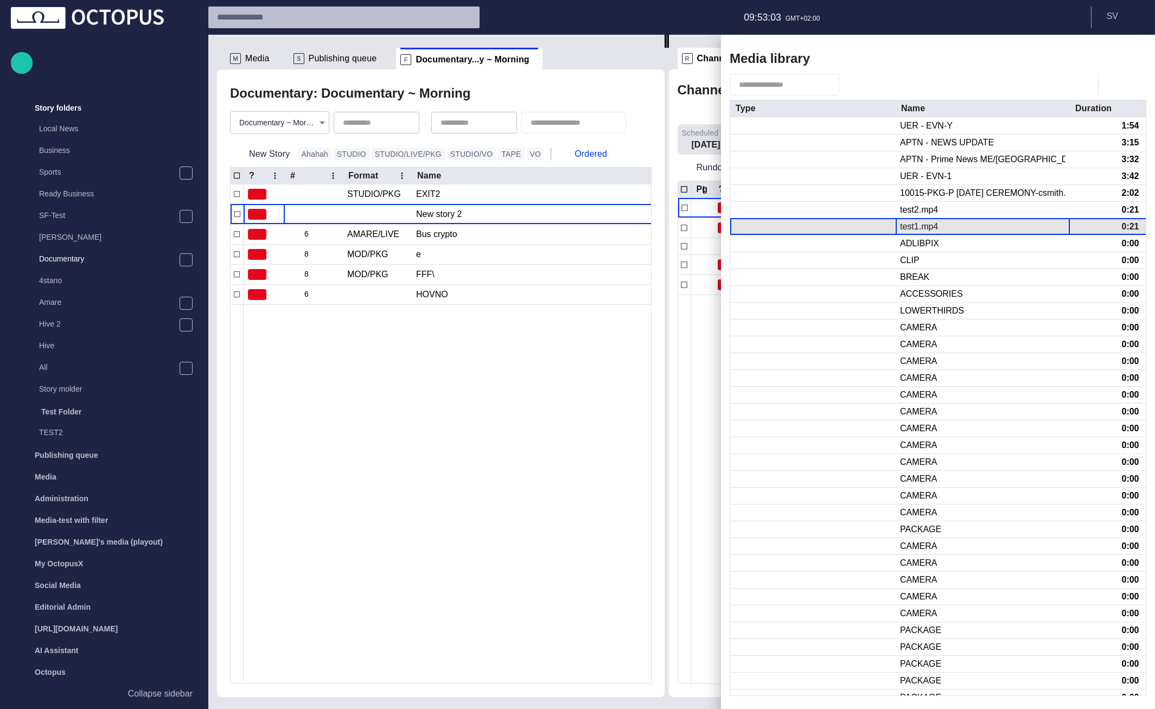
click at [912, 225] on div "test1.mp4" at bounding box center [919, 227] width 38 height 12
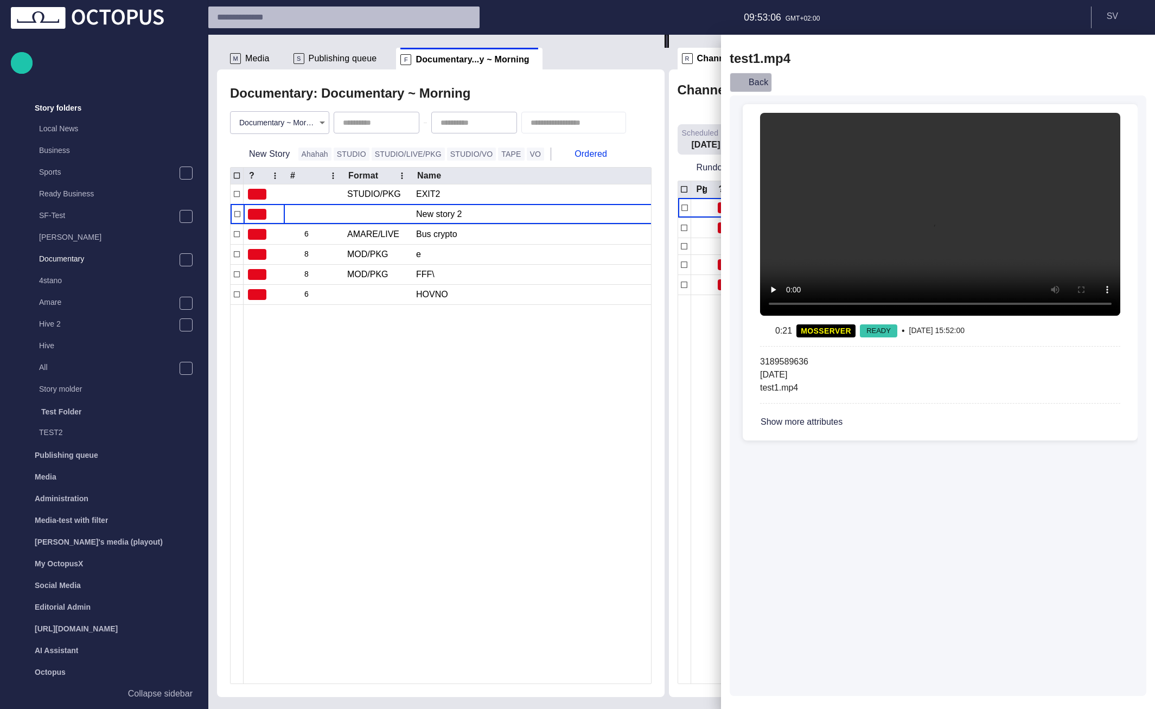
click at [754, 81] on button "Back" at bounding box center [751, 83] width 42 height 20
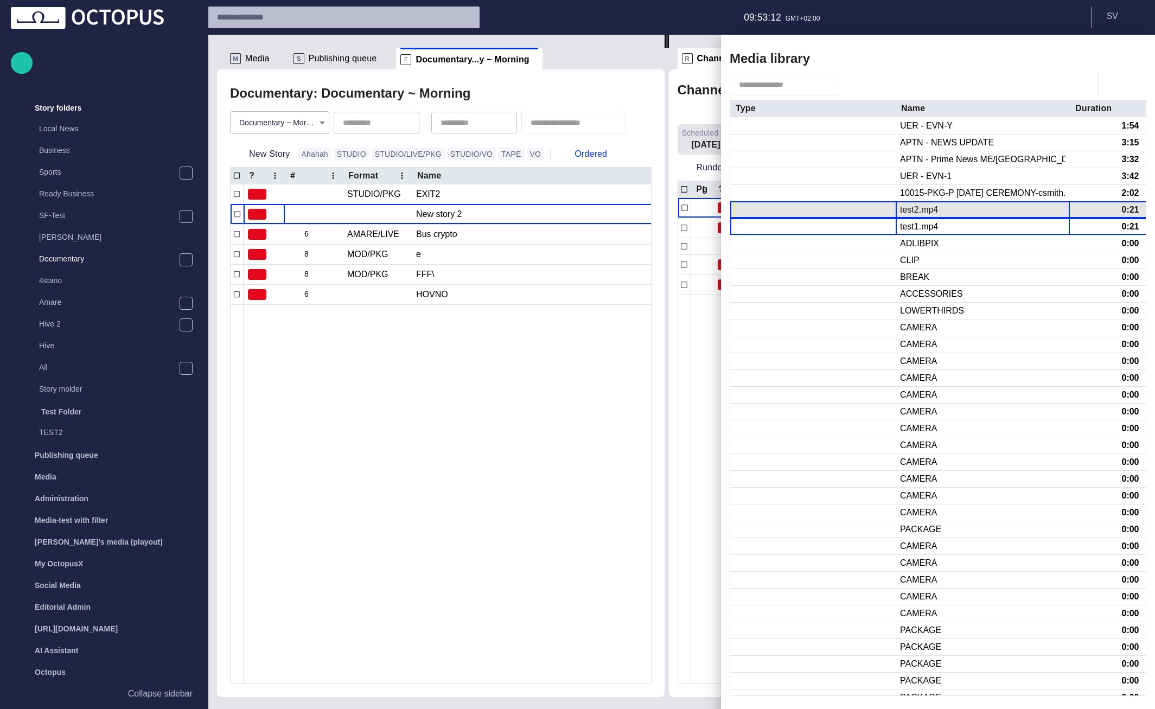
click at [919, 214] on div "test2.mp4" at bounding box center [919, 210] width 38 height 12
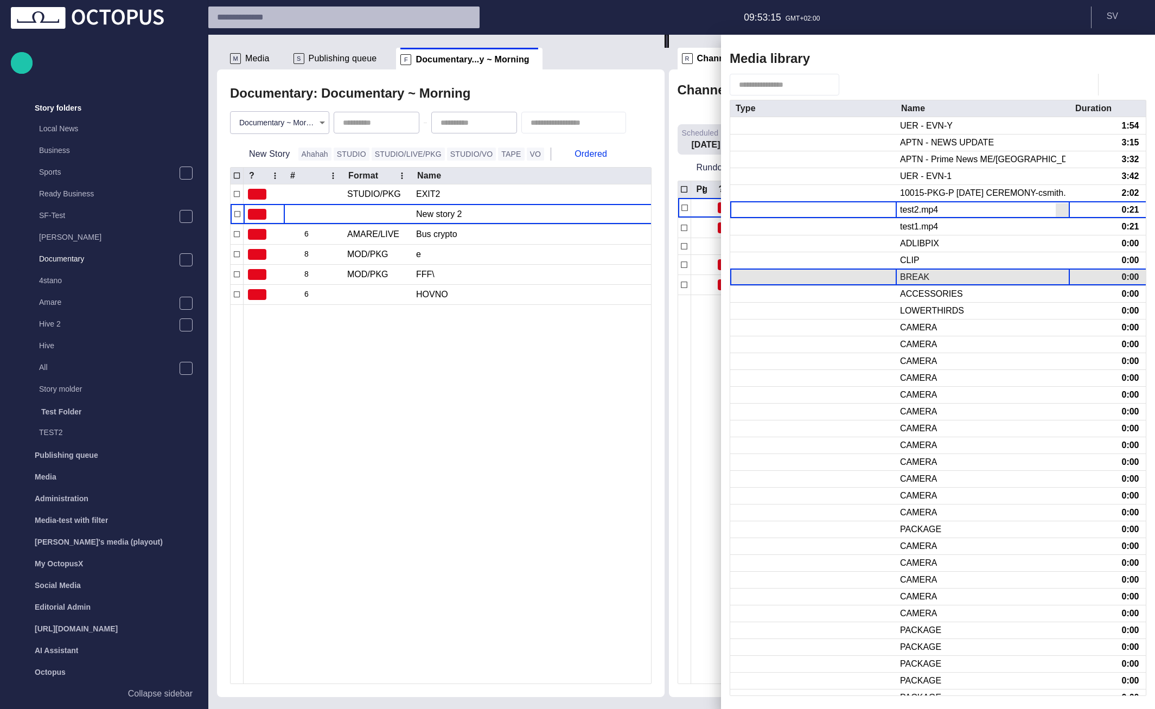
click at [937, 279] on div "BREAK" at bounding box center [983, 277] width 174 height 16
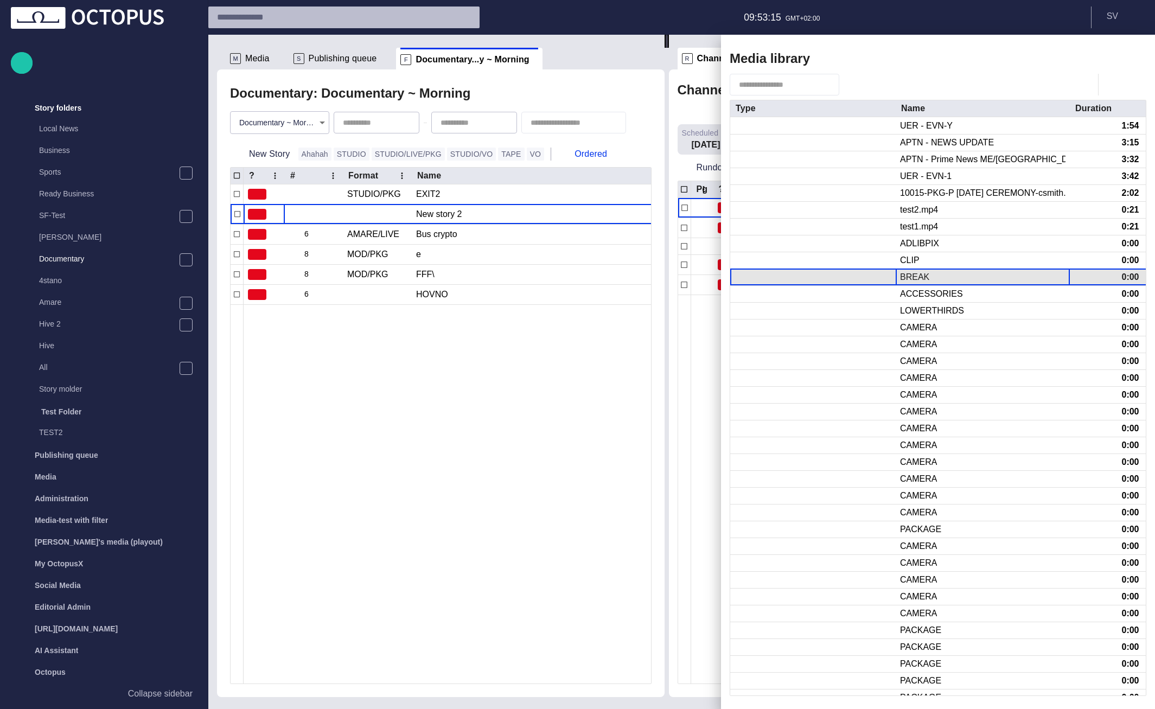
click at [937, 279] on div "BREAK" at bounding box center [983, 277] width 174 height 16
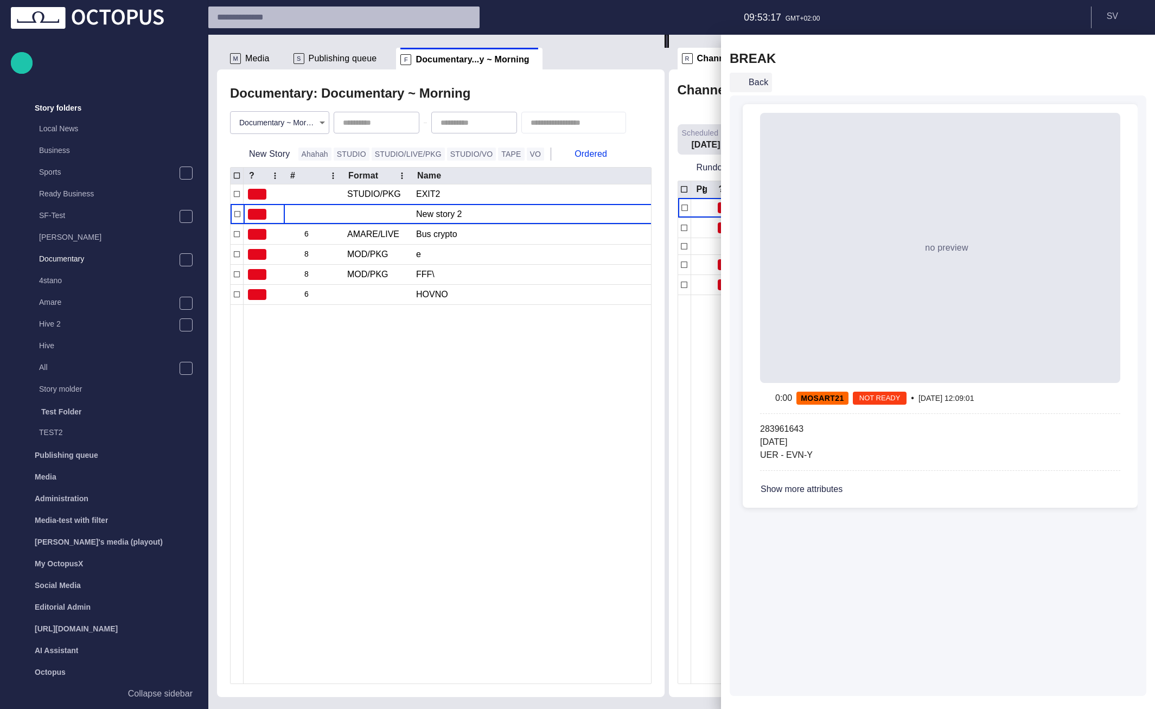
click at [762, 78] on button "Back" at bounding box center [751, 83] width 42 height 20
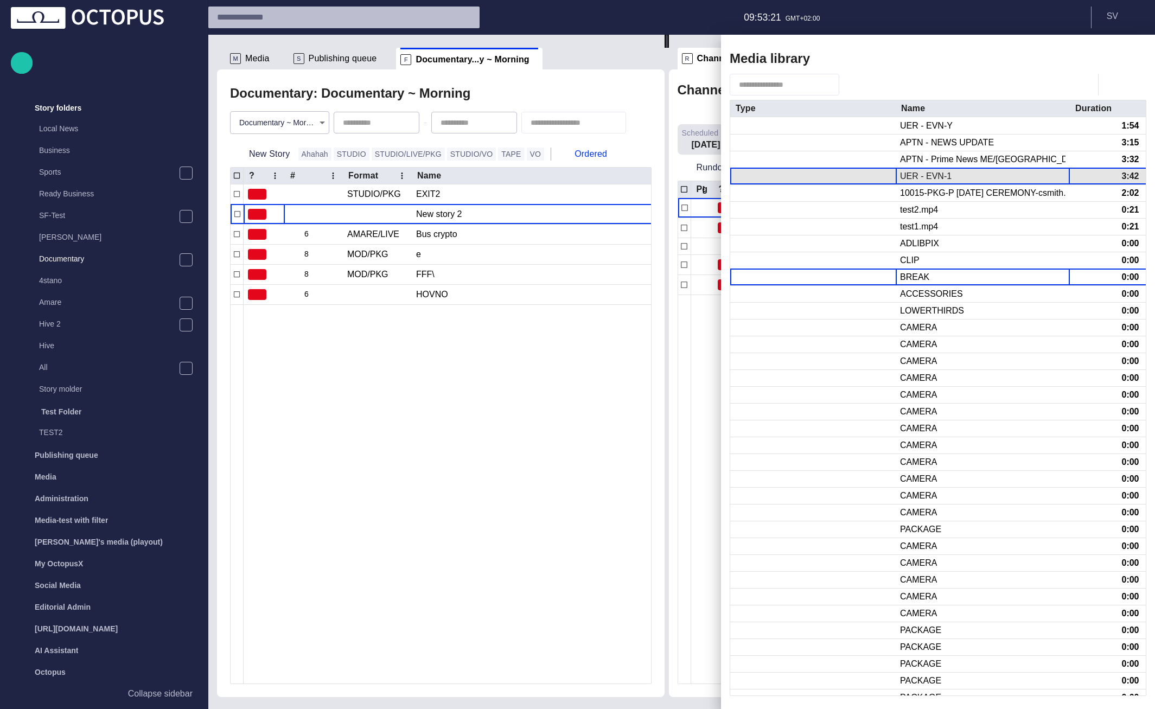
click at [929, 179] on div "UER - EVN-1" at bounding box center [926, 176] width 52 height 12
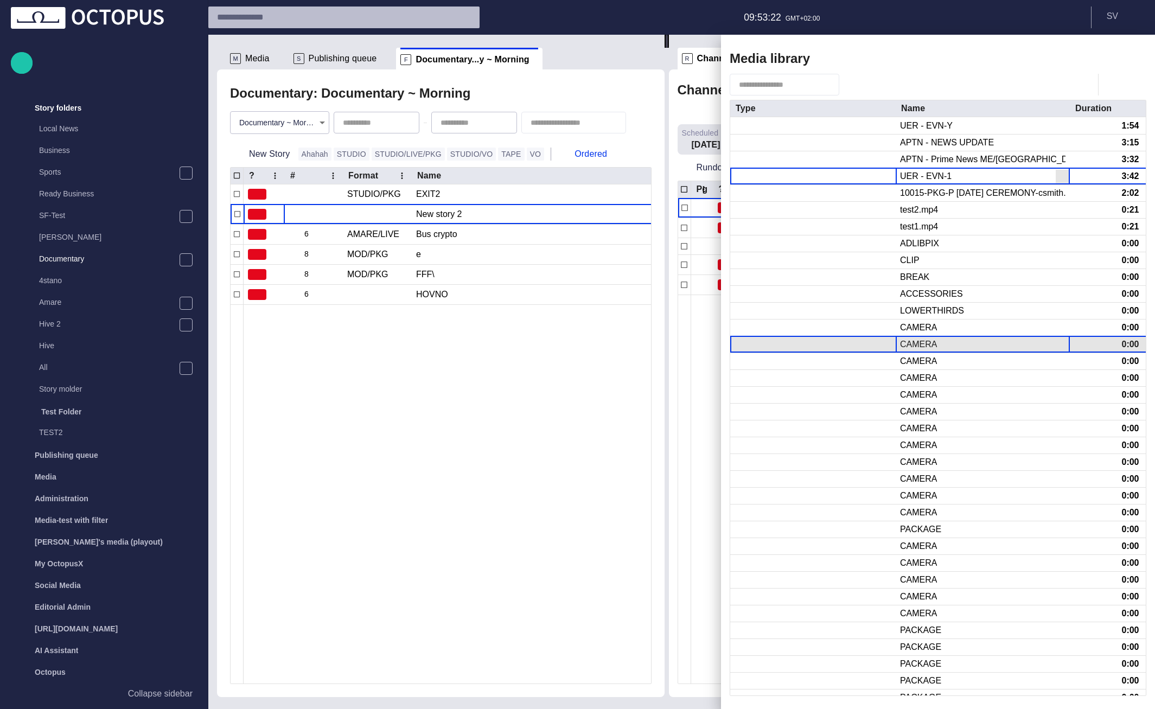
click at [926, 349] on div "CAMERA" at bounding box center [918, 345] width 37 height 12
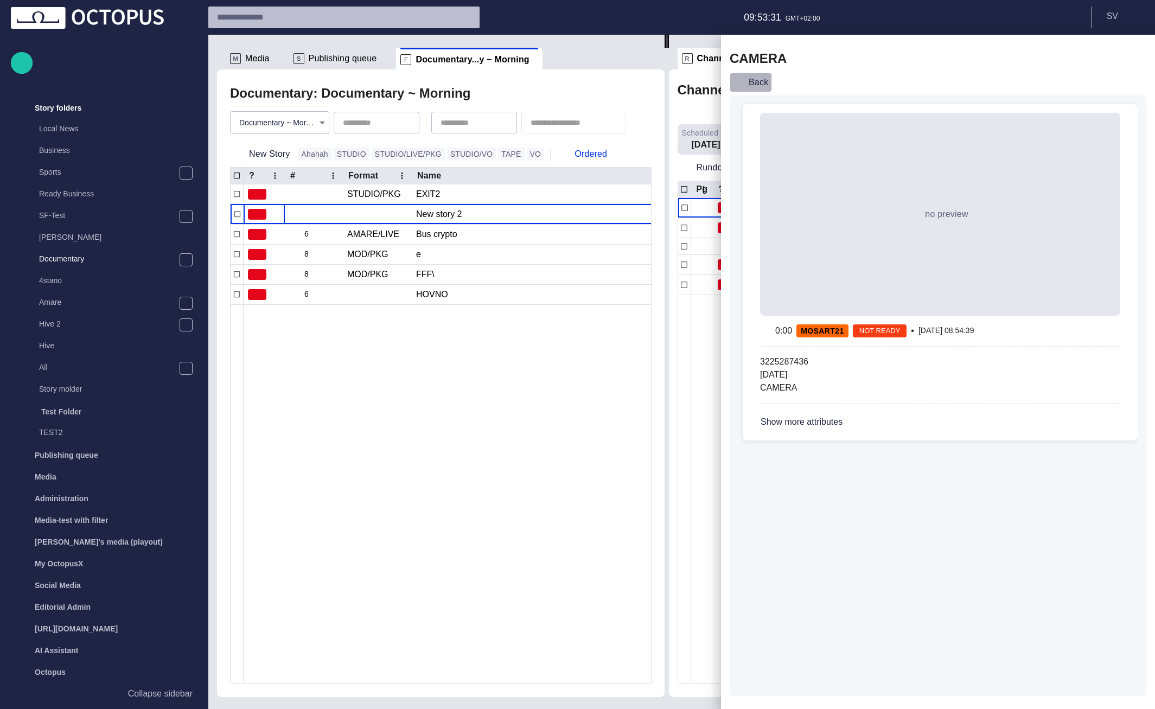
click at [760, 82] on button "Back" at bounding box center [751, 83] width 42 height 20
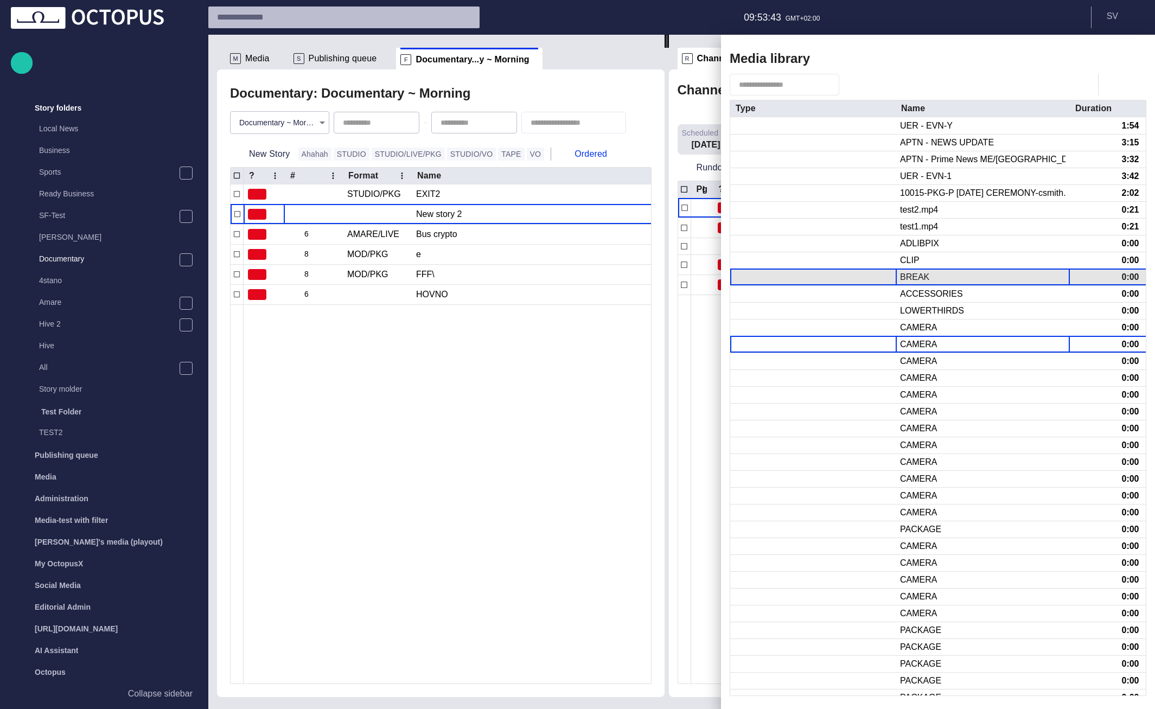
click at [940, 272] on div "BREAK" at bounding box center [983, 277] width 174 height 16
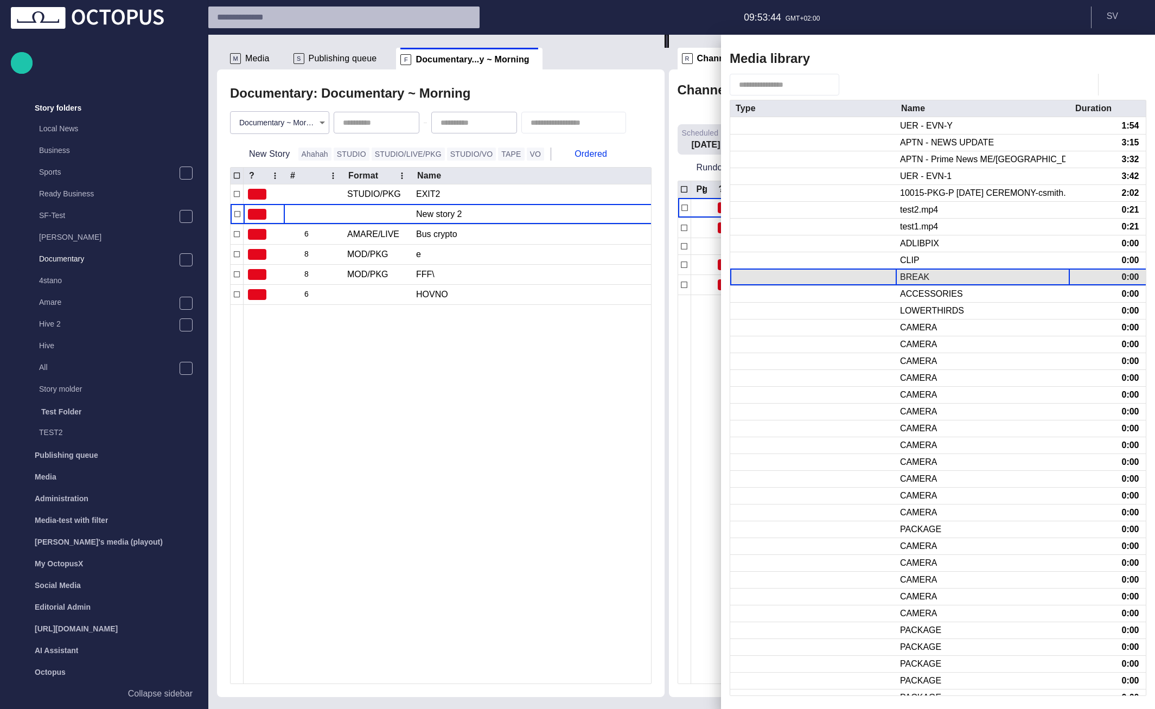
click at [929, 275] on div "BREAK" at bounding box center [983, 277] width 174 height 16
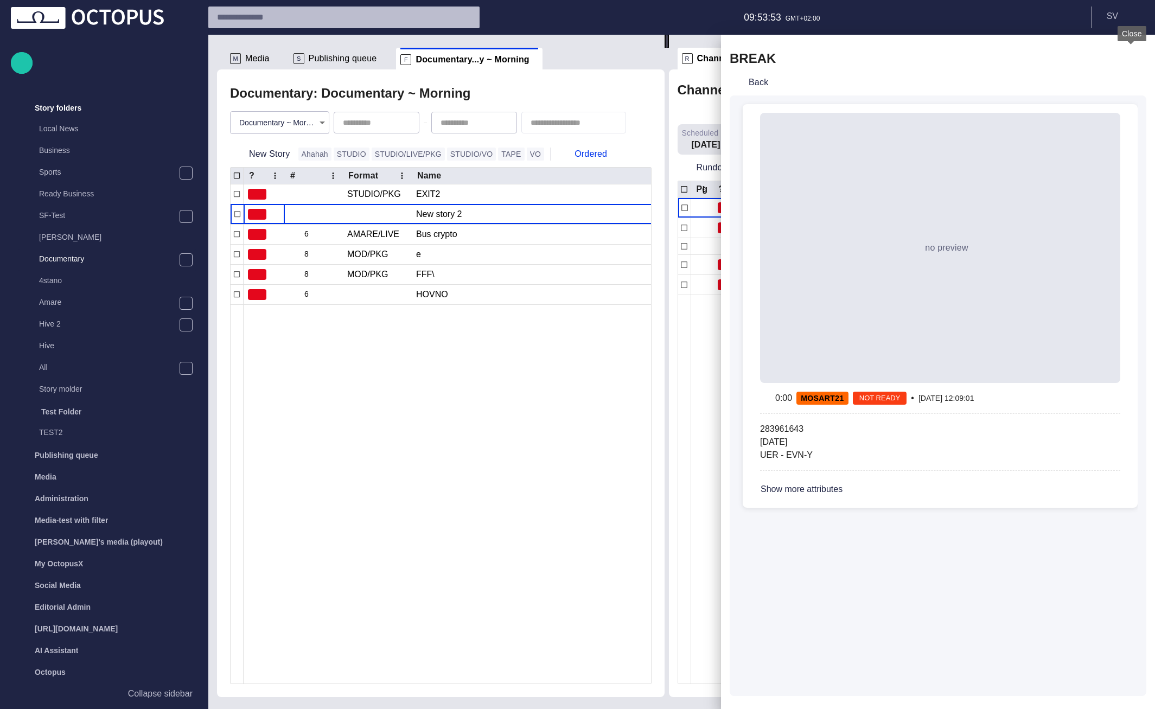
click at [1131, 58] on span "button" at bounding box center [1130, 58] width 13 height 13
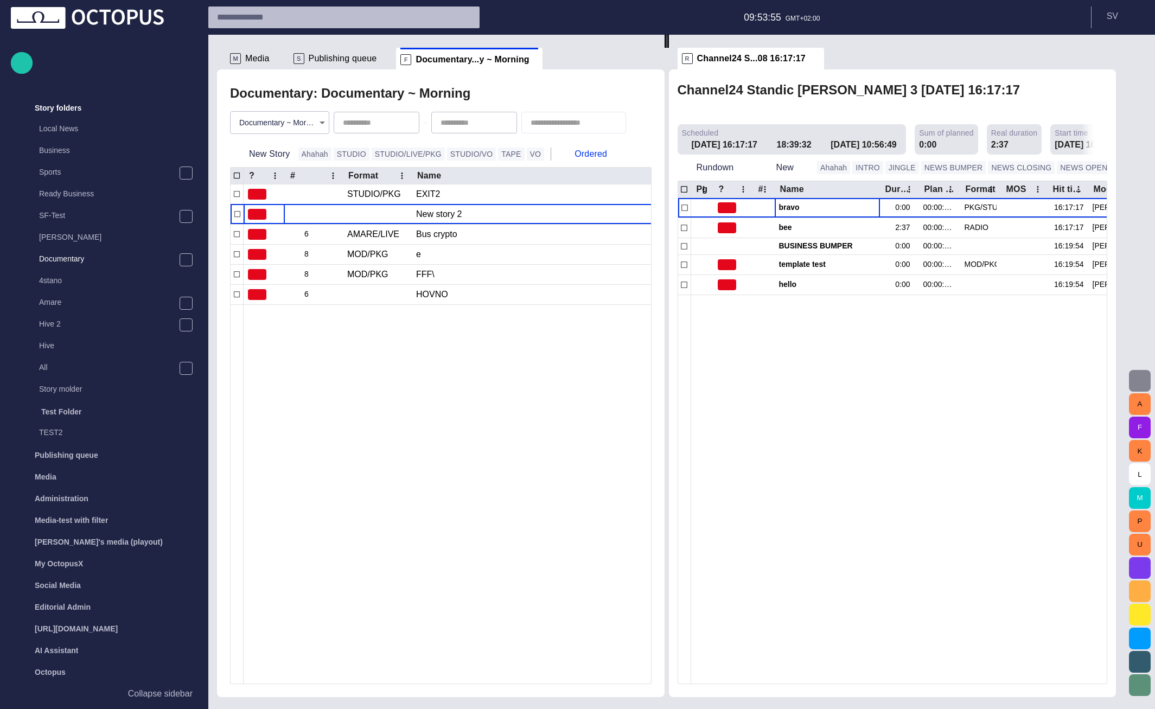
click at [1136, 375] on span "button" at bounding box center [1140, 380] width 13 height 13
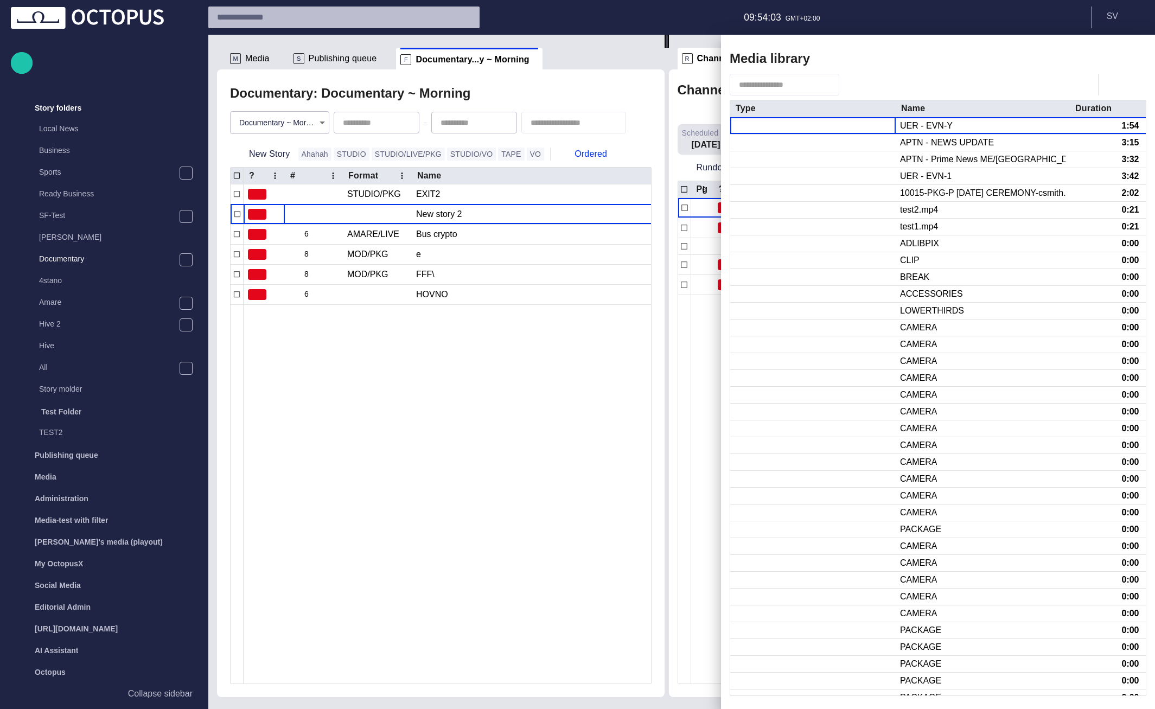
click at [705, 310] on div at bounding box center [577, 354] width 1155 height 709
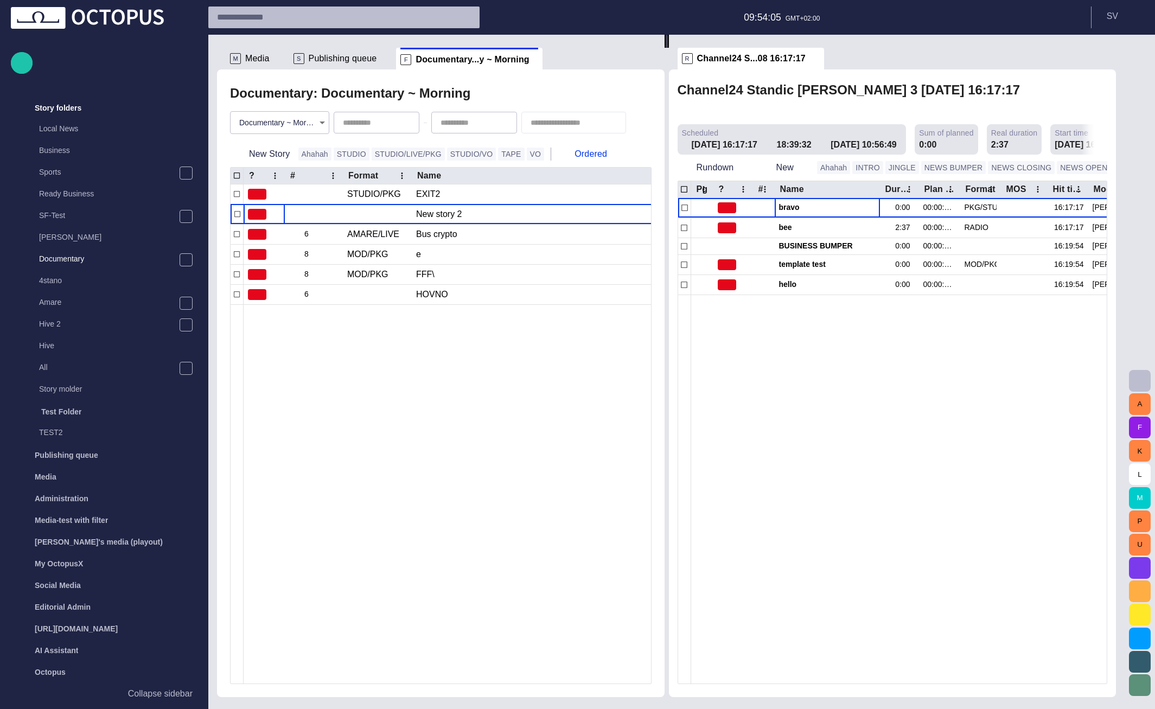
click at [1142, 378] on span "button" at bounding box center [1140, 380] width 13 height 13
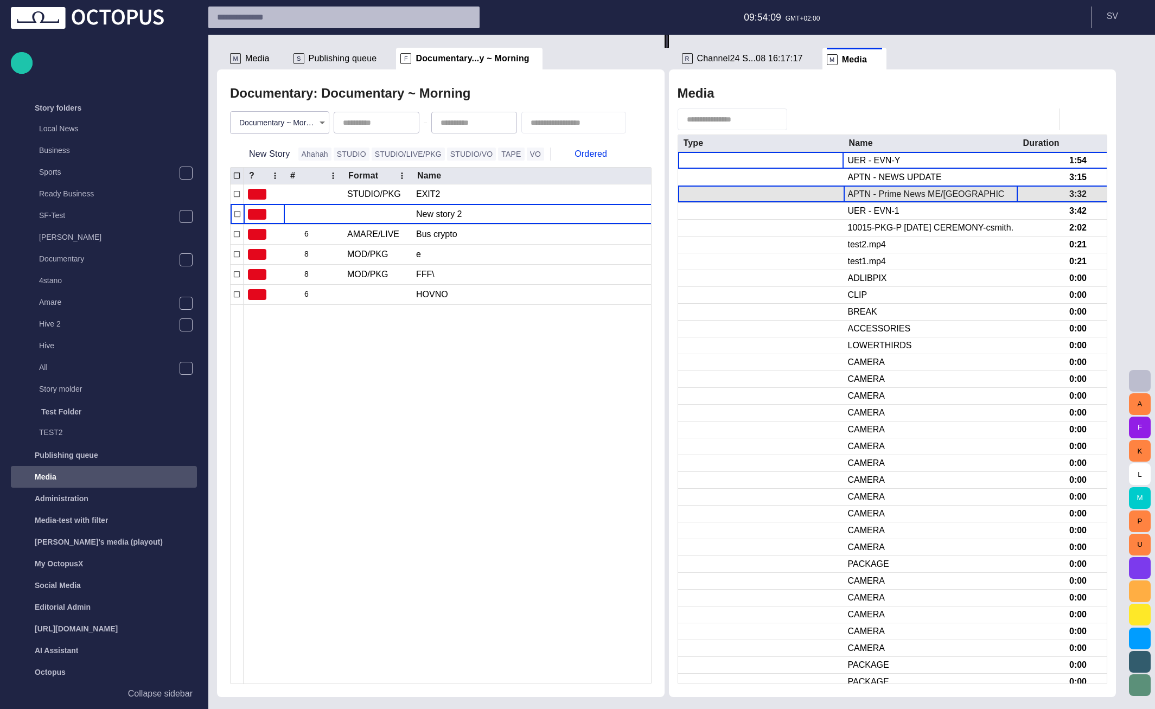
click at [916, 195] on div "APTN - Prime News ME/EUROPE" at bounding box center [930, 194] width 165 height 12
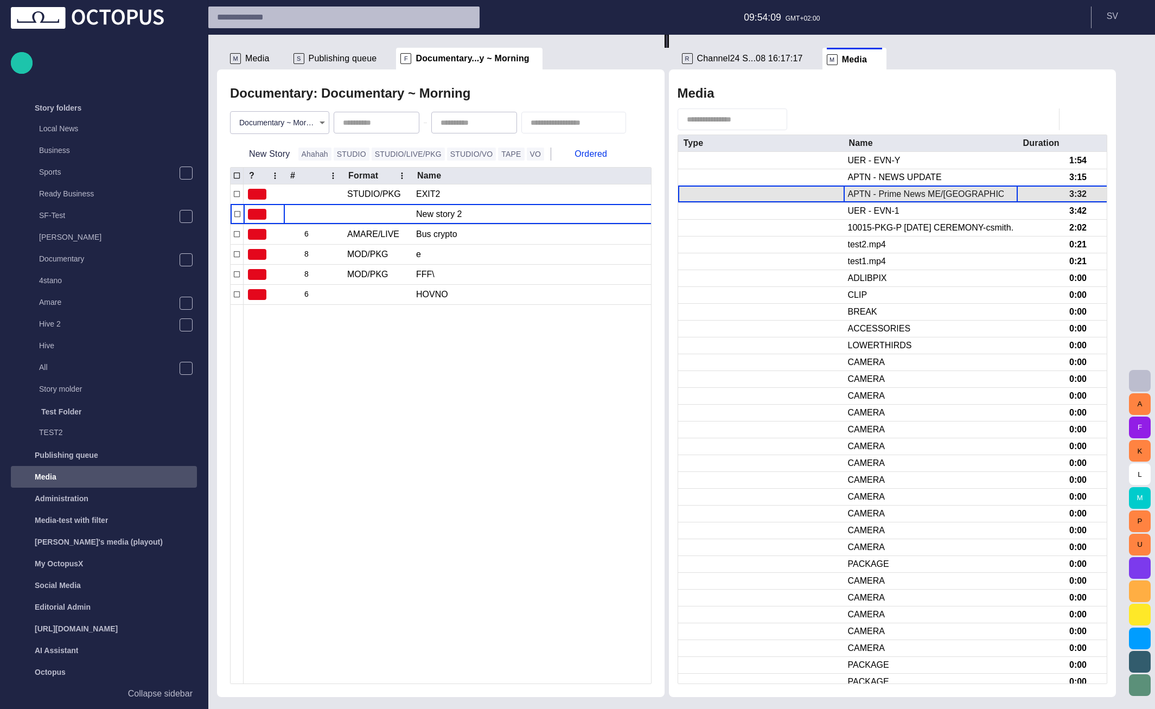
click at [916, 195] on div "APTN - Prime News ME/EUROPE" at bounding box center [930, 194] width 165 height 12
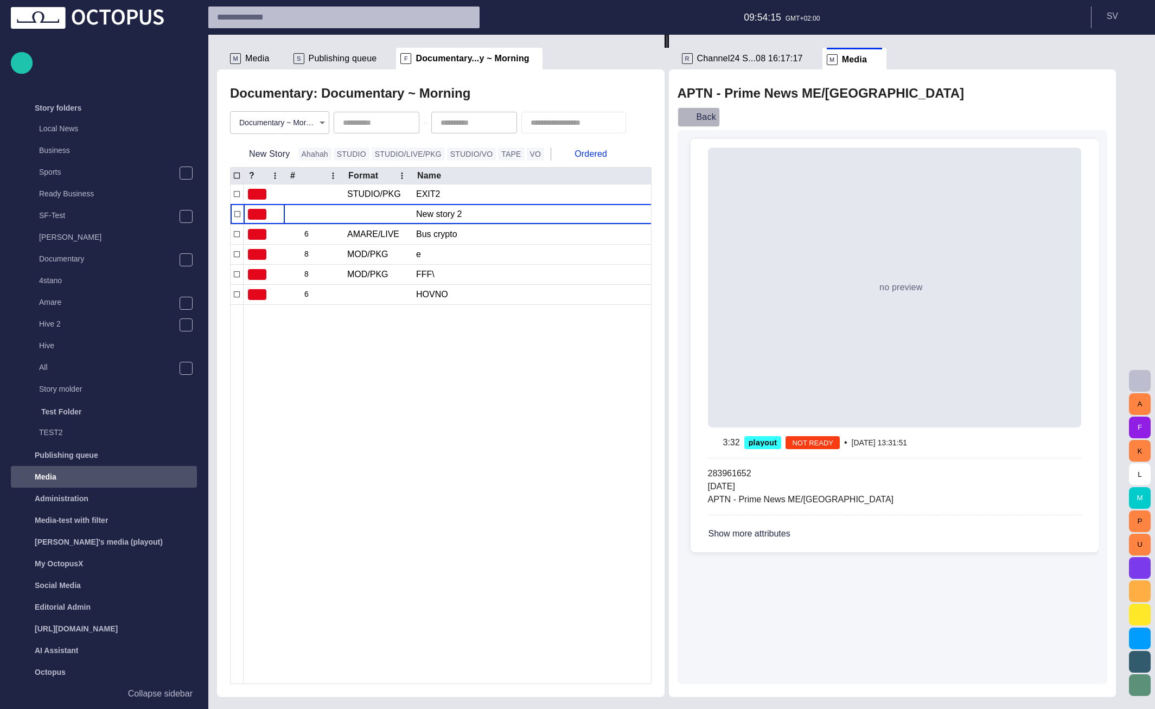
click at [712, 120] on button "Back" at bounding box center [699, 117] width 42 height 20
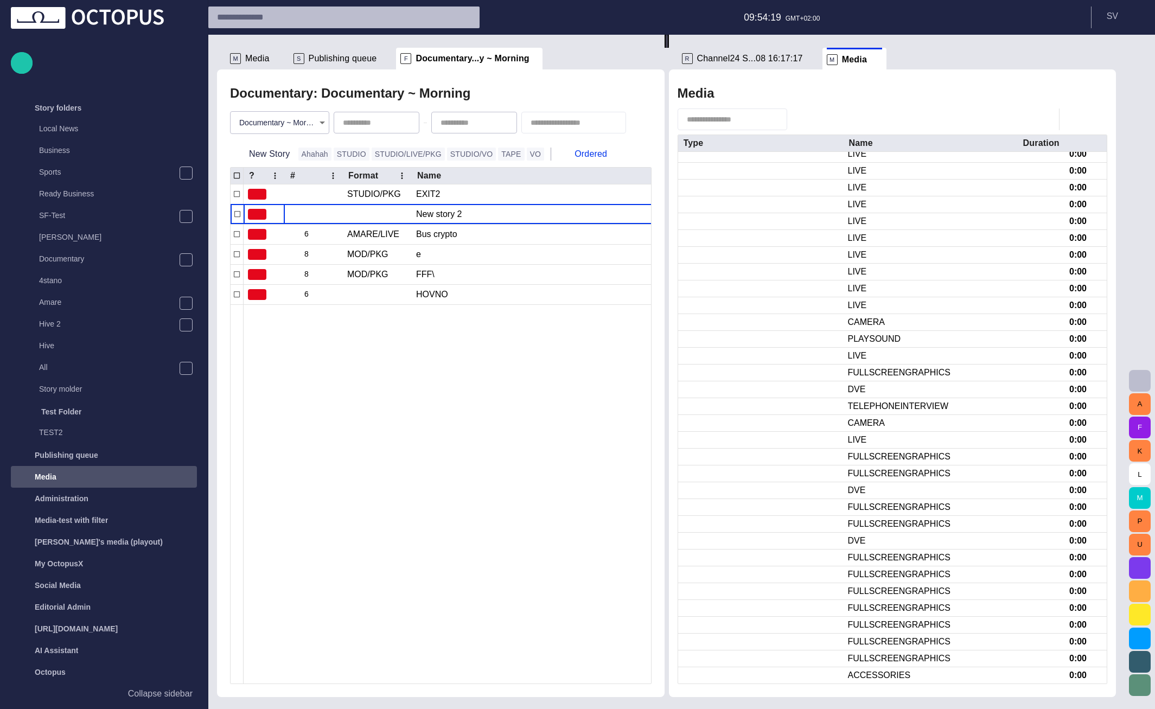
scroll to position [1193, 0]
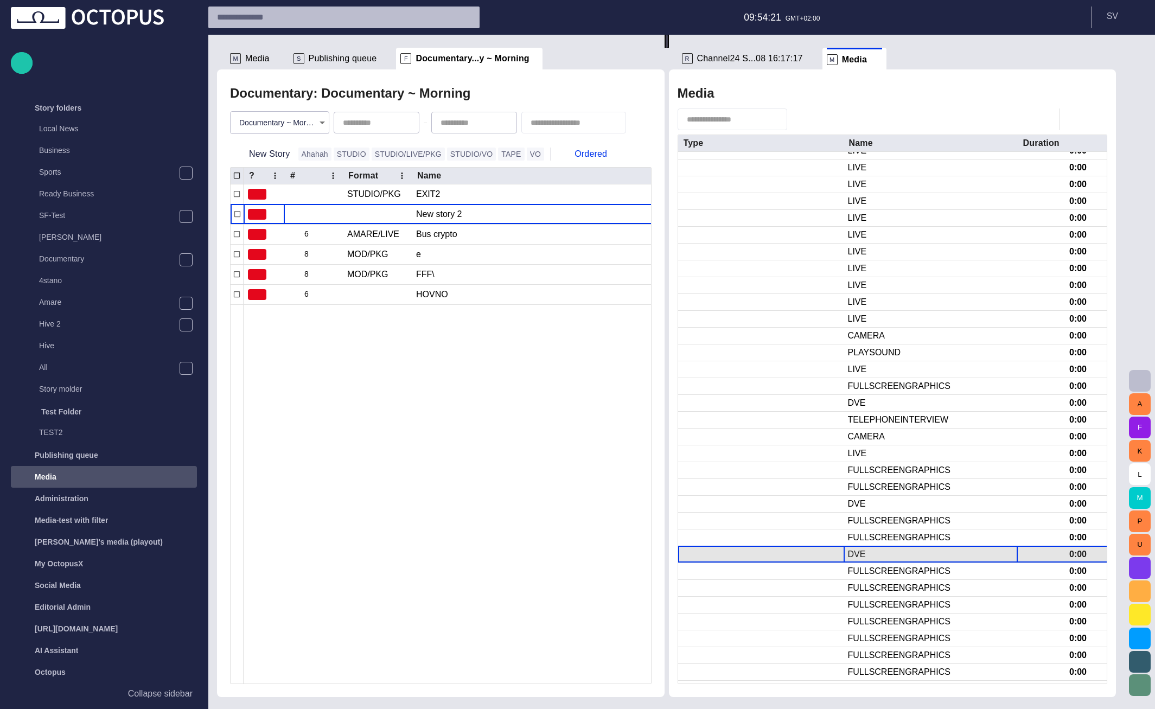
click at [882, 554] on div "DVE" at bounding box center [931, 554] width 174 height 16
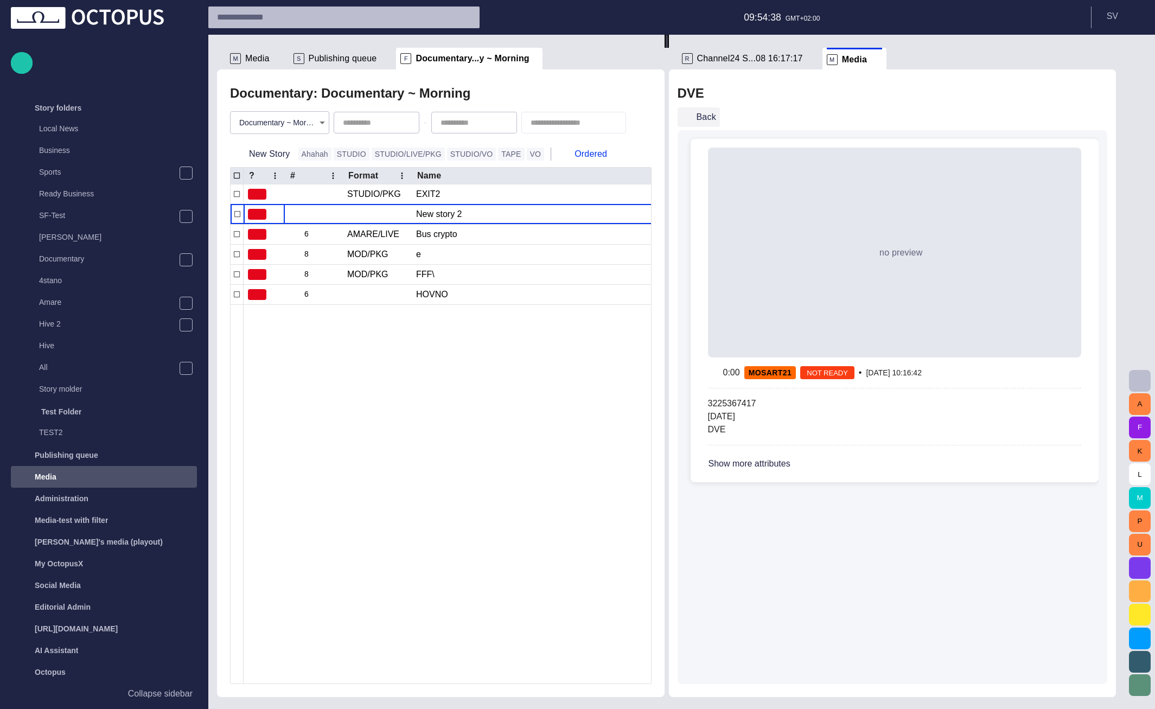
click at [709, 116] on button "Back" at bounding box center [699, 117] width 42 height 20
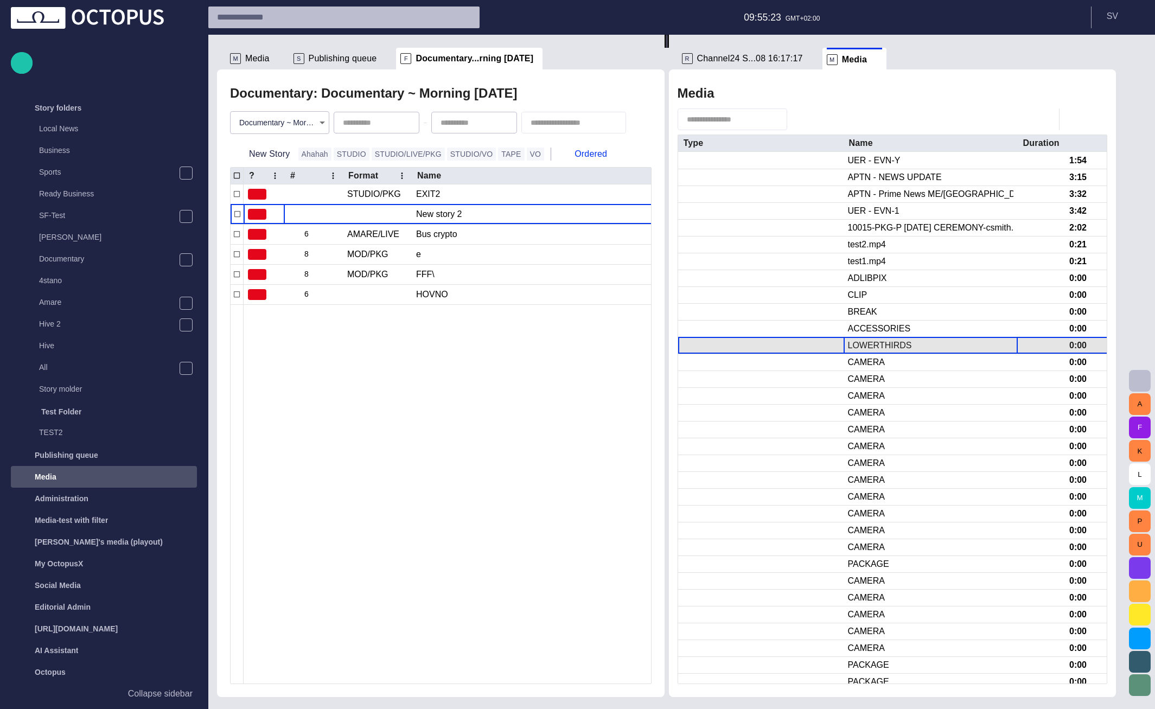
click at [904, 341] on div "LOWERTHIRDS" at bounding box center [880, 346] width 64 height 12
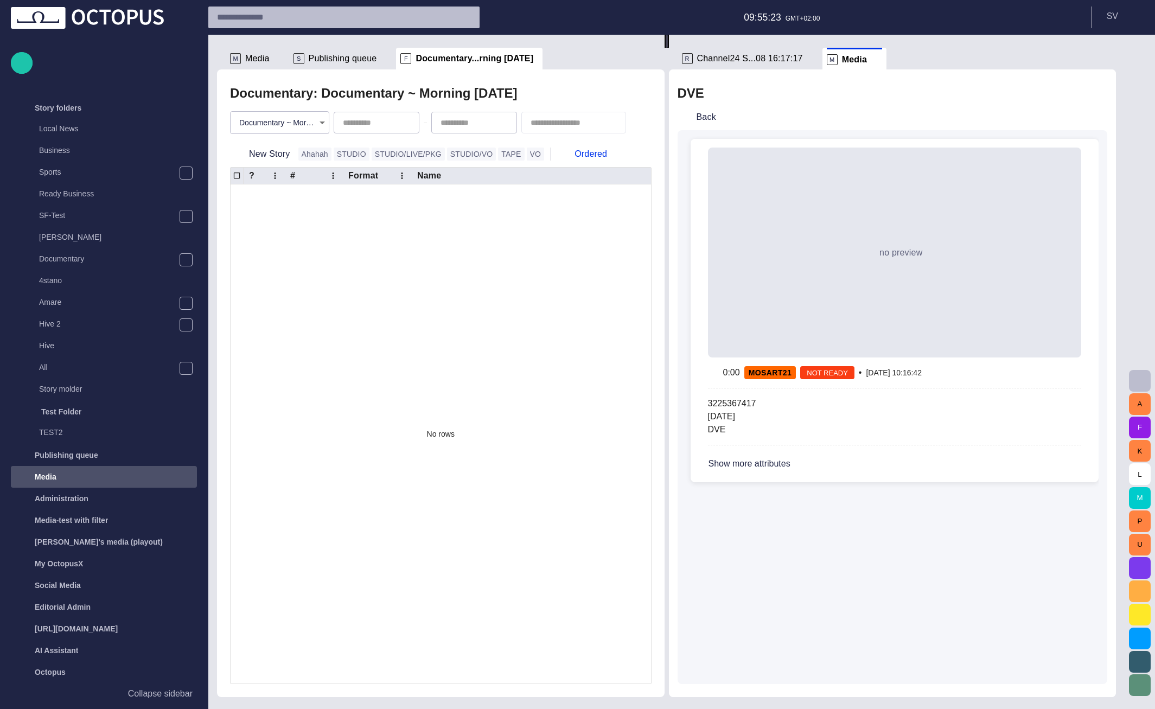
type input "**********"
click at [711, 118] on button "Back" at bounding box center [699, 117] width 42 height 20
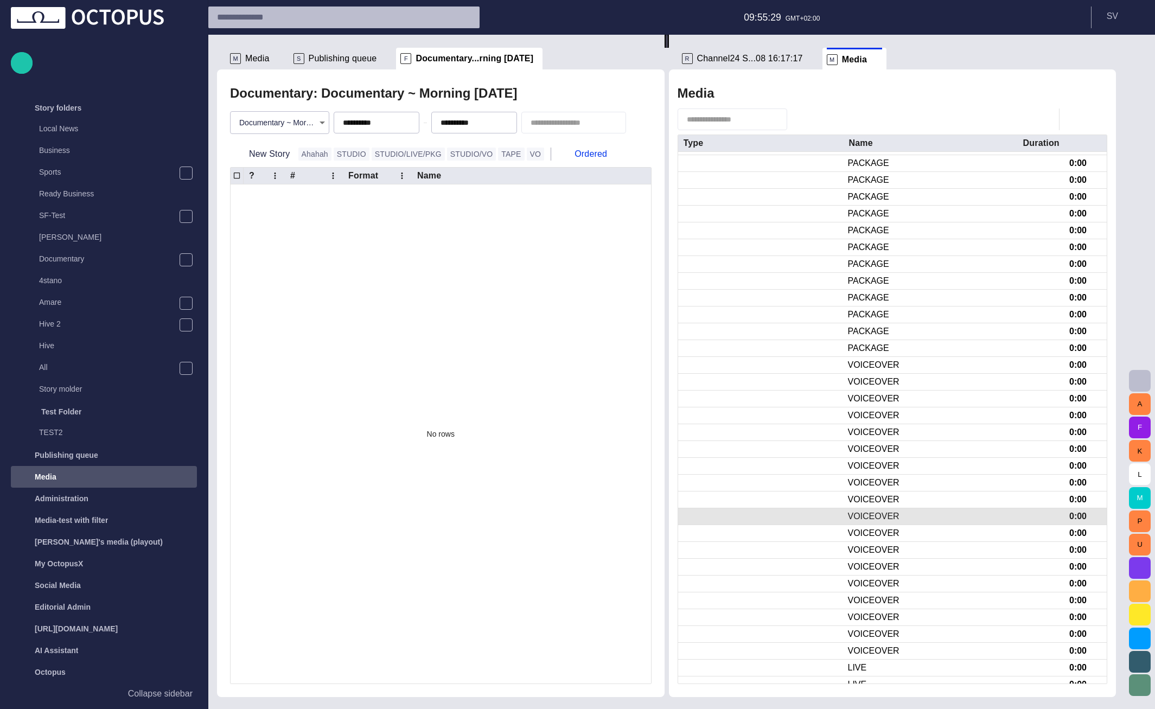
scroll to position [568, 0]
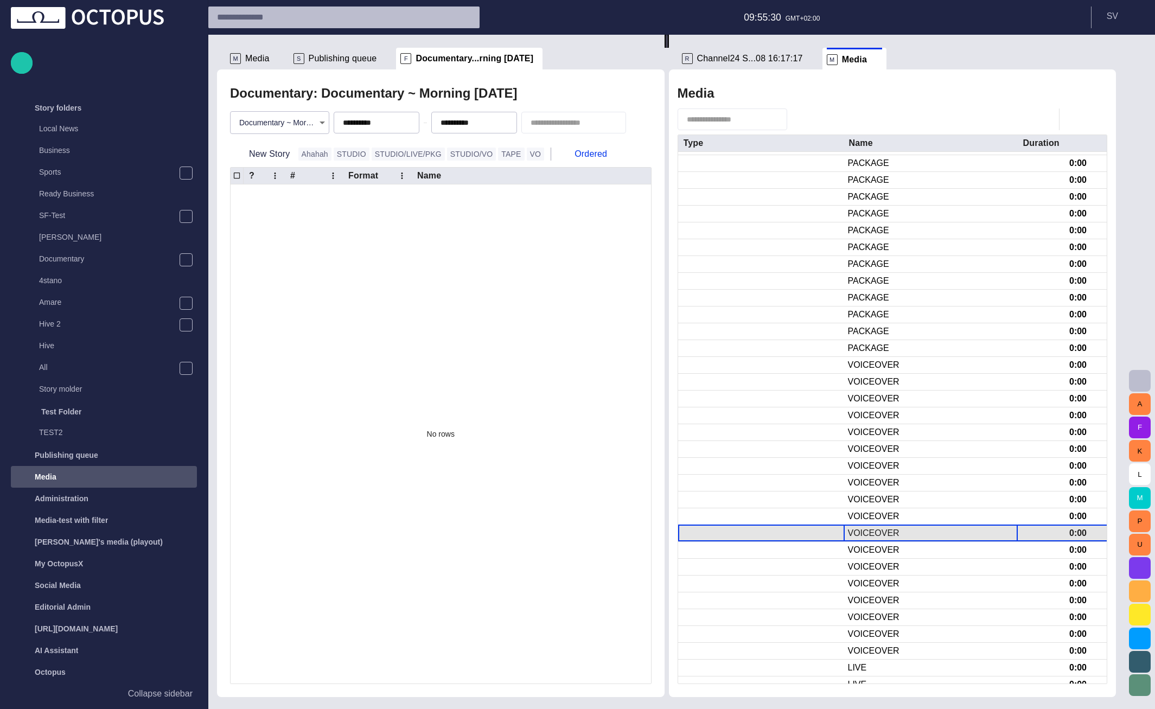
click at [875, 530] on div "VOICEOVER" at bounding box center [874, 533] width 52 height 12
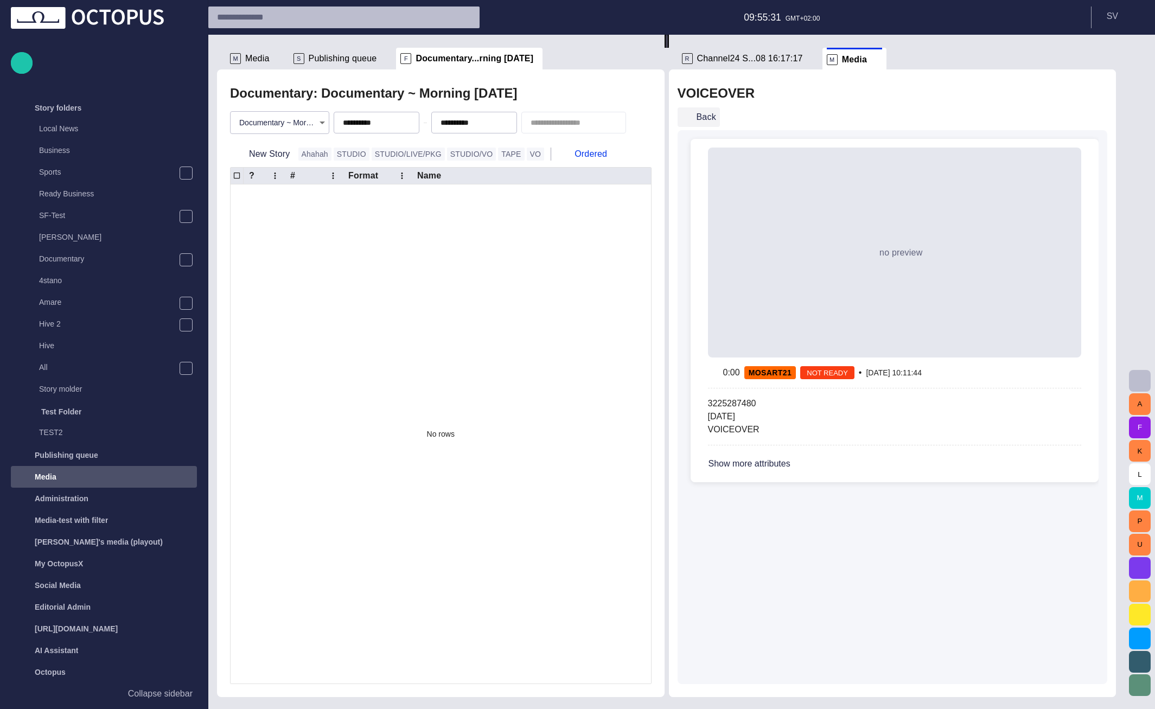
click at [717, 116] on button "Back" at bounding box center [699, 117] width 42 height 20
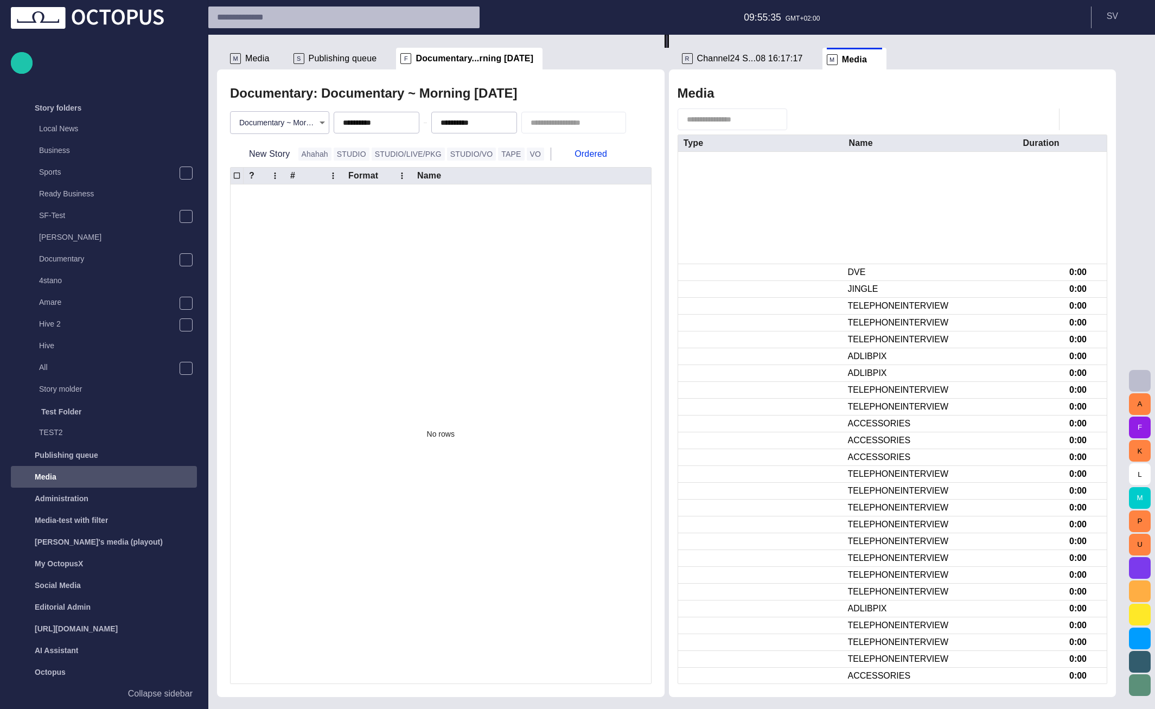
scroll to position [2272, 0]
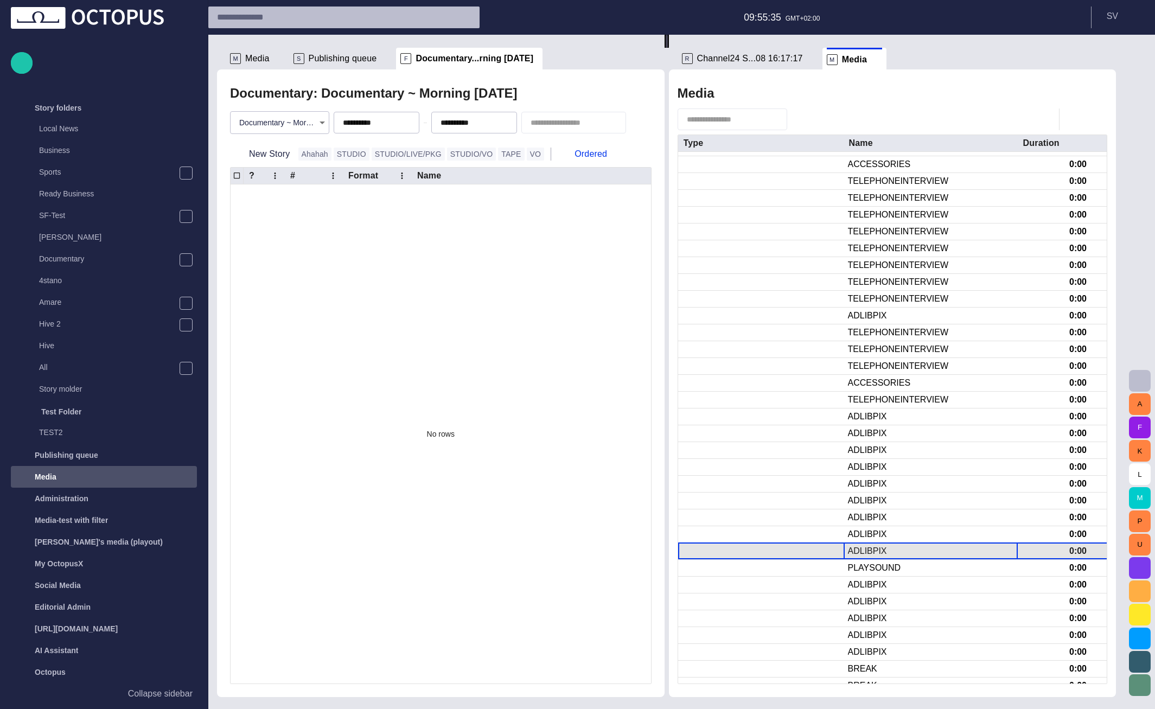
click at [894, 558] on div "ADLIBPIX" at bounding box center [931, 551] width 174 height 16
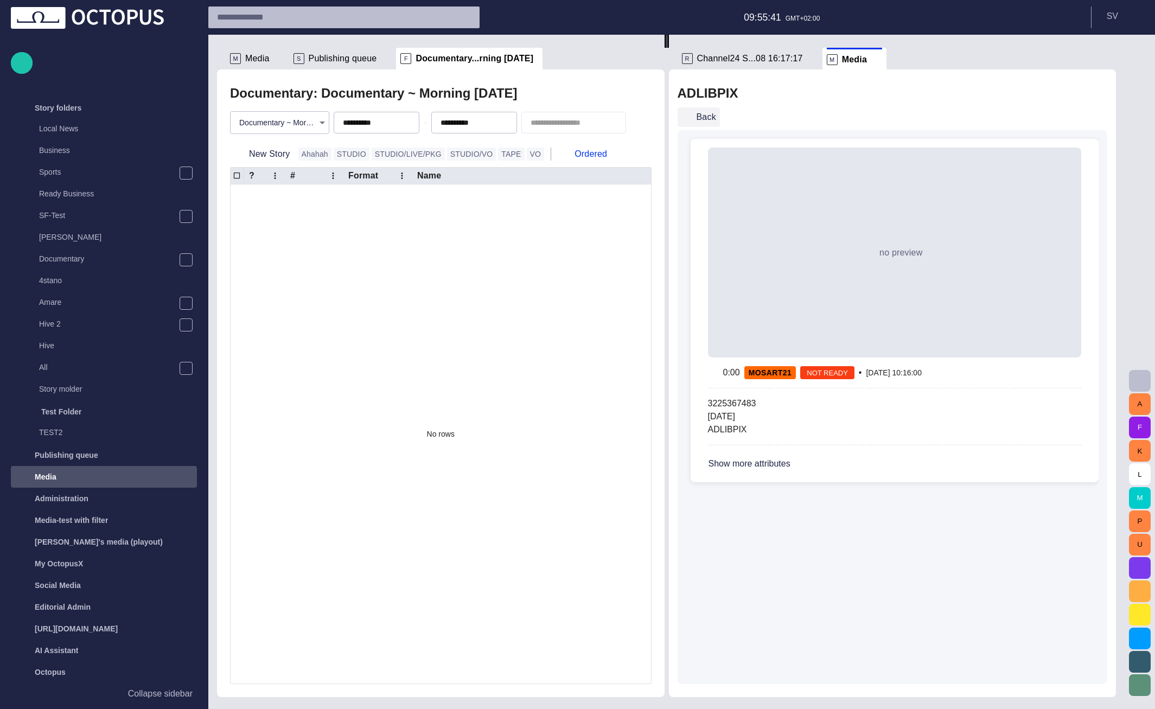
click at [717, 117] on button "Back" at bounding box center [699, 117] width 42 height 20
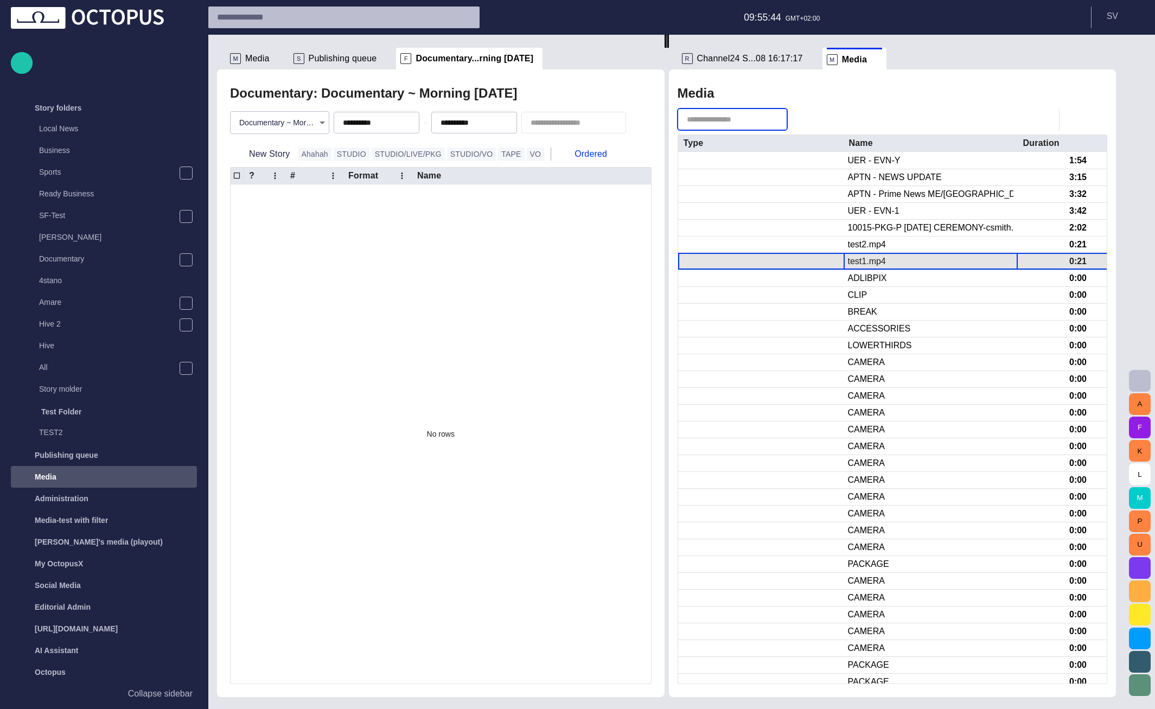
click at [901, 261] on div "test1.mp4" at bounding box center [931, 261] width 174 height 16
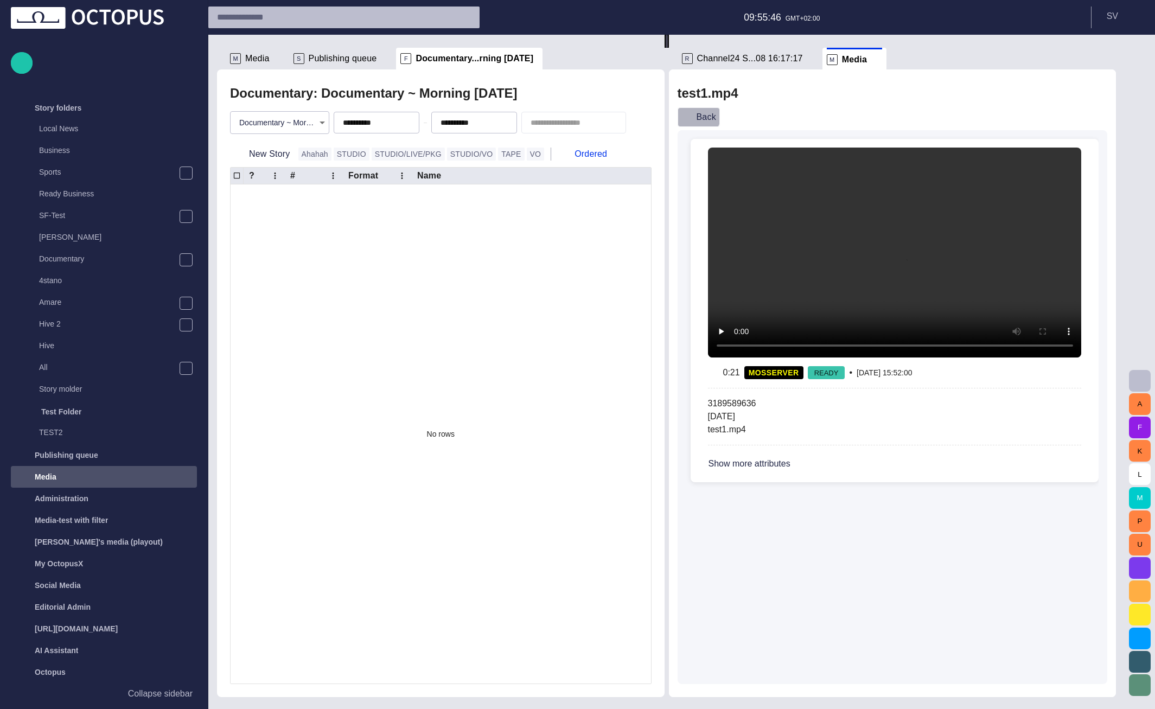
click at [704, 113] on button "Back" at bounding box center [699, 117] width 42 height 20
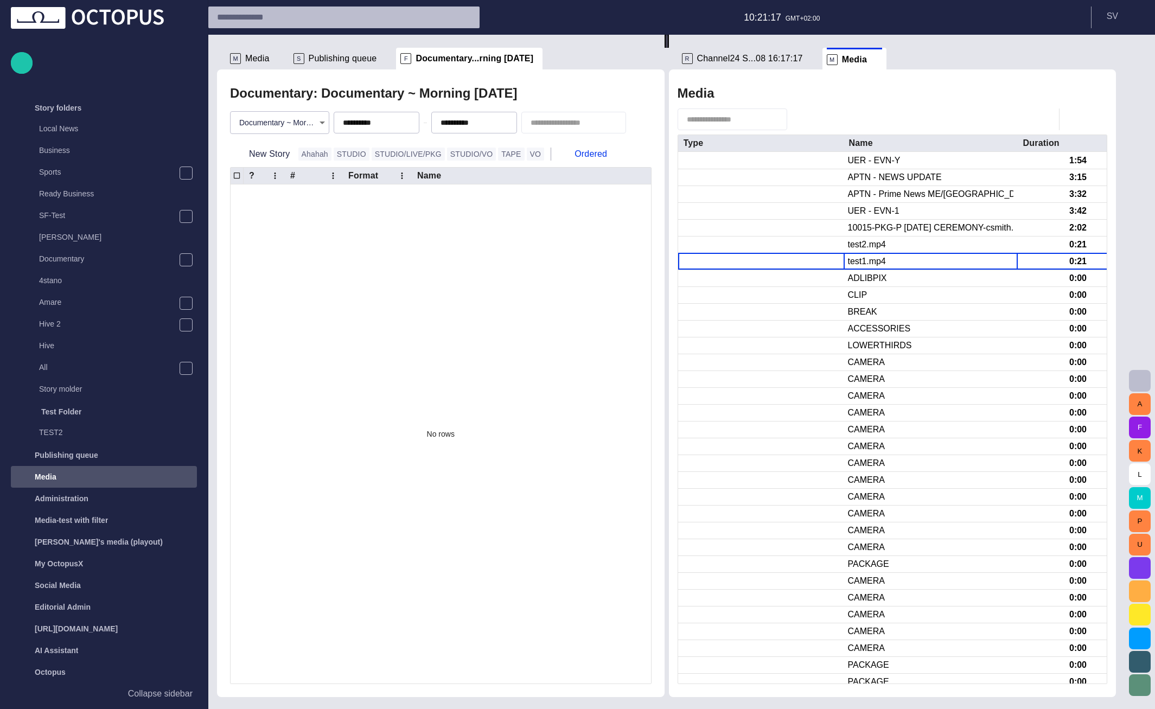
click at [769, 53] on span "Channel24 S...08 16:17:17" at bounding box center [750, 58] width 106 height 11
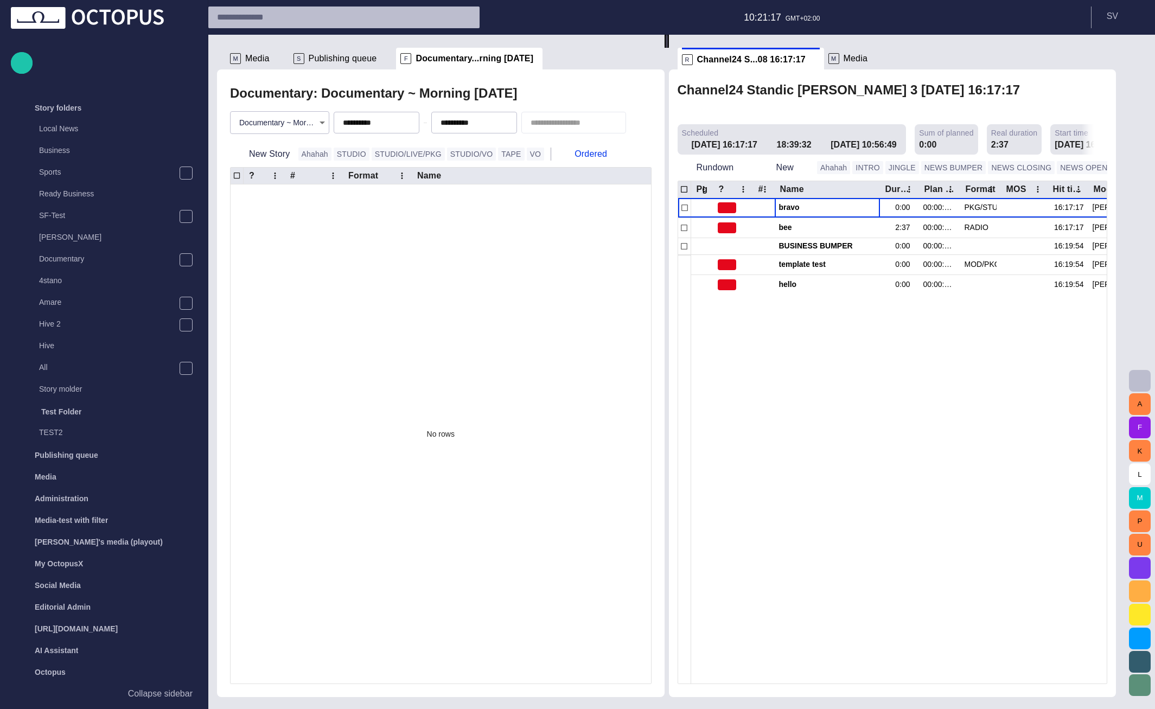
scroll to position [0, 0]
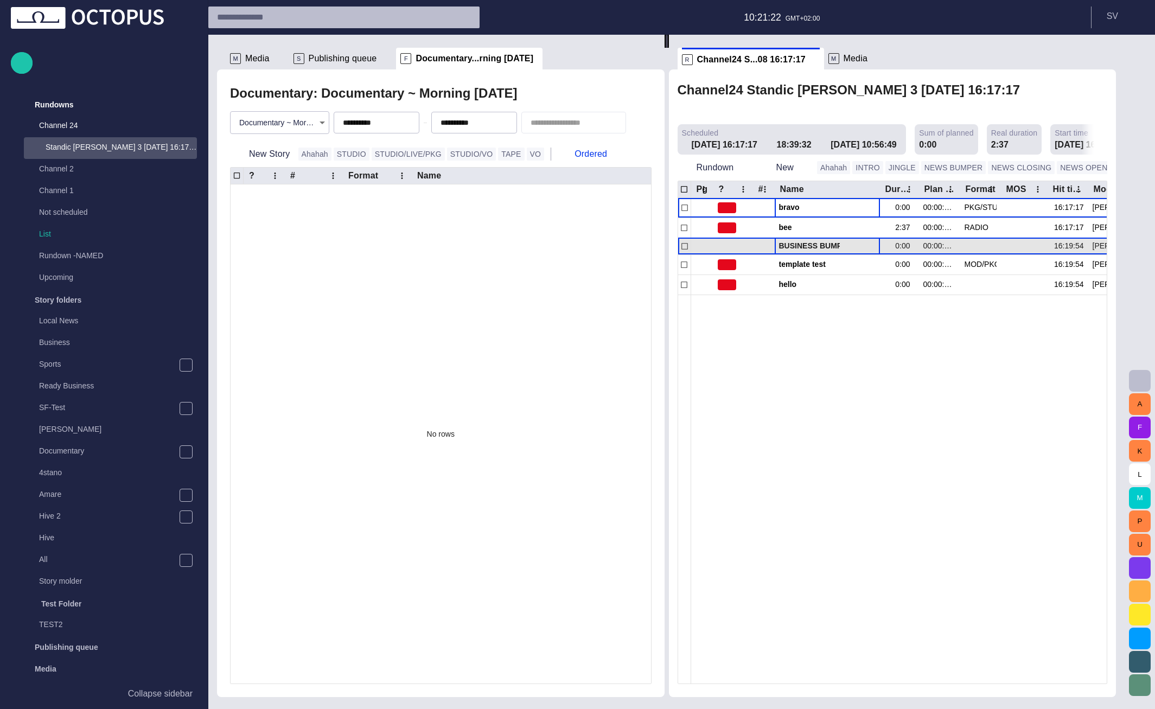
click at [839, 241] on span "BUSINESS BUMPER" at bounding box center [827, 246] width 97 height 10
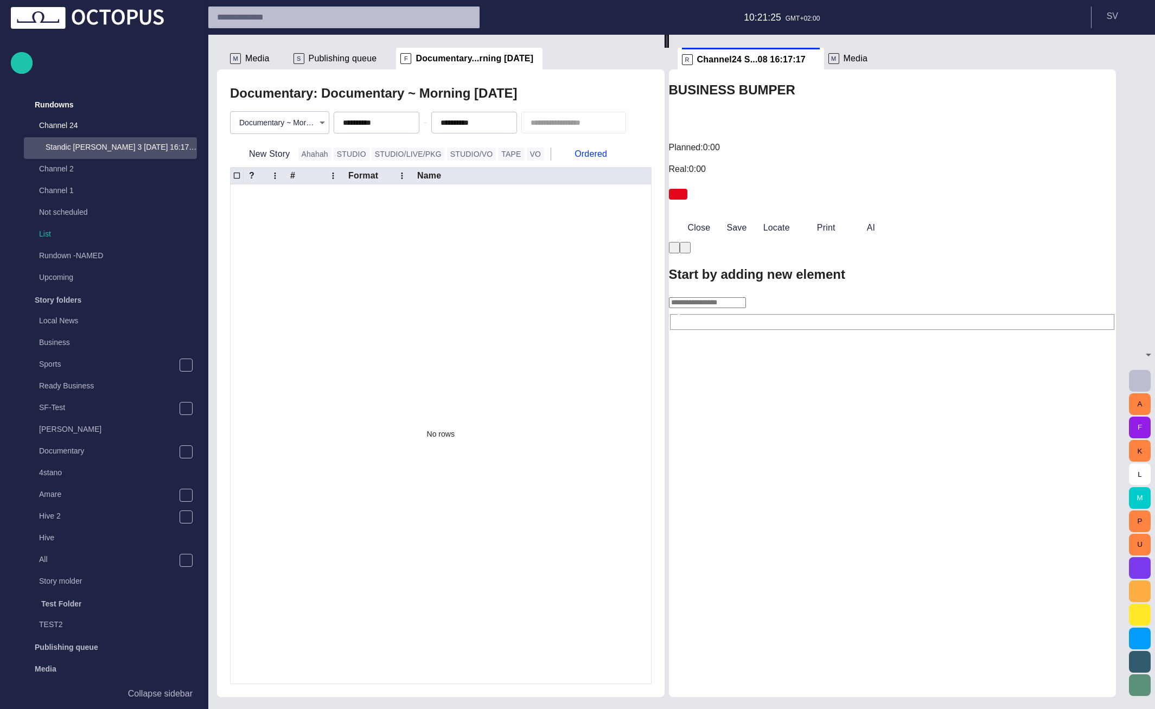
click at [746, 297] on input "text" at bounding box center [707, 302] width 77 height 11
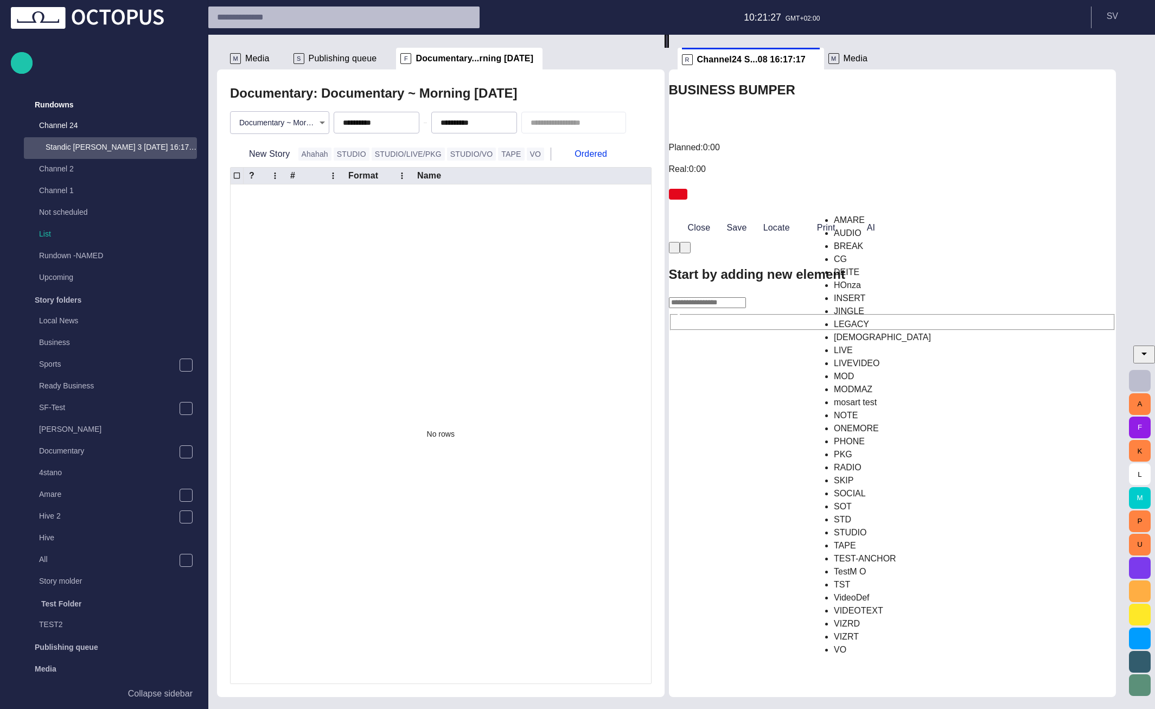
scroll to position [260, 0]
click at [772, 321] on div "Start by adding new element ​" at bounding box center [893, 298] width 448 height 66
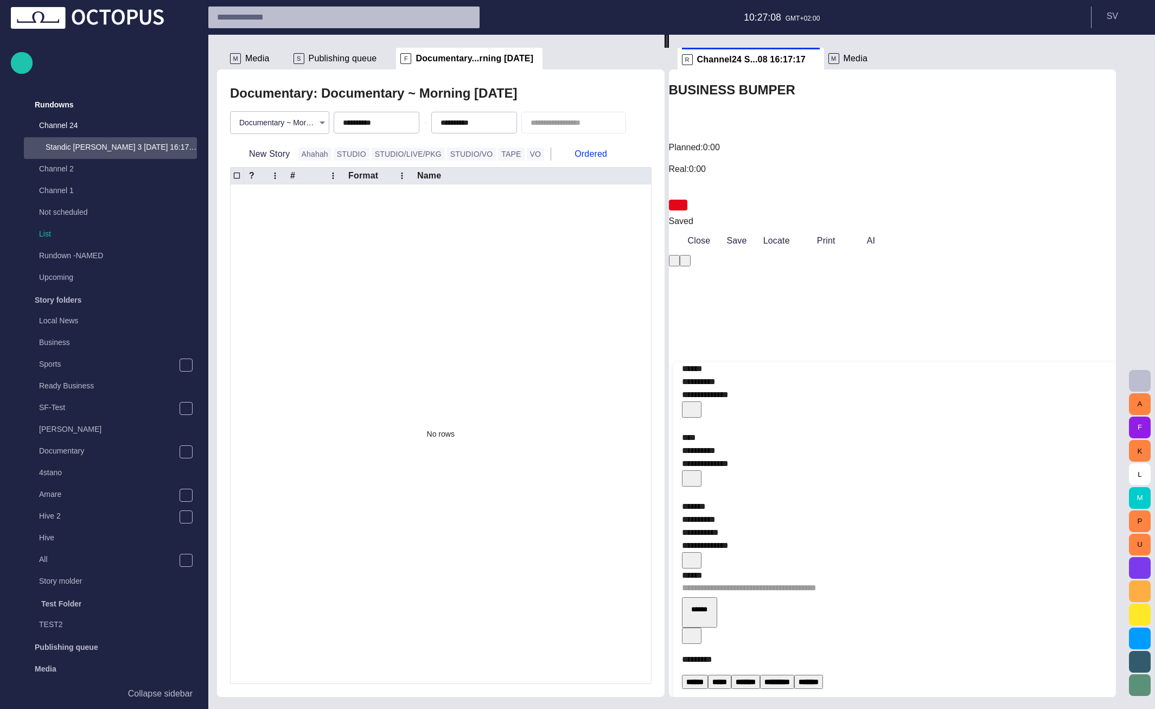
click at [697, 403] on span "button" at bounding box center [691, 408] width 11 height 11
click at [1027, 233] on li "Remove" at bounding box center [1041, 227] width 92 height 20
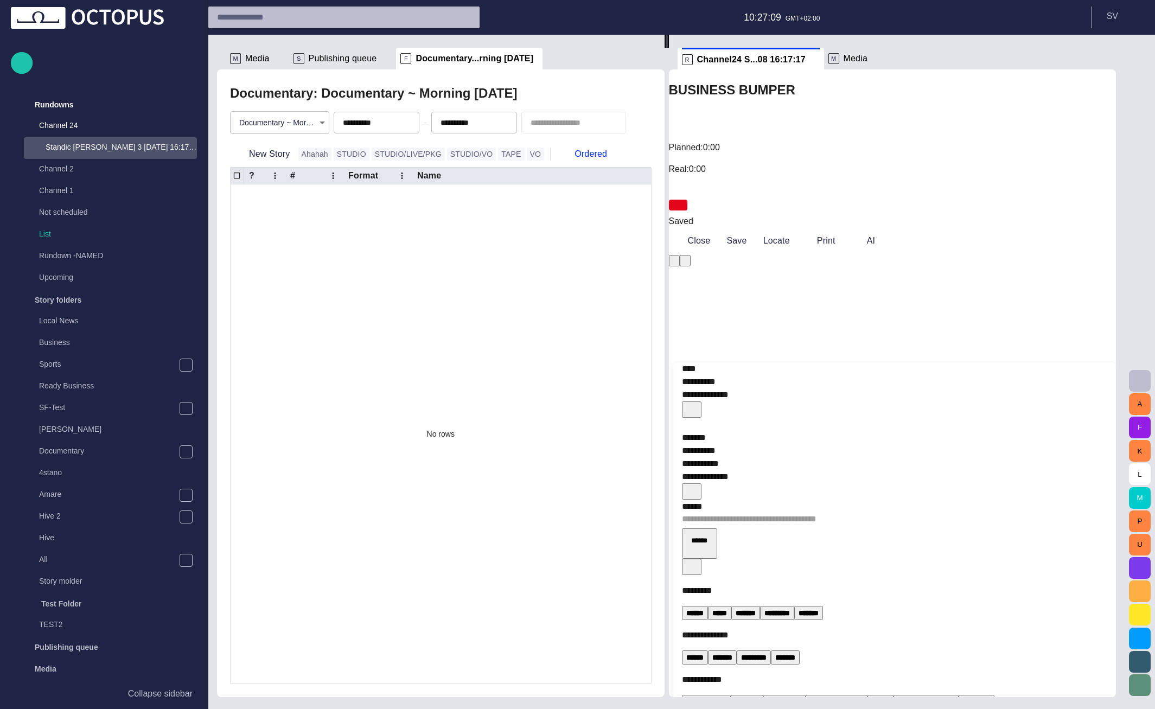
click at [697, 403] on span "button" at bounding box center [691, 408] width 11 height 11
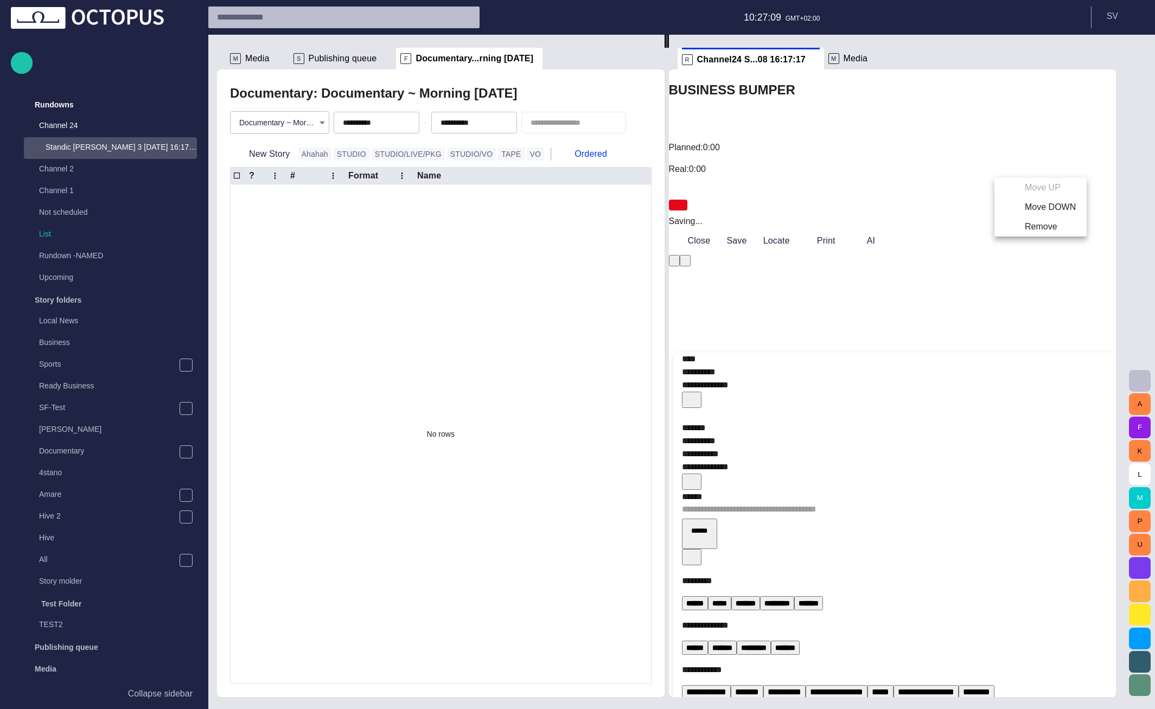
click at [1065, 709] on div "Move UP Move DOWN Remove" at bounding box center [577, 709] width 1155 height 0
click at [1042, 237] on li "Remove" at bounding box center [1041, 227] width 92 height 20
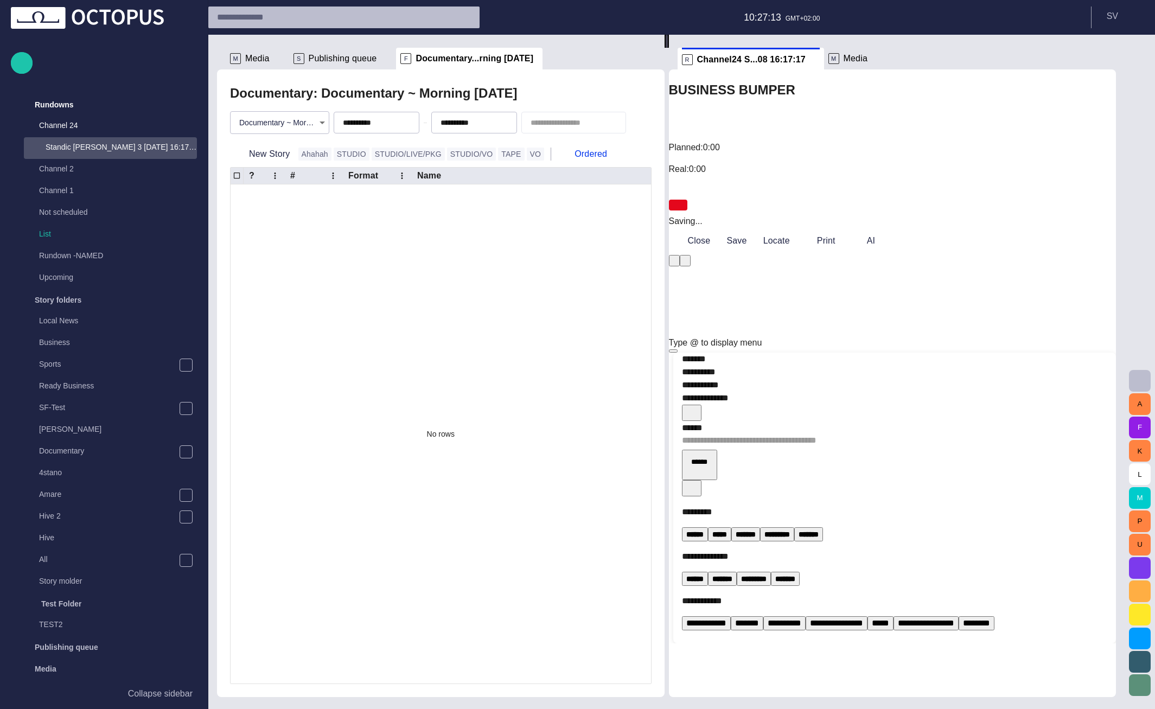
click at [697, 406] on span "button" at bounding box center [691, 411] width 11 height 11
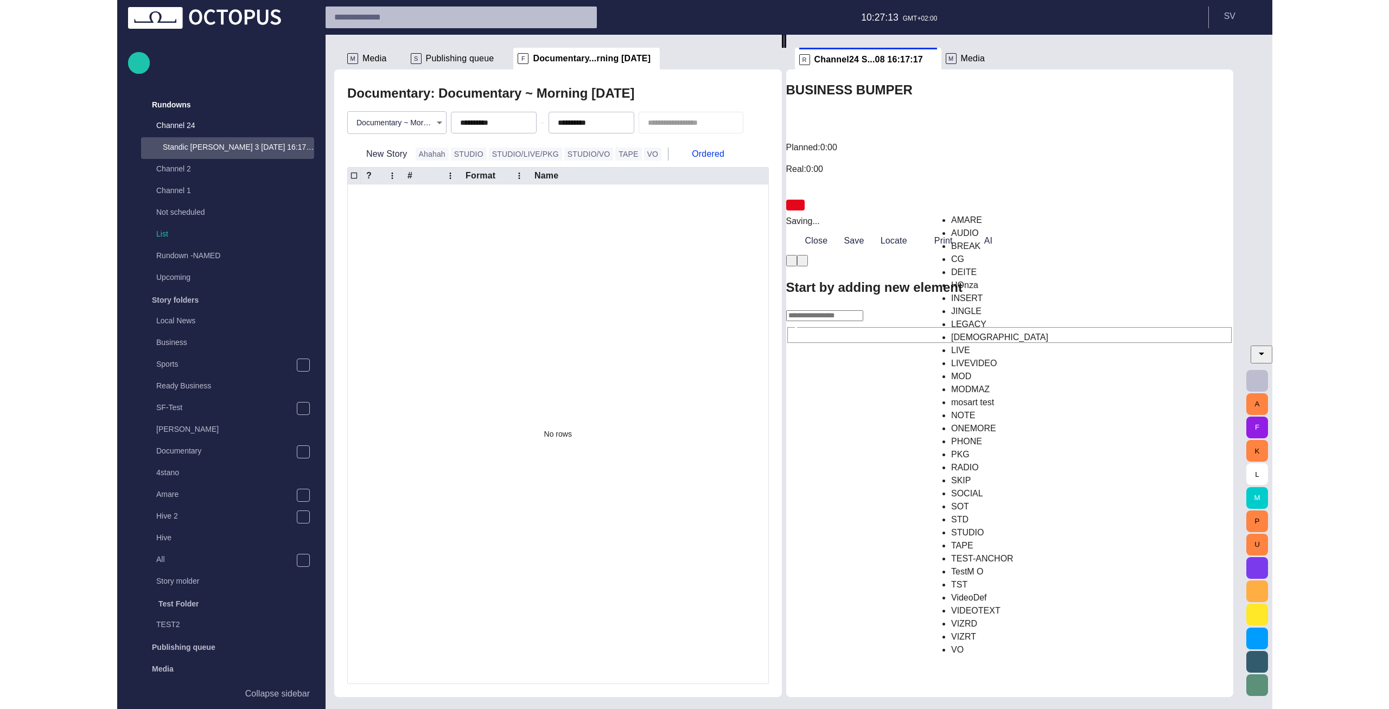
scroll to position [0, 0]
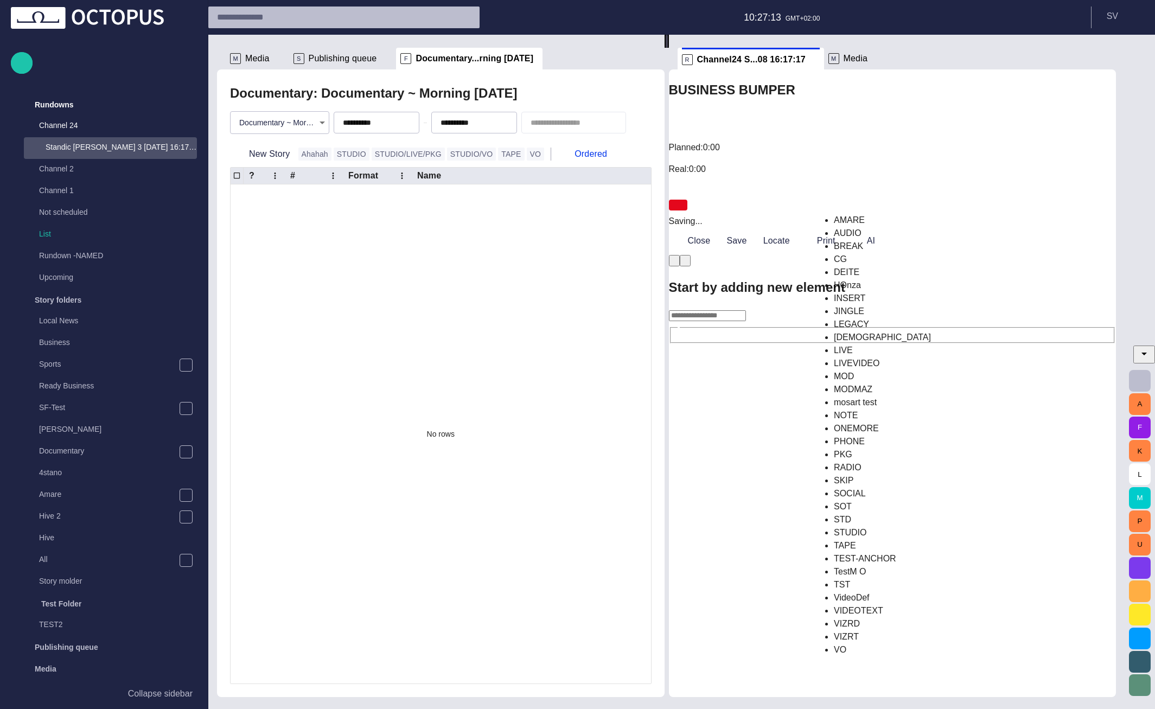
click at [880, 344] on li "LEGACYVIDEO" at bounding box center [910, 337] width 152 height 13
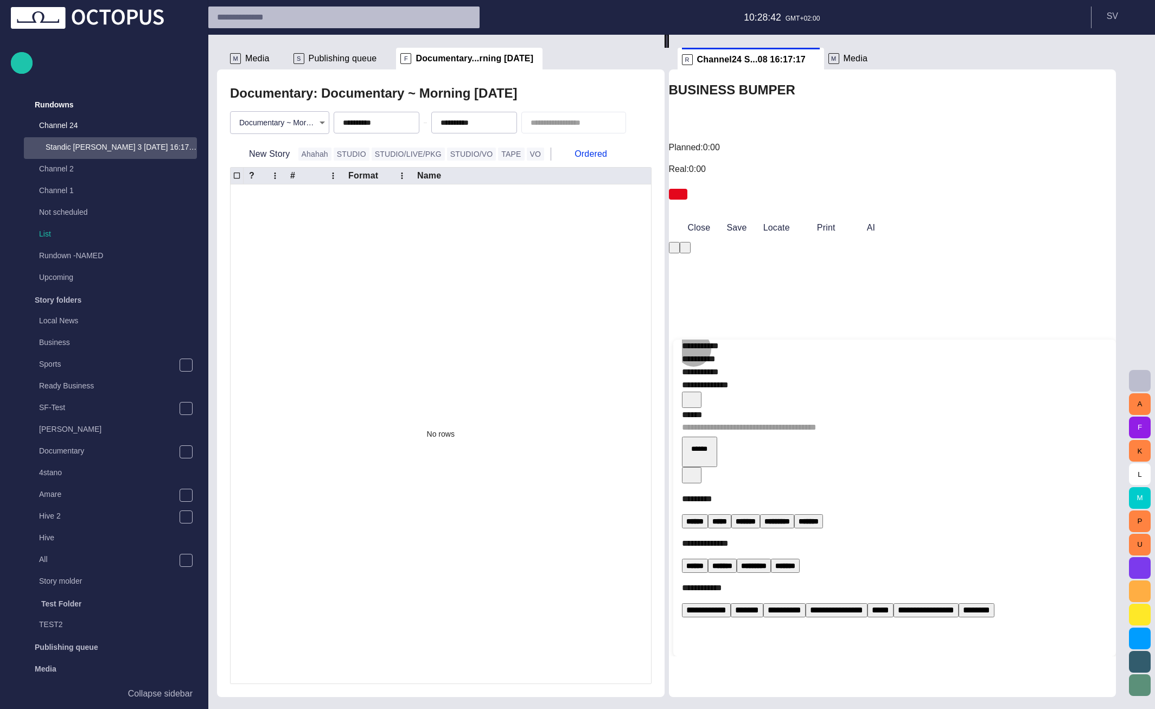
click at [697, 393] on span "button" at bounding box center [691, 398] width 11 height 11
click at [718, 118] on div at bounding box center [577, 354] width 1155 height 709
click at [715, 218] on button "Close" at bounding box center [692, 228] width 46 height 20
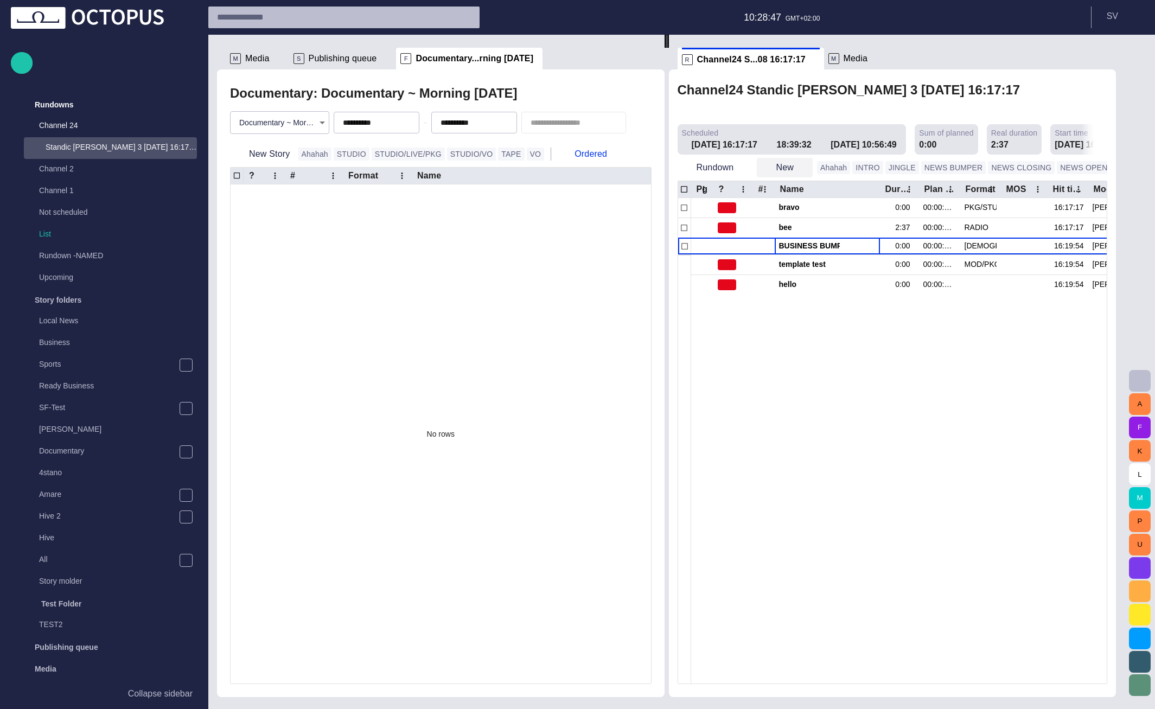
click at [804, 162] on span "button" at bounding box center [803, 167] width 11 height 11
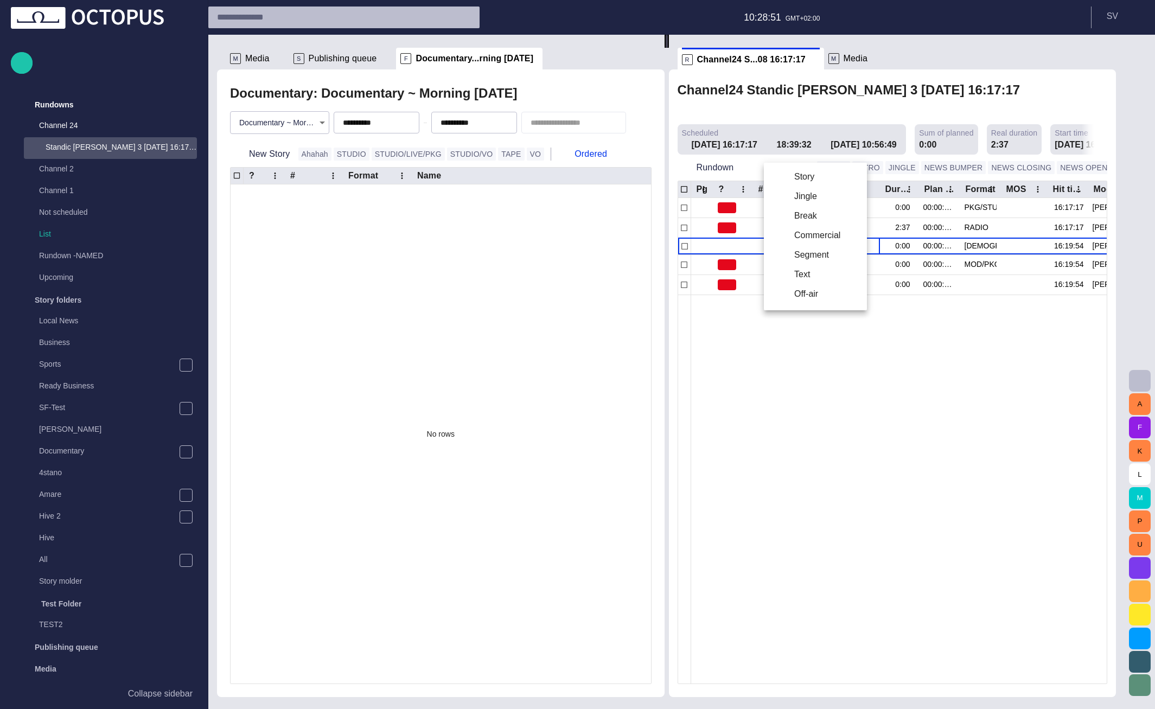
click at [816, 178] on li "Story" at bounding box center [815, 177] width 103 height 20
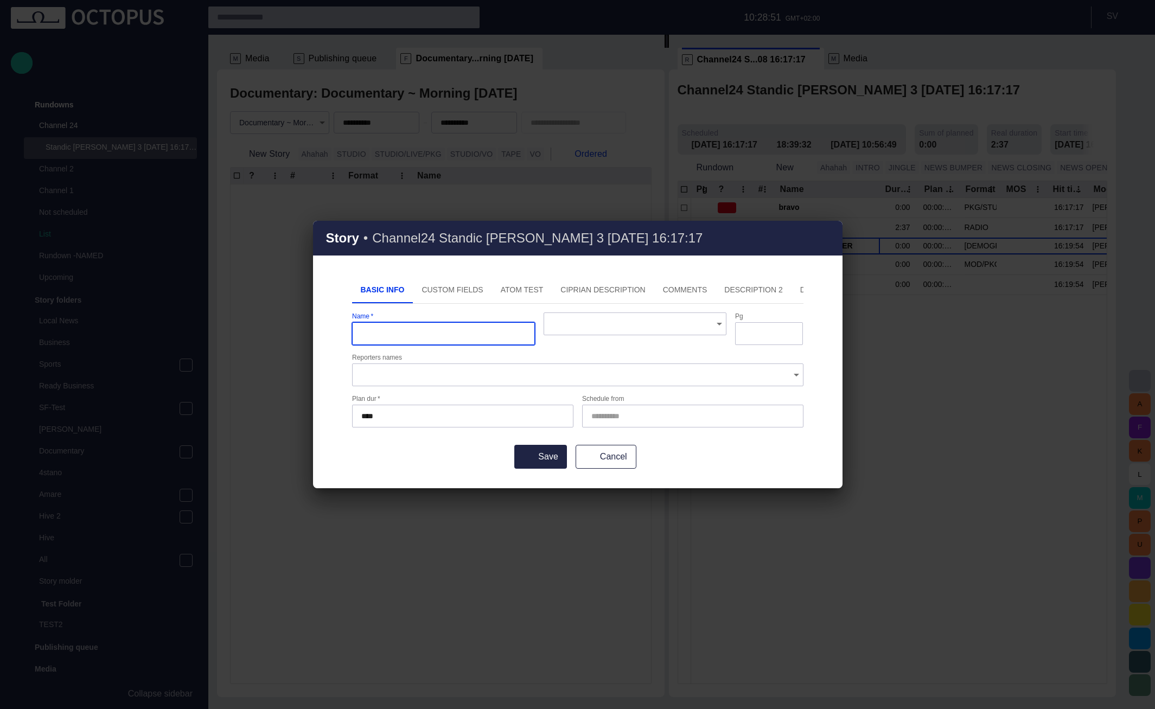
click at [827, 328] on div "Basic Info Custom Fields ATOM Test Ciprian description Comments Description 2 D…" at bounding box center [578, 382] width 530 height 211
click at [829, 240] on span "button" at bounding box center [827, 238] width 13 height 13
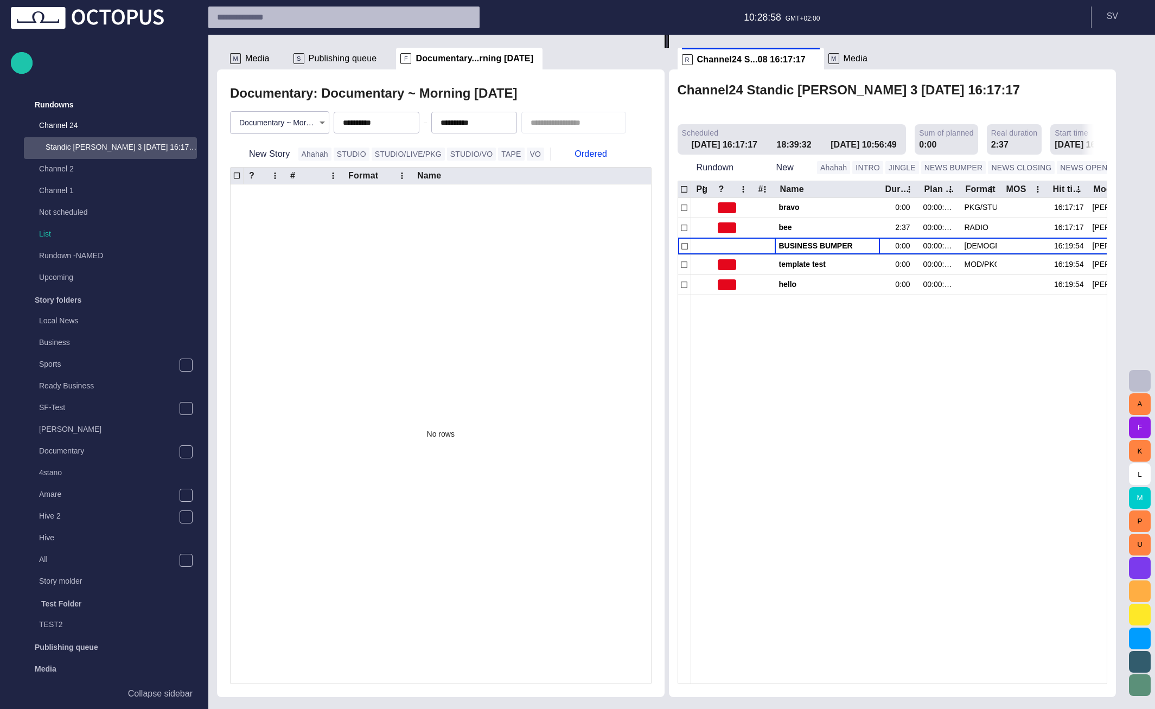
click at [1132, 162] on span "button" at bounding box center [1137, 167] width 11 height 11
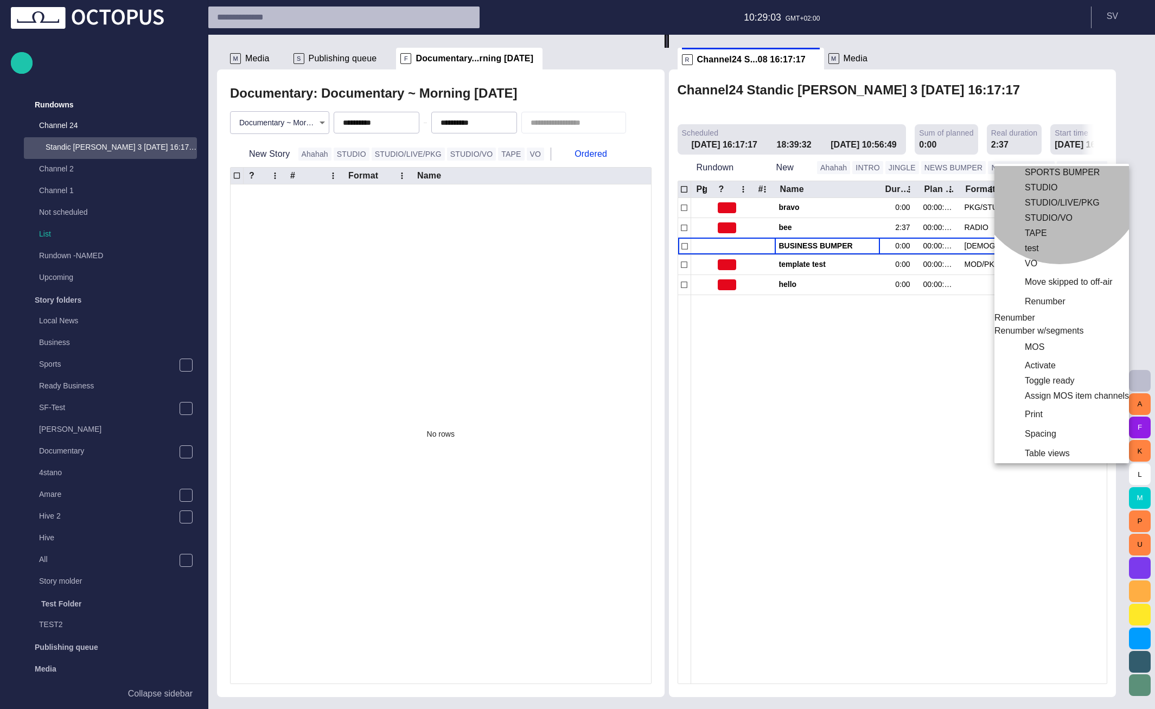
click at [1060, 209] on li "STUDIO/LIVE/PKG" at bounding box center [1062, 202] width 135 height 13
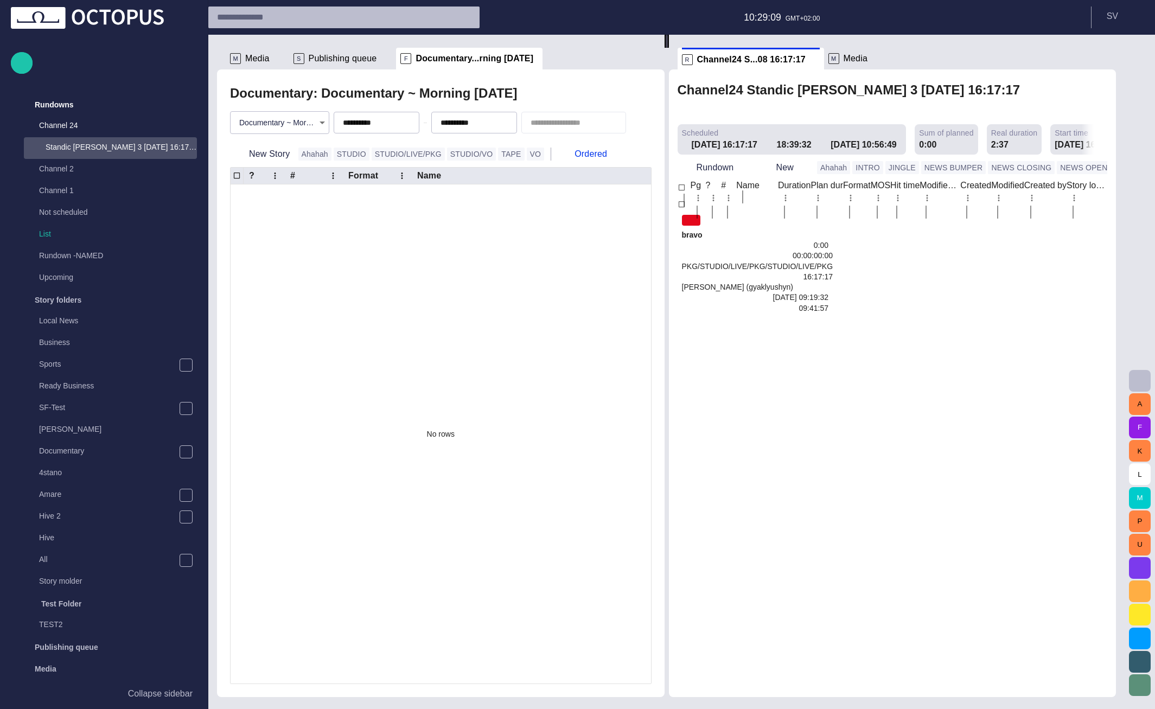
type input "**********"
click at [810, 611] on span "story template" at bounding box center [757, 616] width 151 height 10
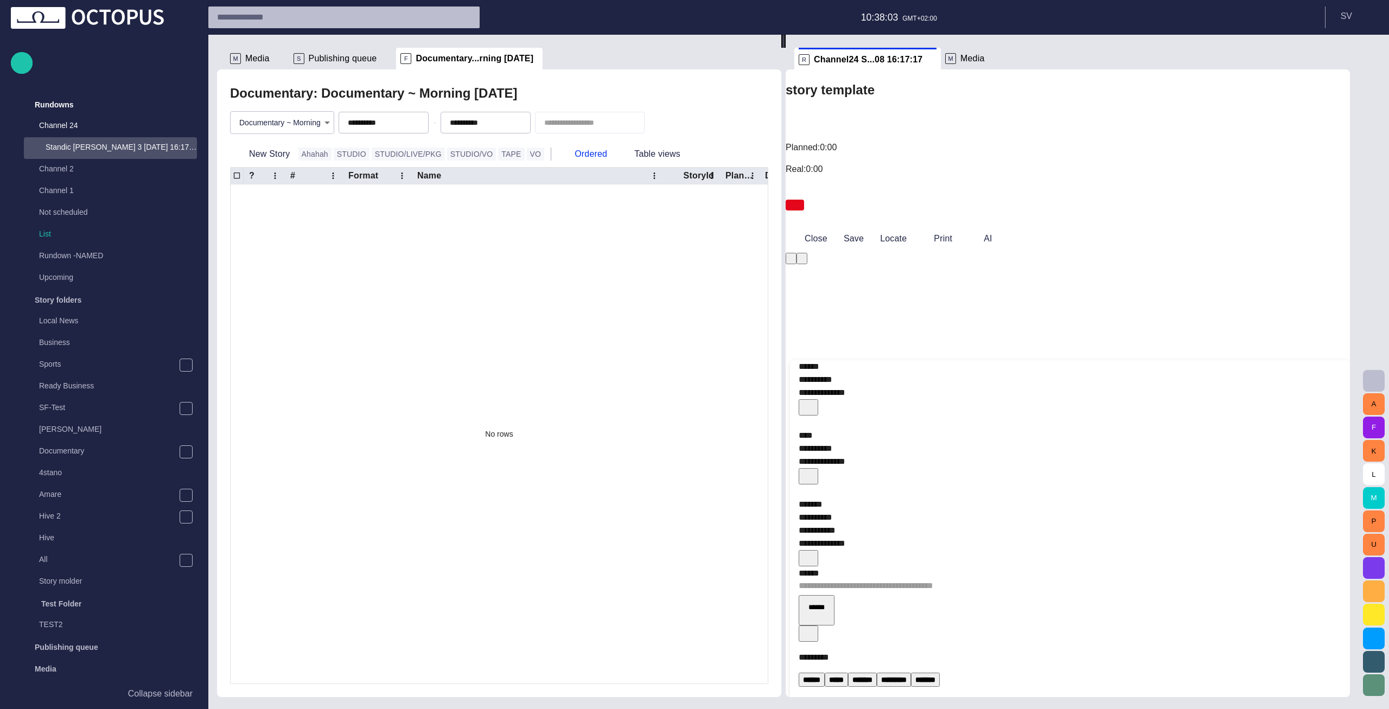
click at [899, 416] on div "﻿" at bounding box center [1070, 422] width 543 height 13
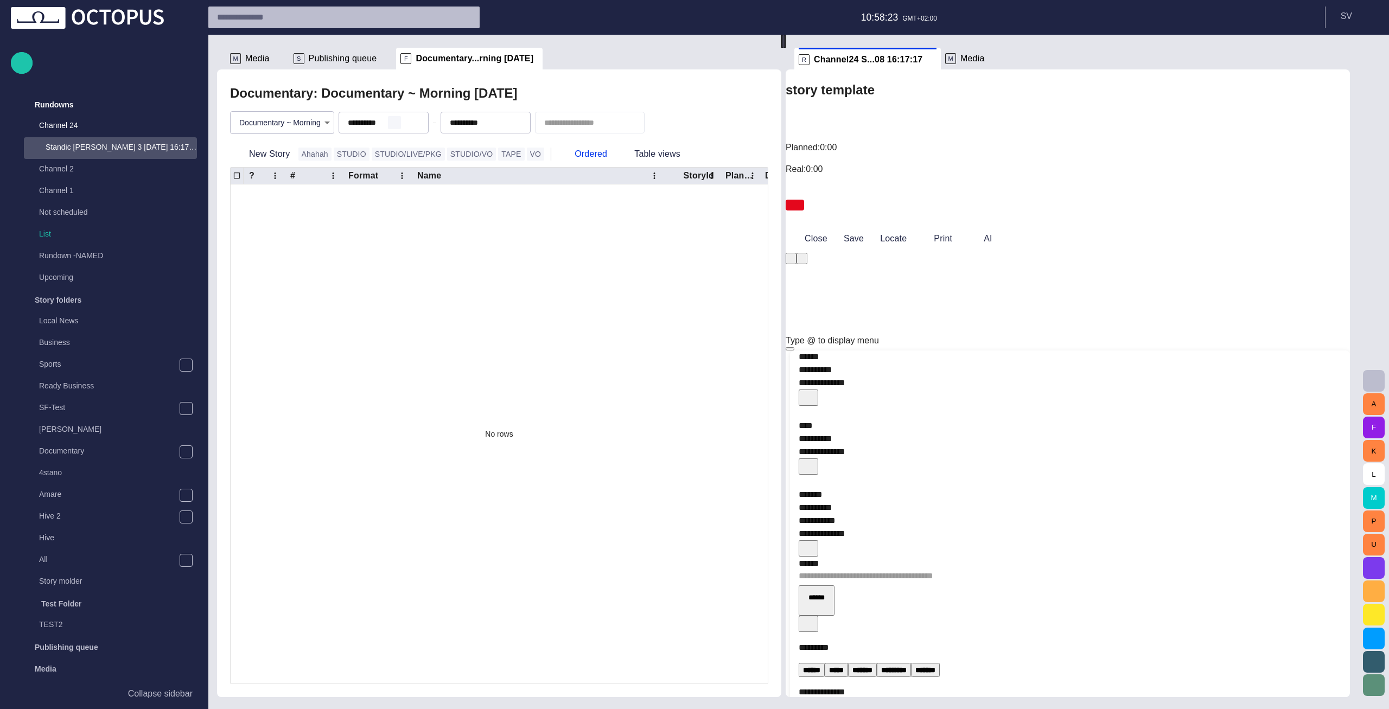
click at [399, 125] on span "button" at bounding box center [394, 122] width 9 height 9
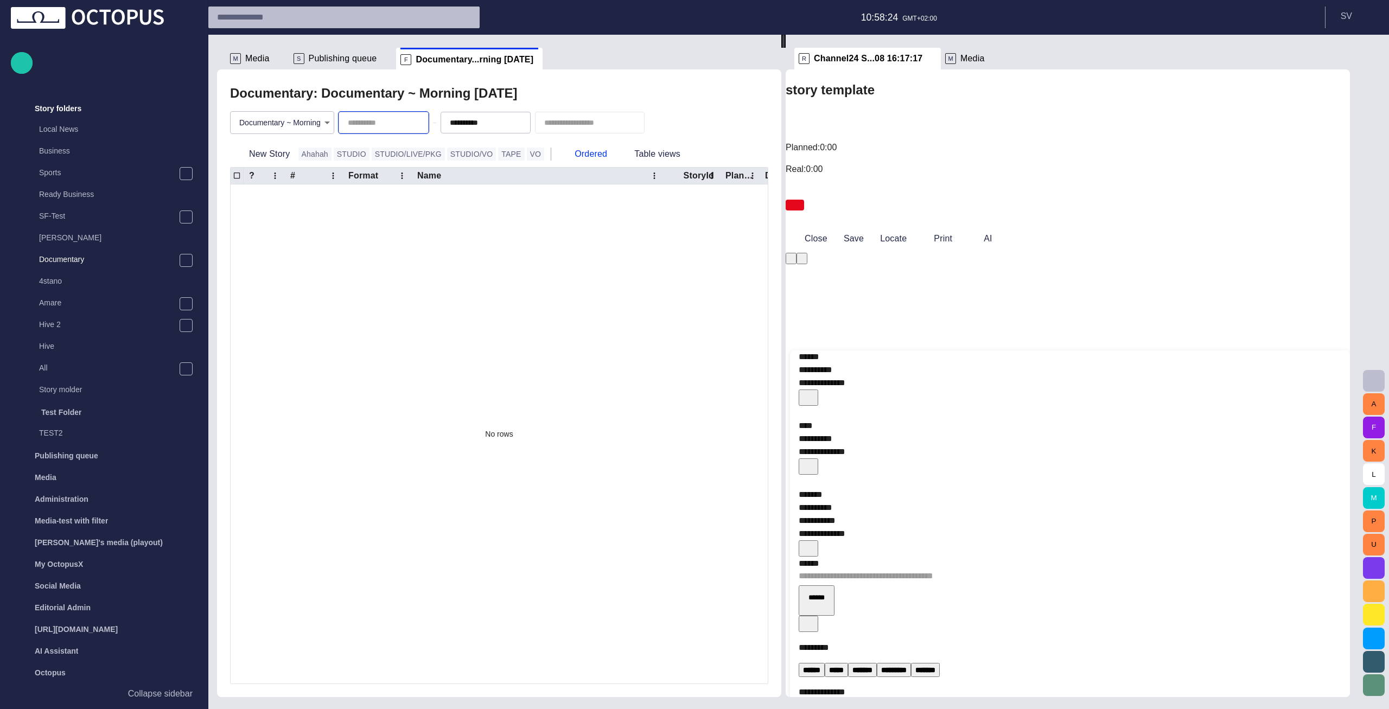
scroll to position [192, 0]
click at [519, 90] on div "Documentary: Documentary ~ Morning today" at bounding box center [499, 93] width 538 height 22
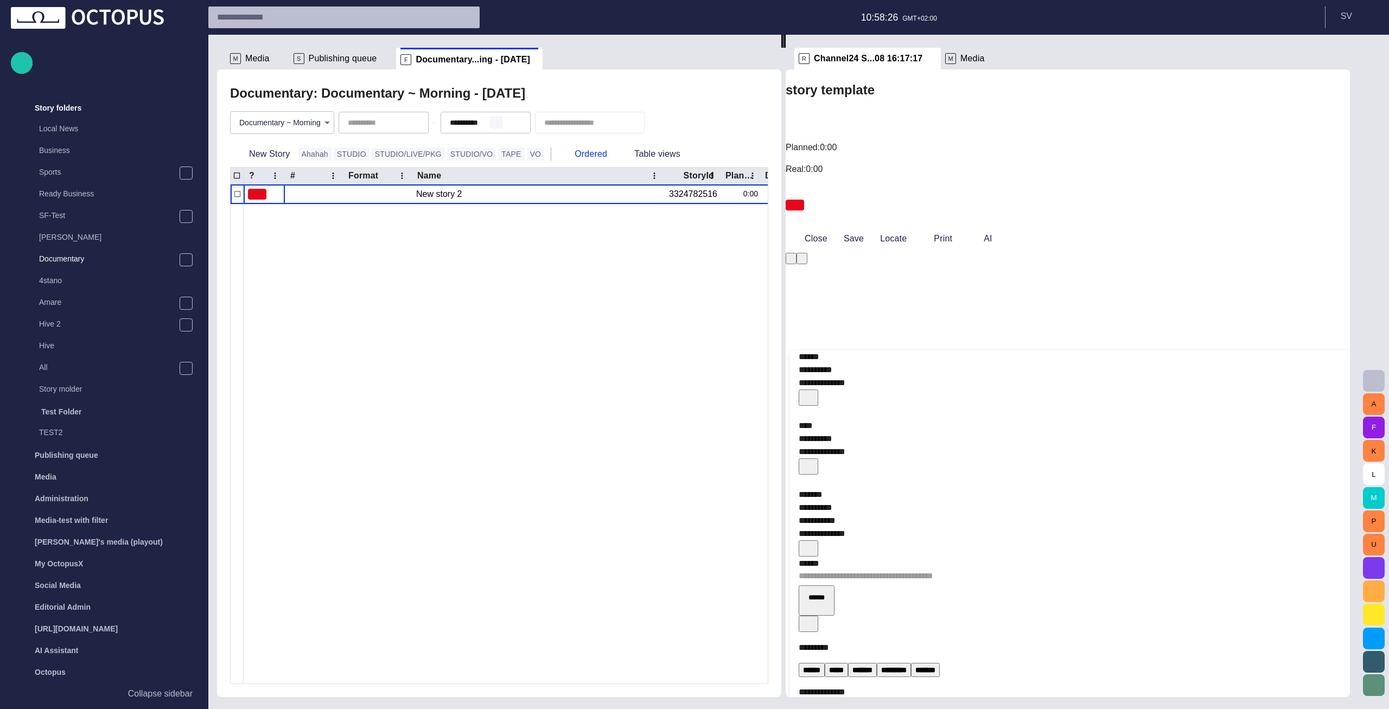
click at [501, 121] on span "button" at bounding box center [496, 122] width 9 height 9
click at [521, 91] on div "Documentary: Documentary ~ Morning - today" at bounding box center [499, 93] width 538 height 22
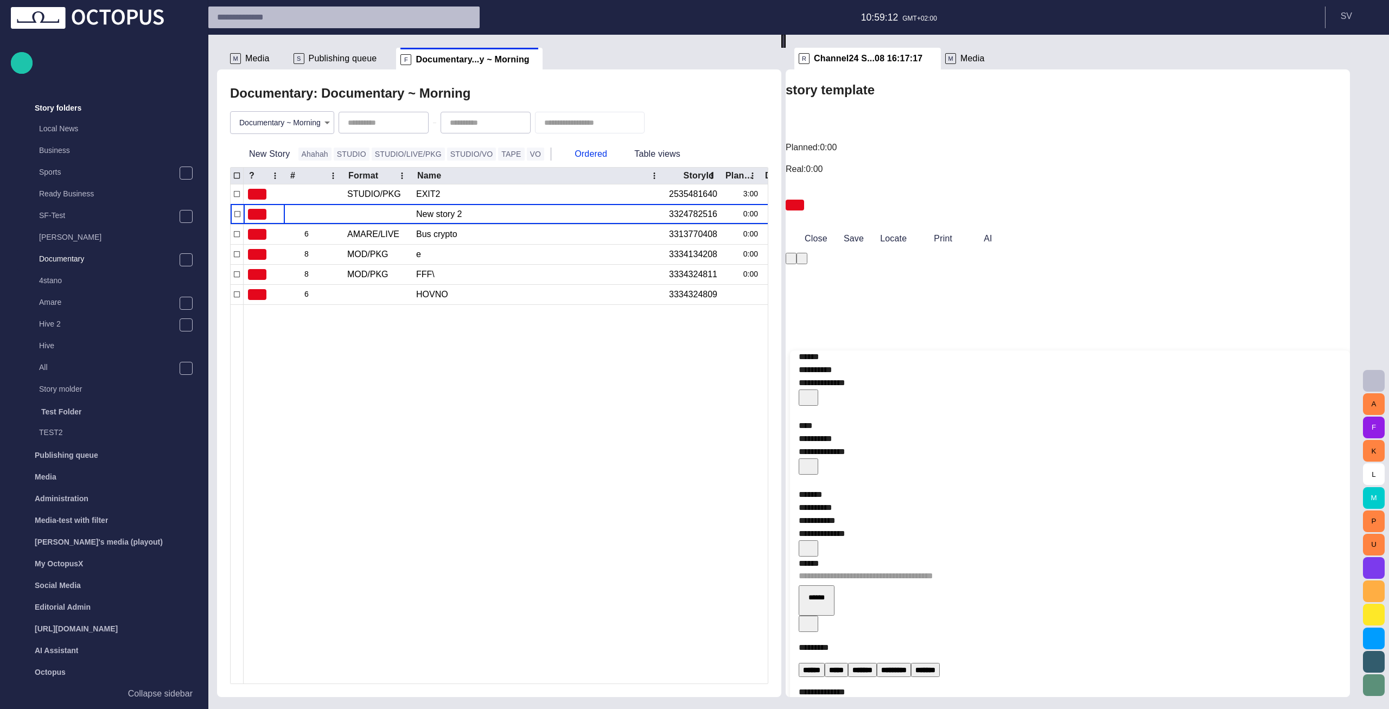
click at [475, 417] on div at bounding box center [666, 493] width 845 height 379
click at [0, 0] on span "button" at bounding box center [0, 0] width 0 height 0
click at [470, 323] on div at bounding box center [666, 493] width 845 height 379
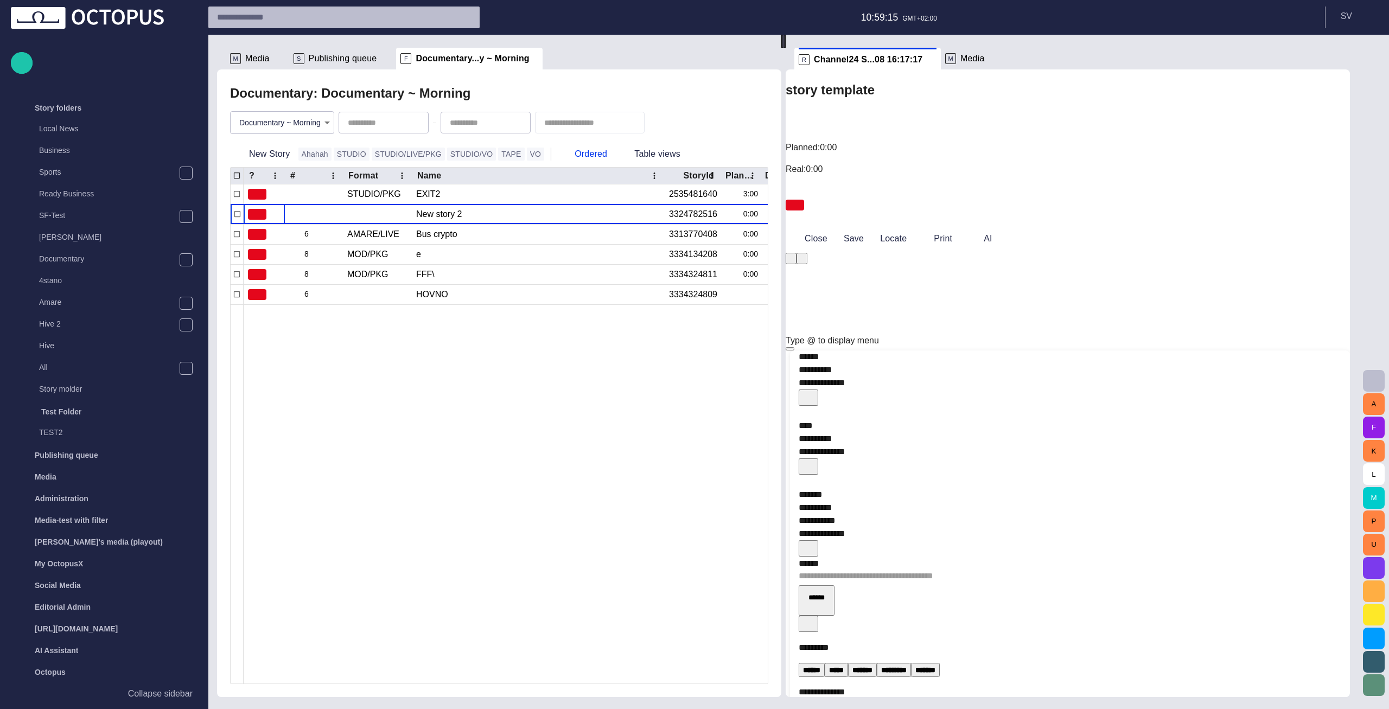
click at [515, 409] on div at bounding box center [666, 493] width 845 height 379
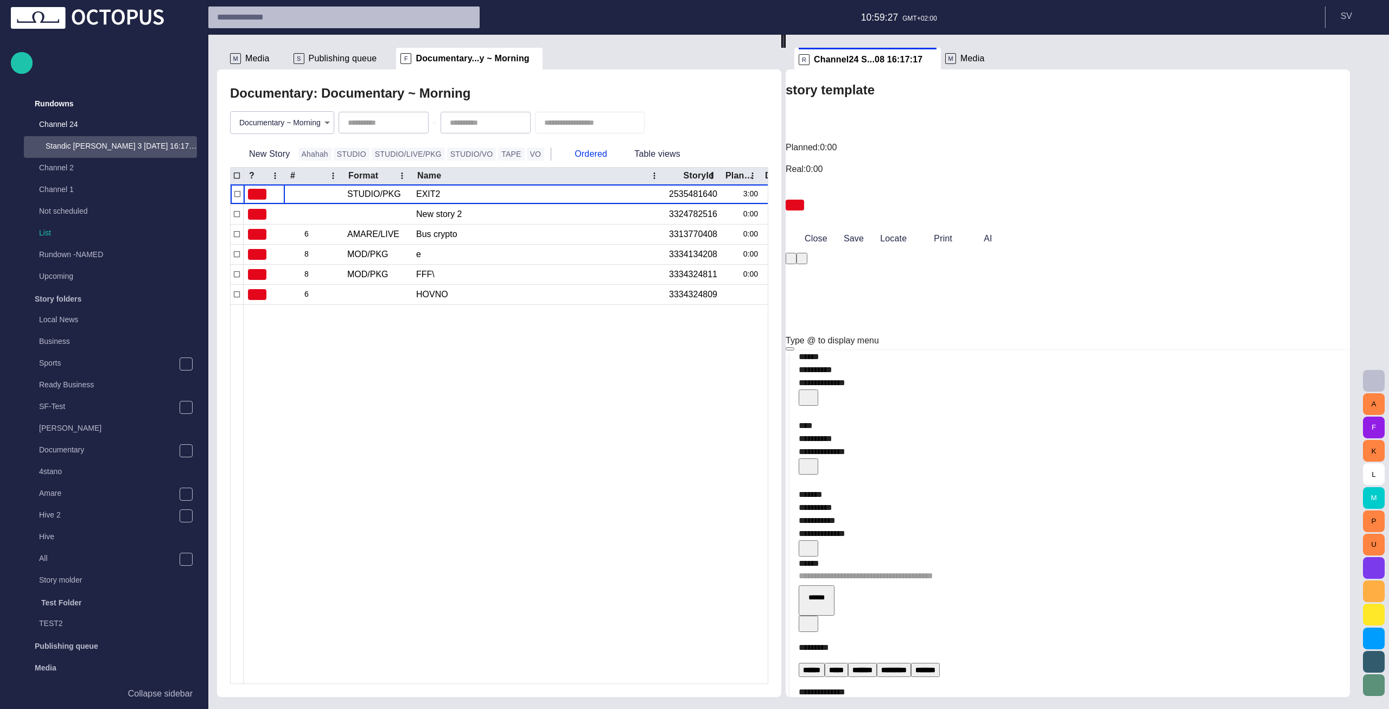
scroll to position [0, 0]
click at [479, 419] on div at bounding box center [666, 493] width 845 height 379
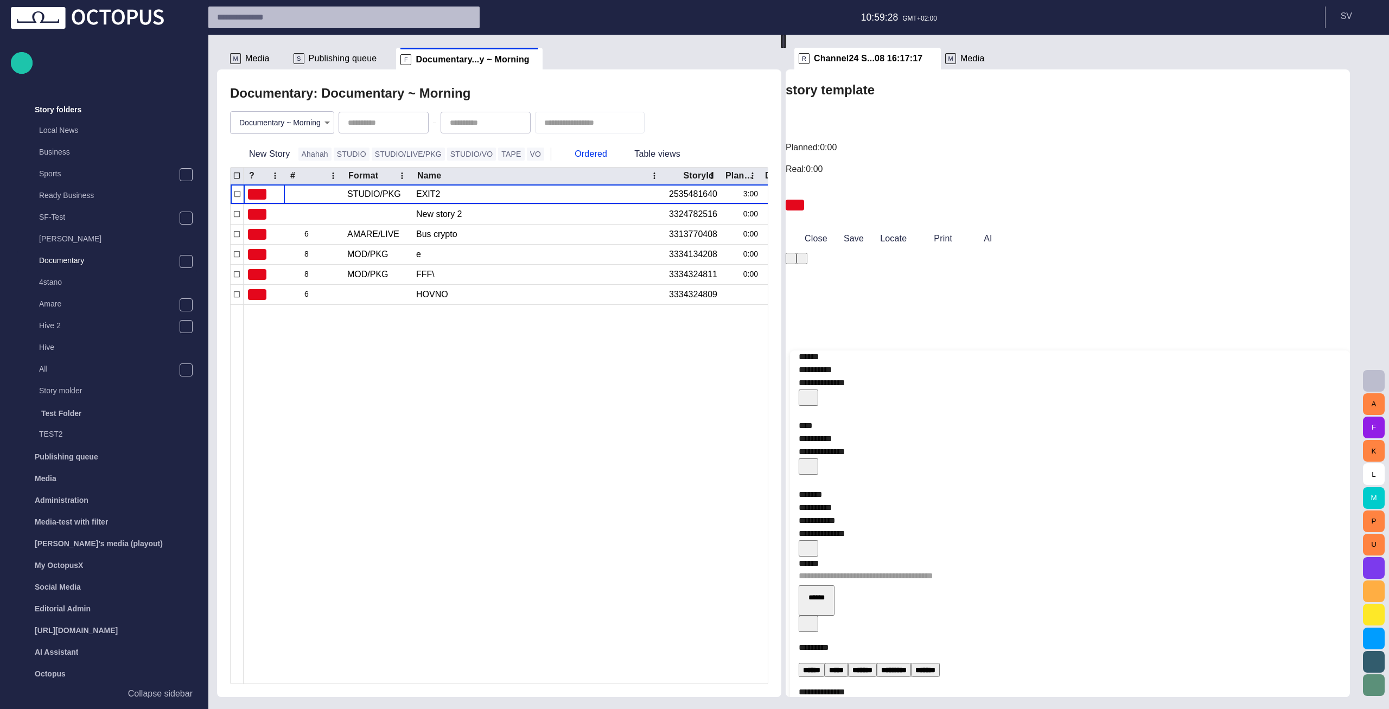
scroll to position [192, 0]
click at [399, 122] on span "button" at bounding box center [394, 122] width 9 height 9
click at [501, 124] on span "button" at bounding box center [496, 122] width 9 height 9
click at [514, 443] on div at bounding box center [666, 493] width 845 height 379
click at [534, 62] on span at bounding box center [539, 59] width 11 height 11
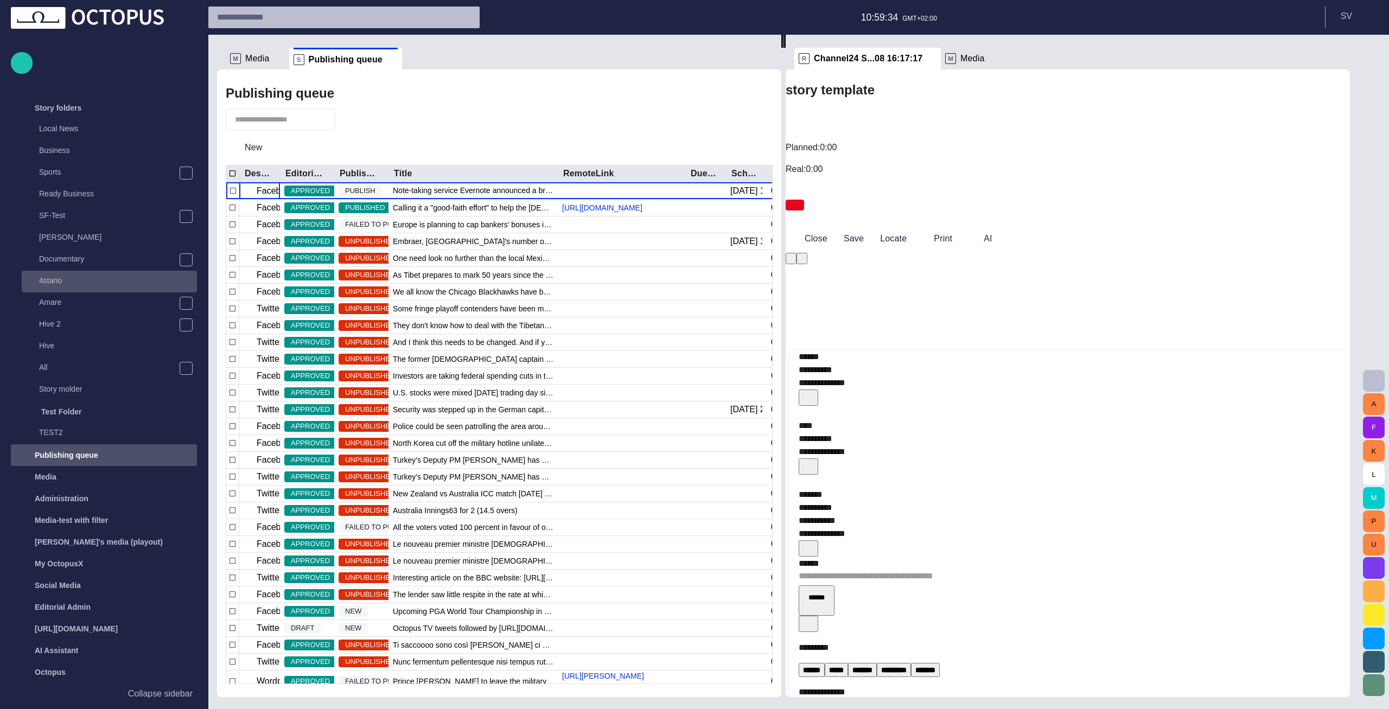
click at [187, 259] on span "main menu" at bounding box center [186, 260] width 9 height 9
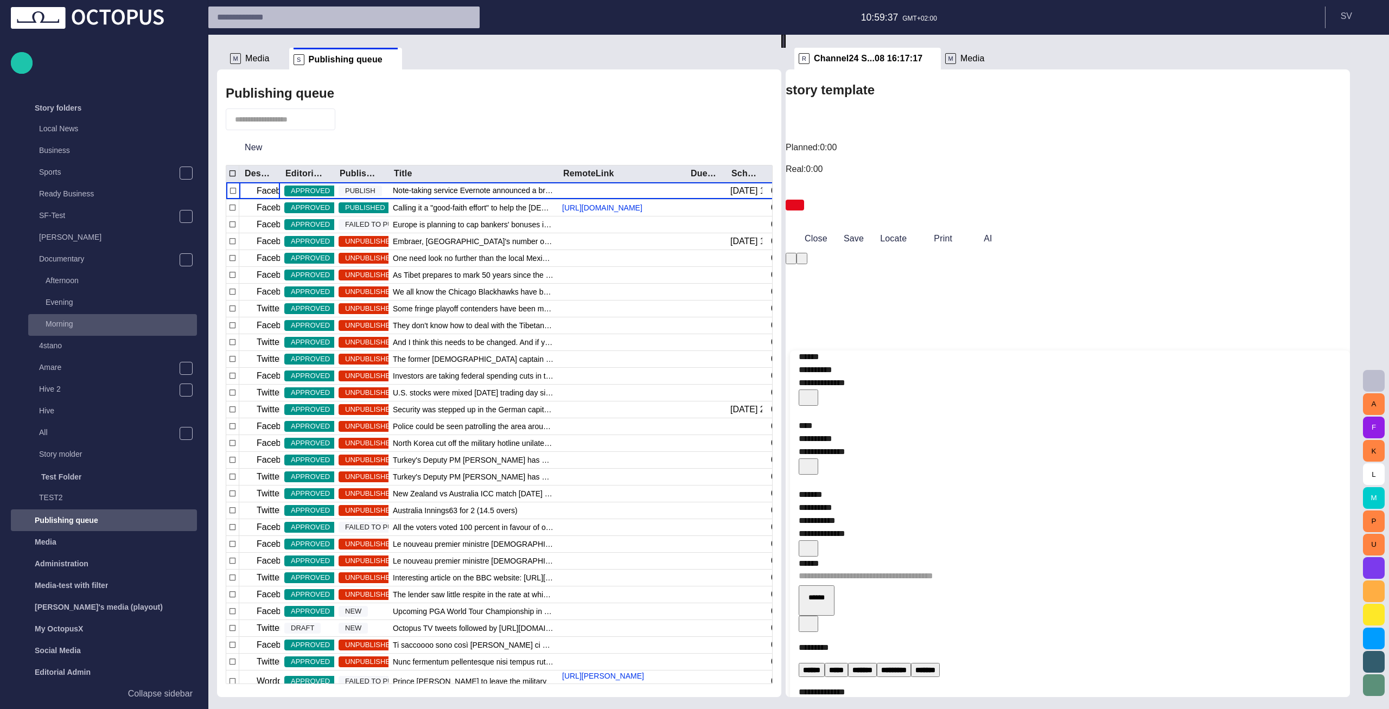
click at [111, 320] on p "Morning" at bounding box center [121, 324] width 151 height 11
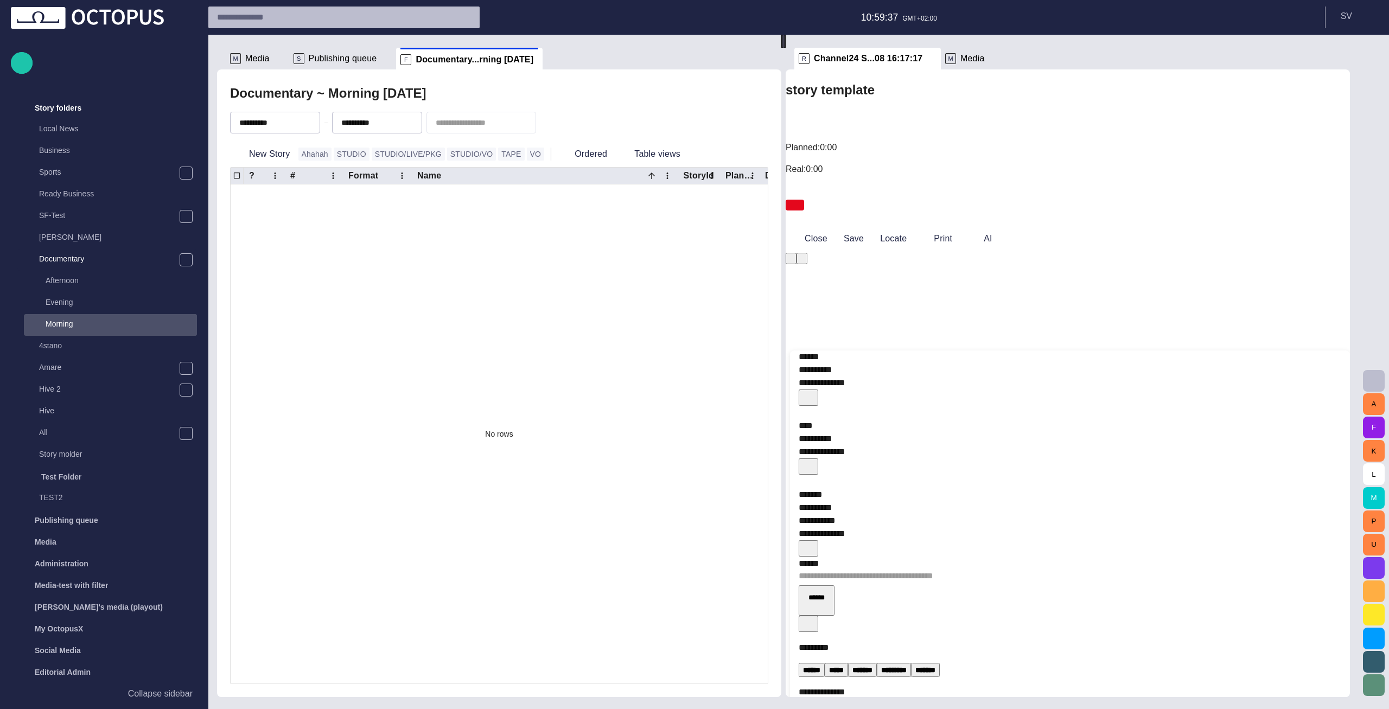
scroll to position [195, 0]
click at [290, 122] on span "button" at bounding box center [286, 122] width 9 height 9
click at [392, 123] on span "button" at bounding box center [388, 122] width 9 height 9
click at [445, 102] on div "Documentary ~ Morning - today" at bounding box center [499, 93] width 538 height 22
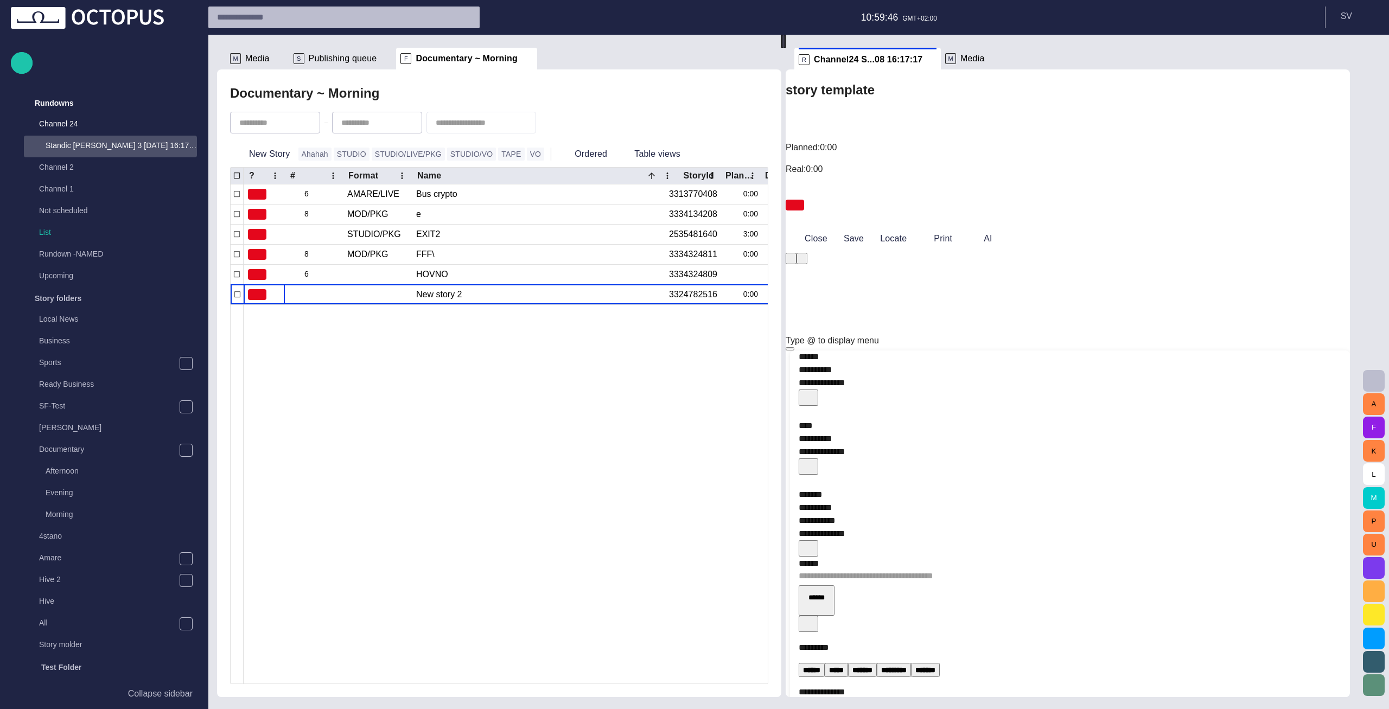
scroll to position [0, 0]
click at [353, 62] on span "Publishing queue" at bounding box center [343, 58] width 68 height 11
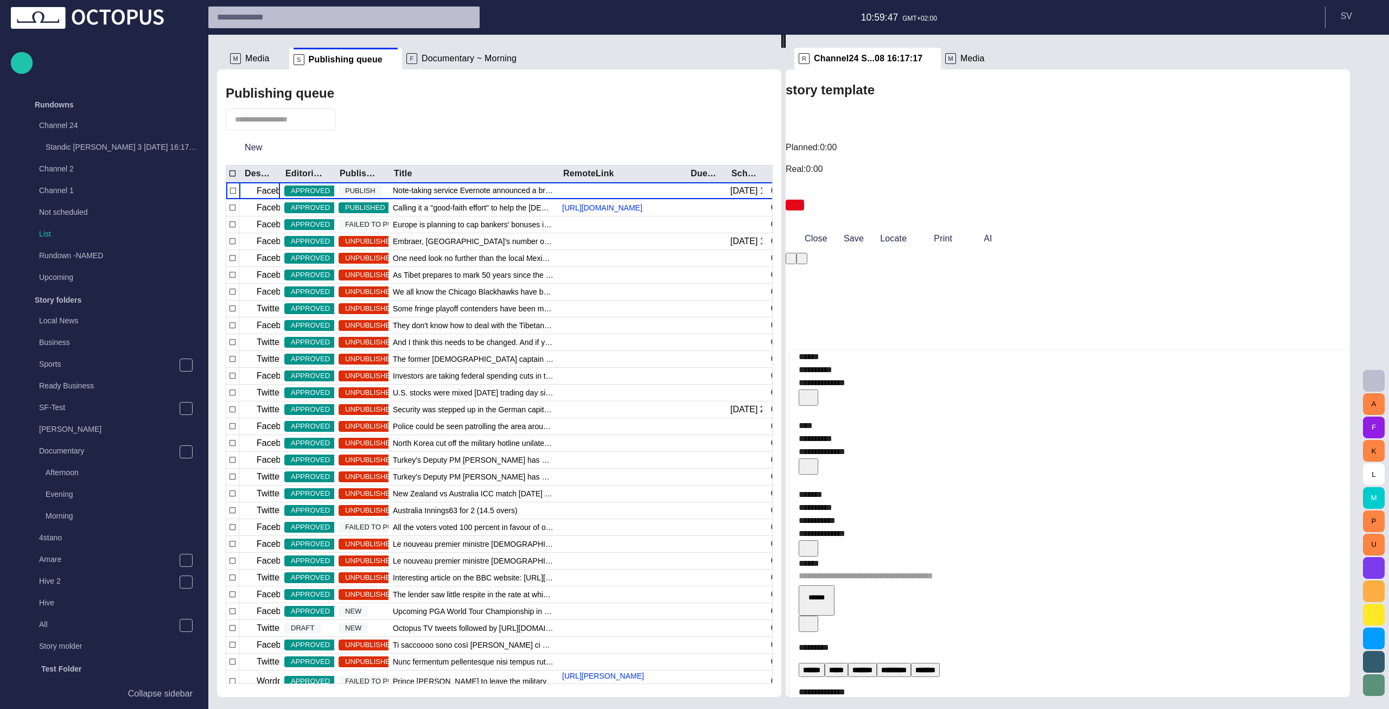
click at [415, 52] on div "F Documentary ~ Morning" at bounding box center [468, 59] width 125 height 22
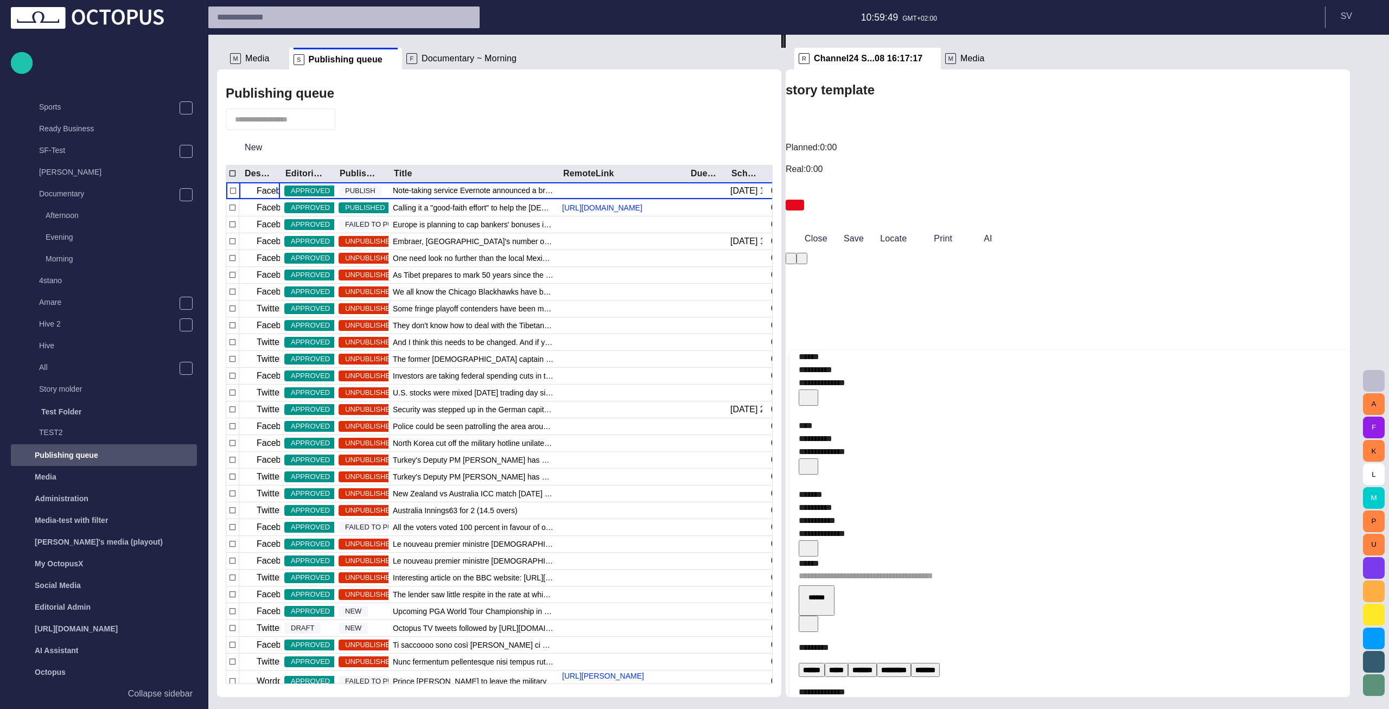
click at [422, 56] on span "Documentary ~ Morning" at bounding box center [469, 58] width 95 height 11
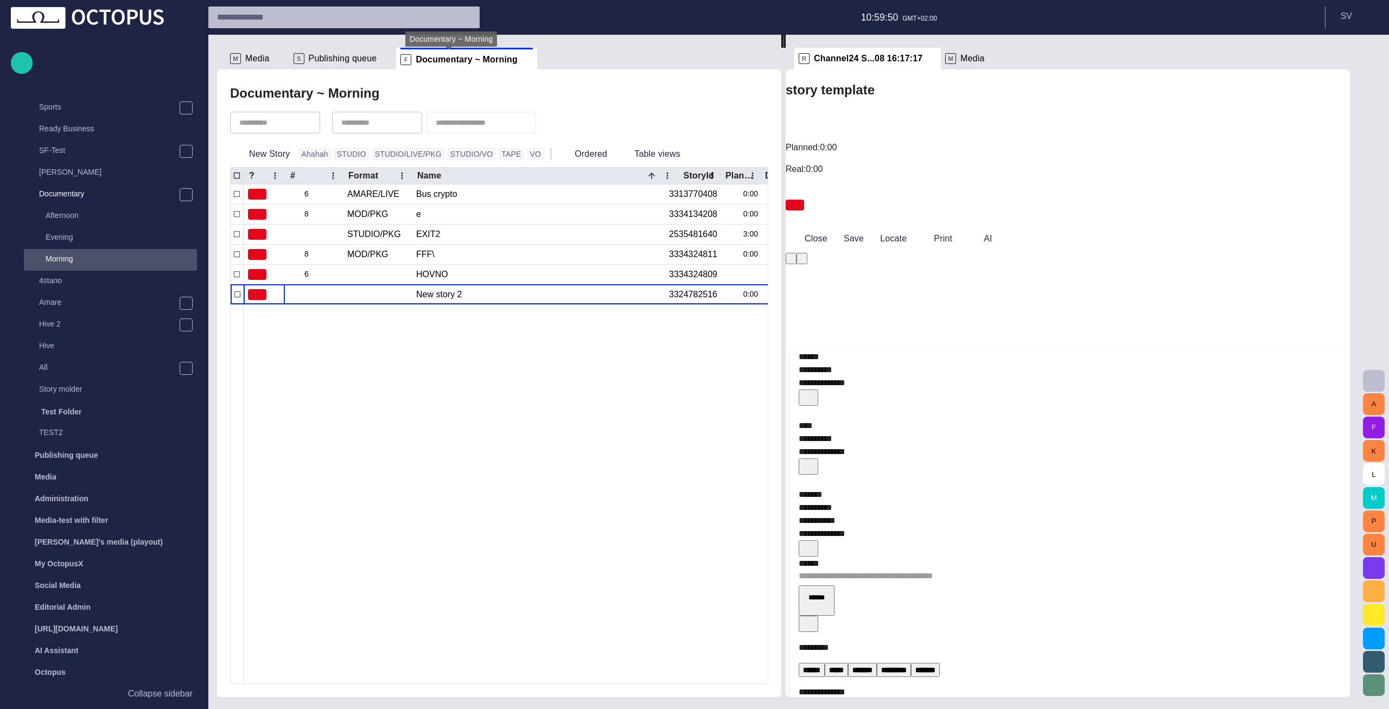
scroll to position [195, 0]
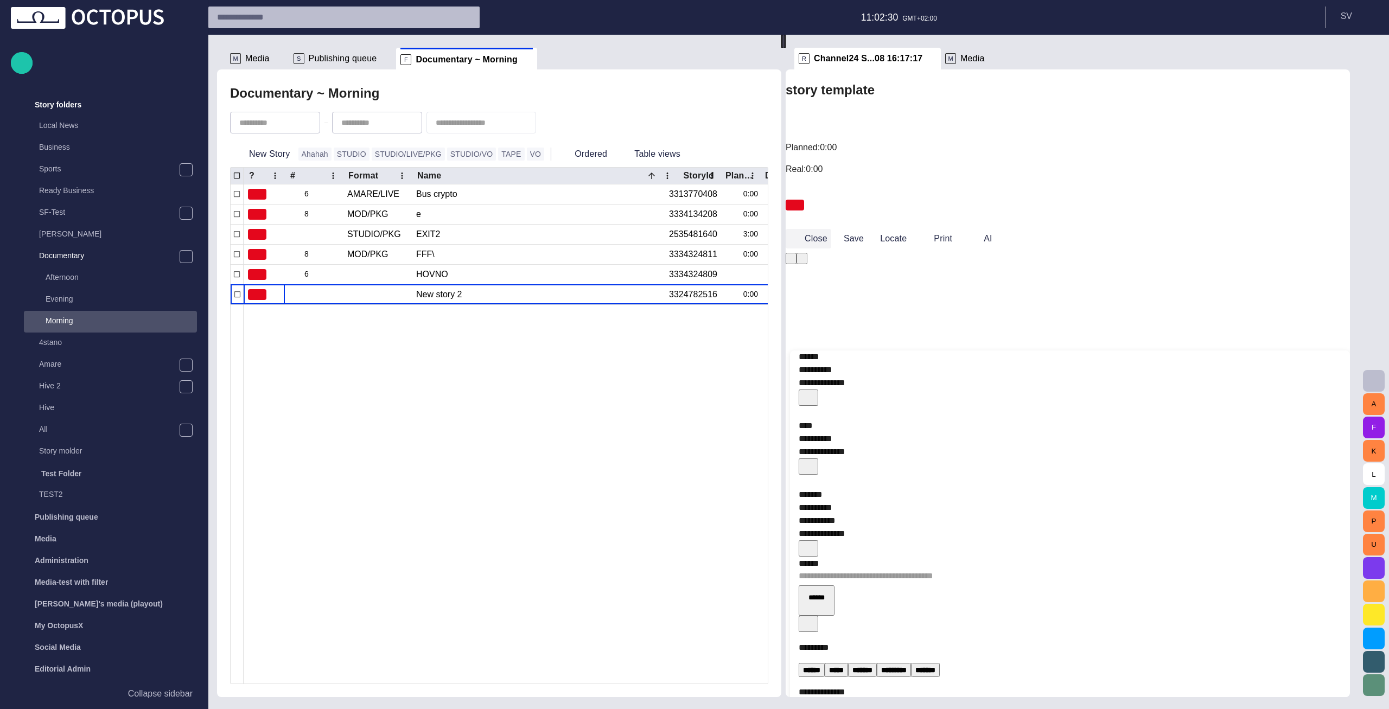
click at [830, 229] on button "Close" at bounding box center [809, 239] width 46 height 20
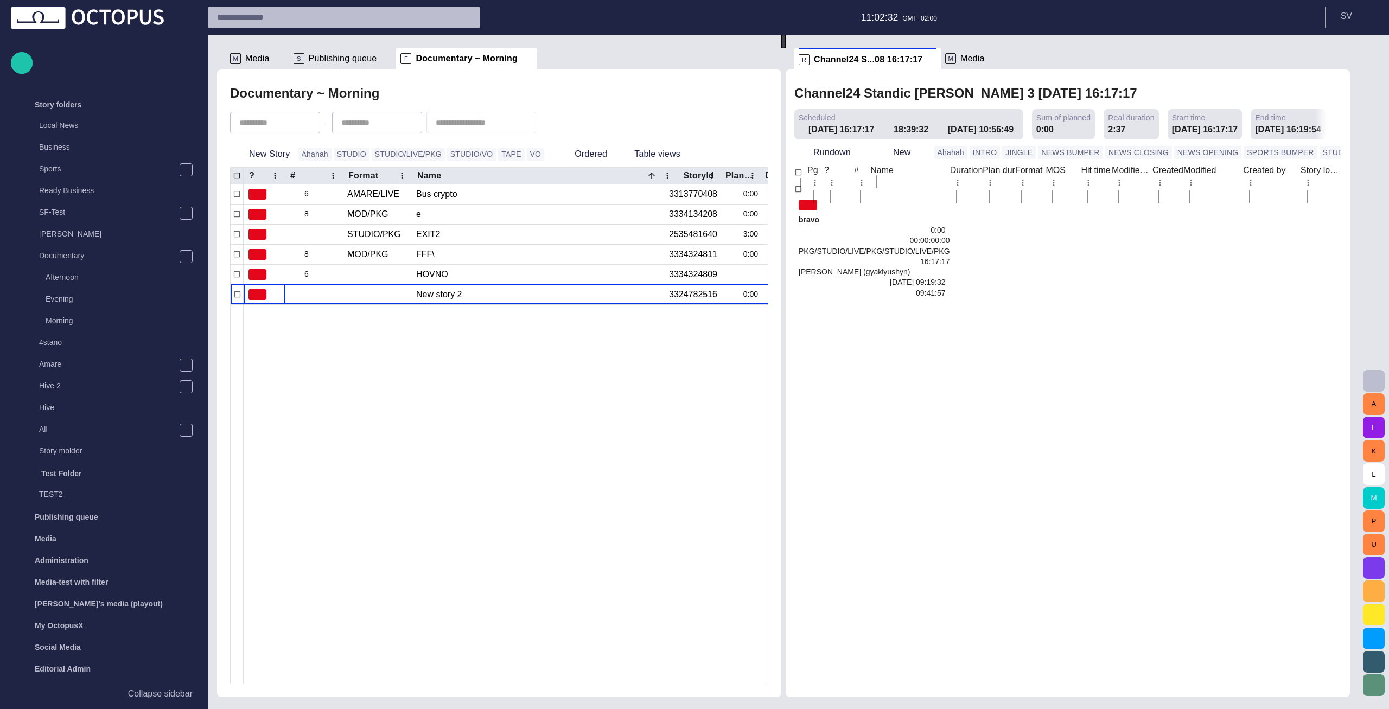
scroll to position [0, 0]
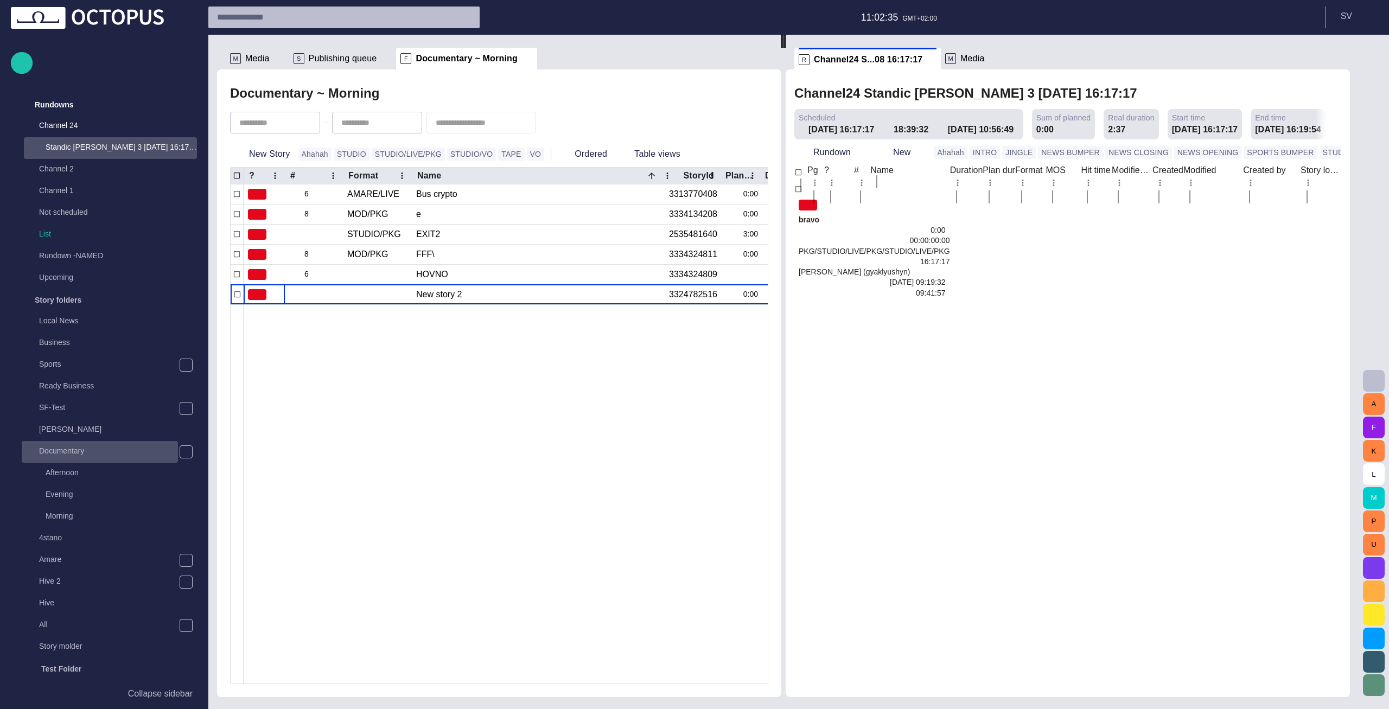
click at [75, 456] on p "Documentary" at bounding box center [108, 450] width 139 height 11
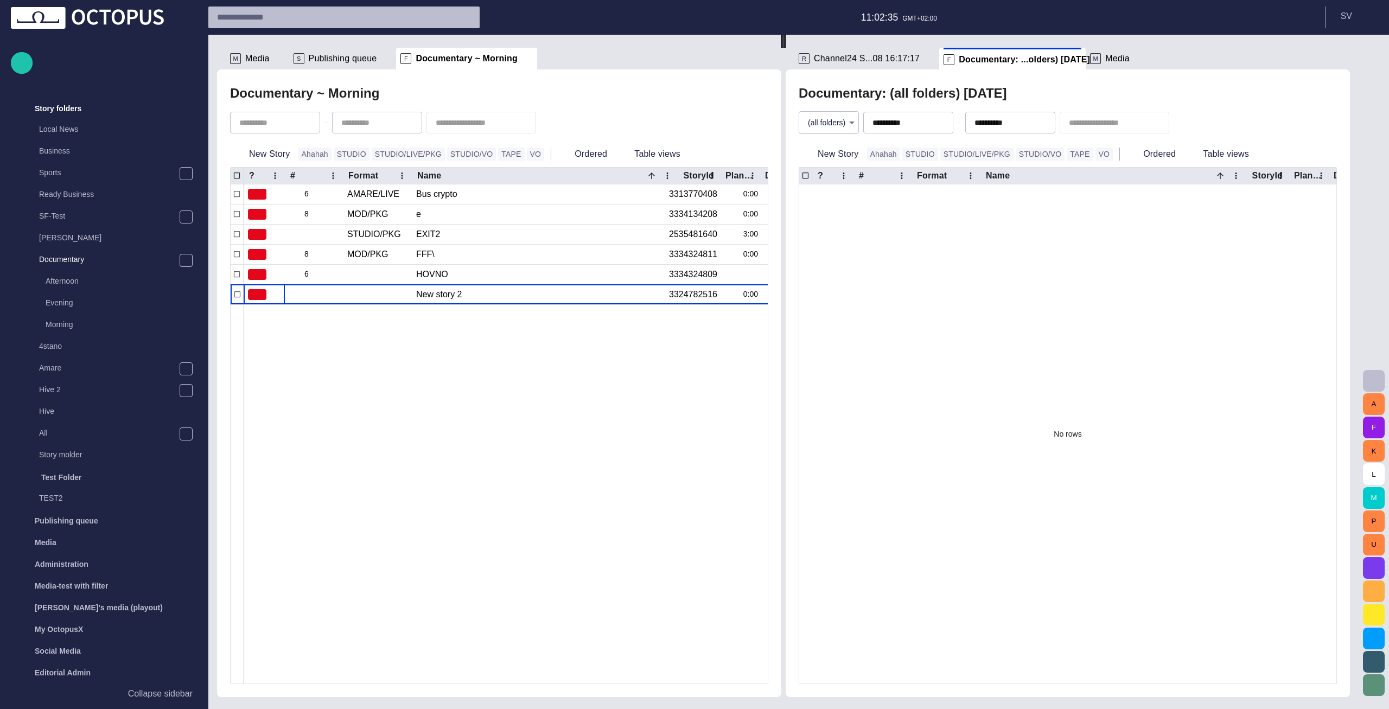
scroll to position [195, 0]
click at [894, 154] on button "Ahahah" at bounding box center [883, 154] width 33 height 13
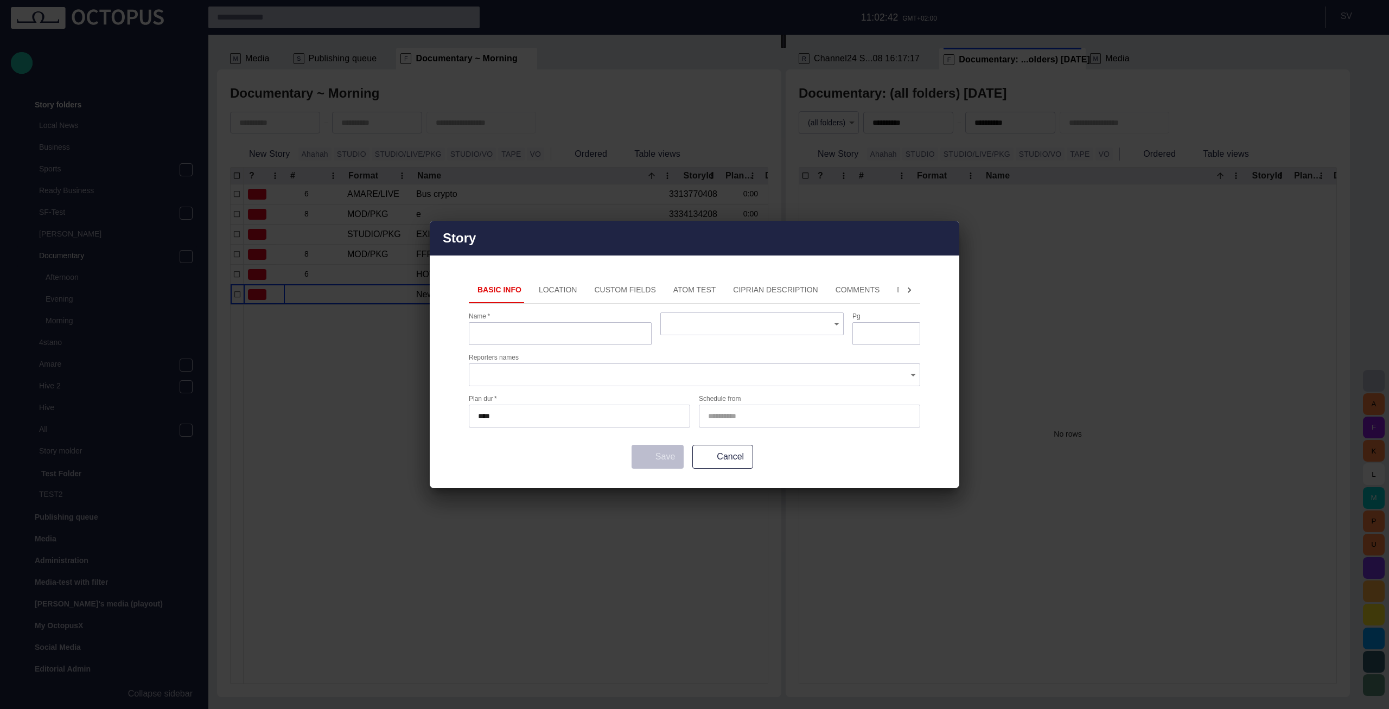
click at [539, 340] on div at bounding box center [560, 333] width 183 height 23
type input "*******"
click at [680, 452] on div "Save Cancel" at bounding box center [694, 457] width 451 height 24
click at [567, 332] on input "*******" at bounding box center [560, 333] width 164 height 11
click at [561, 285] on button "Location" at bounding box center [558, 290] width 56 height 26
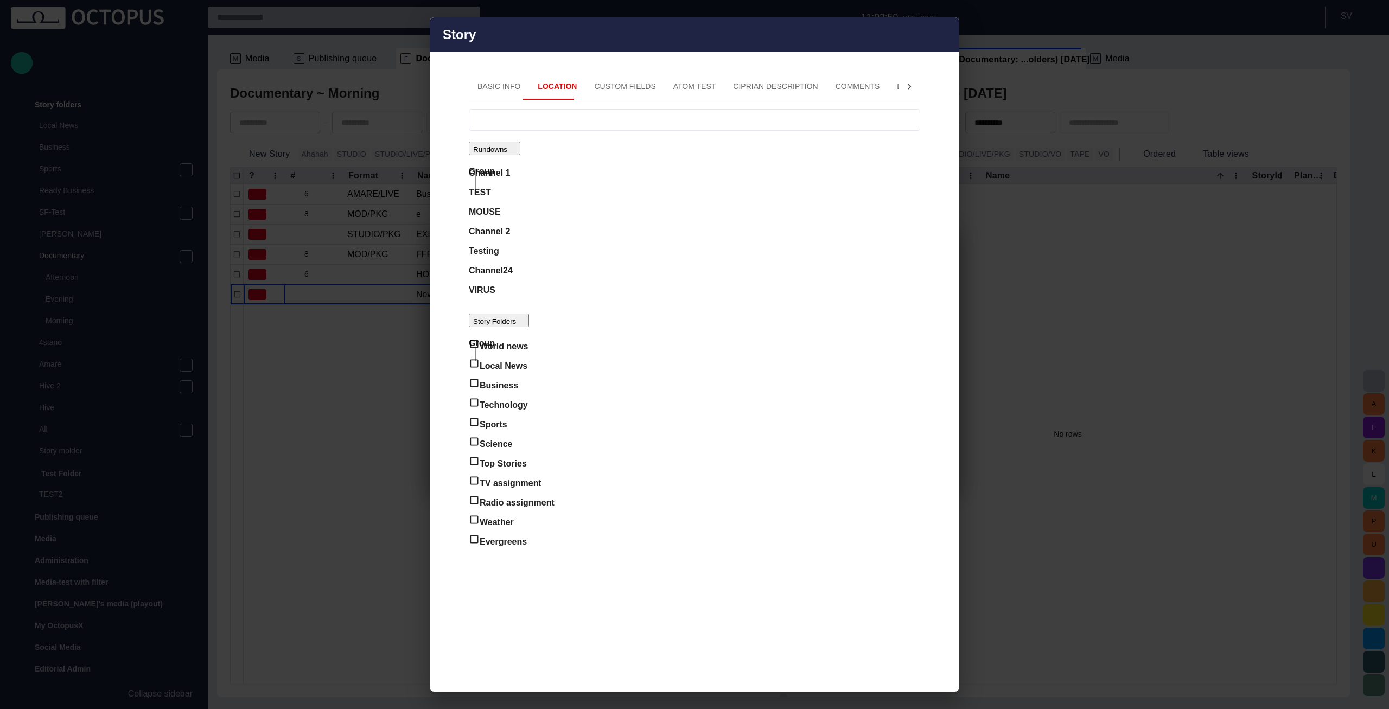
click at [655, 245] on div "Rundowns Group Channel 1 TEST MOUSE Channel 2 Testing Channel24 VIRUS Story Fol…" at bounding box center [694, 458] width 451 height 698
click at [513, 225] on div "Business" at bounding box center [491, 212] width 44 height 26
click at [555, 405] on div "Business" at bounding box center [512, 392] width 86 height 28
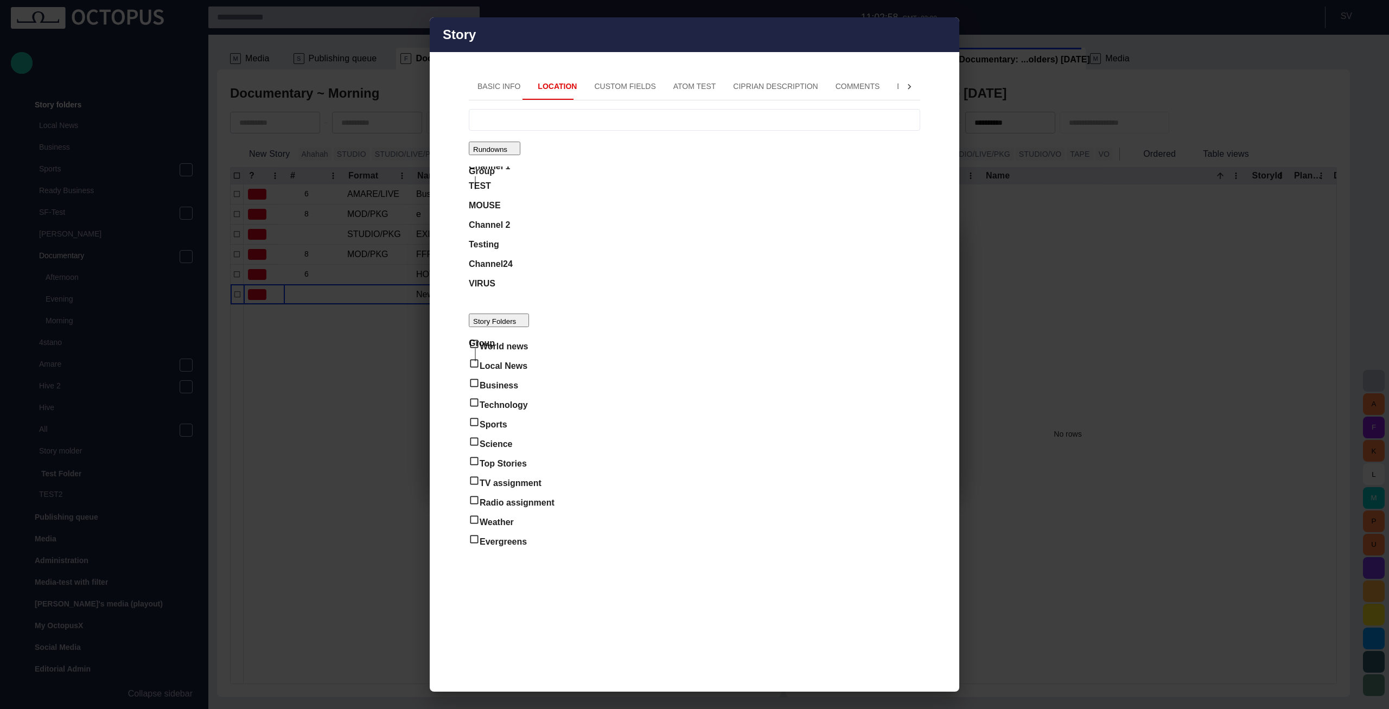
click at [555, 405] on div "Business" at bounding box center [512, 392] width 86 height 28
click at [477, 402] on span at bounding box center [473, 397] width 9 height 9
type input "**********"
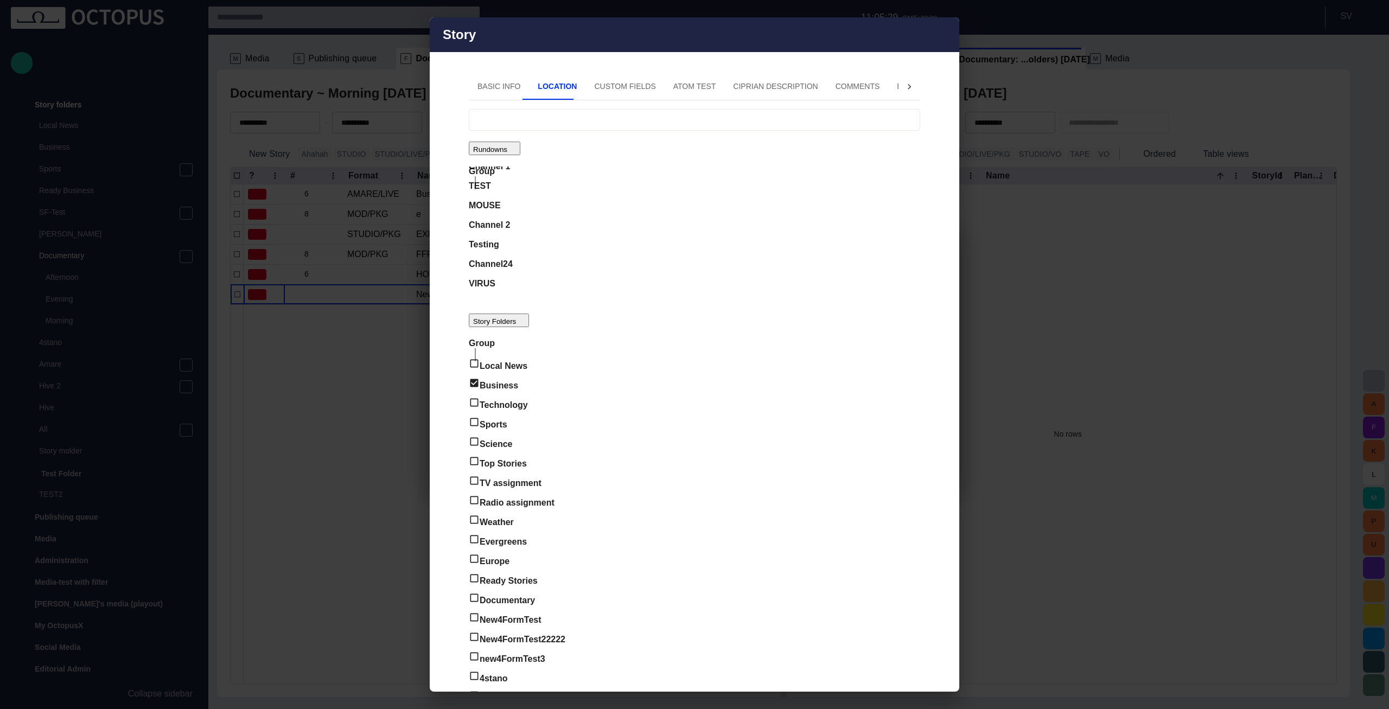
scroll to position [59, 0]
click at [477, 260] on span at bounding box center [473, 256] width 9 height 9
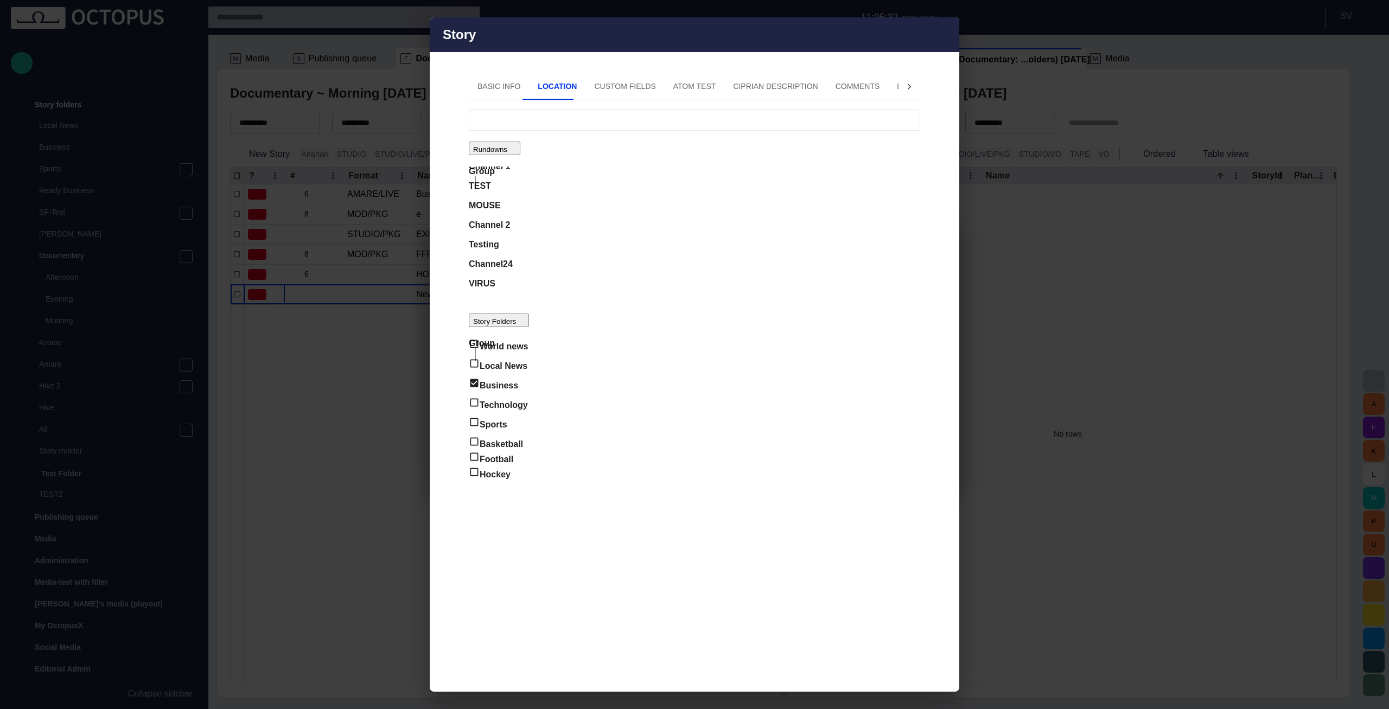
scroll to position [0, 0]
click at [477, 402] on span at bounding box center [473, 397] width 9 height 9
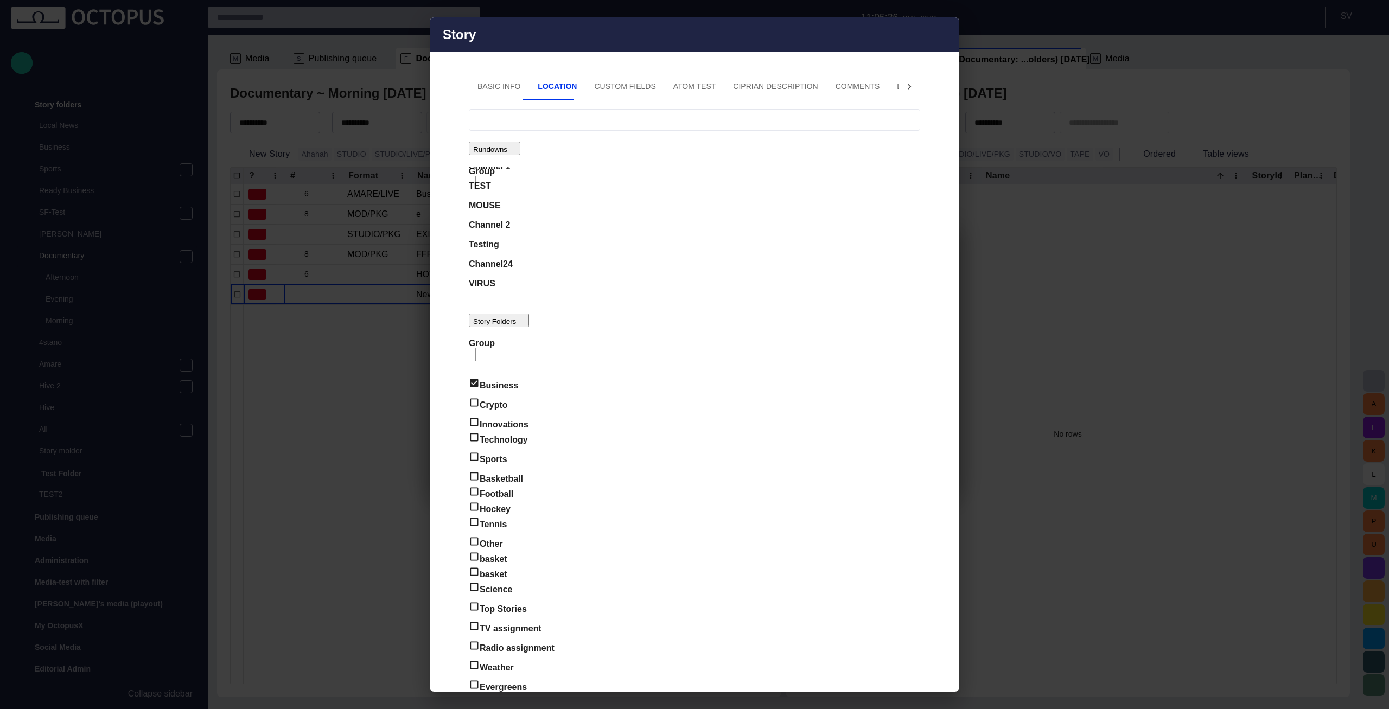
click at [477, 412] on span at bounding box center [473, 416] width 9 height 9
click at [477, 562] on span at bounding box center [473, 566] width 9 height 9
click at [477, 582] on span at bounding box center [473, 586] width 9 height 9
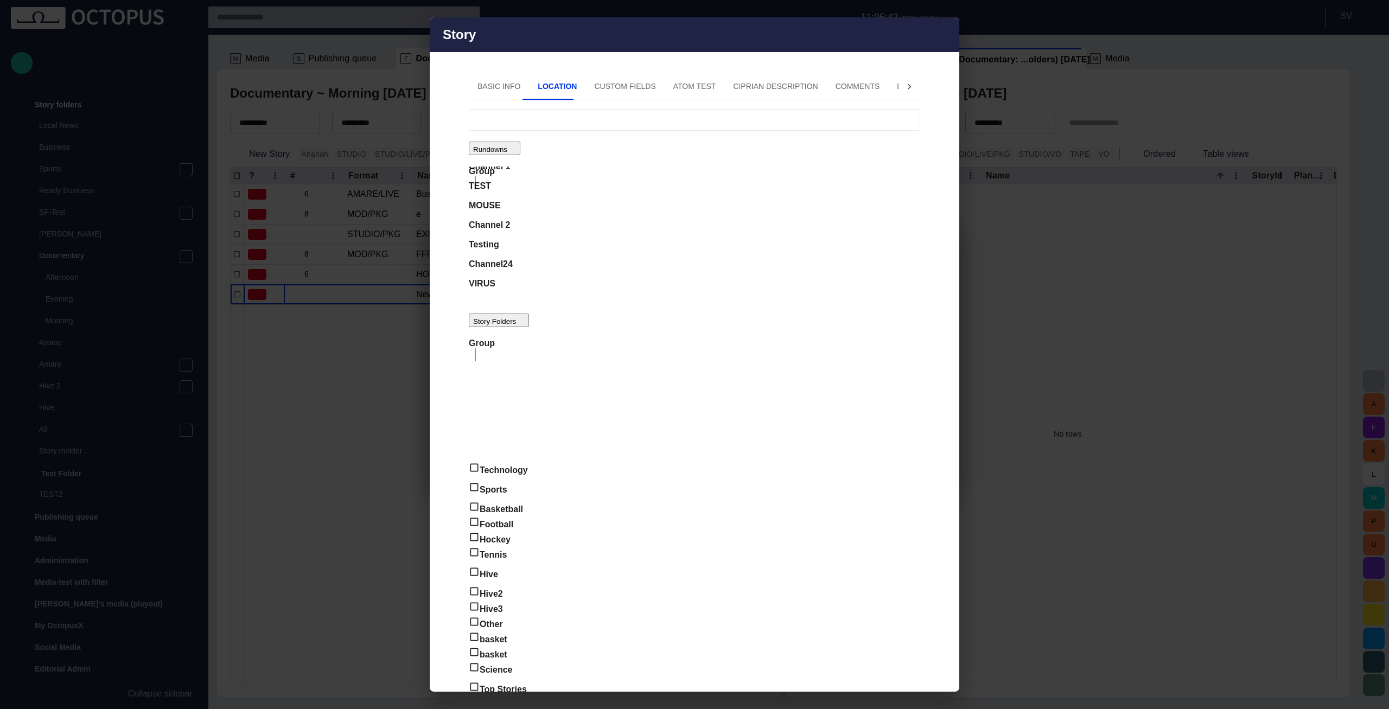
click at [513, 232] on div "Documentary" at bounding box center [491, 219] width 44 height 26
click at [487, 100] on button "Basic Info" at bounding box center [499, 87] width 60 height 26
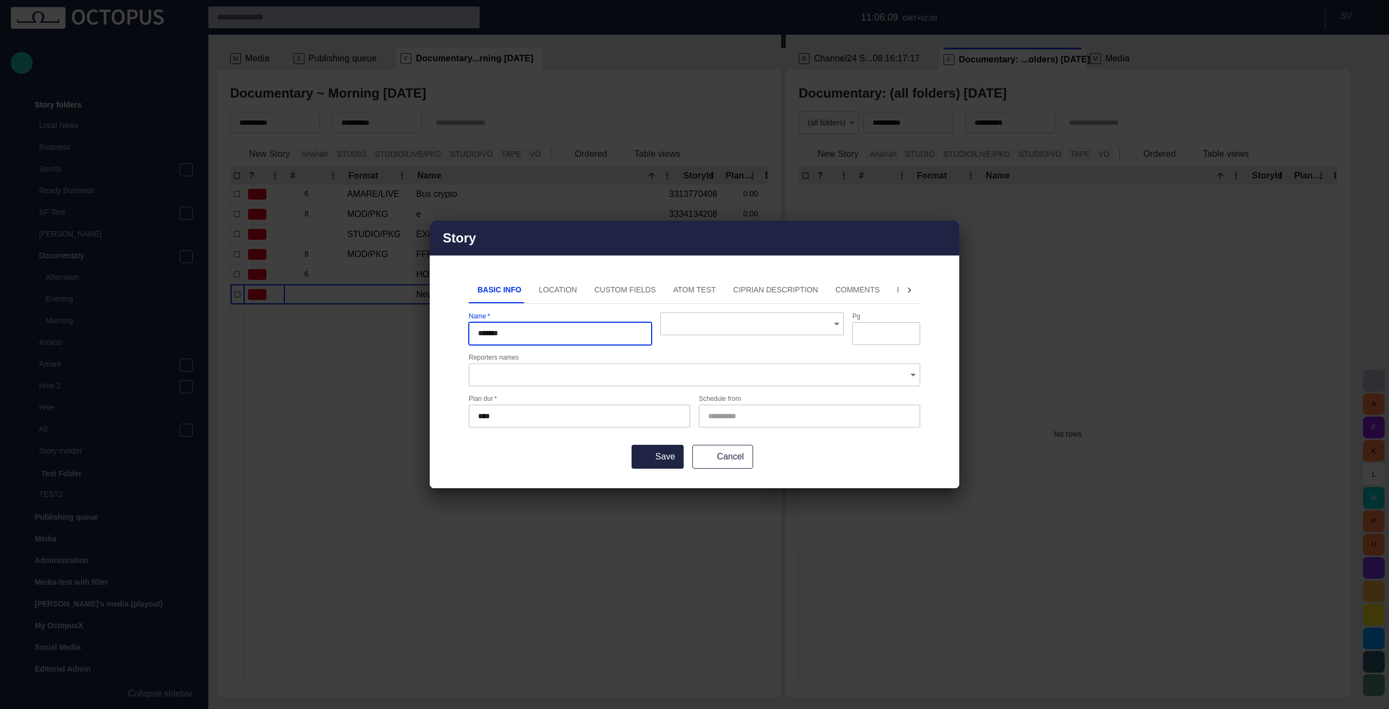
click at [546, 337] on input "*******" at bounding box center [560, 333] width 164 height 11
type input "*********"
click at [665, 448] on button "Save" at bounding box center [658, 457] width 52 height 24
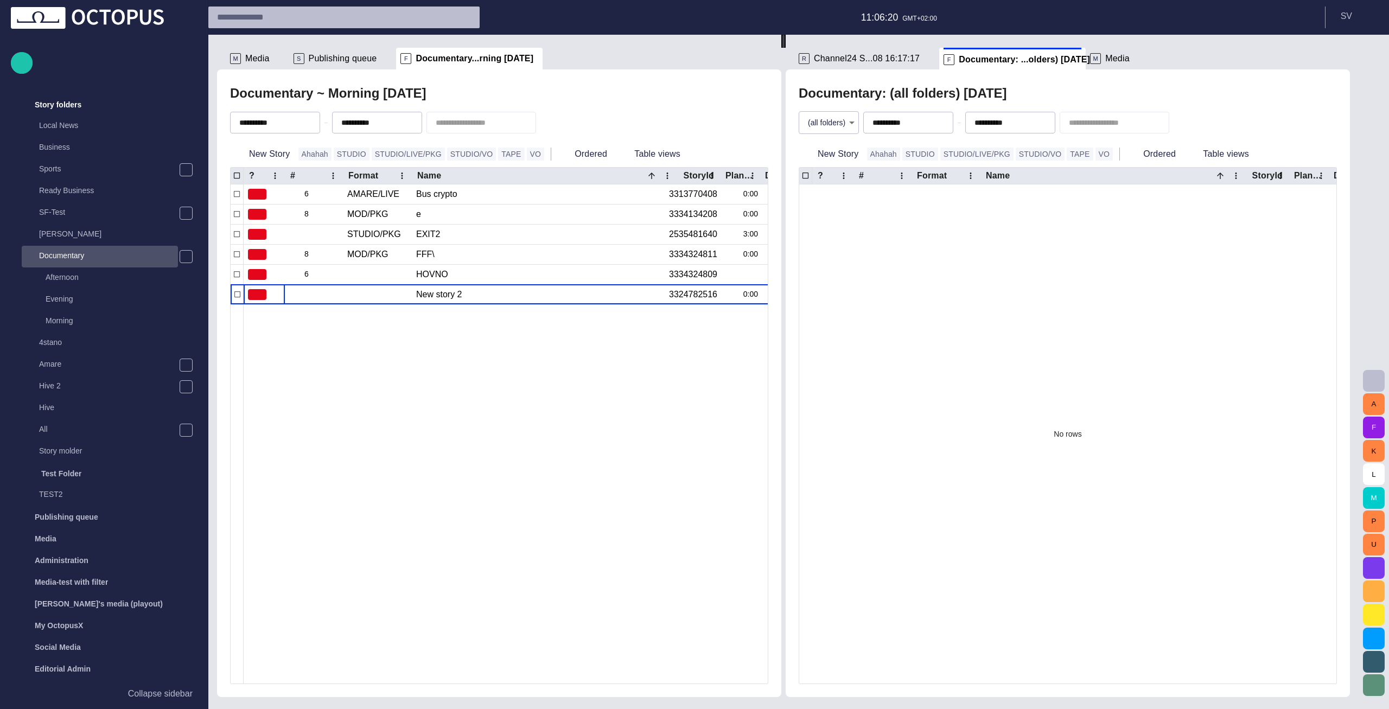
click at [70, 258] on p "Documentary" at bounding box center [108, 255] width 139 height 11
click at [926, 120] on button "button" at bounding box center [919, 122] width 13 height 13
click at [1026, 126] on span "button" at bounding box center [1021, 122] width 9 height 9
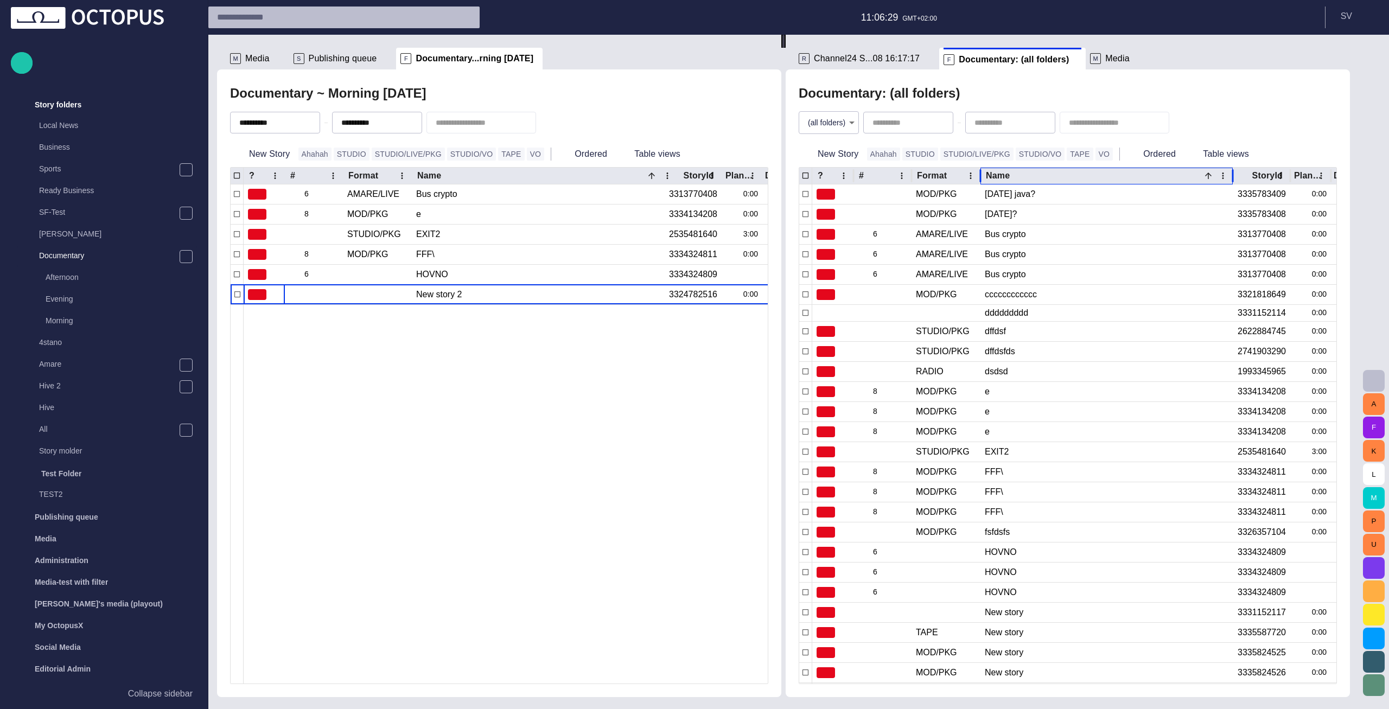
click at [1035, 173] on div "Name" at bounding box center [1013, 175] width 54 height 11
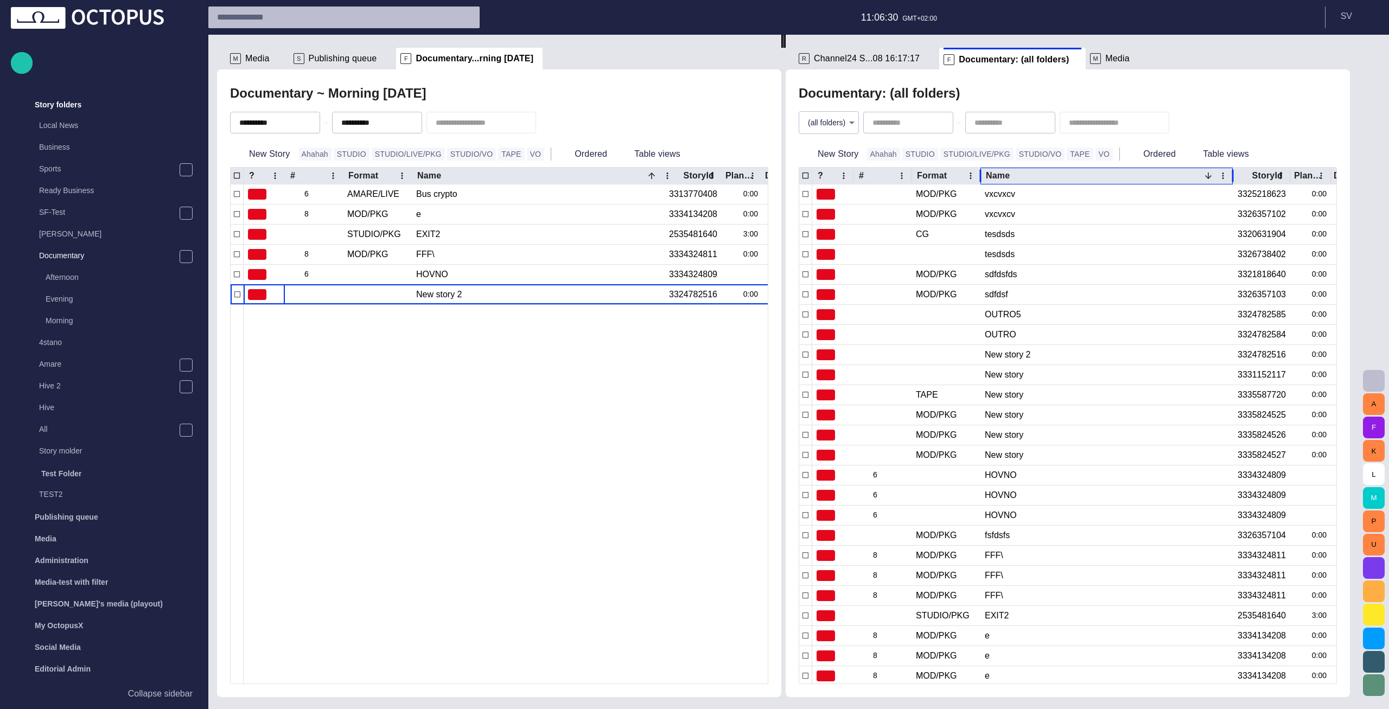
click at [1035, 173] on div "Name" at bounding box center [1013, 175] width 54 height 11
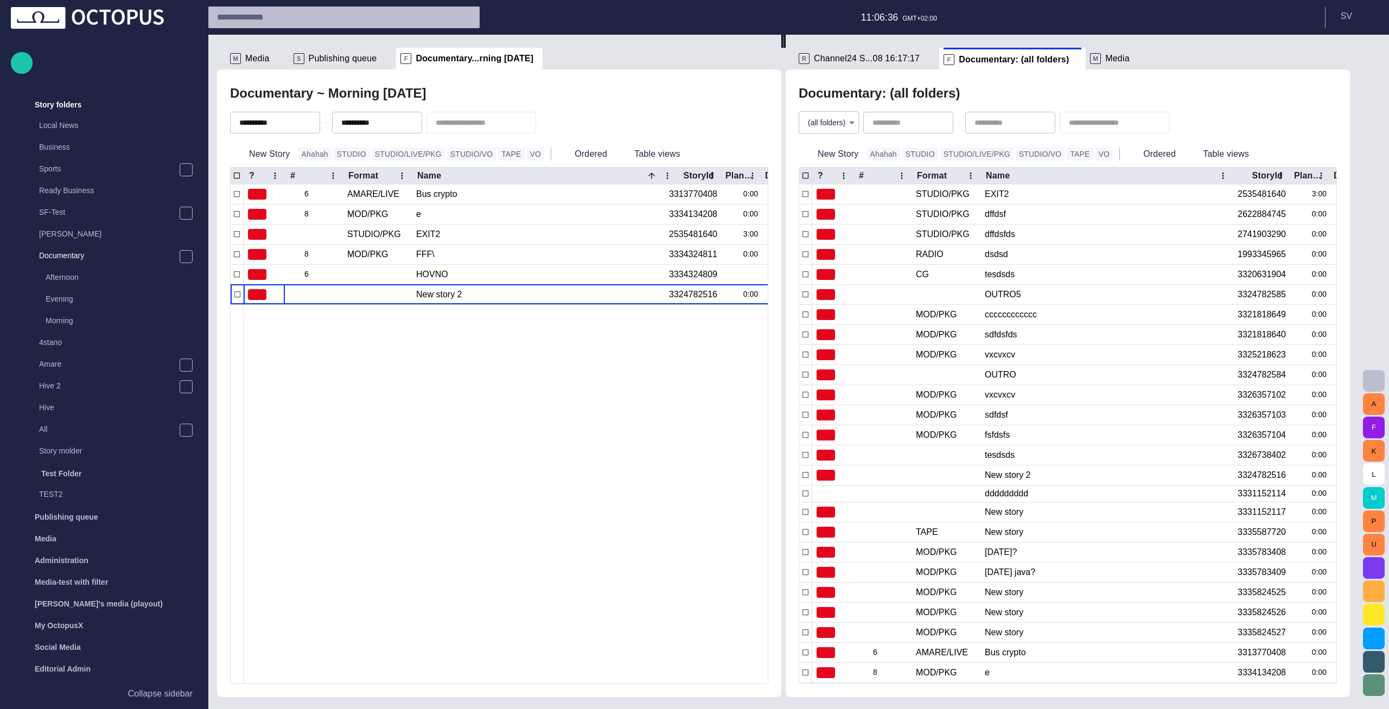
click at [1096, 124] on input "text" at bounding box center [1107, 122] width 76 height 11
type input "*********"
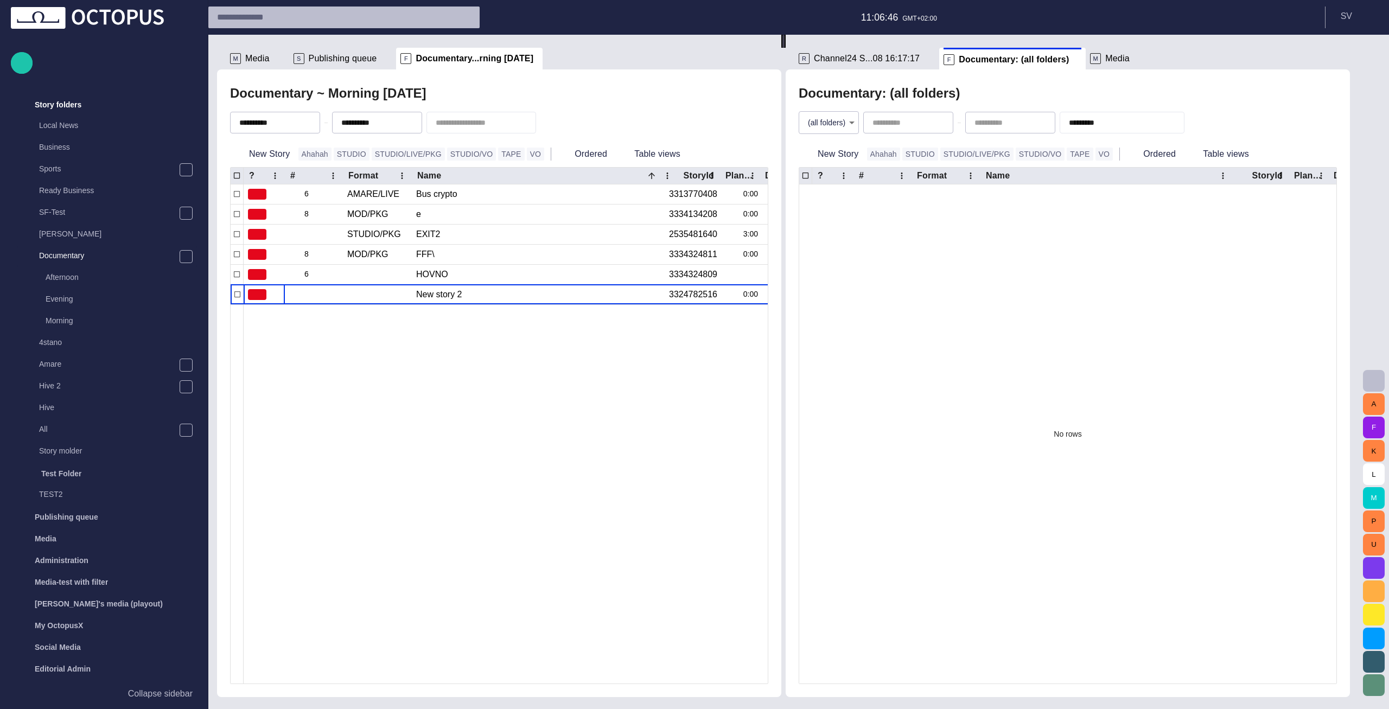
click at [1049, 238] on div "No rows" at bounding box center [1067, 433] width 537 height 499
type input "**********"
click at [527, 154] on button "VO" at bounding box center [536, 154] width 18 height 13
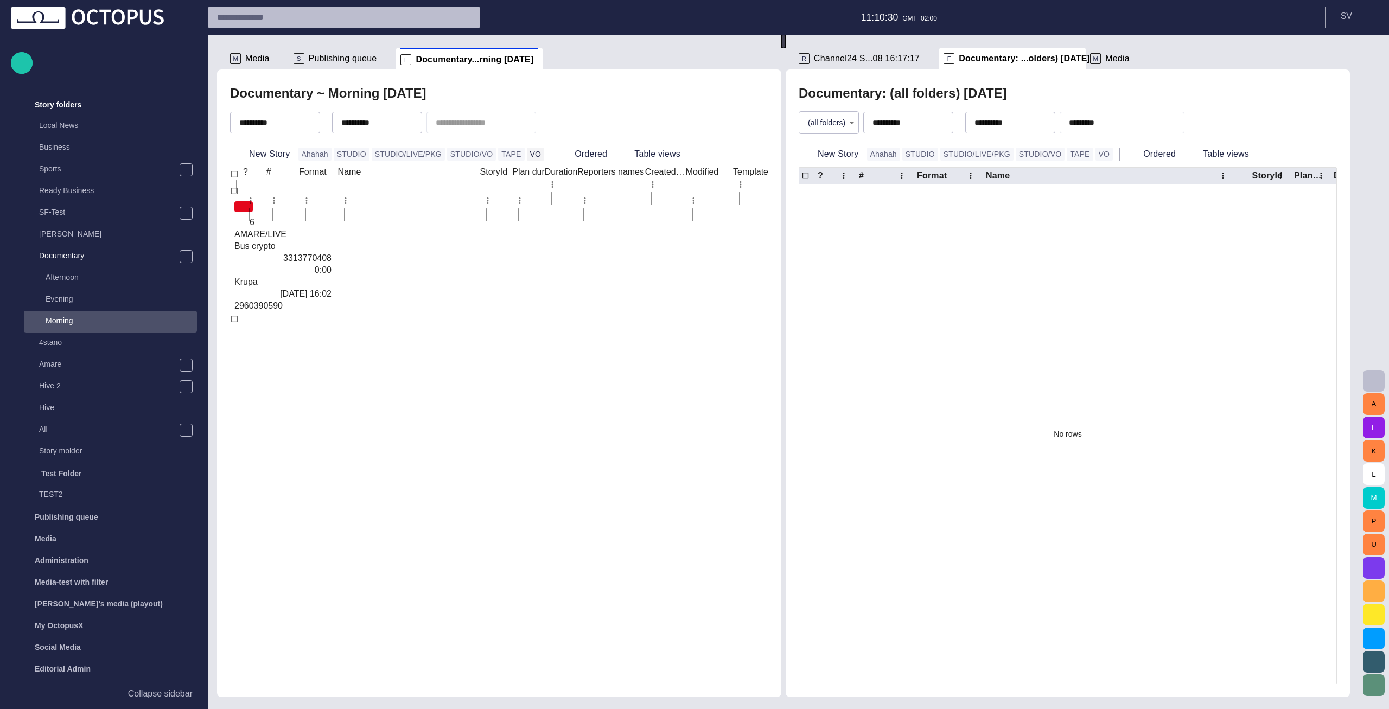
scroll to position [257, 0]
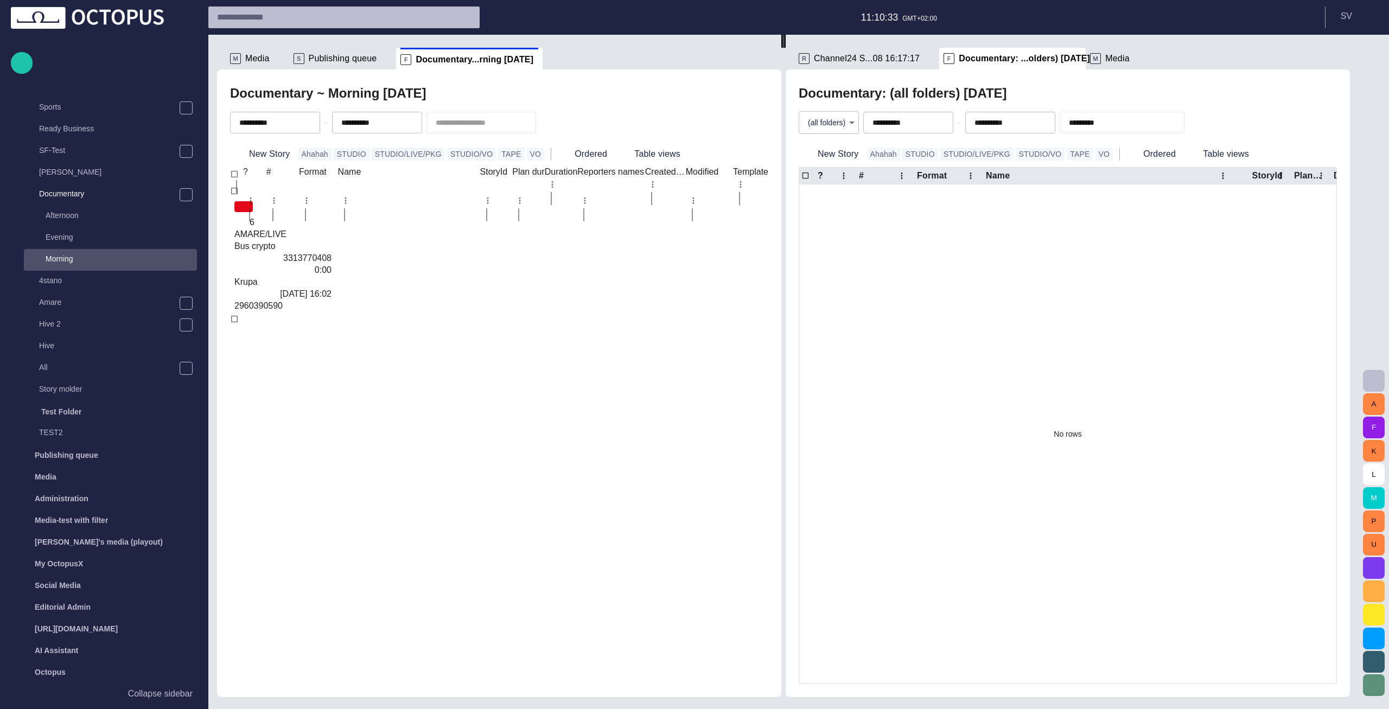
click at [488, 324] on div at bounding box center [665, 324] width 845 height 0
click at [957, 158] on button "STUDIO/LIVE/PKG" at bounding box center [976, 154] width 73 height 13
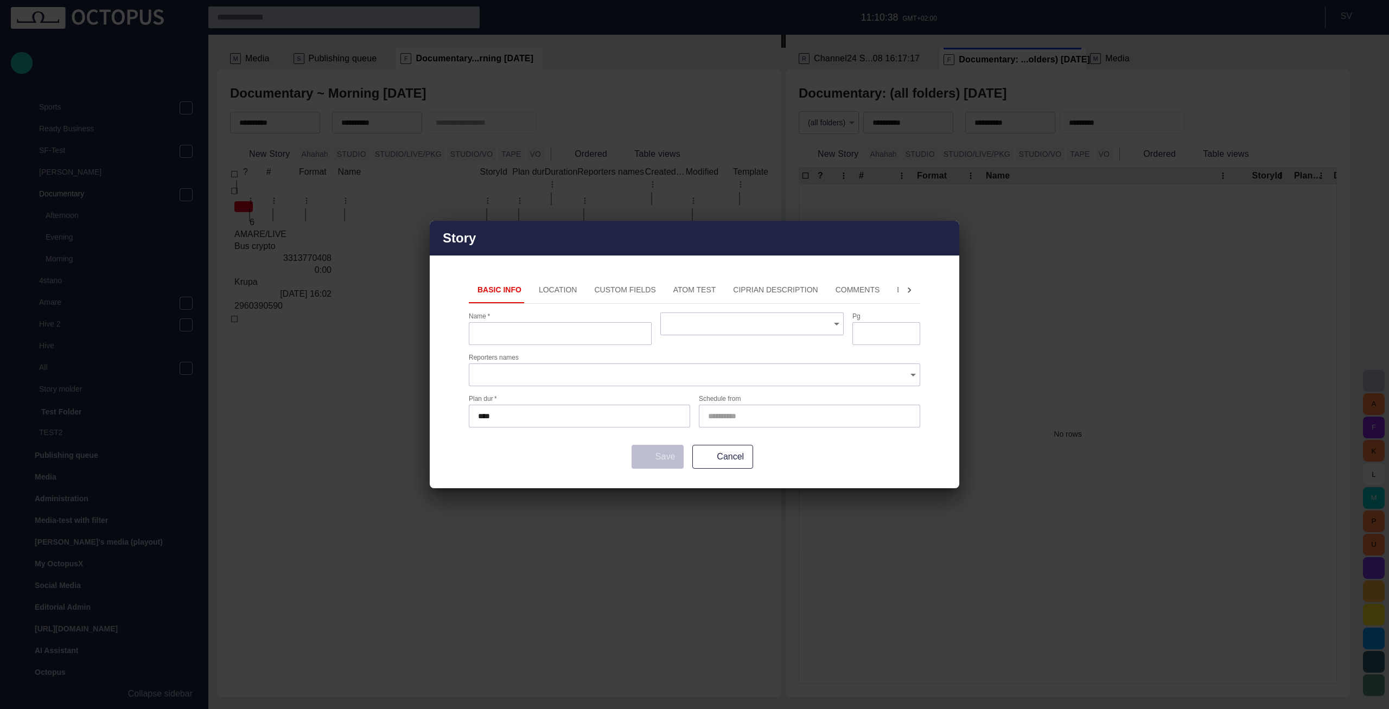
click at [556, 291] on button "Location" at bounding box center [558, 290] width 56 height 26
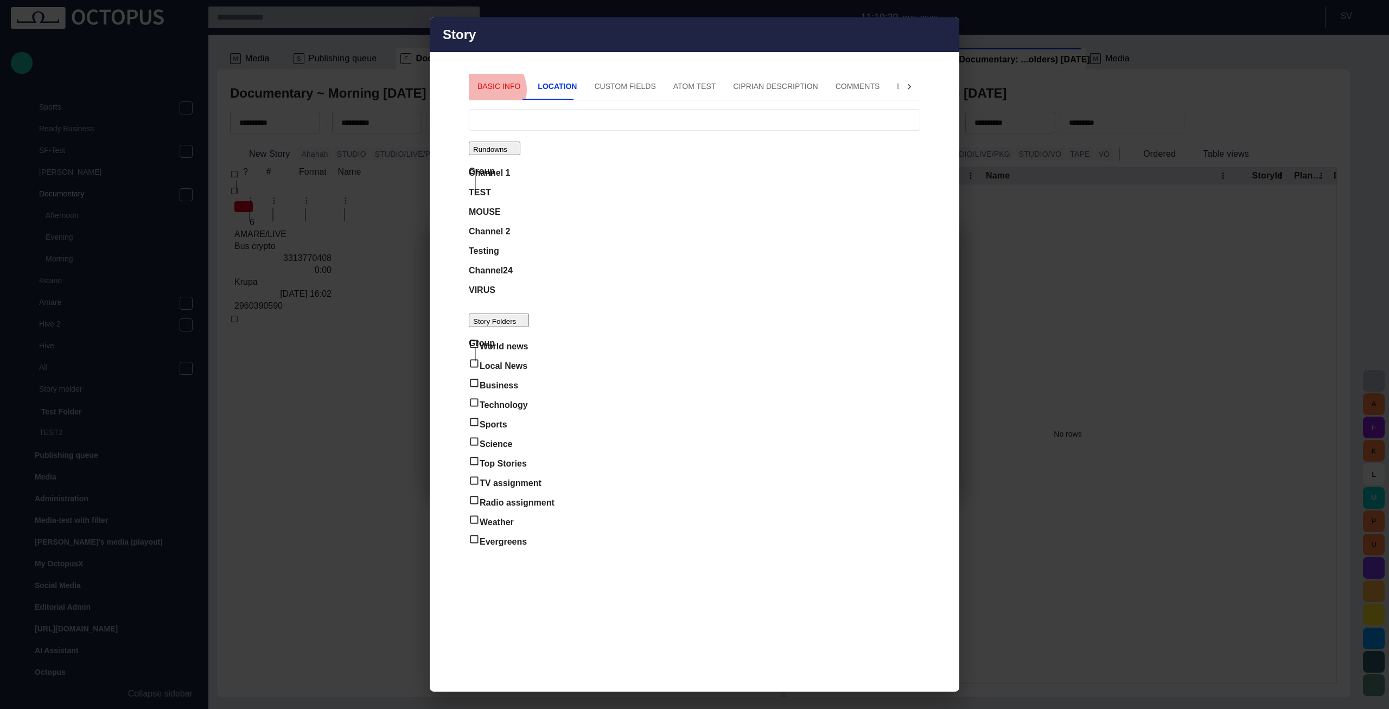
click at [488, 100] on button "Basic Info" at bounding box center [499, 87] width 60 height 26
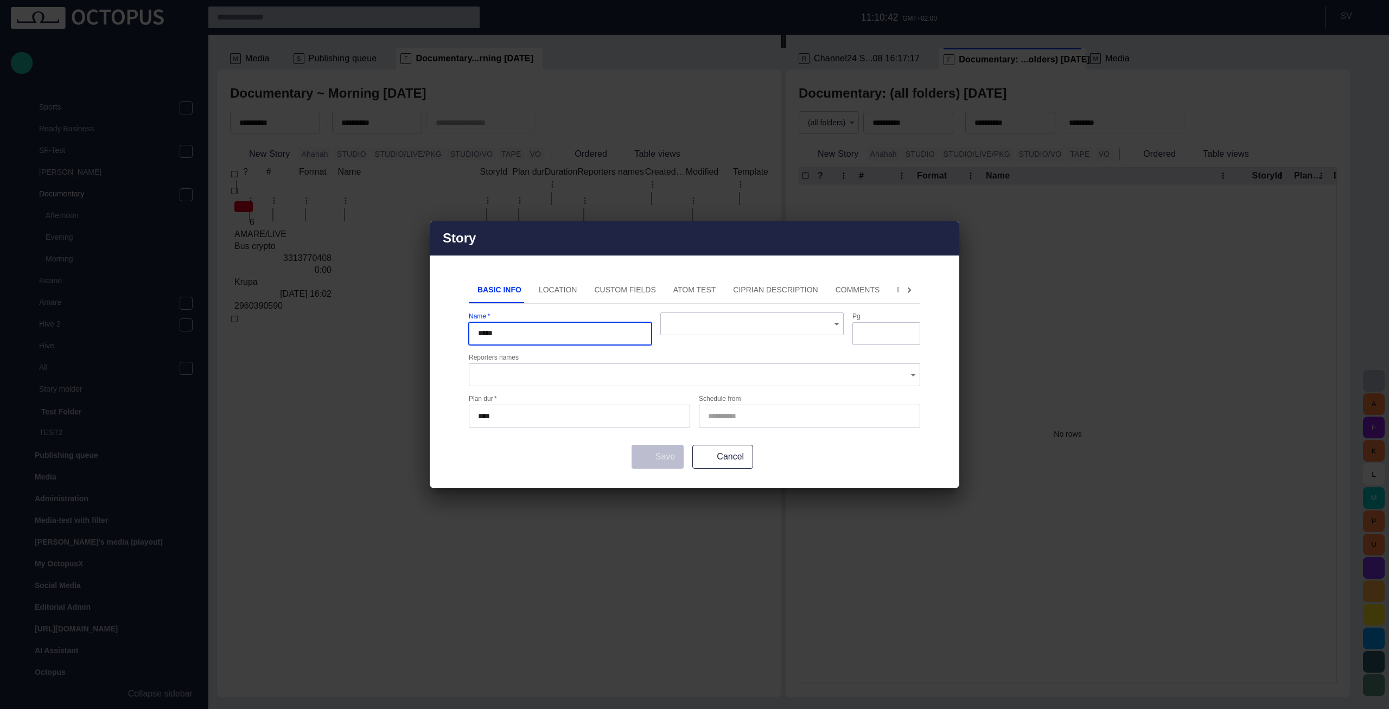
type input "*****"
click at [671, 474] on div "Basic Info Location Custom Fields ATOM Test Ciprian description Comments Descri…" at bounding box center [695, 382] width 530 height 211
click at [661, 451] on div "Save Cancel" at bounding box center [694, 457] width 451 height 24
click at [661, 450] on div "Save Cancel" at bounding box center [694, 457] width 451 height 24
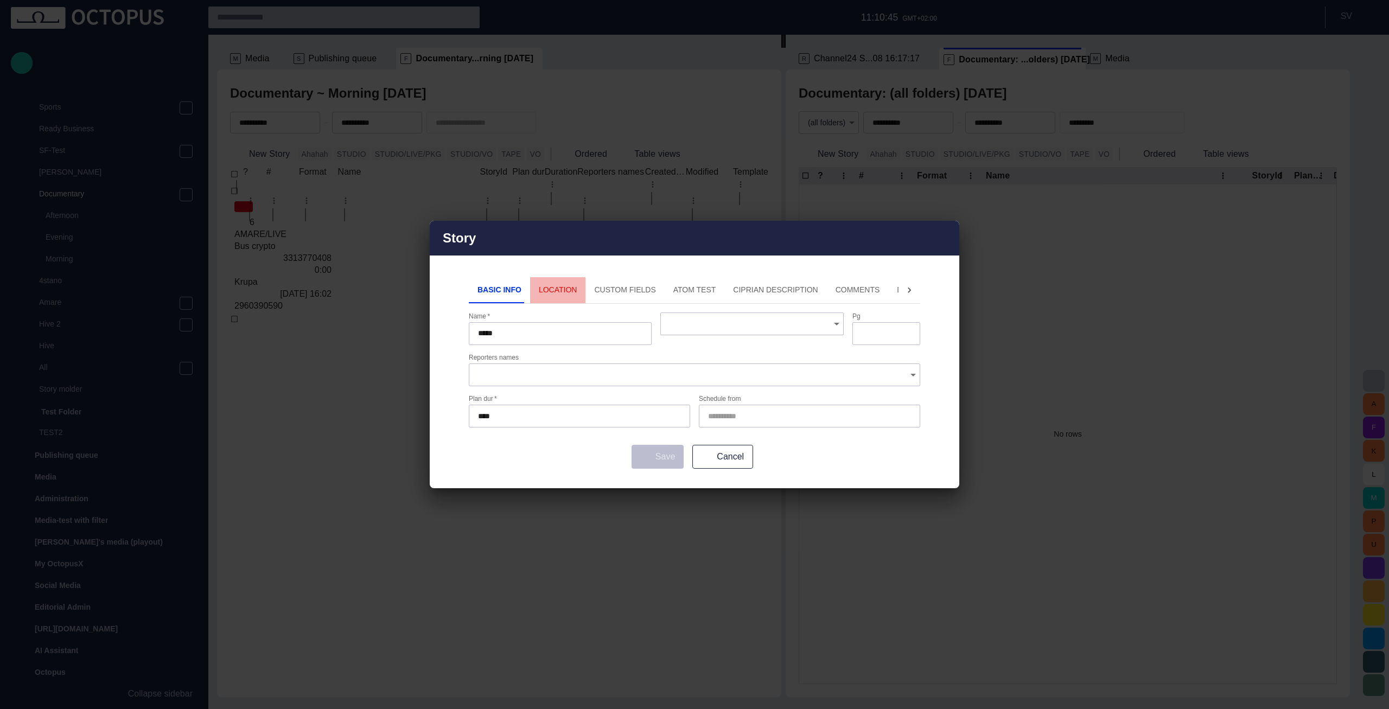
click at [561, 291] on button "Location" at bounding box center [558, 290] width 56 height 26
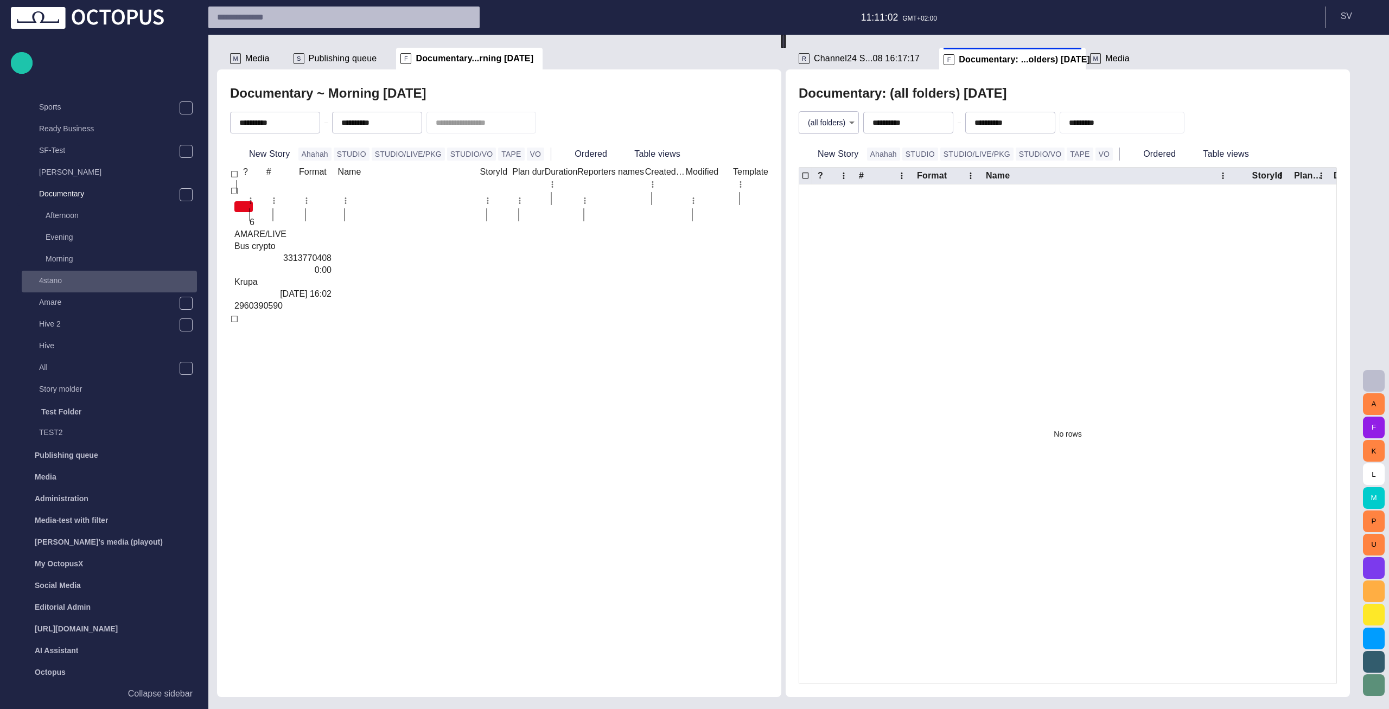
click at [111, 284] on p "4stano" at bounding box center [118, 280] width 158 height 11
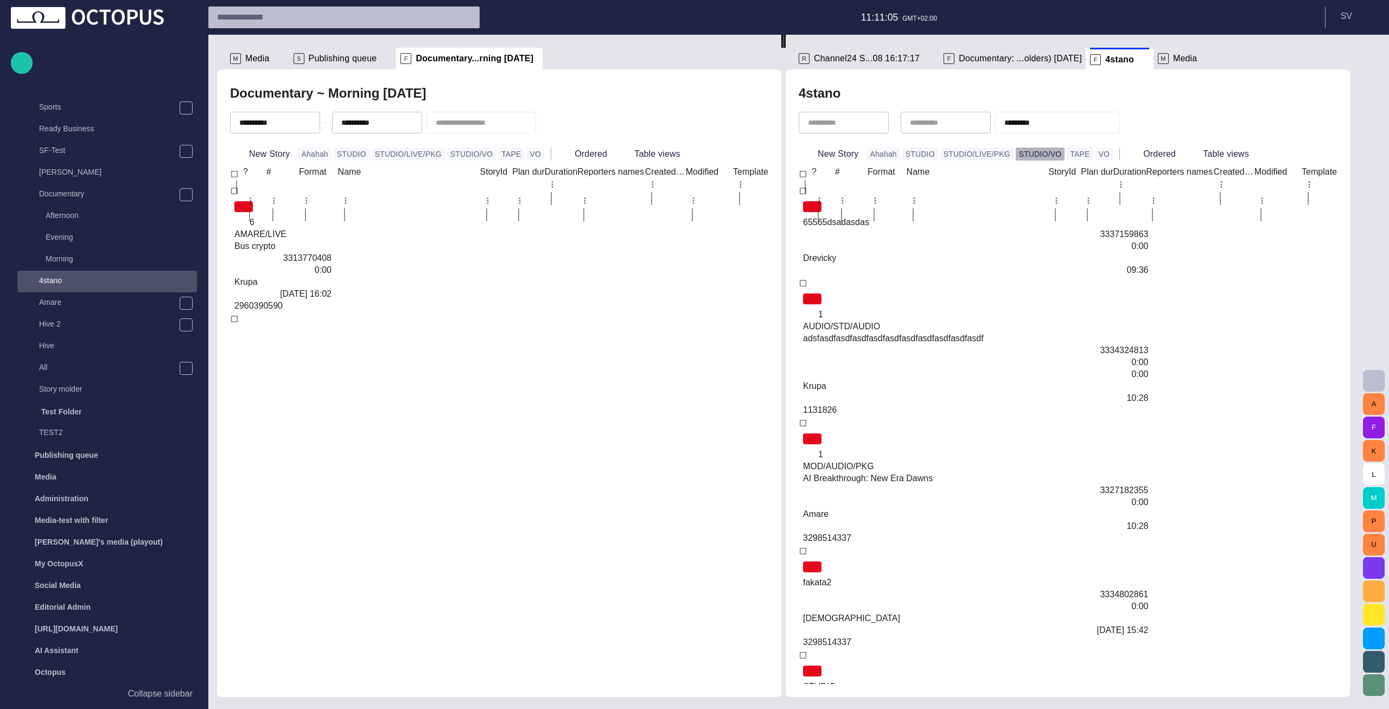
click at [1038, 152] on button "STUDIO/VO" at bounding box center [1040, 154] width 49 height 13
type input "**********"
click at [122, 406] on div "Test Folder" at bounding box center [99, 411] width 151 height 17
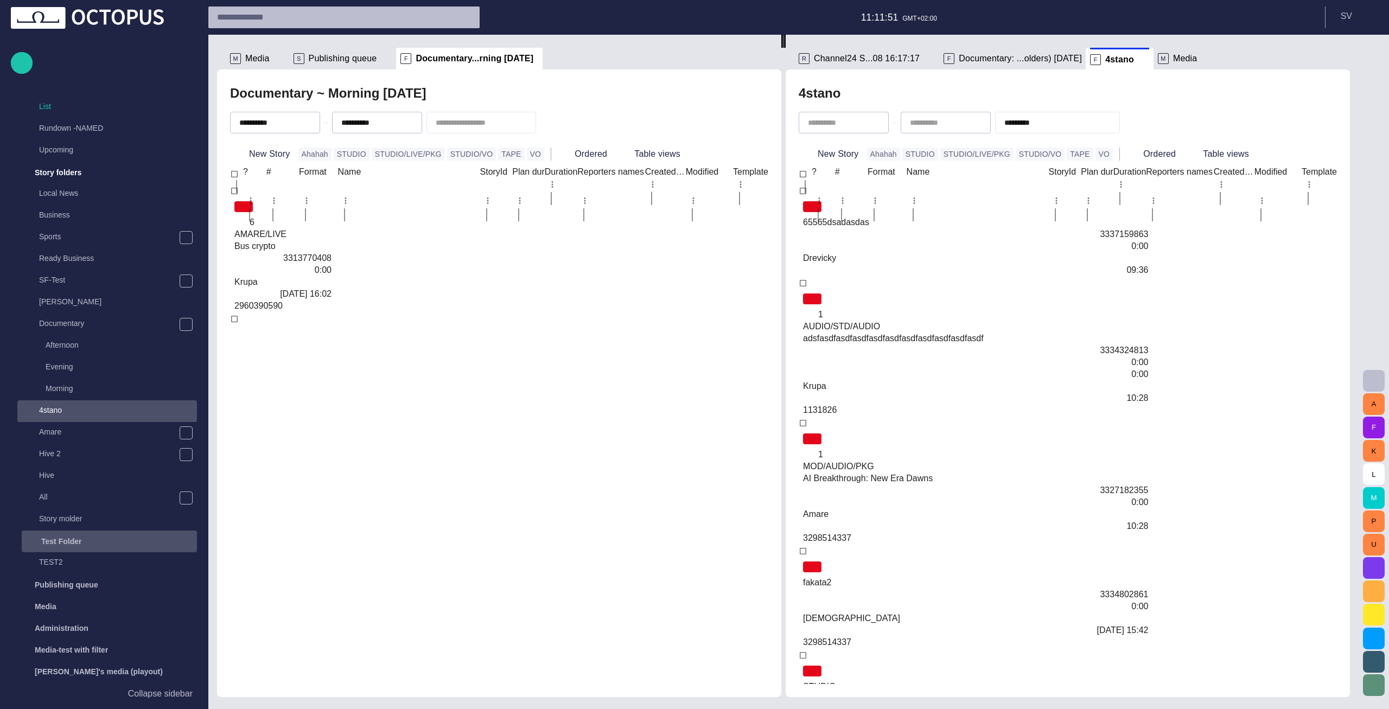
scroll to position [127, 0]
click at [333, 708] on span "button" at bounding box center [328, 712] width 9 height 9
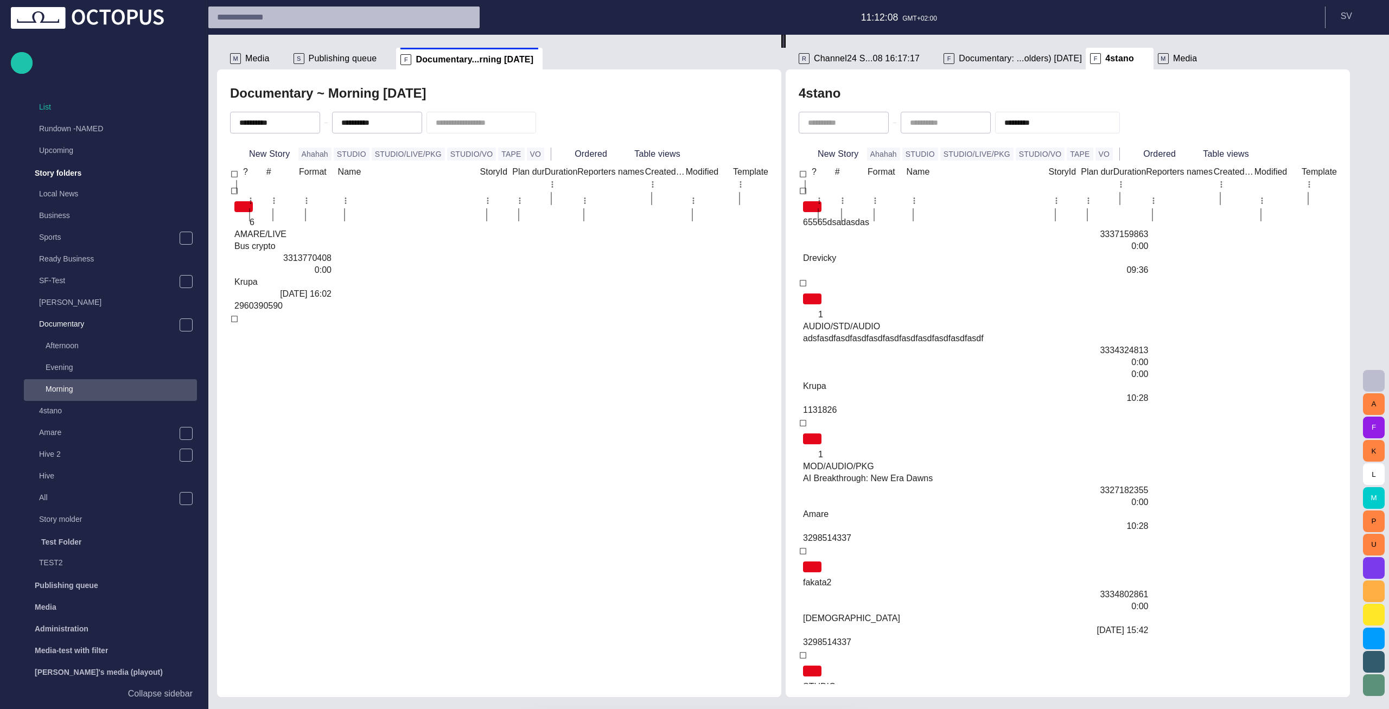
scroll to position [257, 0]
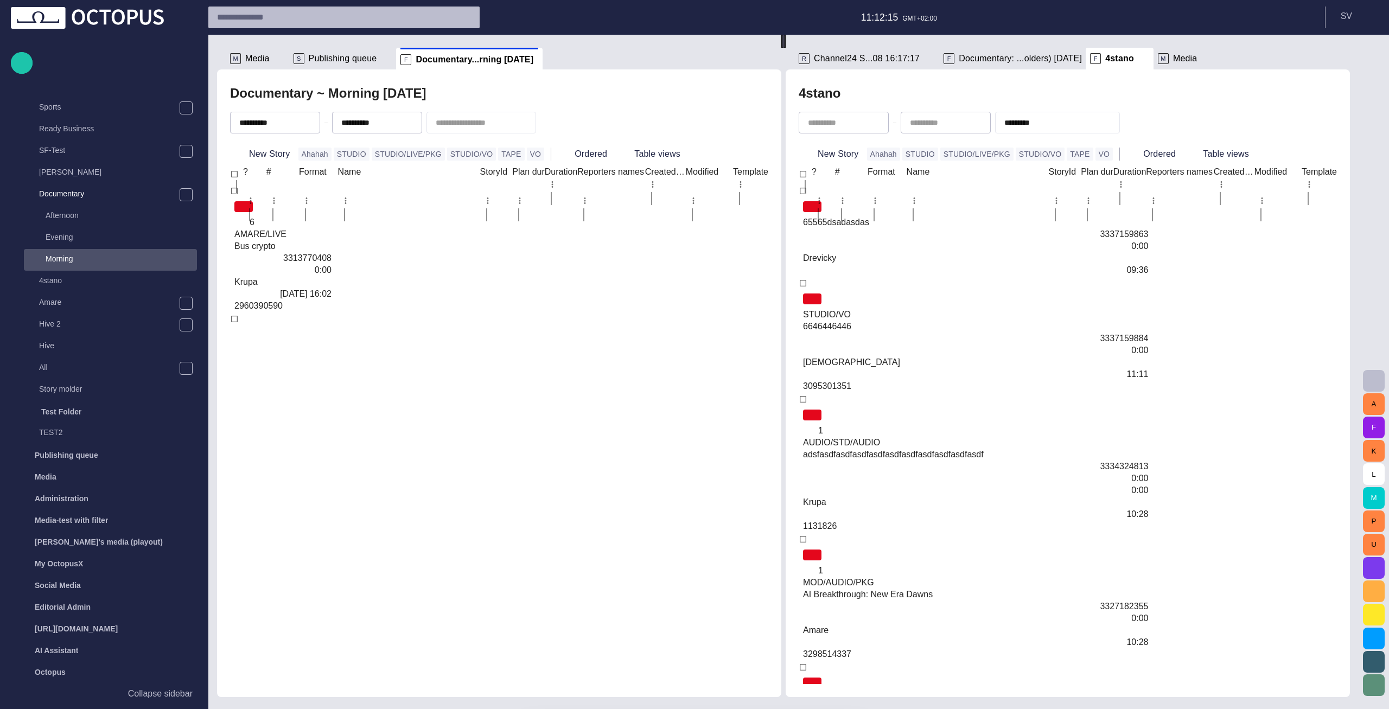
click at [530, 59] on li "F Documentary...rning today" at bounding box center [469, 59] width 147 height 22
click at [538, 58] on span at bounding box center [543, 59] width 11 height 11
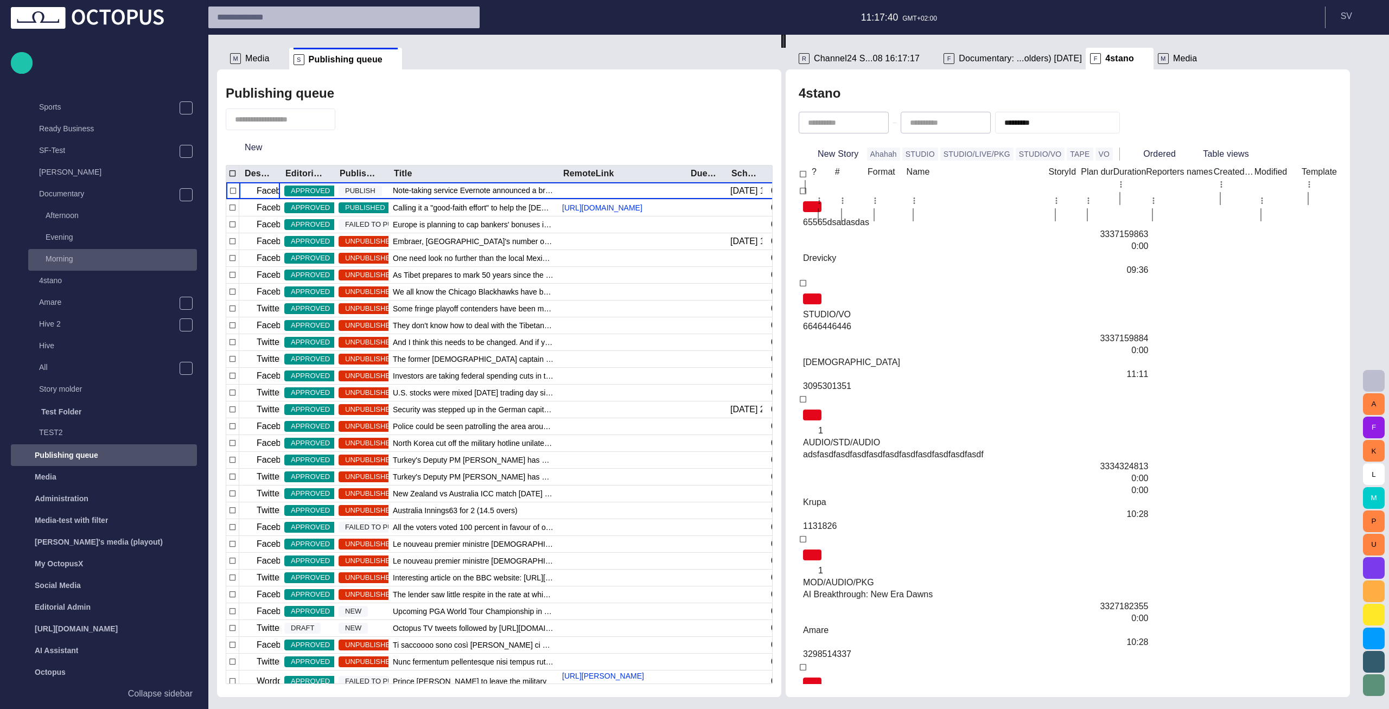
click at [101, 269] on div "Morning" at bounding box center [112, 260] width 169 height 22
click at [89, 255] on p "Morning" at bounding box center [121, 258] width 151 height 11
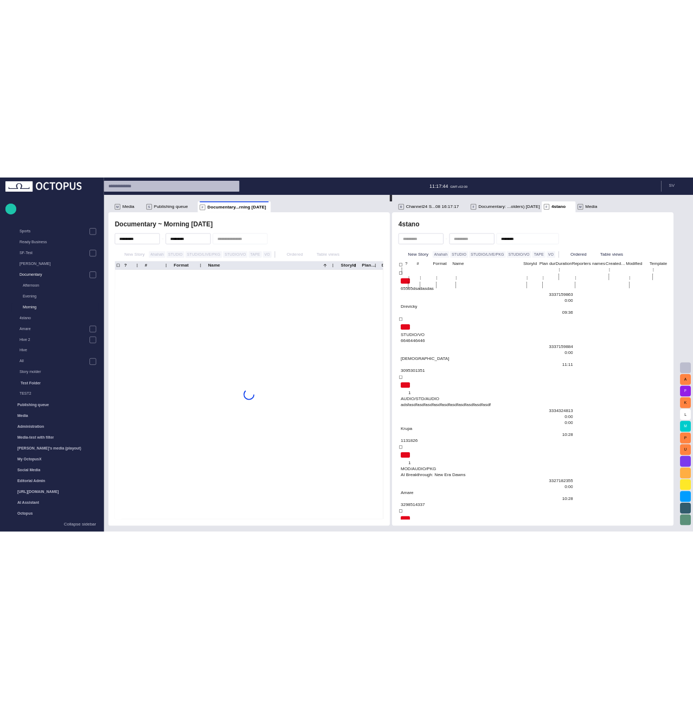
scroll to position [195, 0]
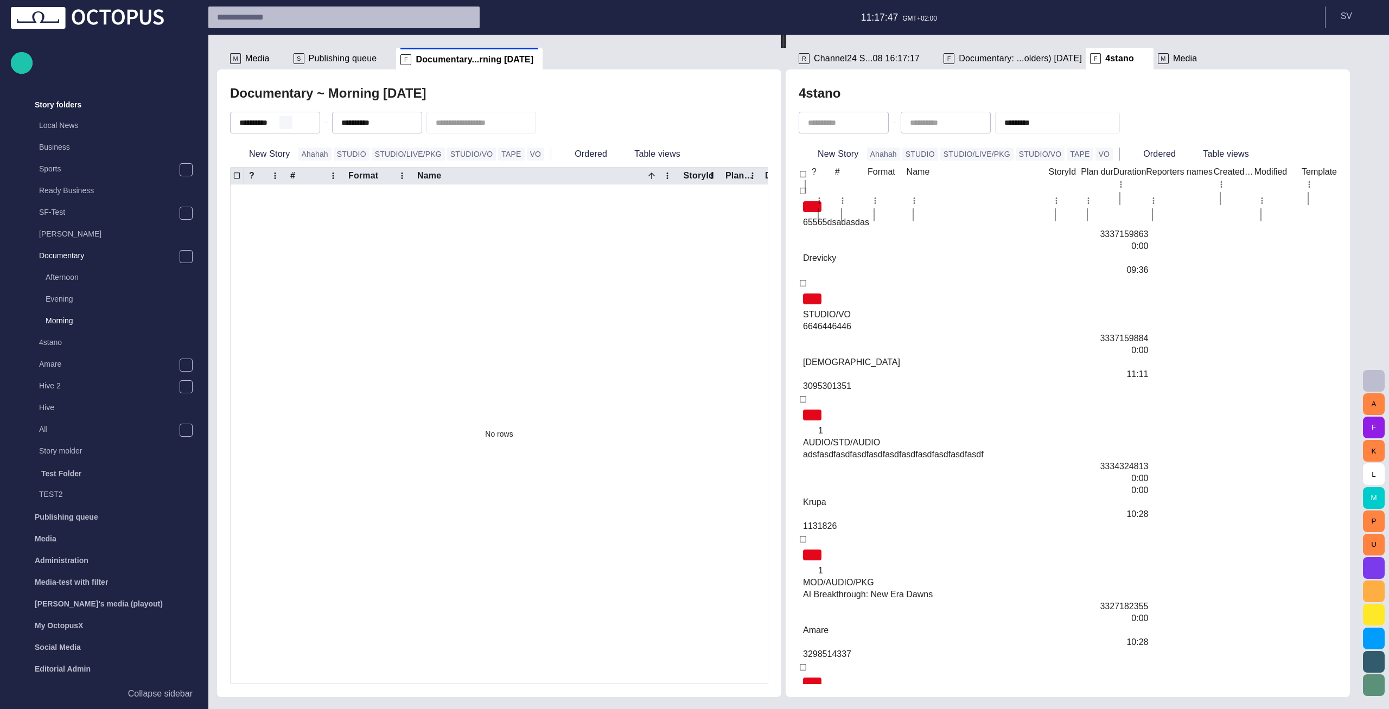
click at [292, 125] on button "button" at bounding box center [285, 122] width 13 height 13
click at [392, 120] on span "button" at bounding box center [388, 122] width 9 height 9
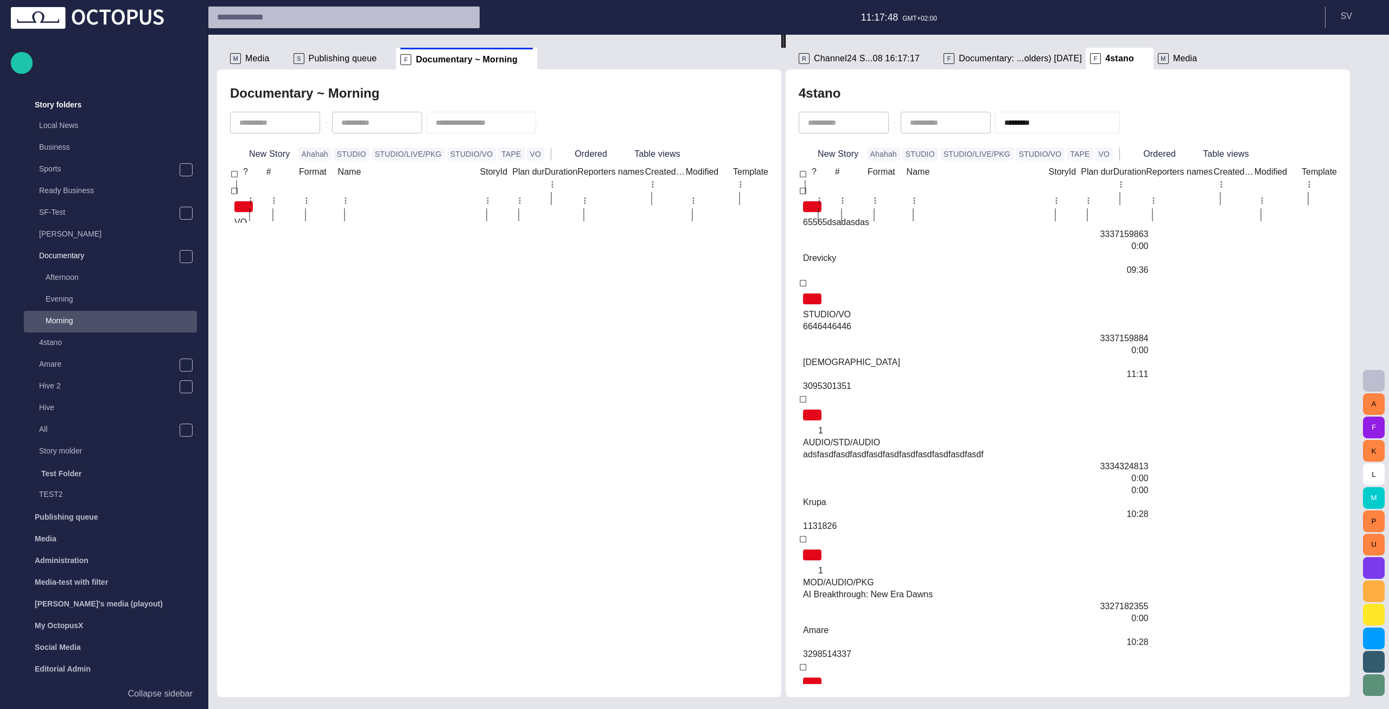
click at [454, 97] on div "Documentary ~ Morning" at bounding box center [499, 93] width 538 height 22
click at [556, 154] on button "Ordered" at bounding box center [583, 154] width 55 height 20
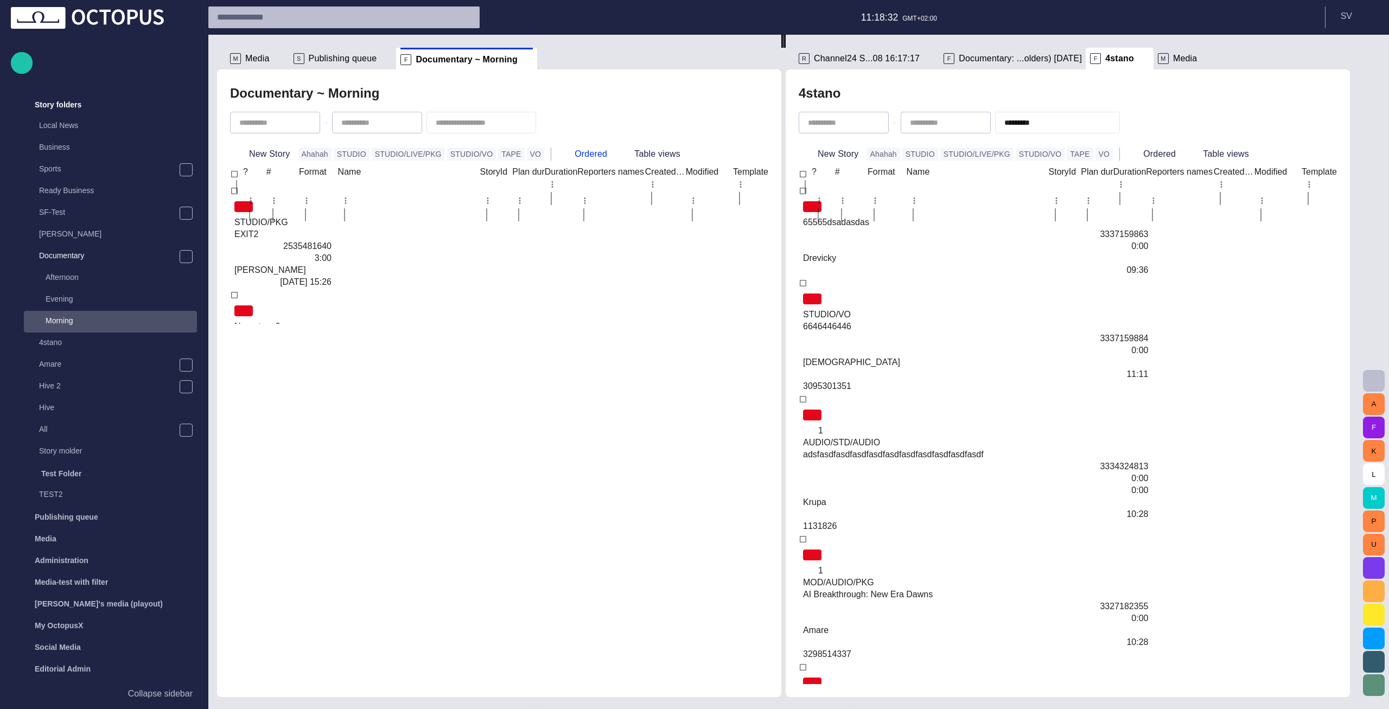
type input "**********"
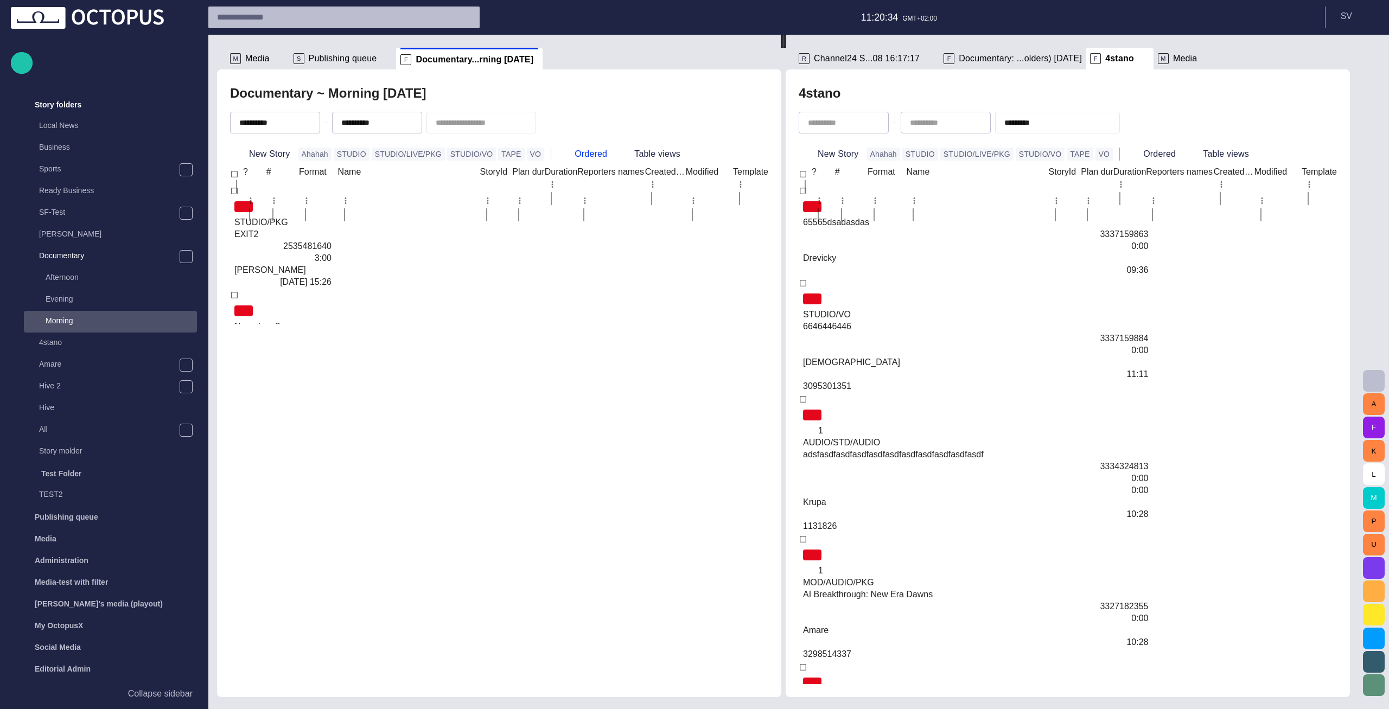
type input "*"
type input "*********"
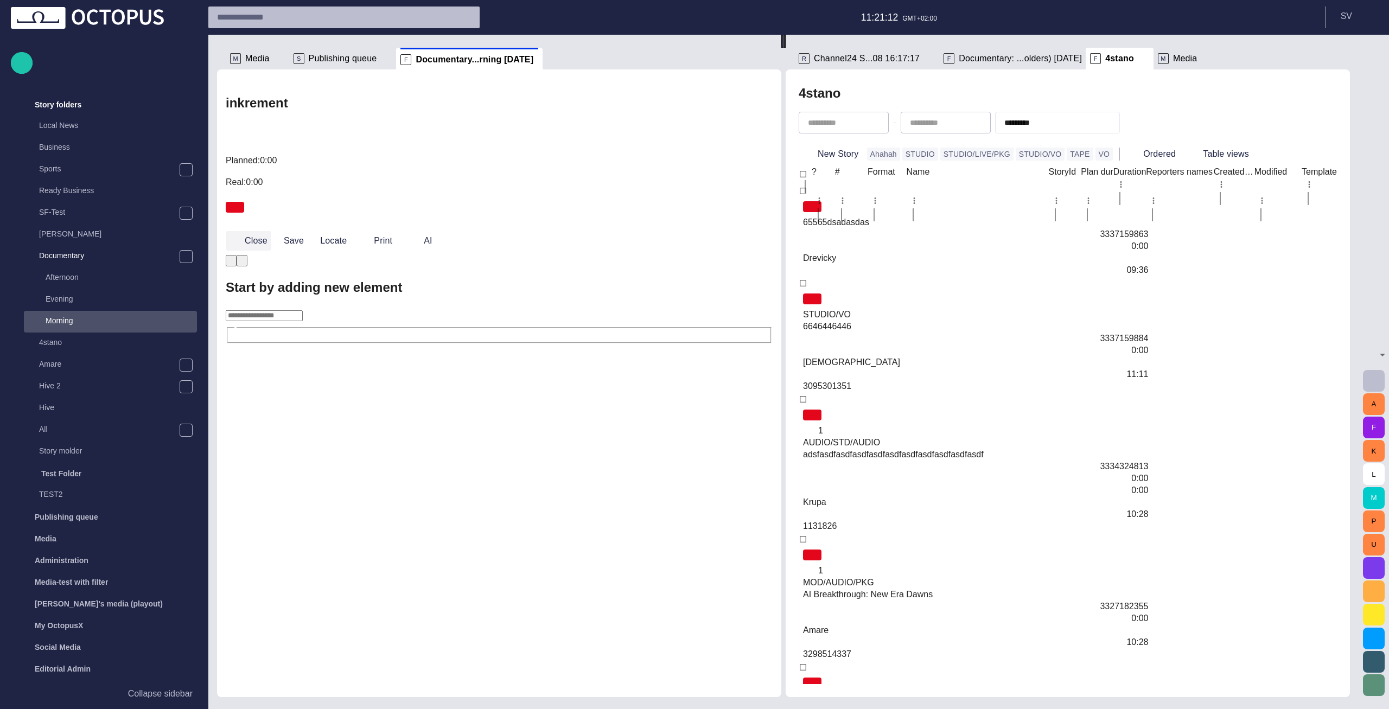
click at [250, 231] on button "Close" at bounding box center [249, 241] width 46 height 20
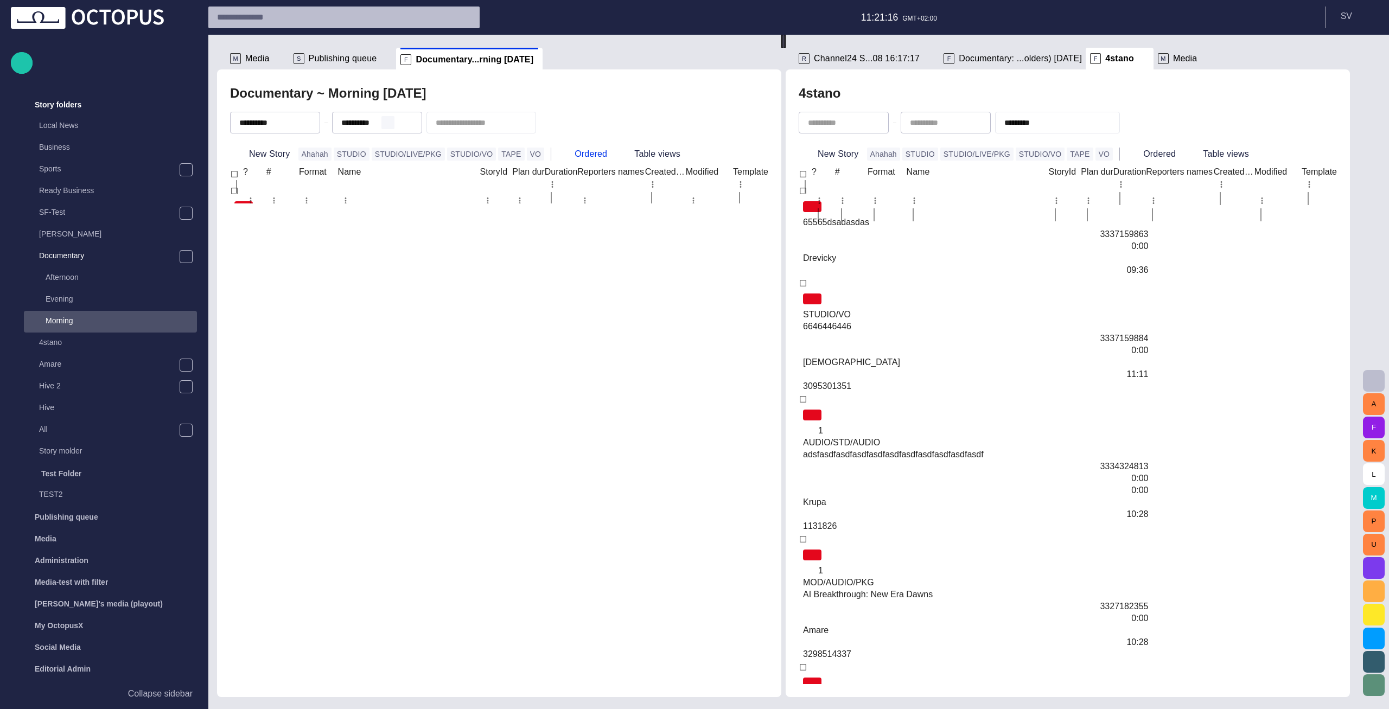
click at [394, 119] on button "button" at bounding box center [387, 122] width 13 height 13
click at [292, 121] on button "button" at bounding box center [285, 122] width 13 height 13
click at [352, 203] on div at bounding box center [665, 203] width 845 height 0
type input "*"
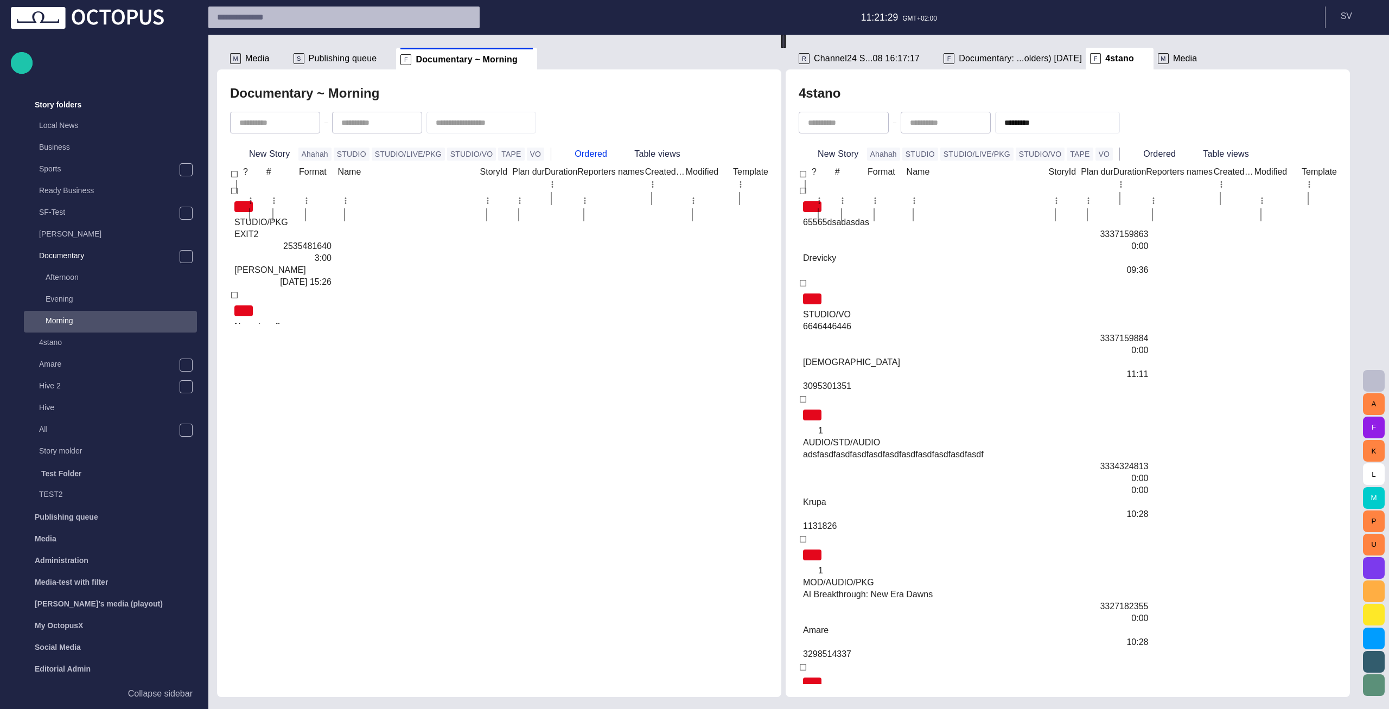
click at [572, 324] on div at bounding box center [665, 324] width 845 height 0
type input "*********"
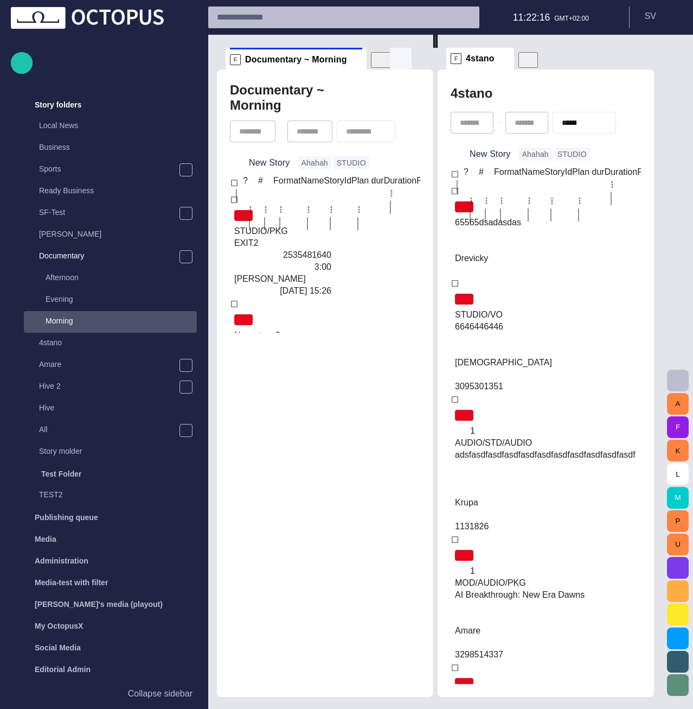
click at [399, 62] on span "button" at bounding box center [400, 58] width 13 height 13
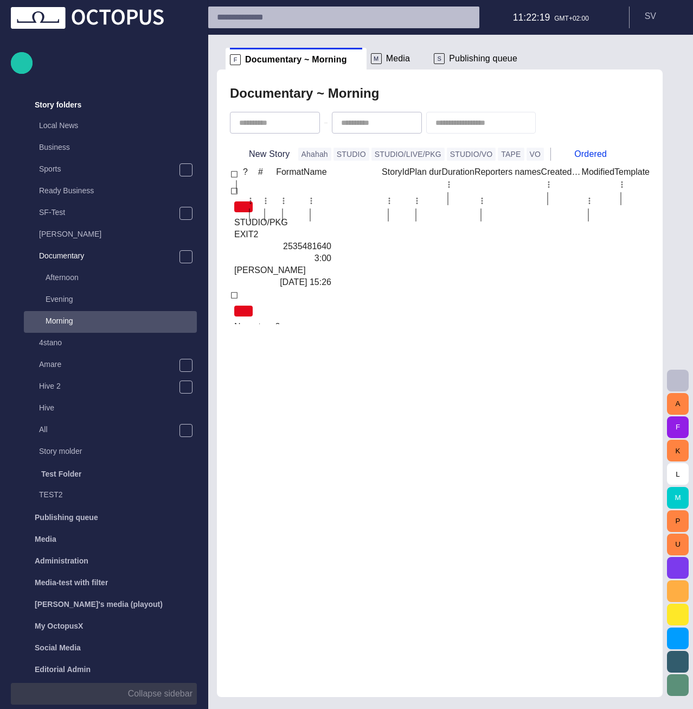
click at [170, 698] on p "Collapse sidebar" at bounding box center [160, 693] width 65 height 13
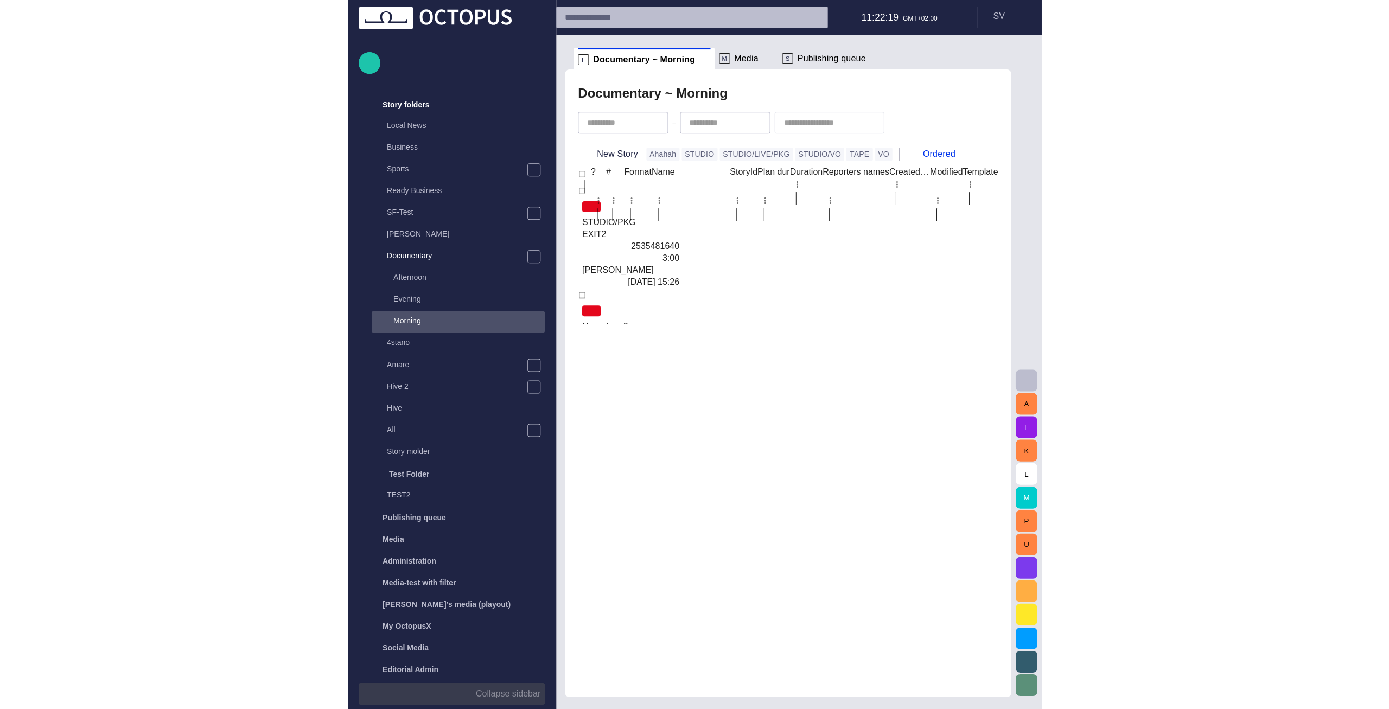
scroll to position [0, 0]
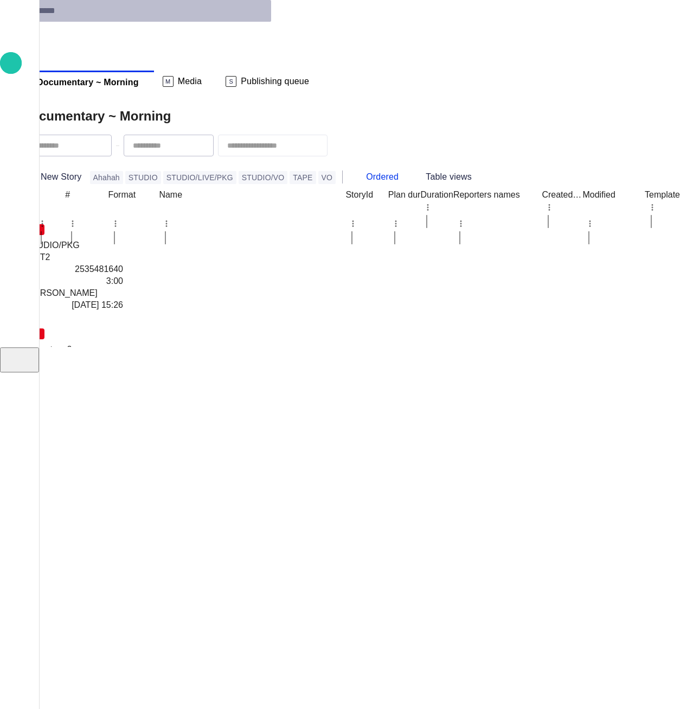
click at [460, 127] on div at bounding box center [351, 145] width 659 height 37
click at [316, 347] on div at bounding box center [457, 347] width 845 height 0
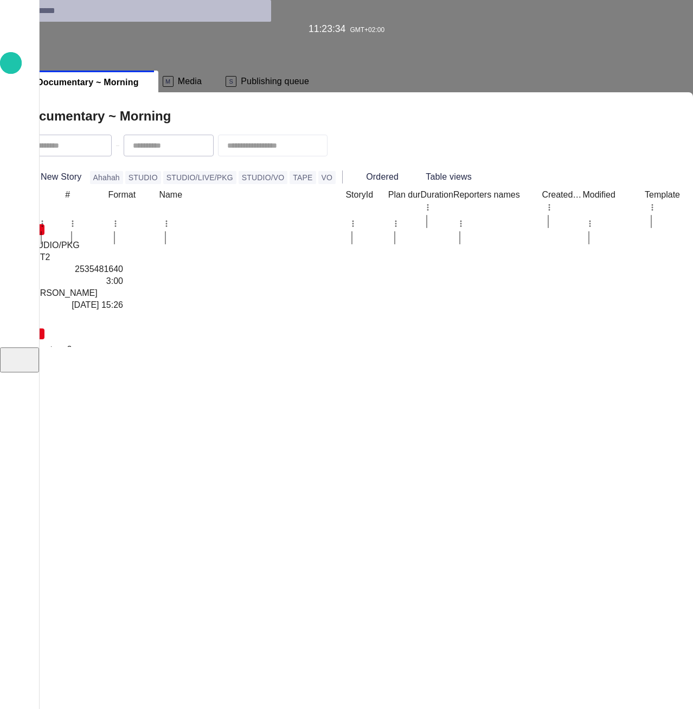
type input "**********"
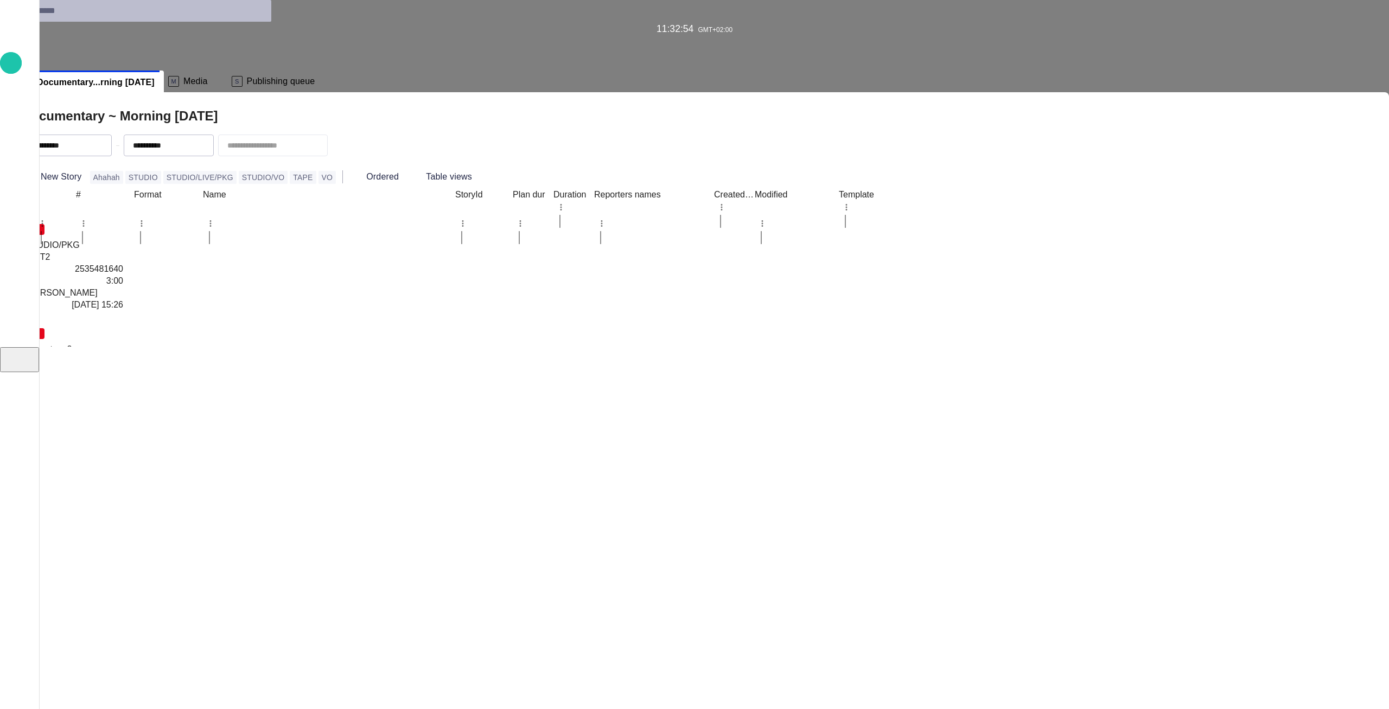
drag, startPoint x: 939, startPoint y: 174, endPoint x: 929, endPoint y: 174, distance: 10.3
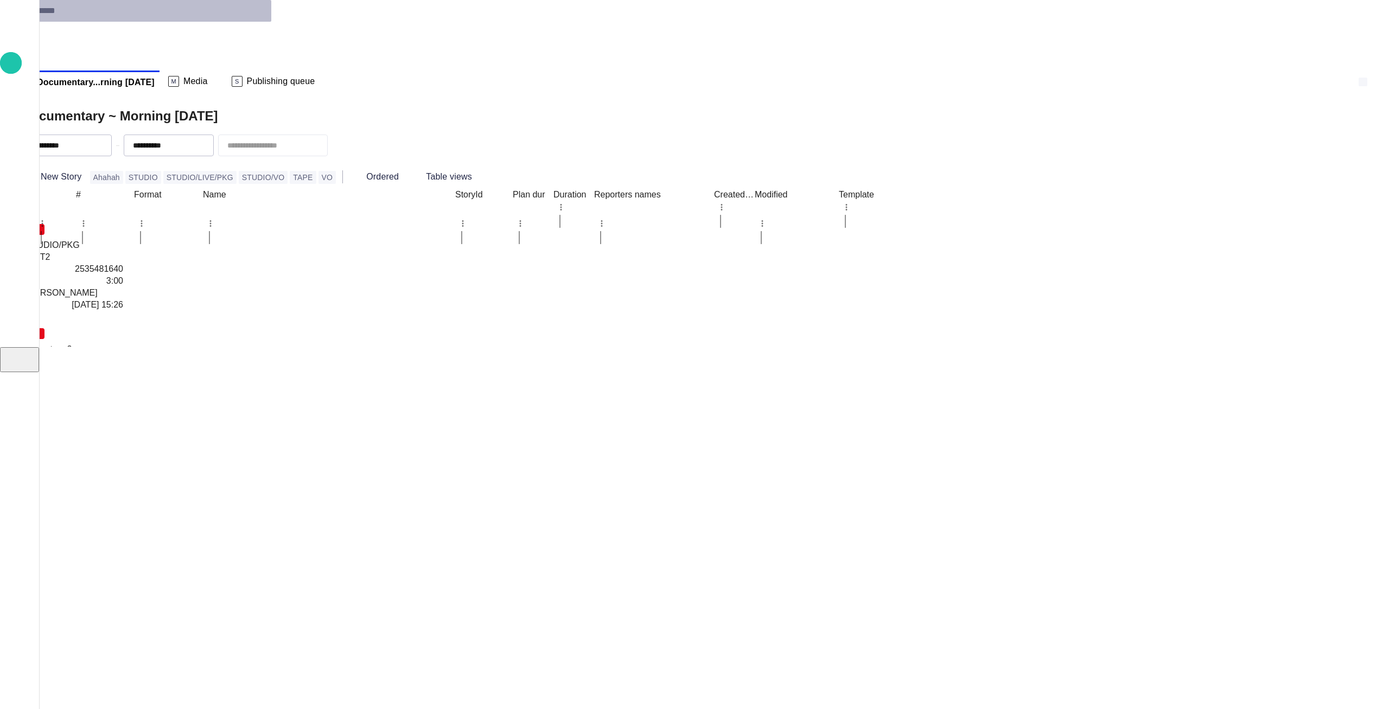
click at [1155, 82] on span "button" at bounding box center [1363, 82] width 0 height 0
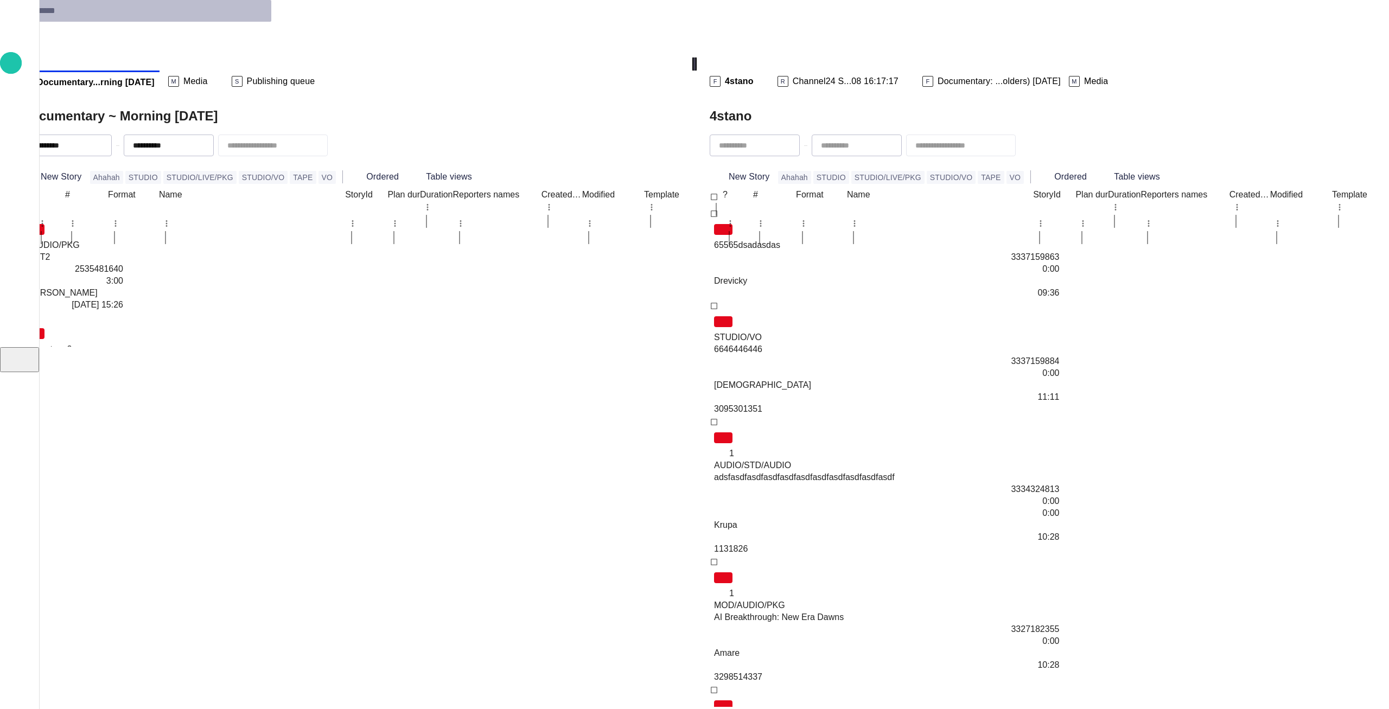
click at [315, 76] on span "Publishing queue" at bounding box center [281, 81] width 68 height 11
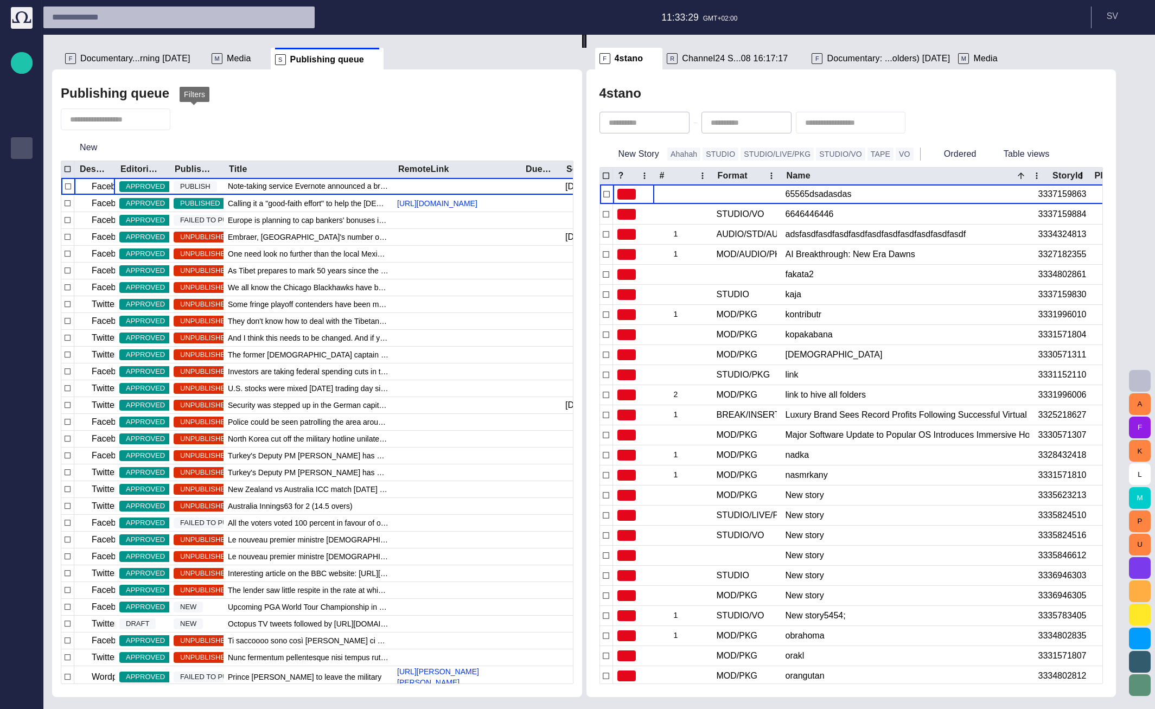
click at [190, 118] on span "button" at bounding box center [185, 119] width 11 height 11
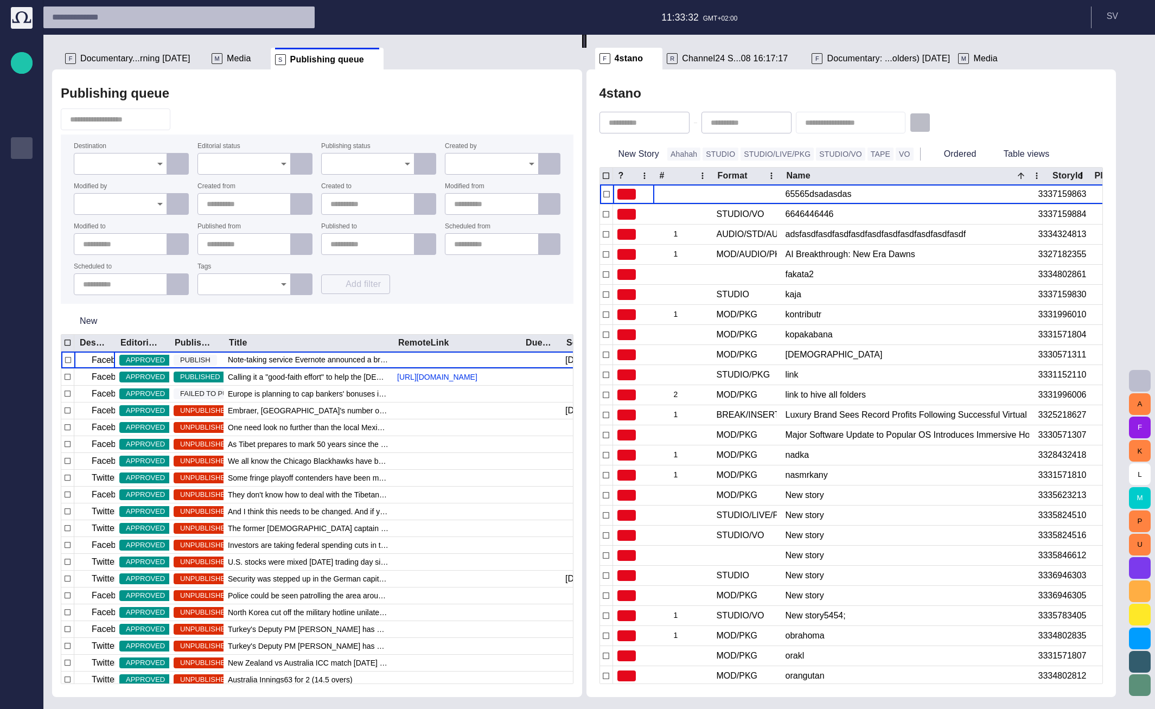
drag, startPoint x: 954, startPoint y: 124, endPoint x: 930, endPoint y: 132, distance: 25.1
click at [926, 124] on span "button" at bounding box center [920, 122] width 11 height 11
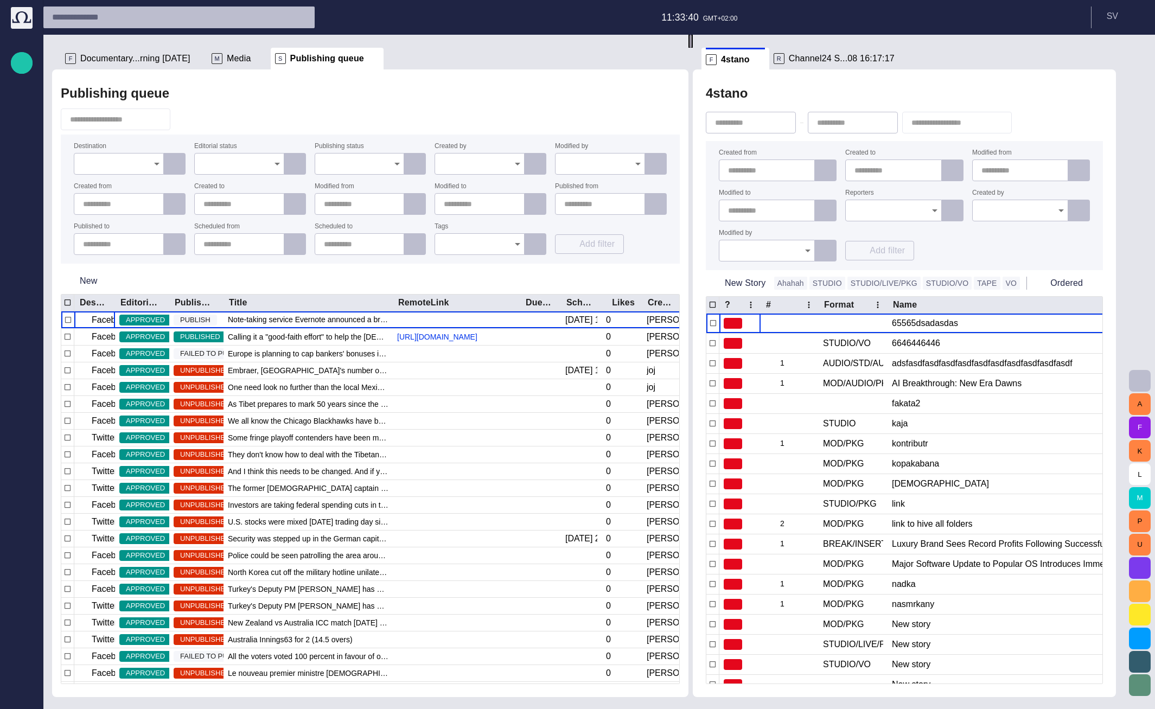
drag, startPoint x: 589, startPoint y: 271, endPoint x: 692, endPoint y: 271, distance: 102.6
click at [692, 48] on div at bounding box center [691, 41] width 4 height 13
